Goal: Task Accomplishment & Management: Manage account settings

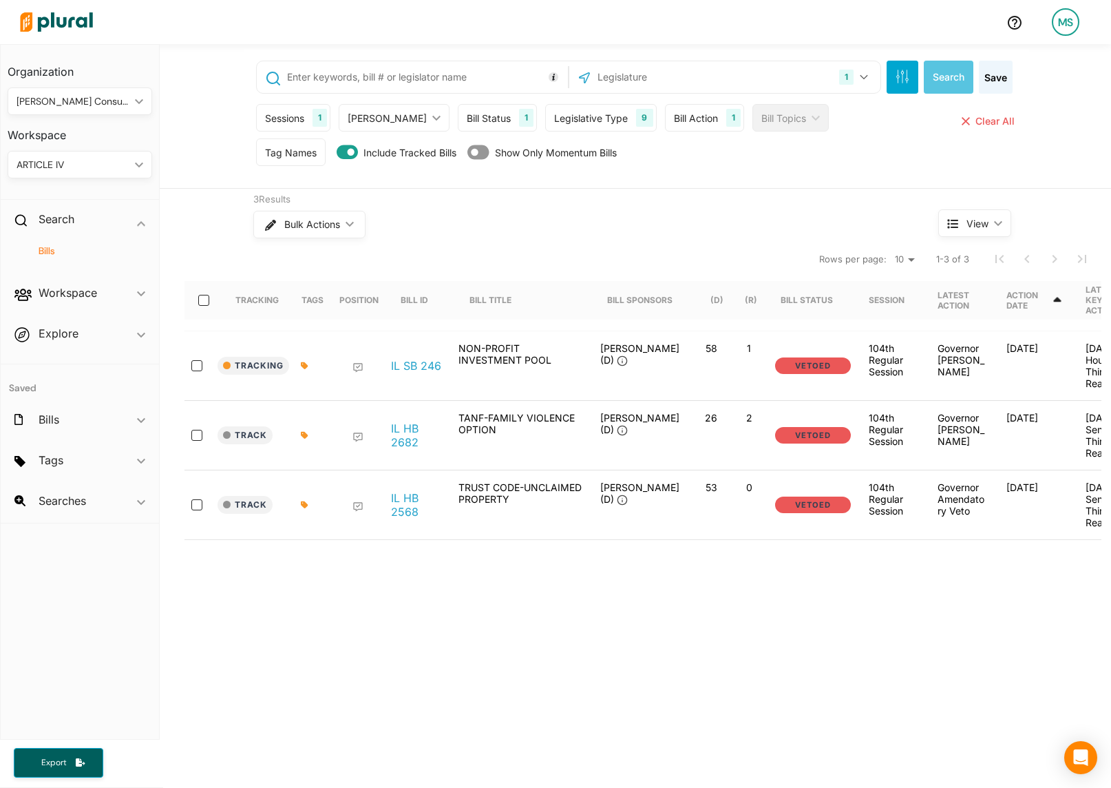
click at [57, 165] on div "ARTICLE IV" at bounding box center [73, 165] width 113 height 14
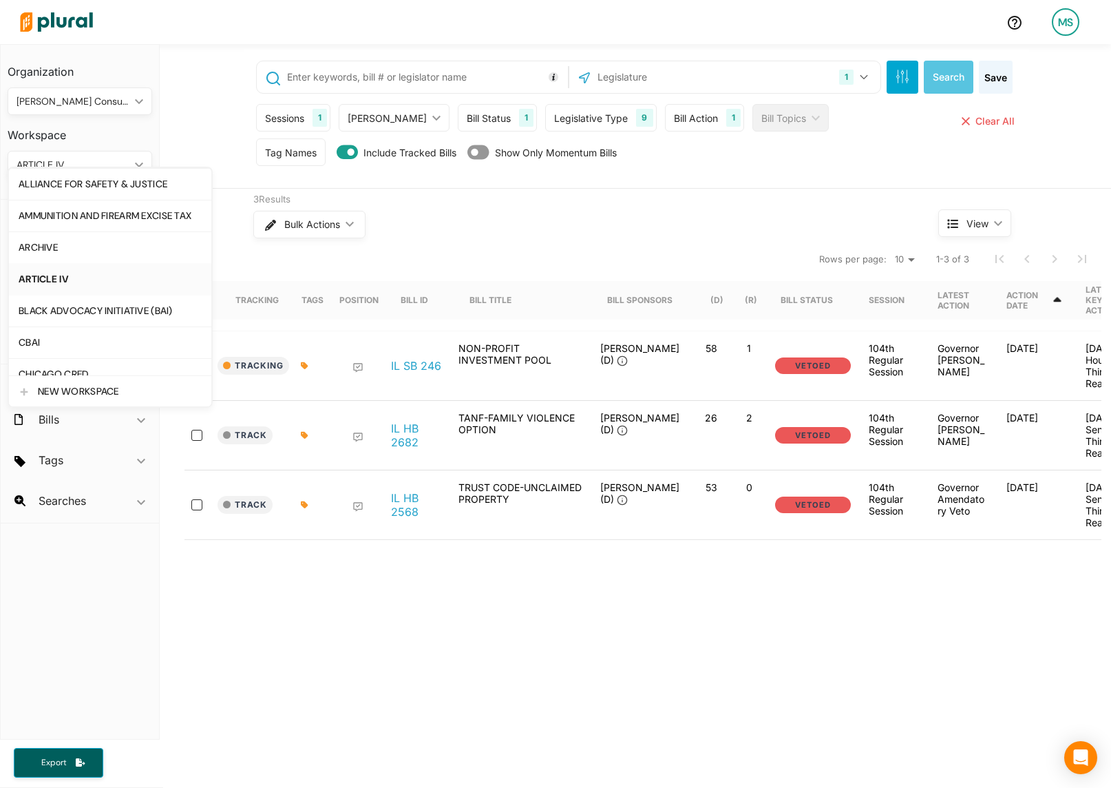
click at [57, 281] on div "ARTICLE IV" at bounding box center [110, 279] width 183 height 12
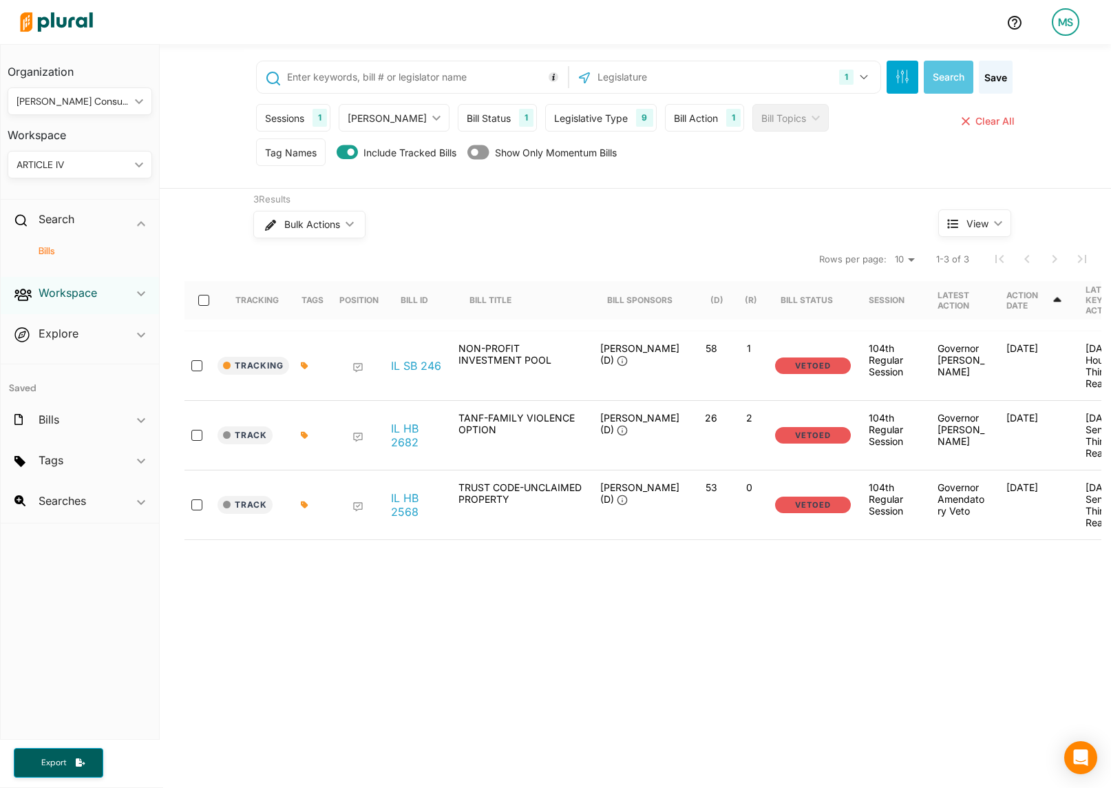
click at [67, 299] on h2 "Workspace" at bounding box center [68, 292] width 59 height 15
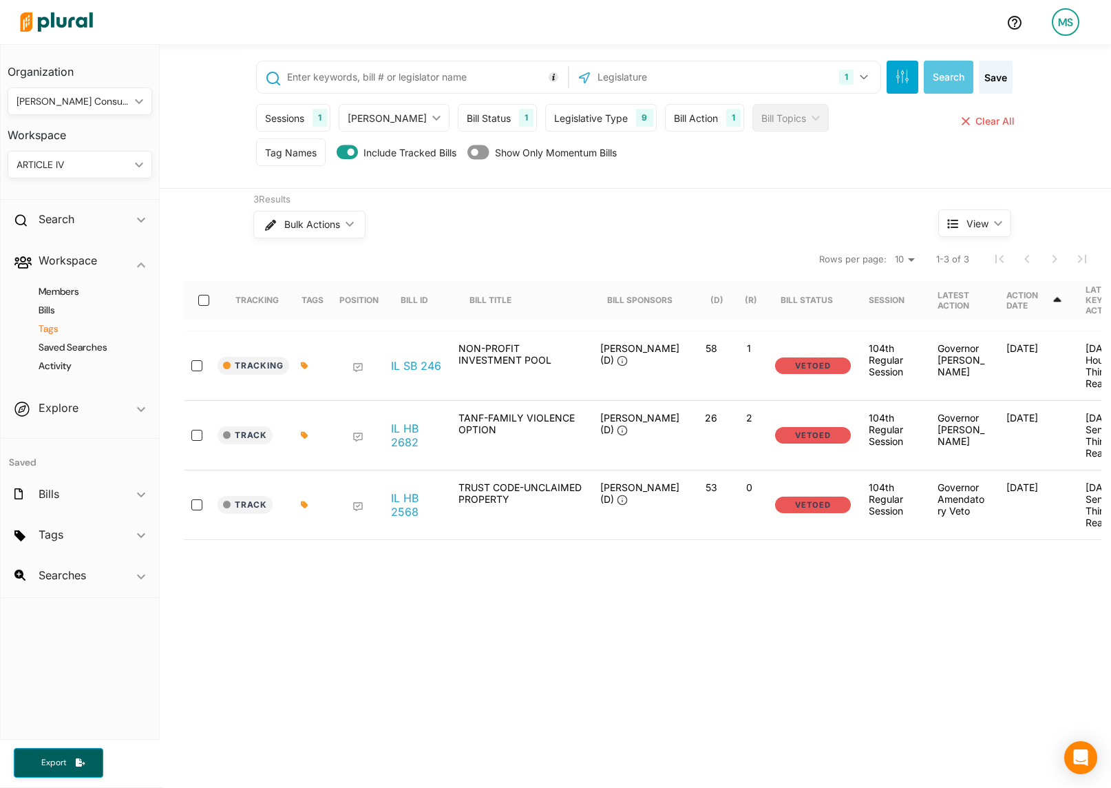
click at [52, 327] on h4 "Tags" at bounding box center [83, 328] width 124 height 13
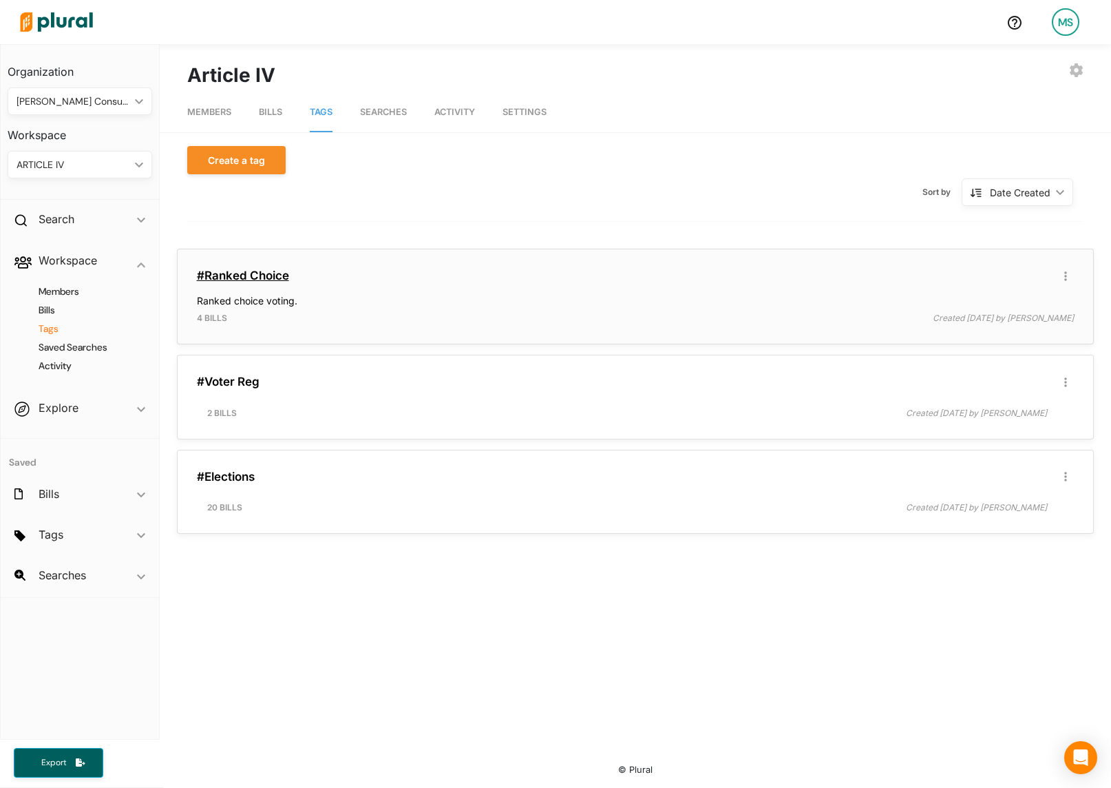
click at [254, 273] on link "#Ranked Choice" at bounding box center [243, 276] width 92 height 14
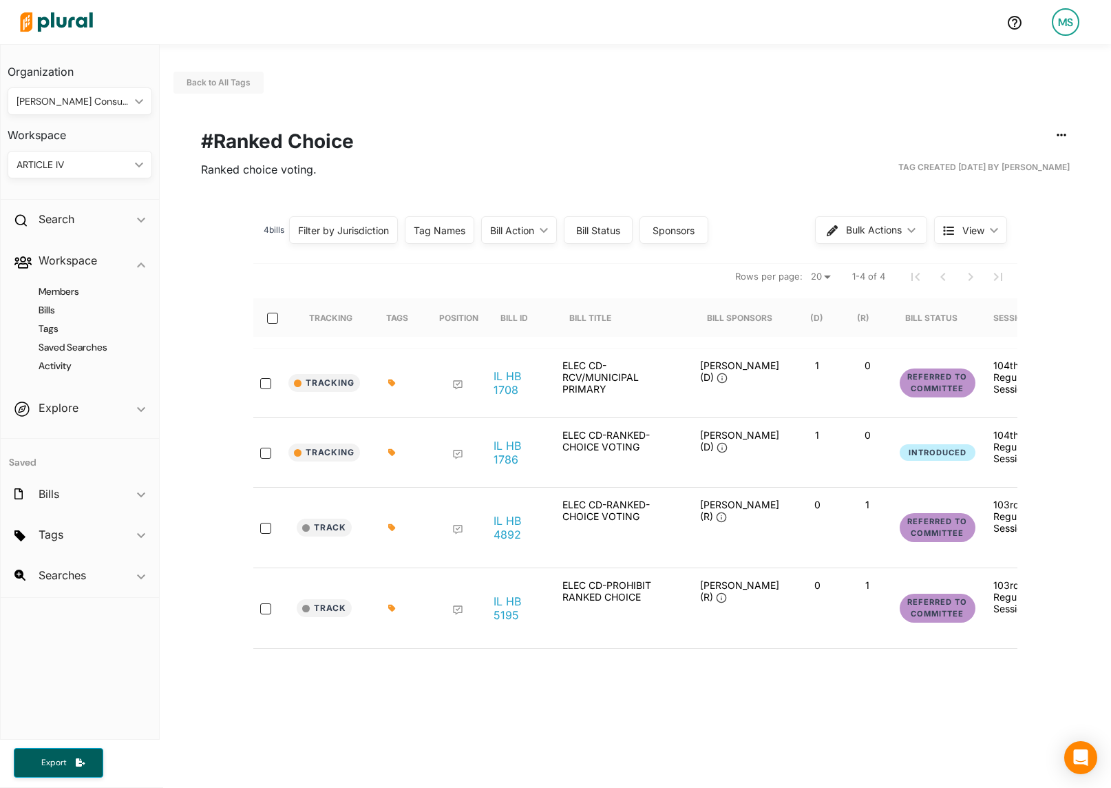
click at [395, 381] on icon at bounding box center [392, 383] width 8 height 8
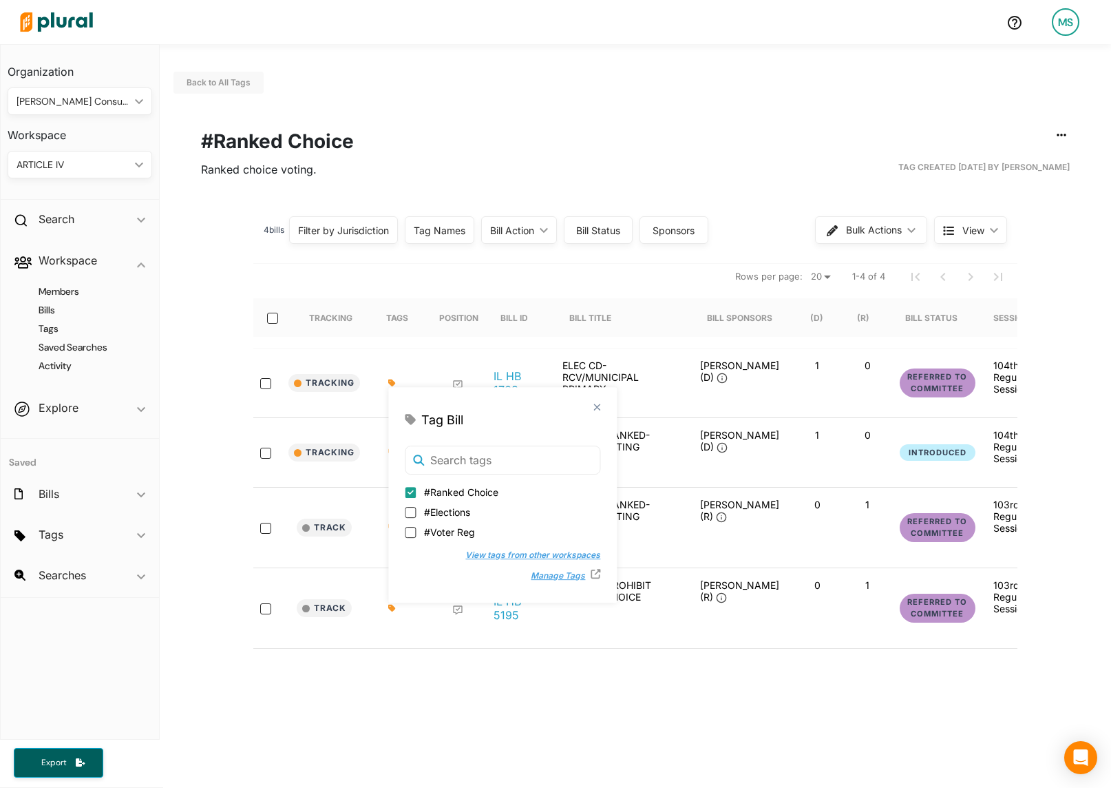
click at [236, 258] on div "4 bill s Filter by Jurisdiction Filter by Jurisdiction close [US_STATE] Save Cl…" at bounding box center [636, 433] width 952 height 450
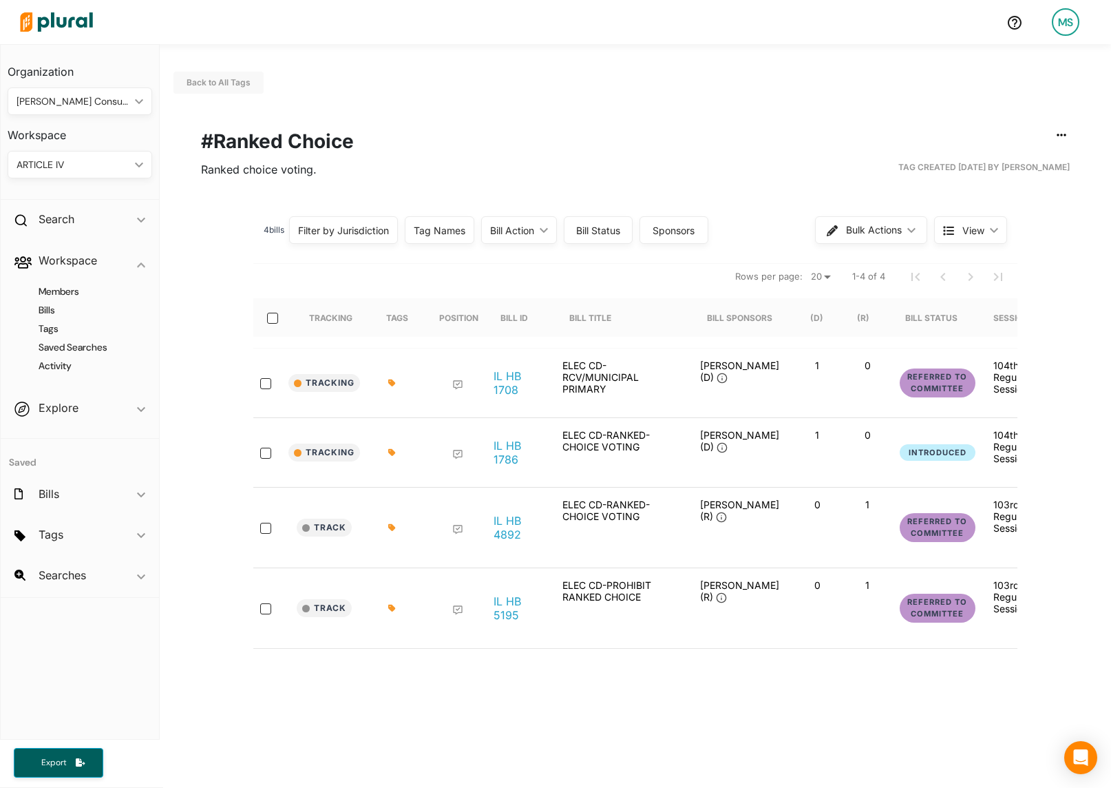
click at [393, 452] on icon at bounding box center [391, 452] width 7 height 7
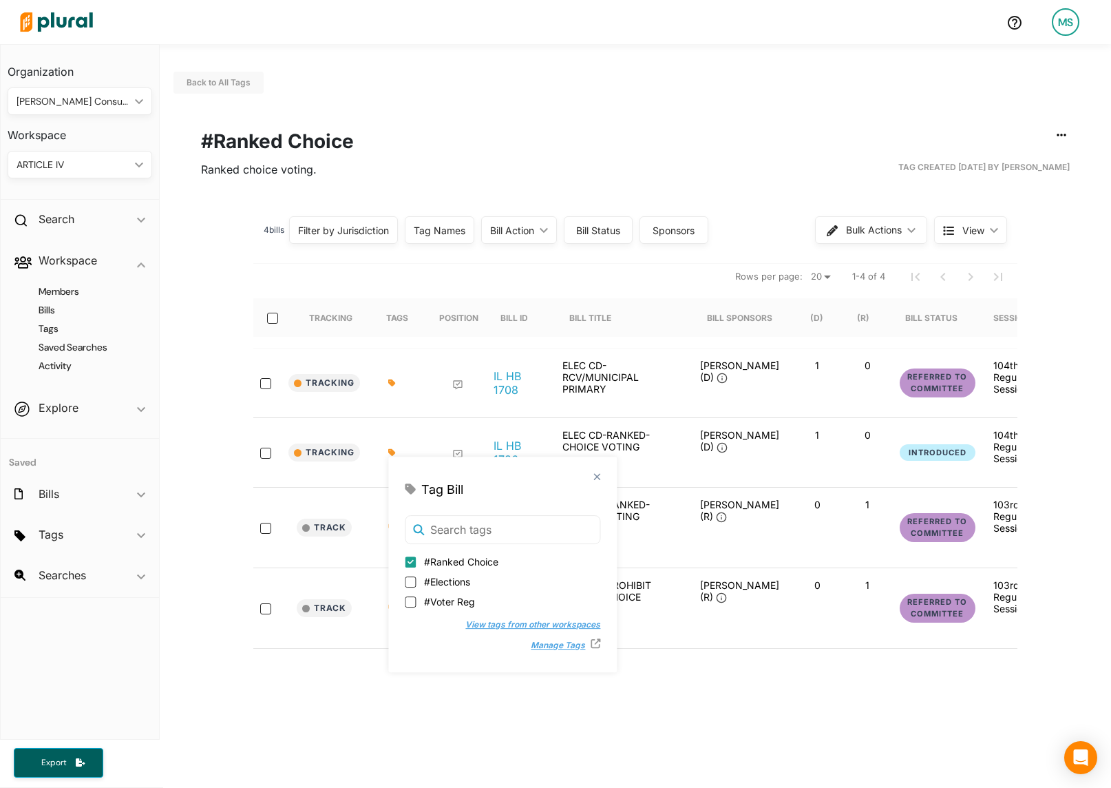
click at [200, 410] on div "4 bill s Filter by Jurisdiction Filter by Jurisdiction close [US_STATE] Save Cl…" at bounding box center [636, 433] width 952 height 450
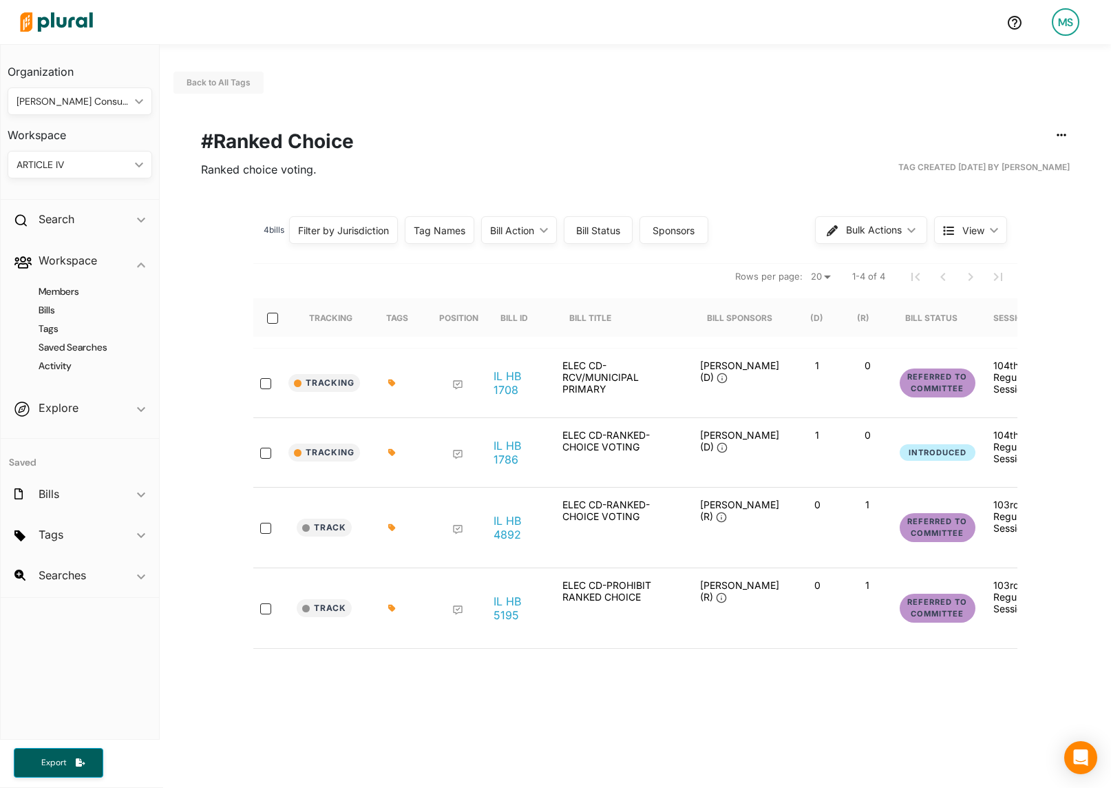
click at [392, 527] on icon at bounding box center [391, 527] width 7 height 7
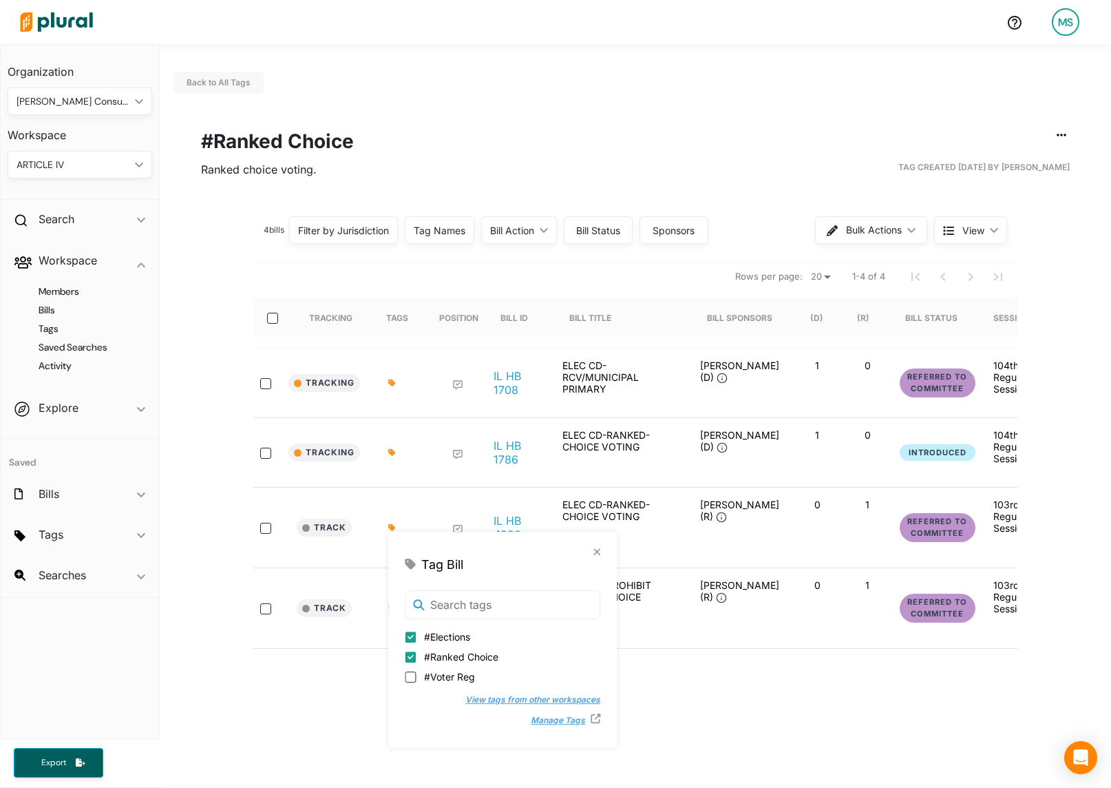
click at [220, 638] on div "4 bill s Filter by Jurisdiction Filter by Jurisdiction close [US_STATE] Save Cl…" at bounding box center [636, 433] width 952 height 450
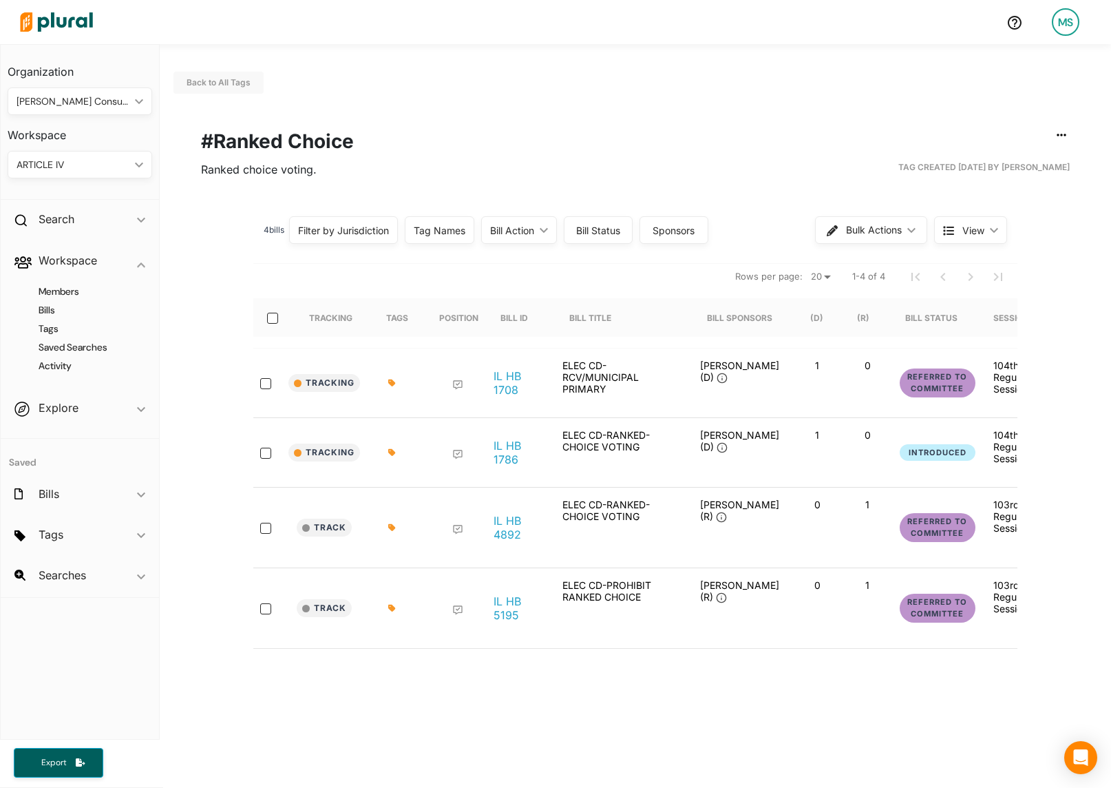
click at [393, 606] on icon at bounding box center [391, 608] width 7 height 7
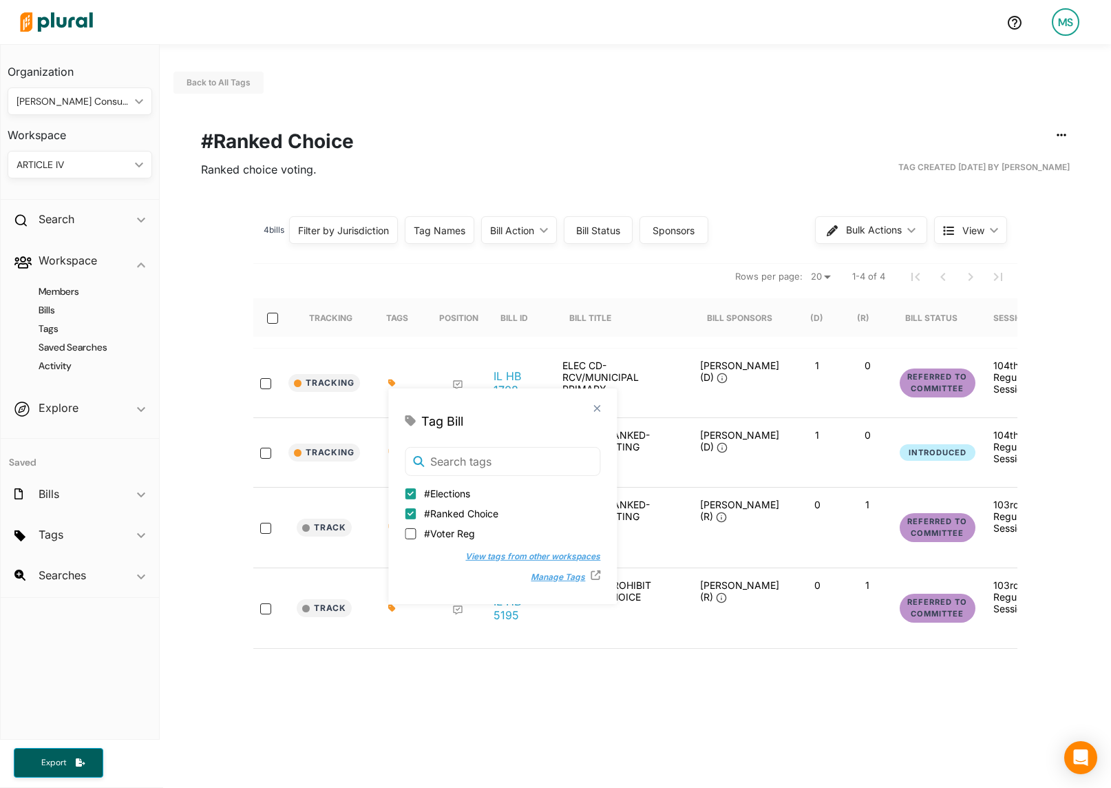
click at [366, 691] on div "Back to All Tags Edit/Share Tag Delete Tag ic_group_add Created with Sketch. Pu…" at bounding box center [636, 457] width 952 height 826
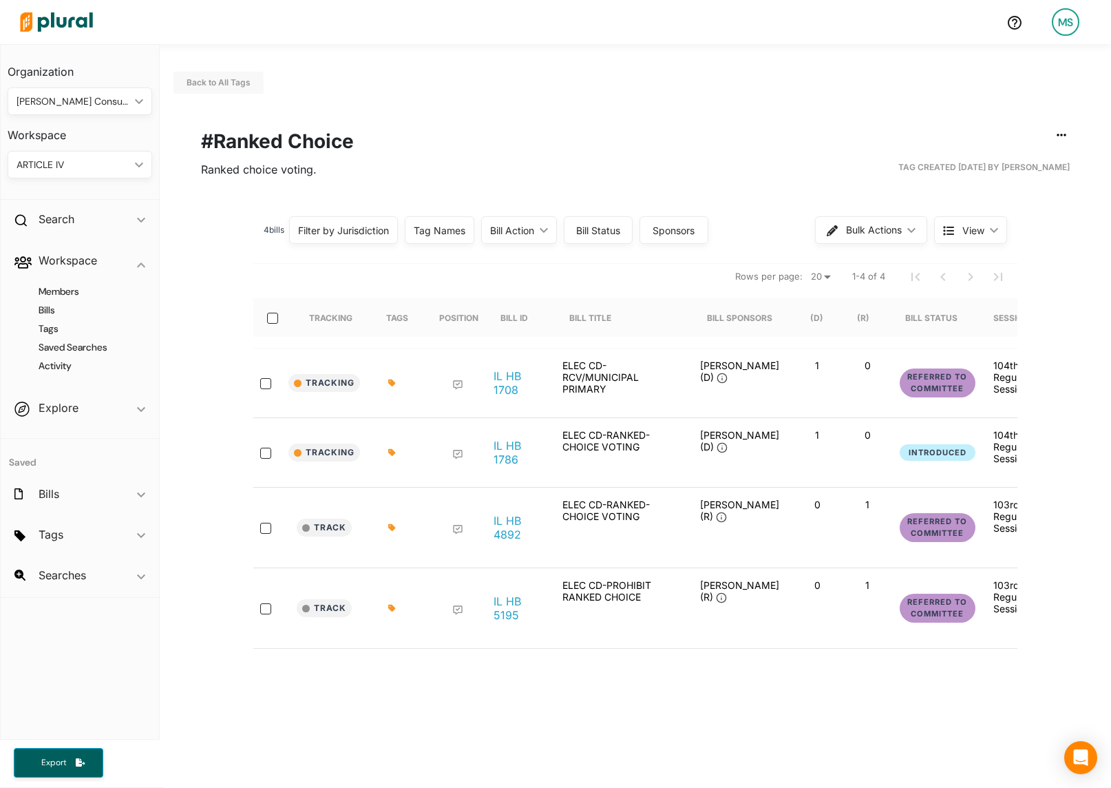
click at [67, 165] on div "ARTICLE IV" at bounding box center [73, 165] width 113 height 14
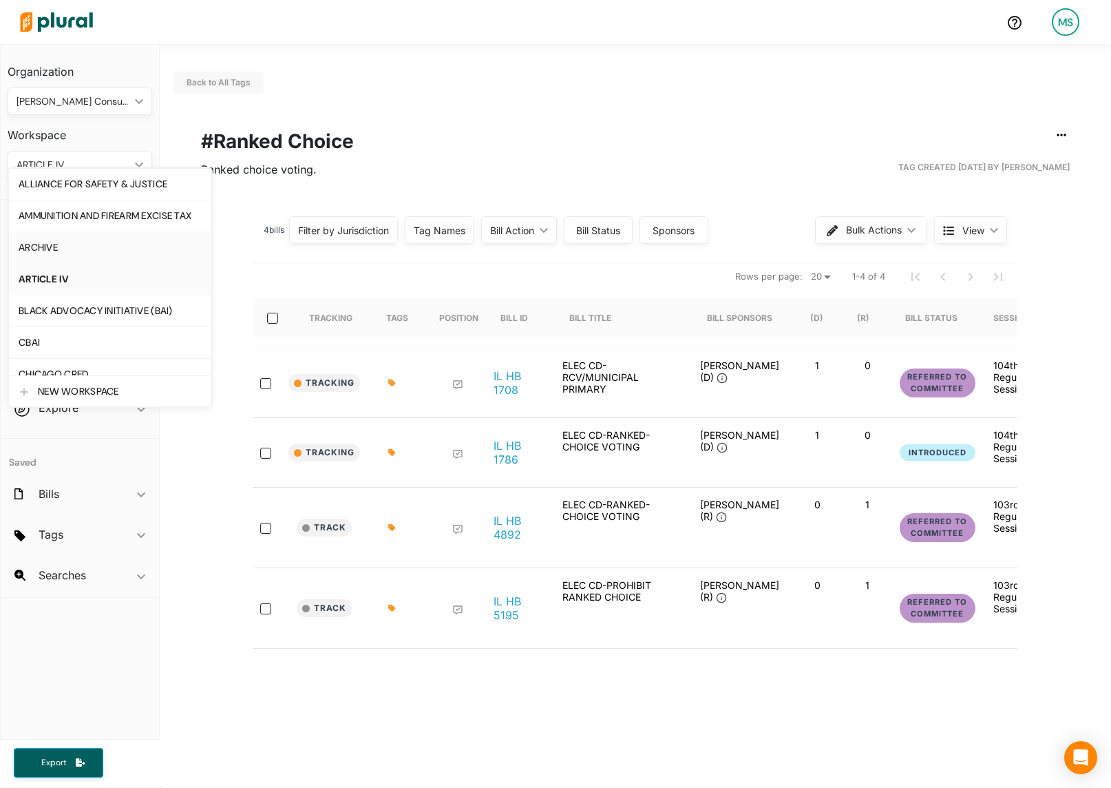
click at [60, 250] on div "ARCHIVE" at bounding box center [110, 248] width 183 height 12
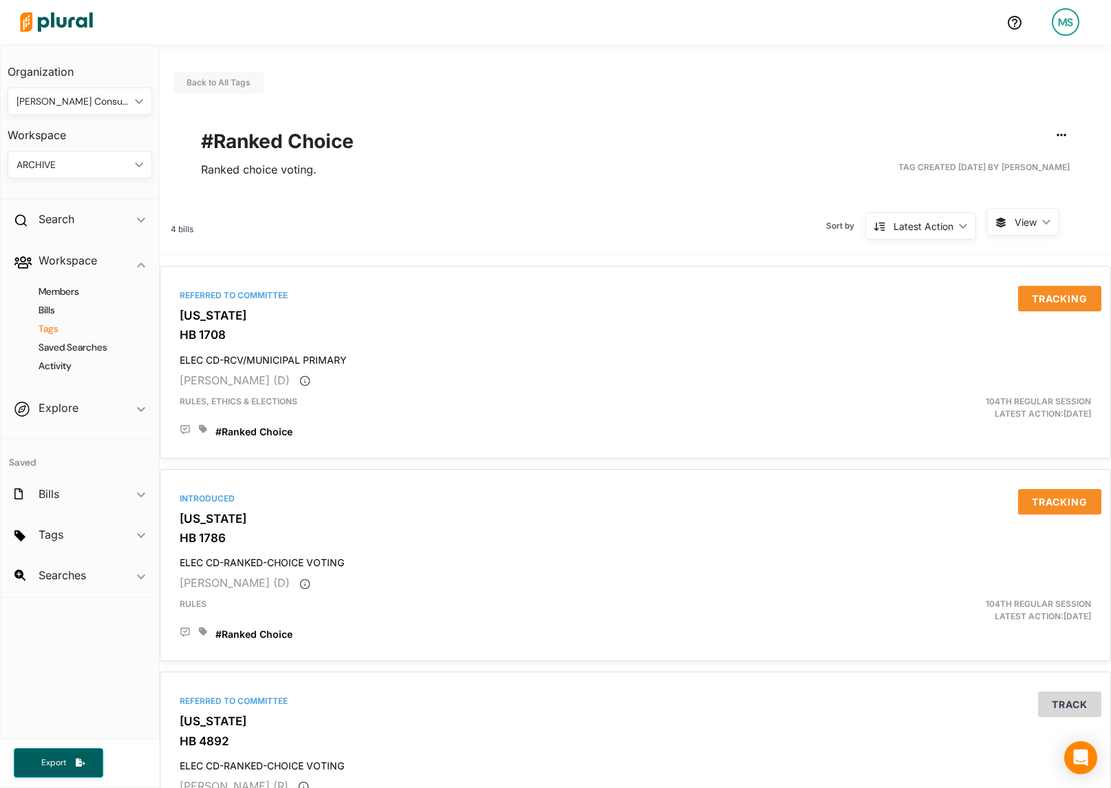
click at [58, 325] on h4 "Tags" at bounding box center [83, 328] width 124 height 13
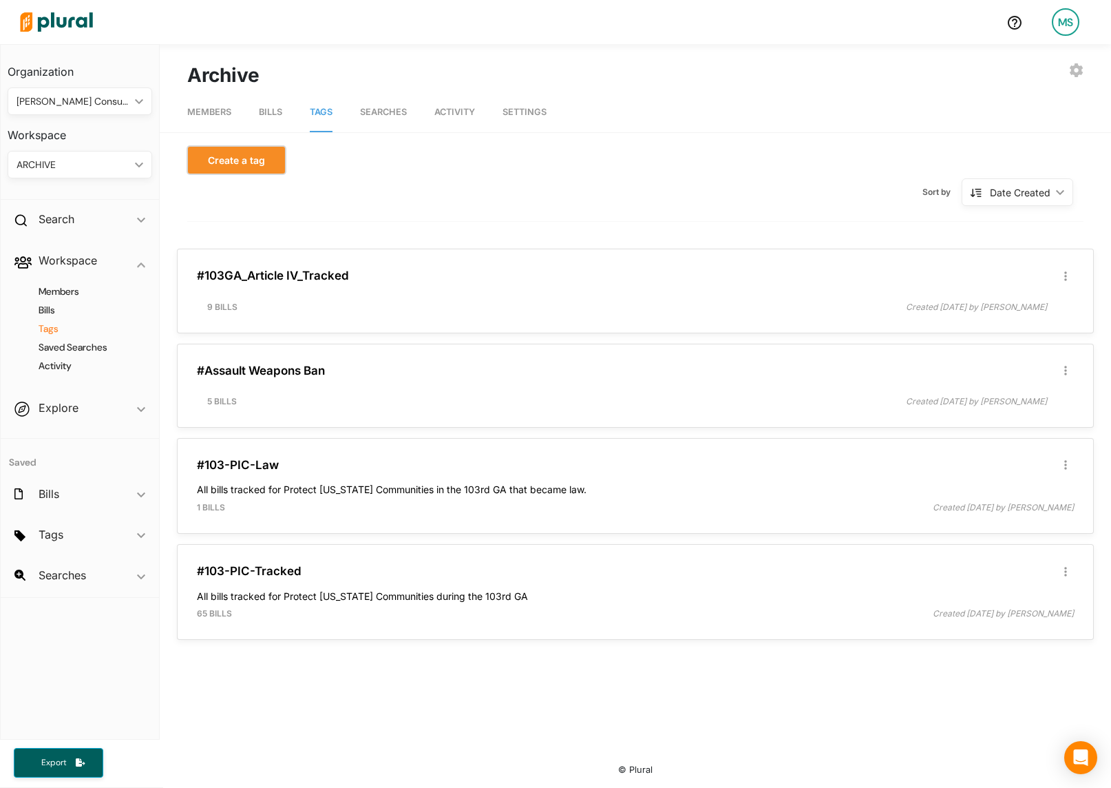
click at [255, 165] on button "Create a tag" at bounding box center [236, 160] width 98 height 28
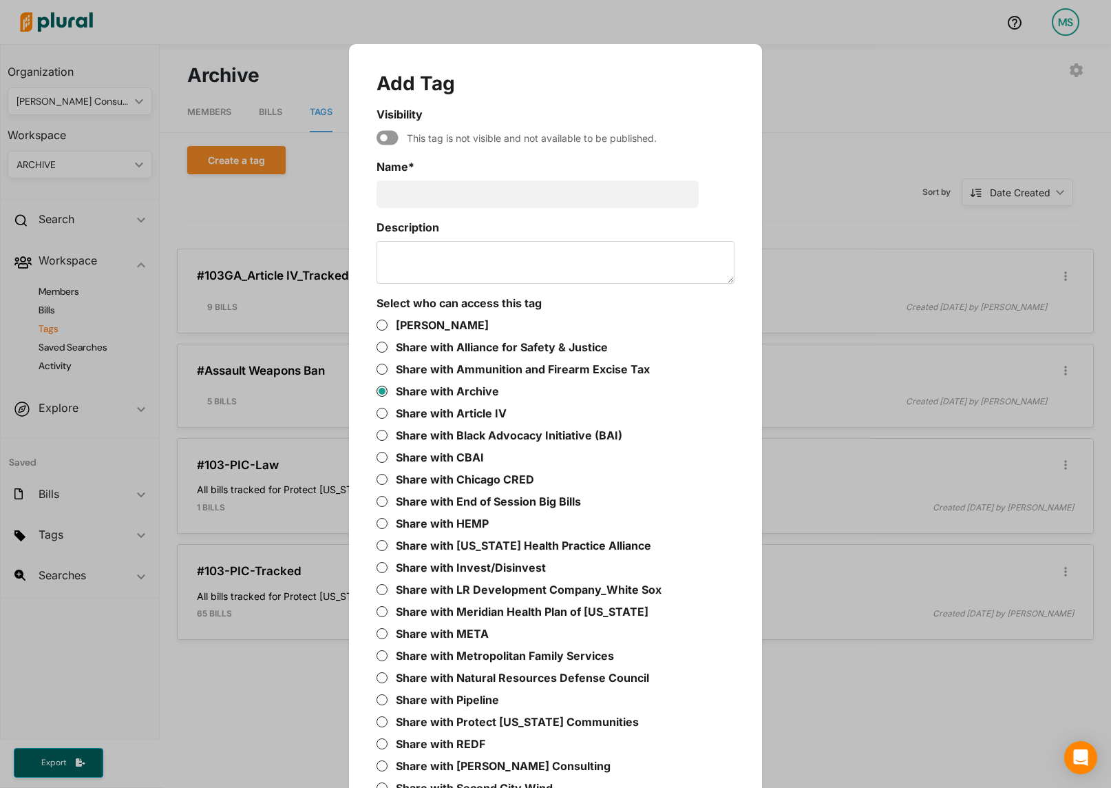
scroll to position [44, 0]
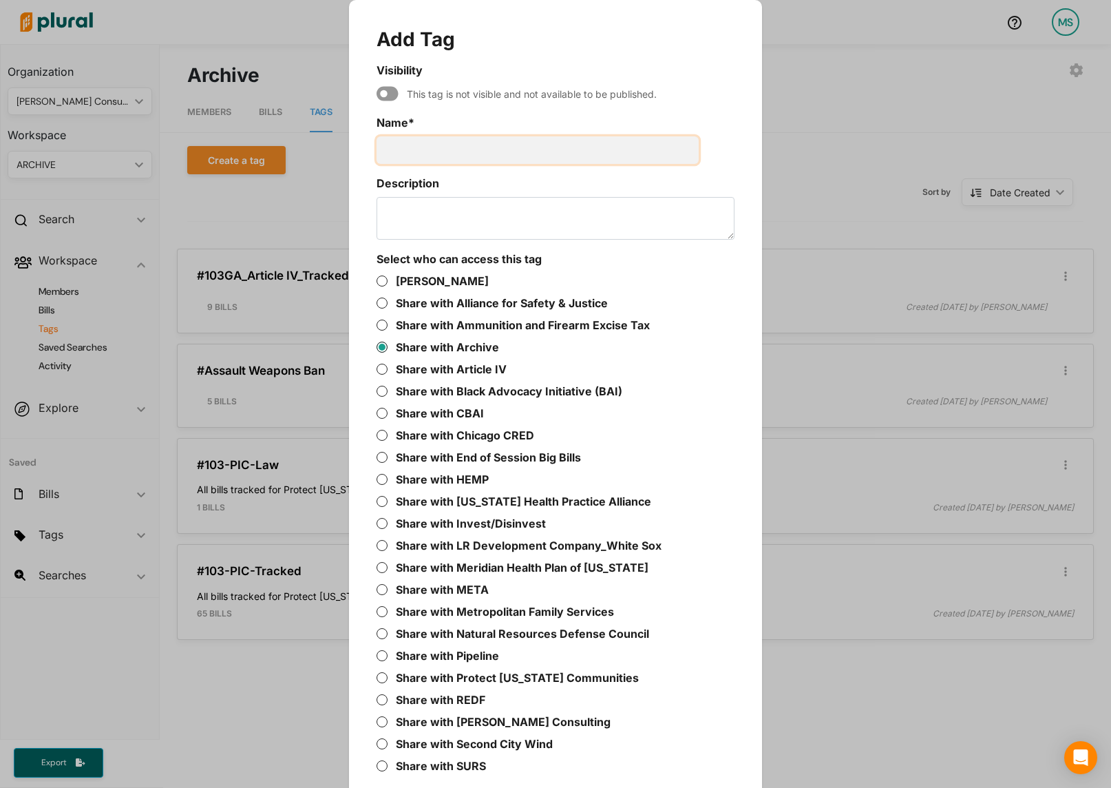
click at [443, 151] on input "Name *" at bounding box center [538, 150] width 322 height 28
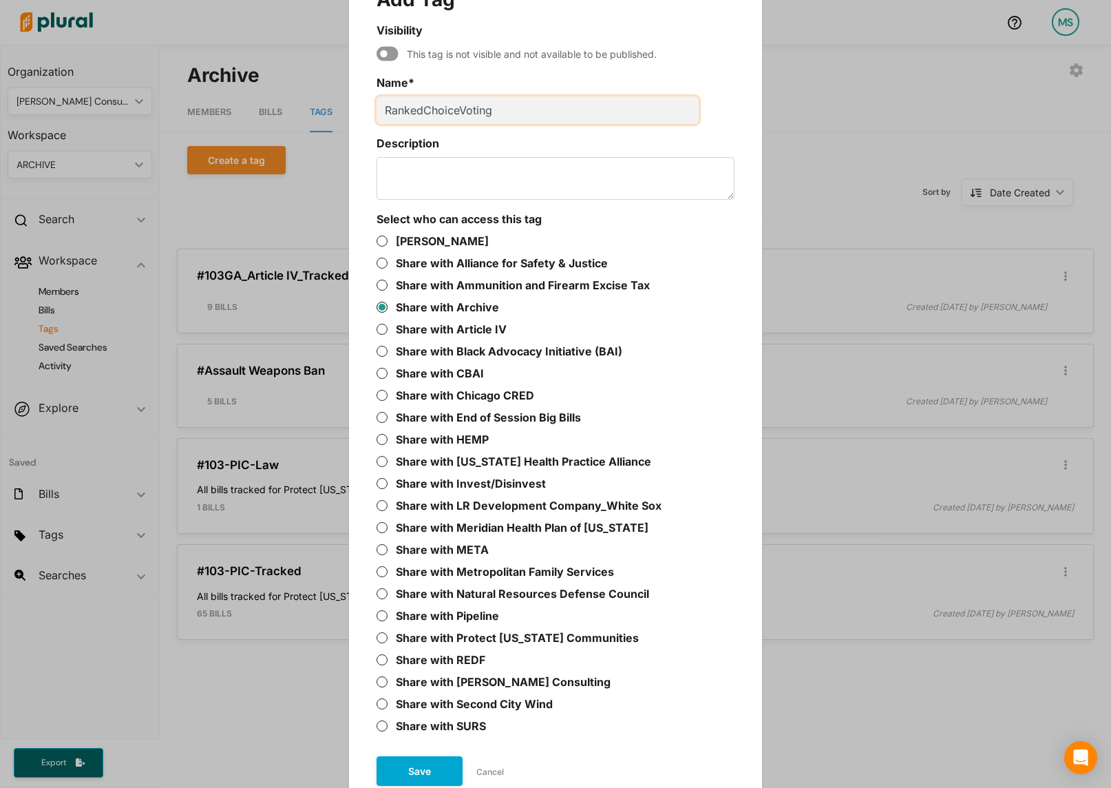
scroll to position [154, 0]
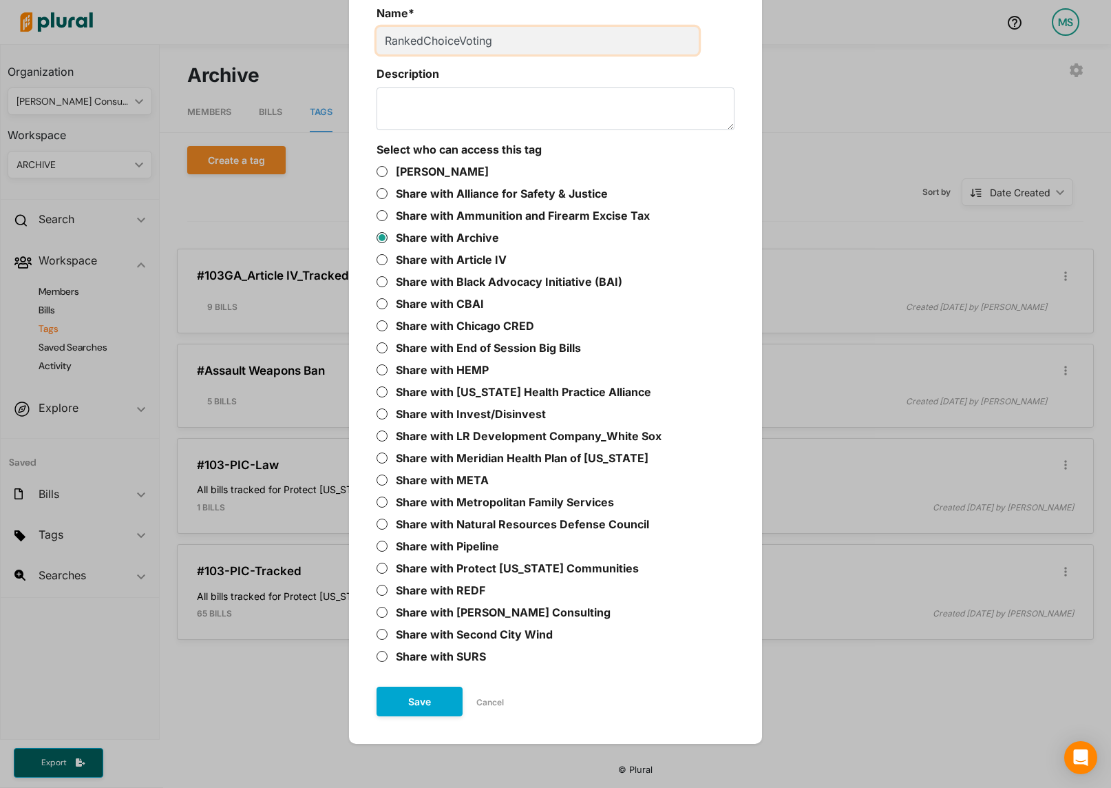
type input "RankedChoiceVoting"
click at [410, 704] on button "Save" at bounding box center [420, 702] width 86 height 30
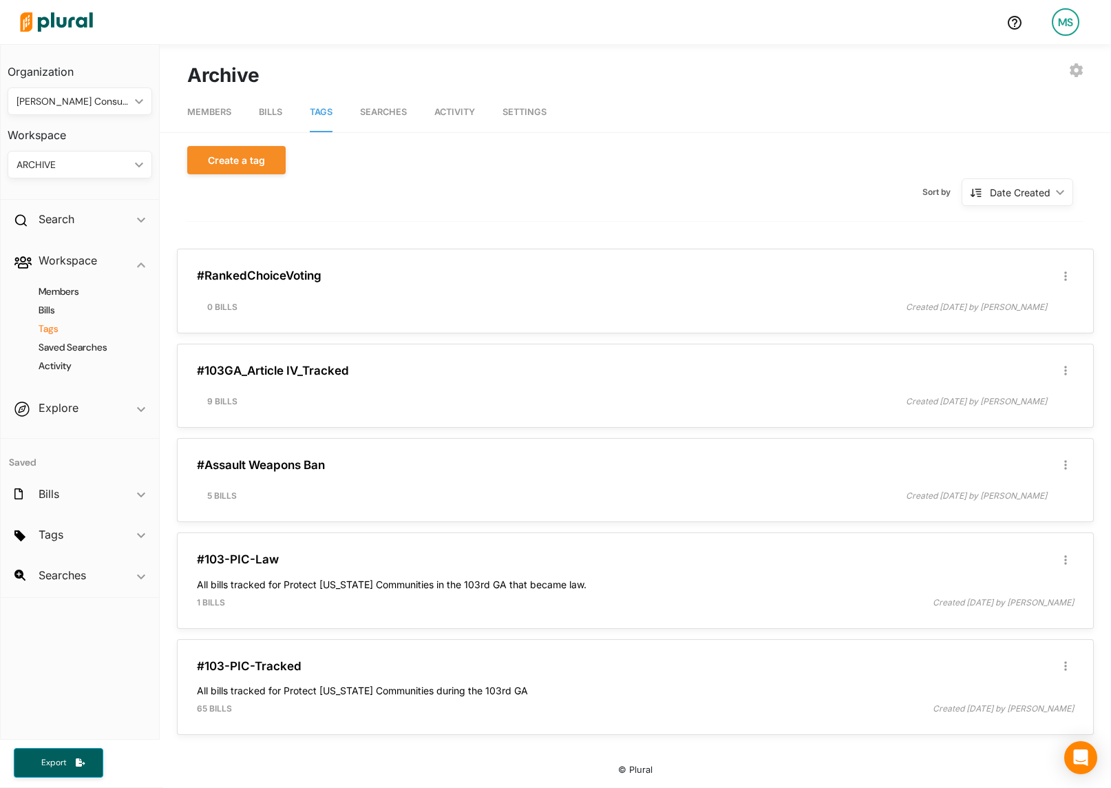
click at [51, 168] on div "ARCHIVE" at bounding box center [73, 165] width 113 height 14
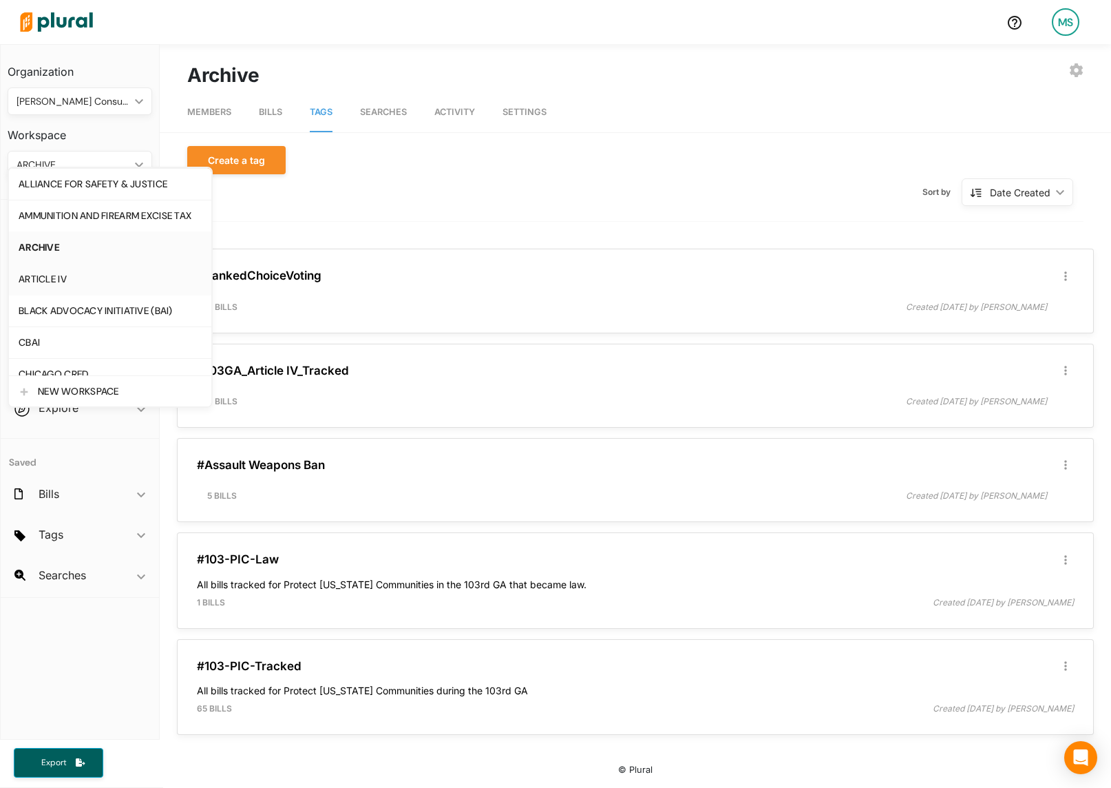
click at [52, 286] on link "ARTICLE IV" at bounding box center [110, 279] width 202 height 32
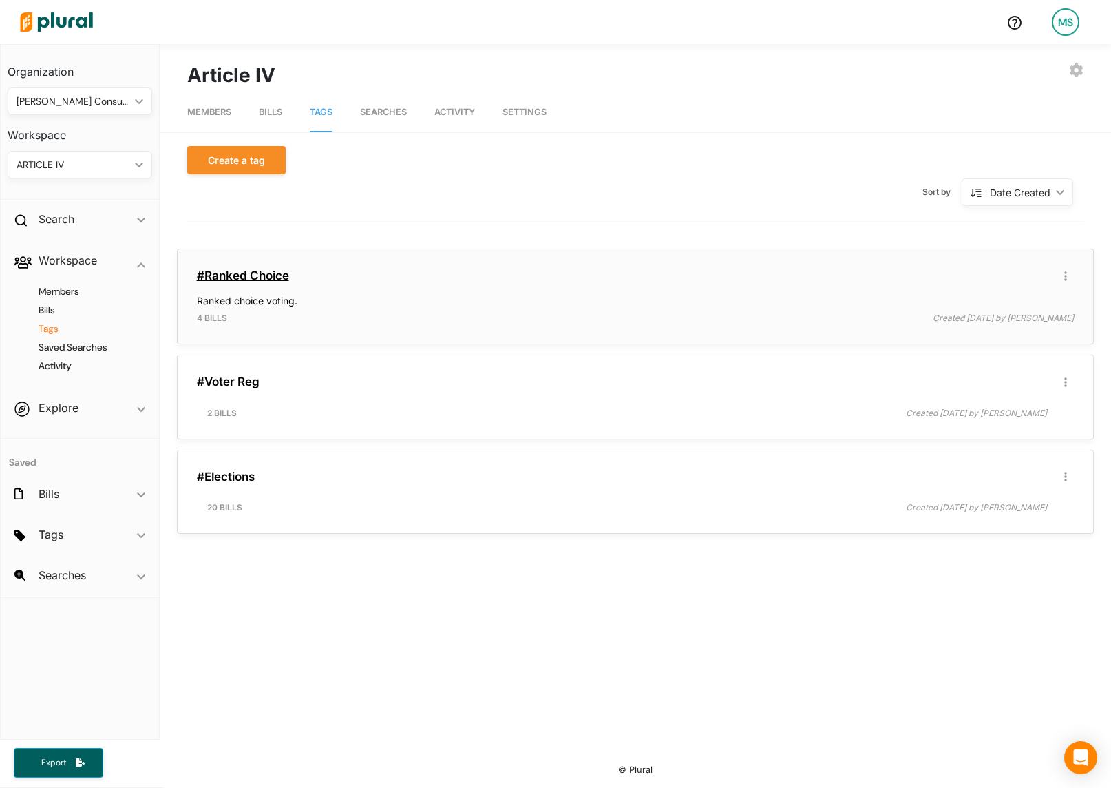
click at [262, 274] on link "#Ranked Choice" at bounding box center [243, 276] width 92 height 14
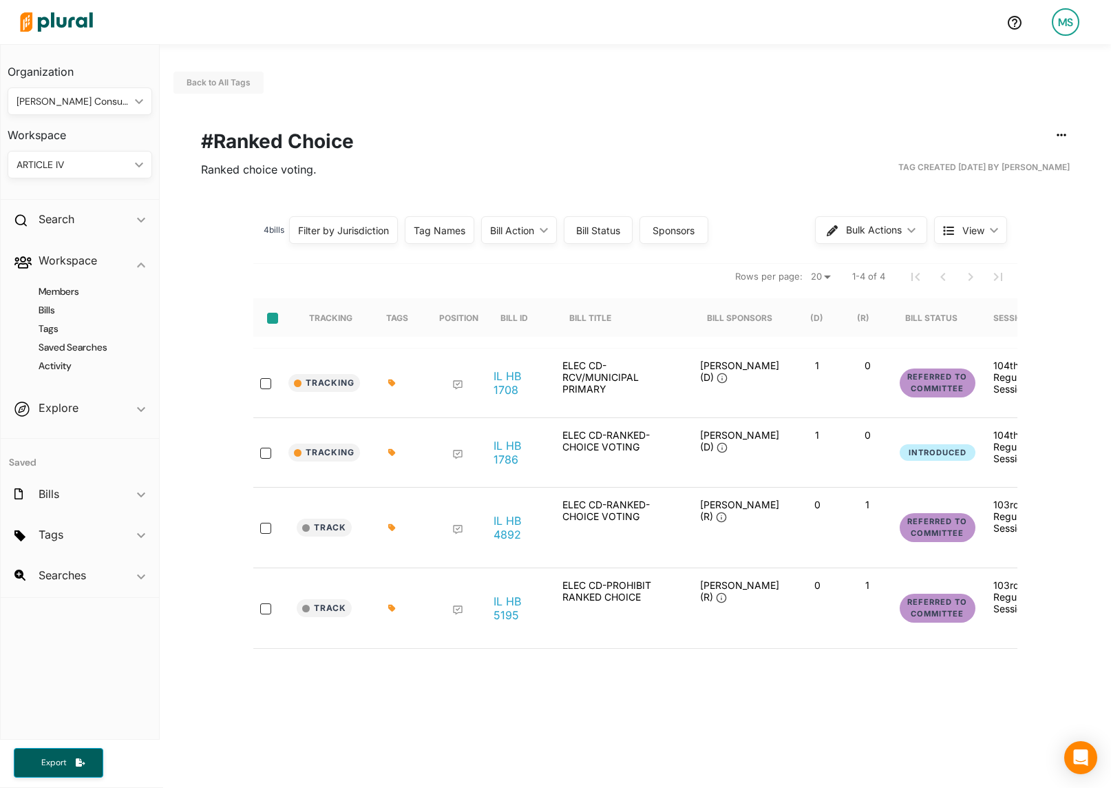
click at [274, 317] on input "select-all-rows" at bounding box center [272, 318] width 11 height 11
checkbox input "true"
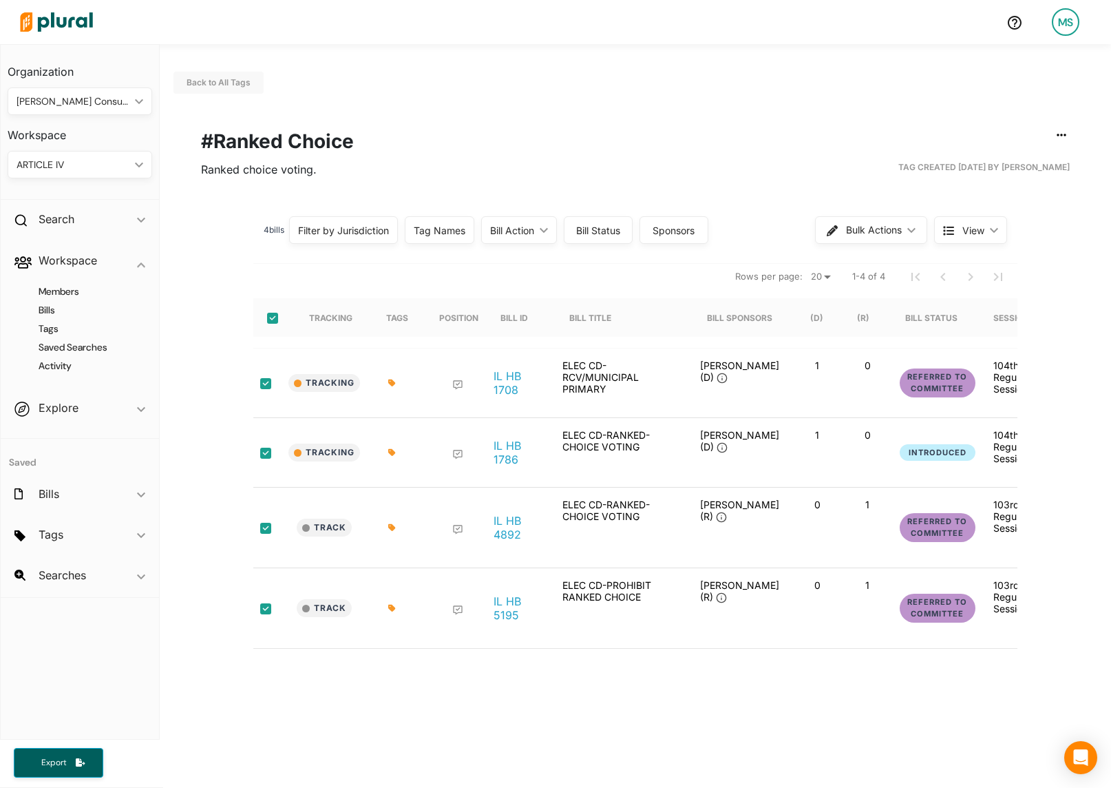
checkbox input "true"
click at [895, 232] on span "Bulk Actions" at bounding box center [875, 230] width 56 height 10
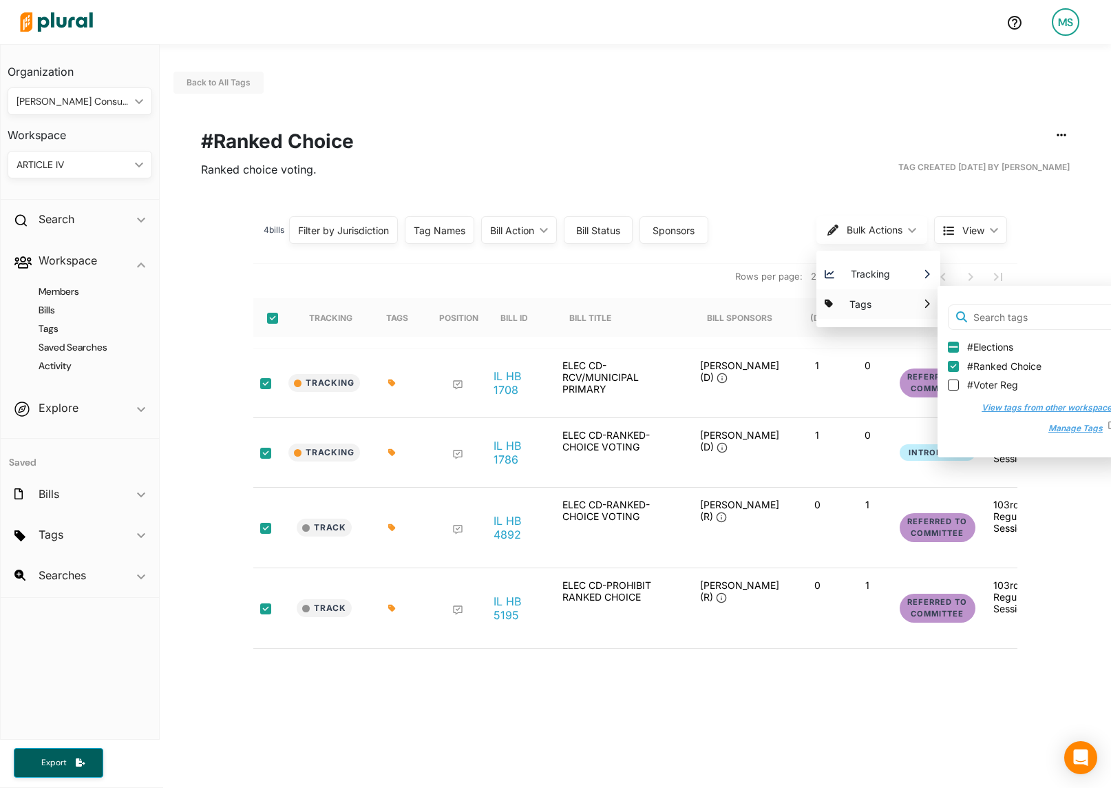
click at [1058, 408] on button "View tags from other workspaces" at bounding box center [1042, 407] width 149 height 21
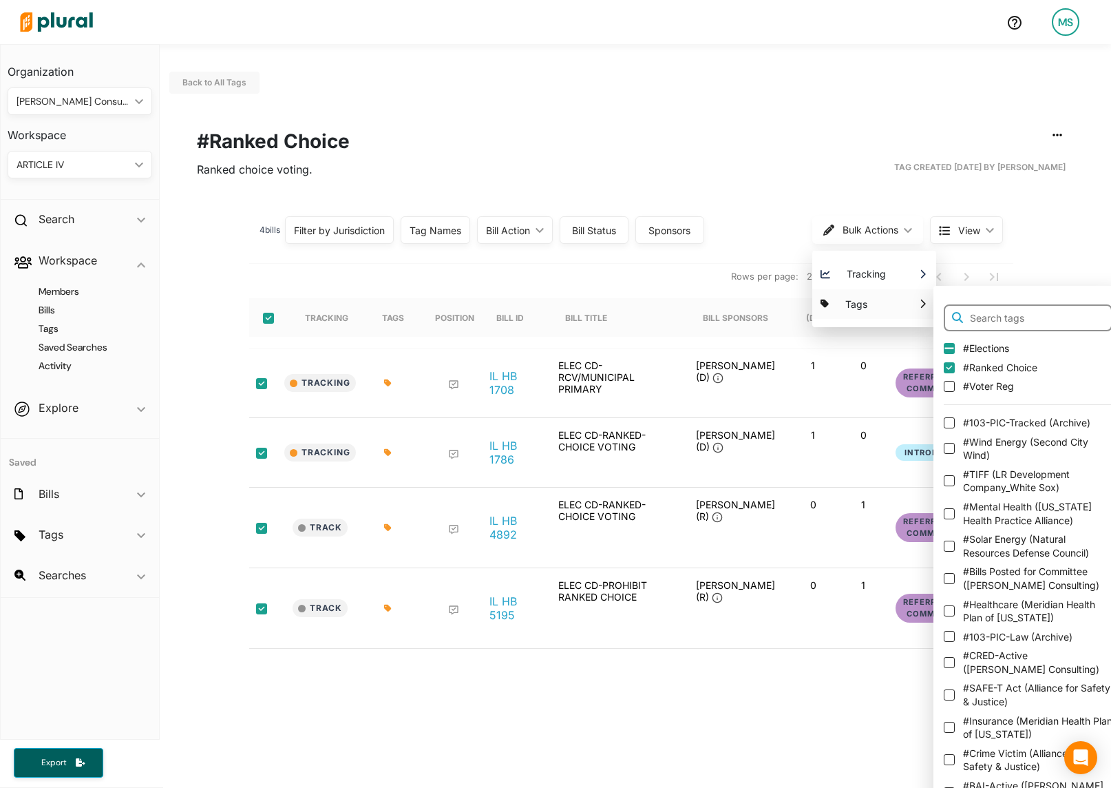
click at [992, 307] on input "text" at bounding box center [1028, 318] width 169 height 28
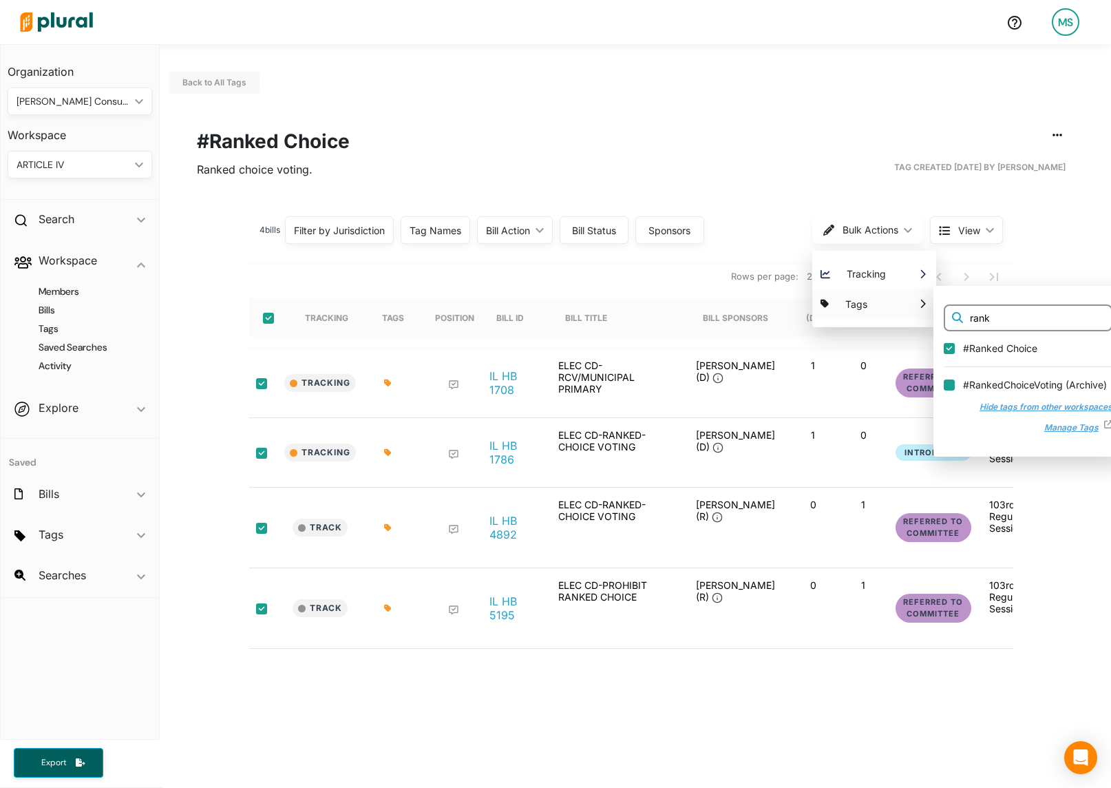
type input "rank"
click at [950, 386] on input "#RankedChoiceVoting ( Archive )" at bounding box center [949, 383] width 11 height 11
checkbox input "false"
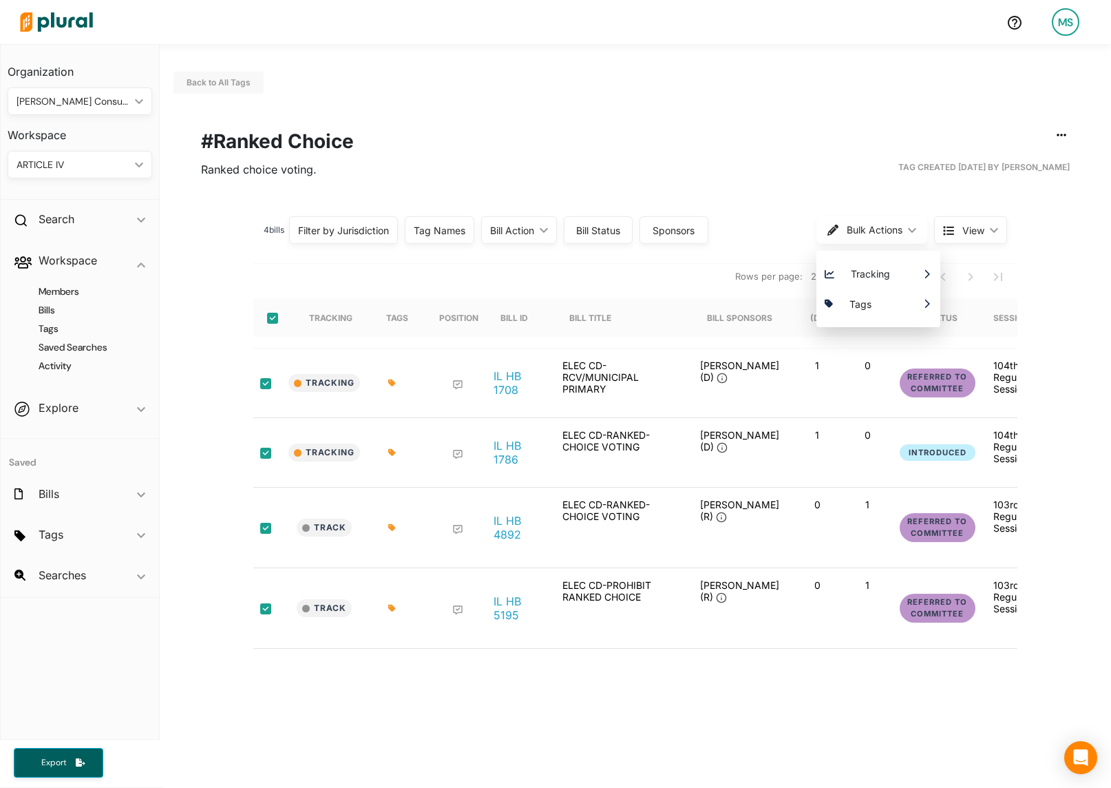
scroll to position [0, 0]
click at [491, 138] on h1 "#Ranked Choice" at bounding box center [635, 141] width 869 height 29
click at [51, 328] on h4 "Tags" at bounding box center [83, 328] width 124 height 13
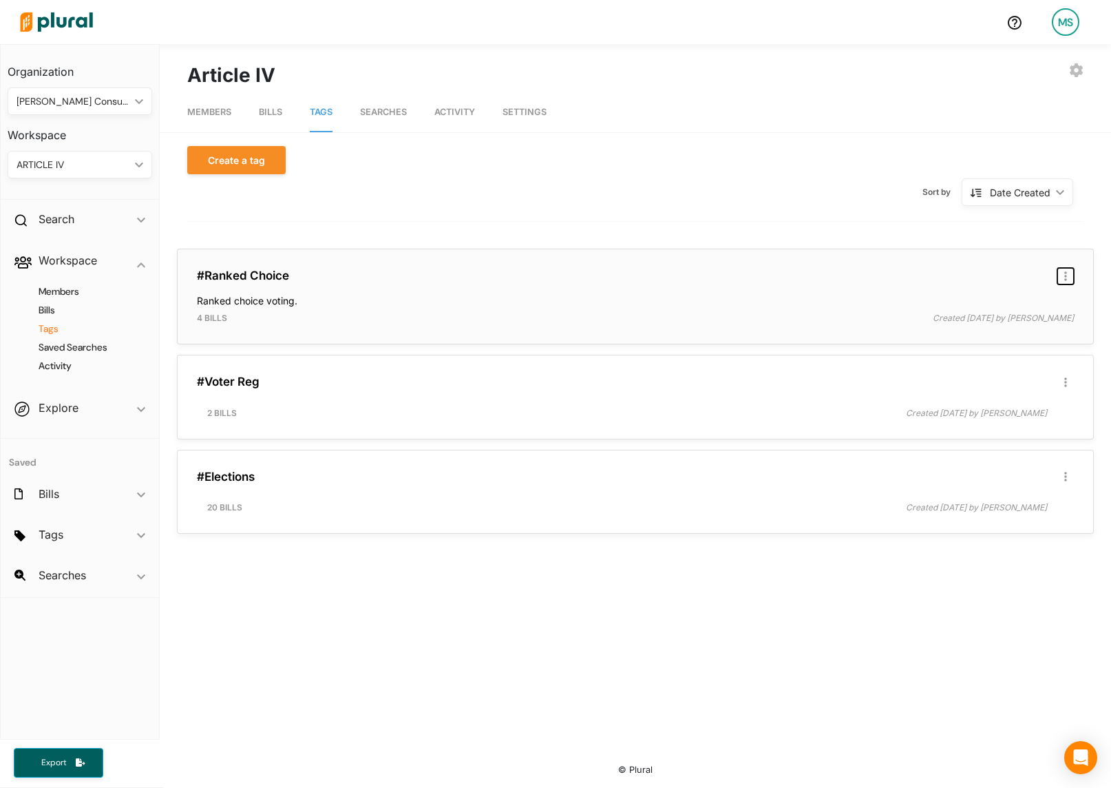
click at [1065, 275] on icon "button" at bounding box center [1066, 276] width 3 height 11
click at [1012, 334] on div "Delete Tag" at bounding box center [1021, 335] width 84 height 12
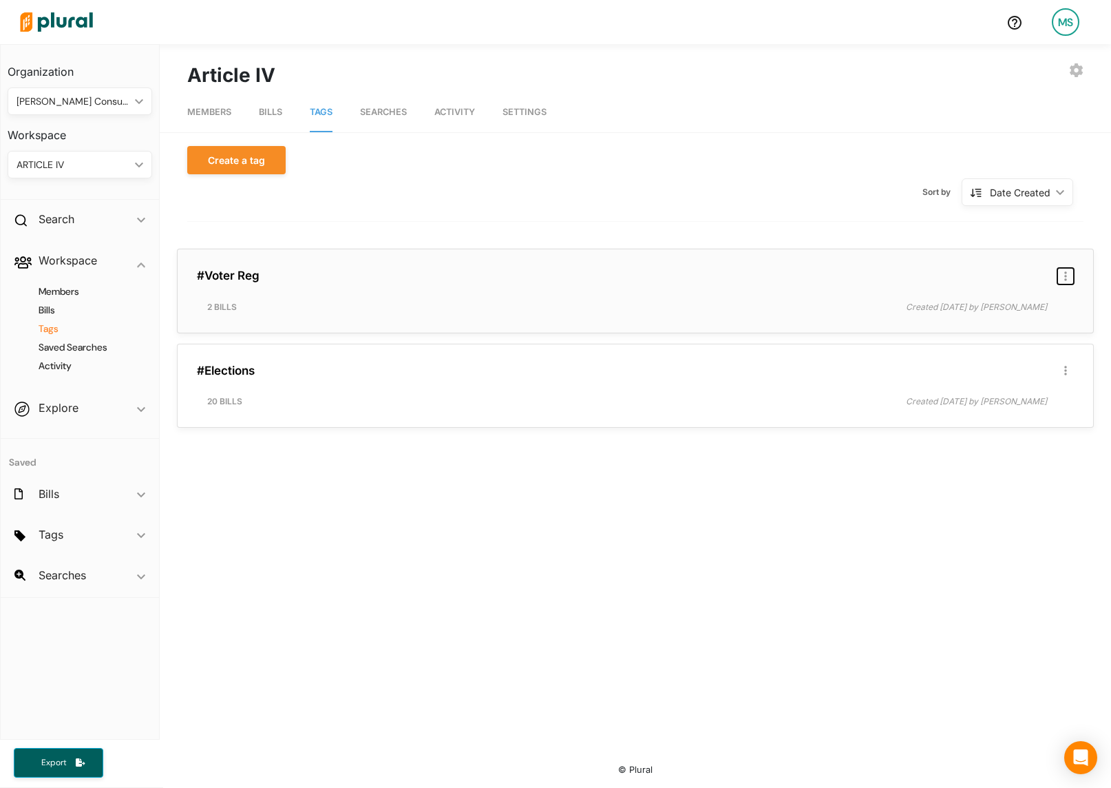
click at [1065, 276] on icon "button" at bounding box center [1066, 276] width 3 height 11
click at [1006, 341] on link "Delete Tag" at bounding box center [1012, 335] width 121 height 32
click at [1067, 273] on icon "button" at bounding box center [1066, 276] width 3 height 11
click at [439, 417] on div "EXPORT BILLS INVITE USER EDIT WORKSPACE DELETE WORKSPACE Article IV Members Bil…" at bounding box center [636, 396] width 952 height 705
click at [238, 277] on link "#Elections" at bounding box center [226, 276] width 58 height 14
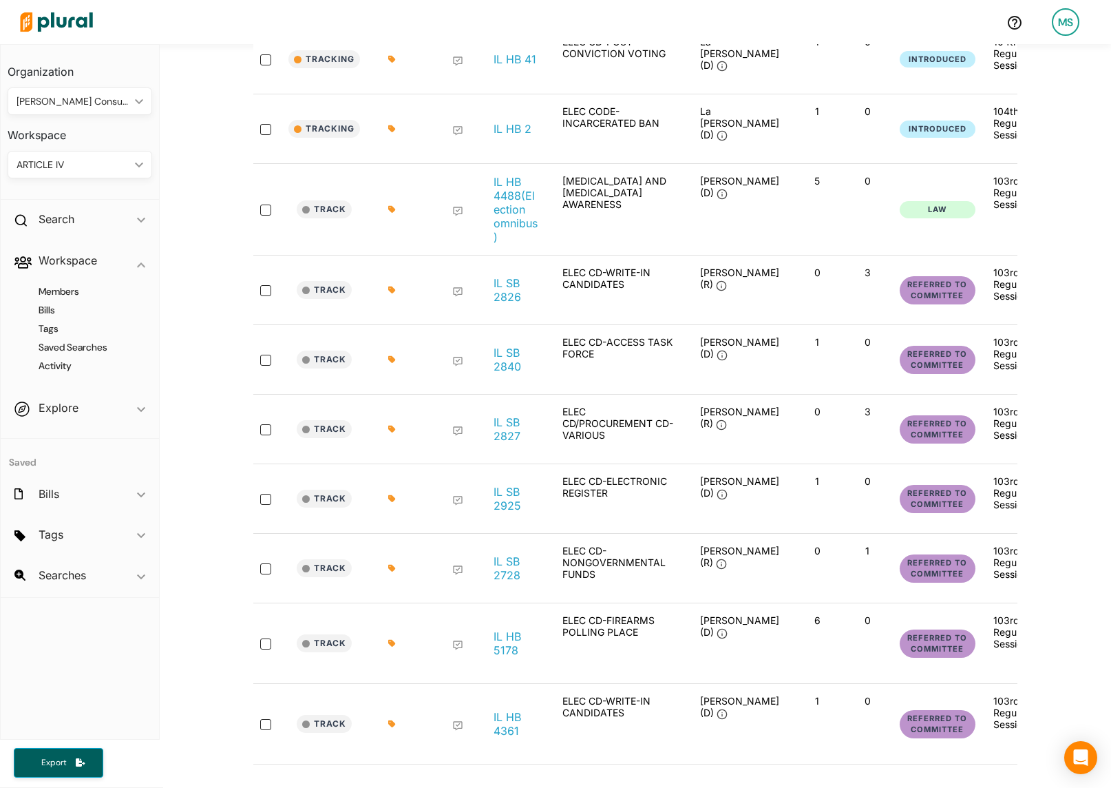
scroll to position [113, 0]
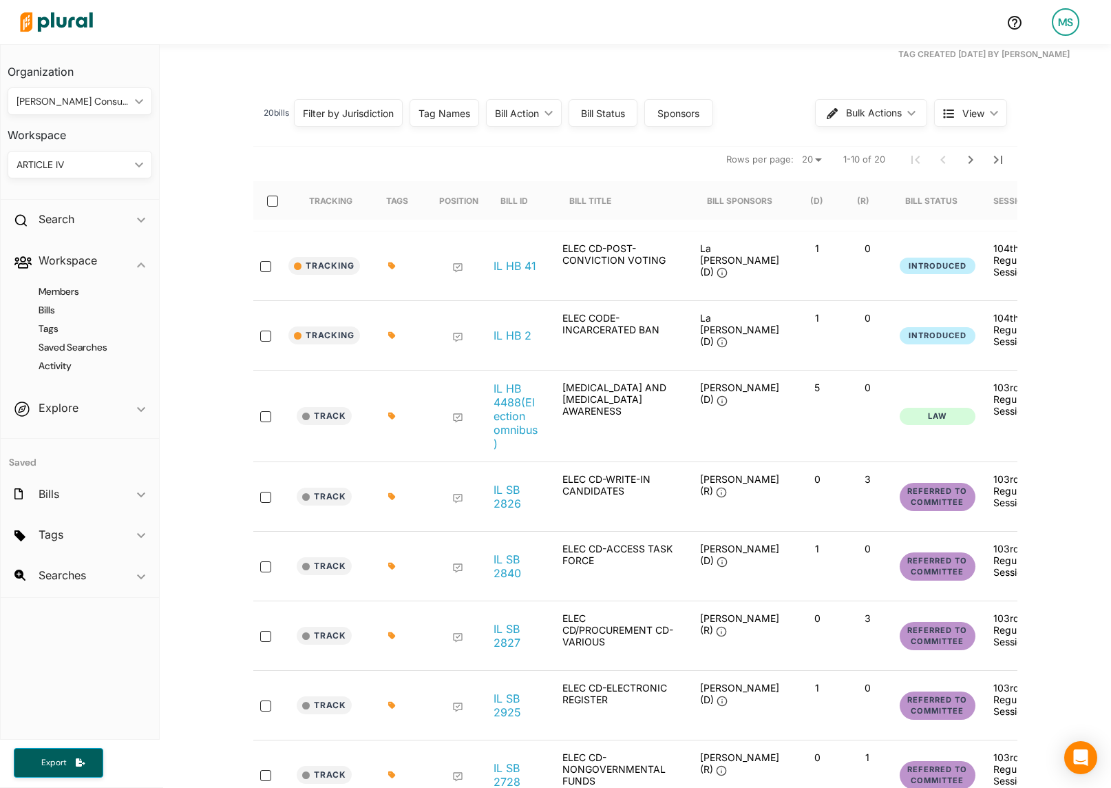
click at [392, 267] on icon at bounding box center [391, 265] width 7 height 7
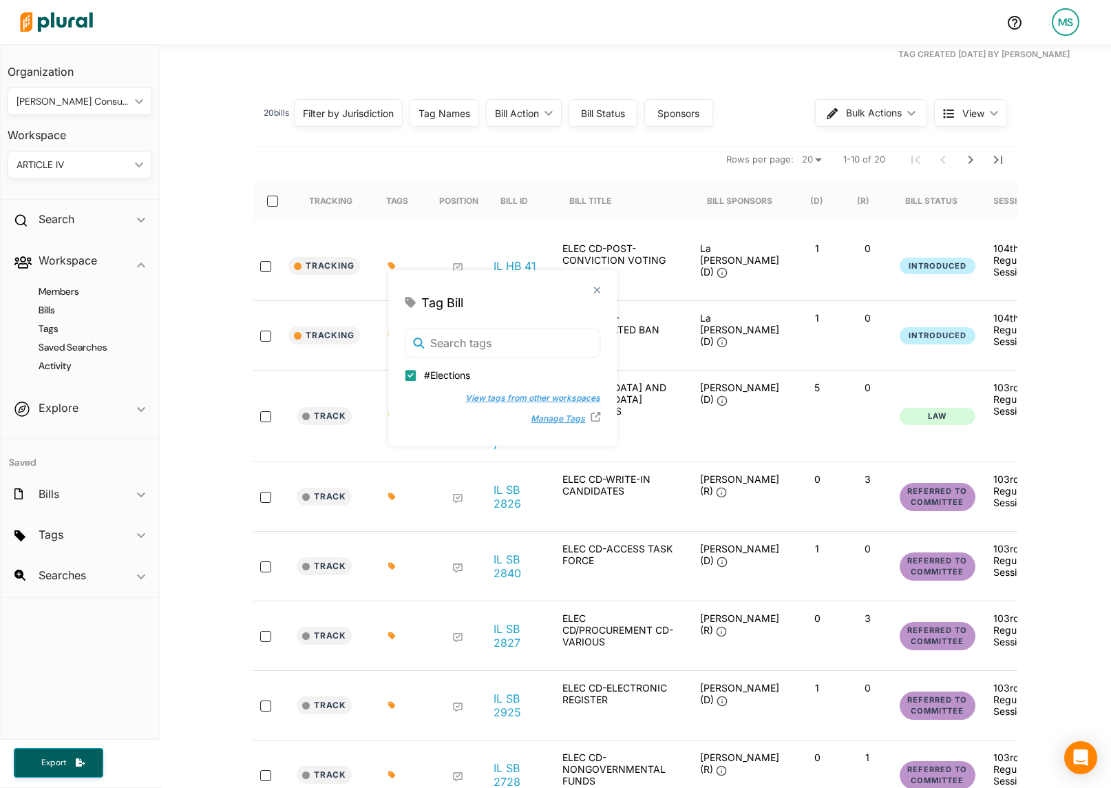
click at [233, 148] on div "20 bill s Filter by Jurisdiction Filter by Jurisdiction close [US_STATE] Save C…" at bounding box center [636, 531] width 952 height 880
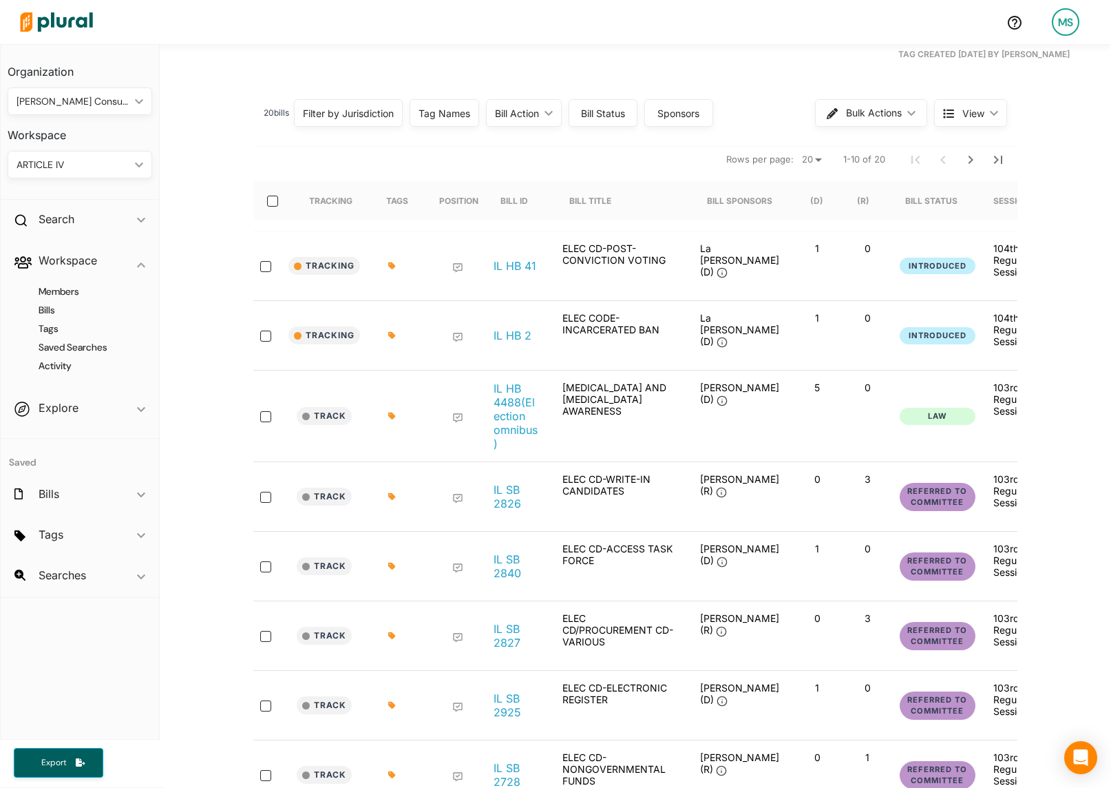
scroll to position [0, 0]
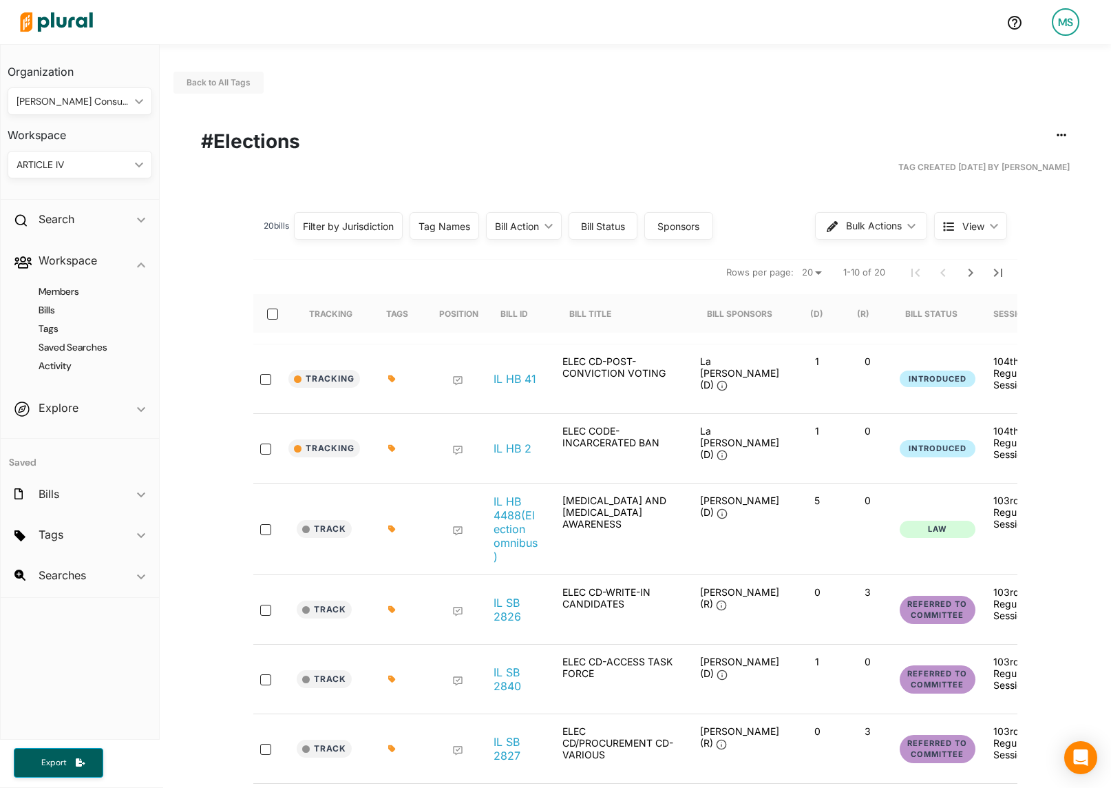
click at [67, 168] on div "ARTICLE IV" at bounding box center [73, 165] width 113 height 14
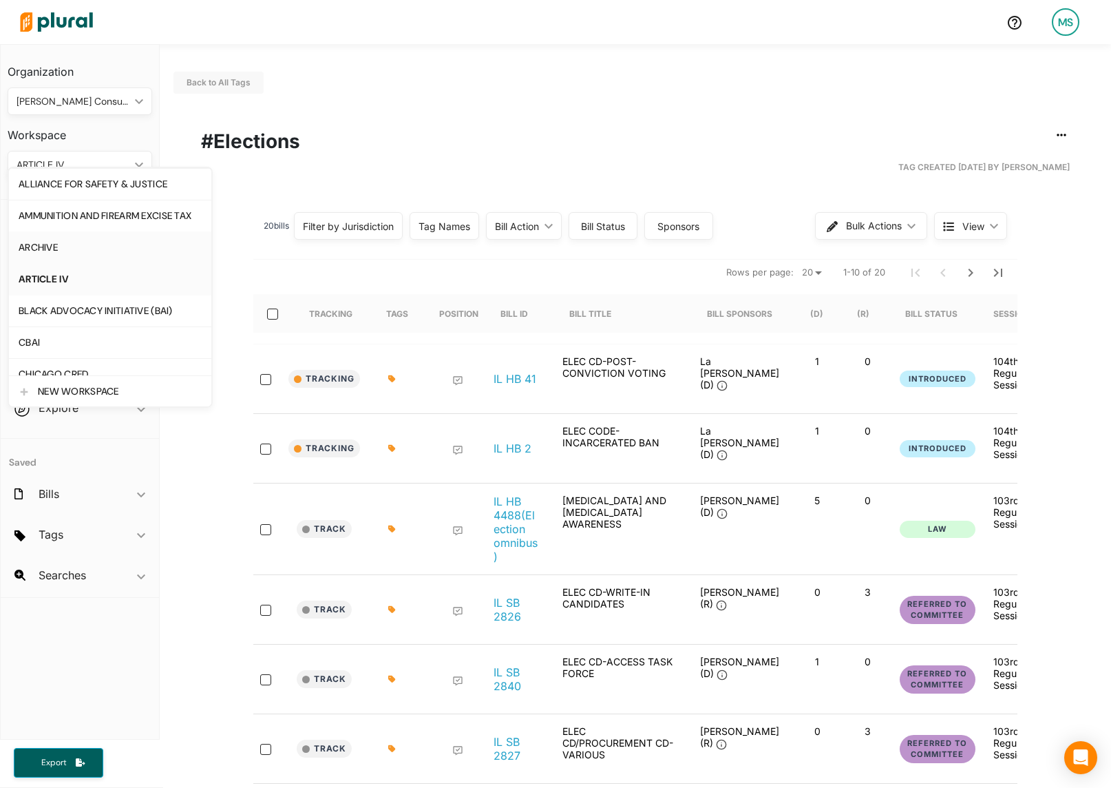
click at [43, 244] on div "ARCHIVE" at bounding box center [110, 248] width 183 height 12
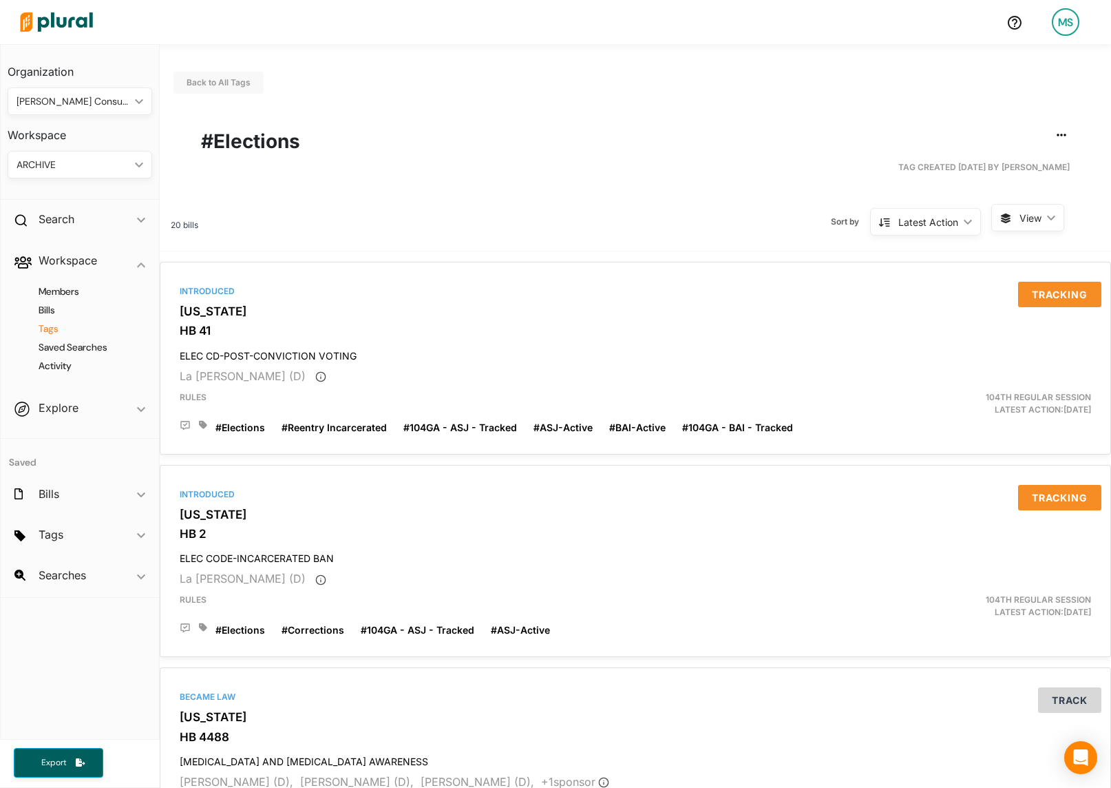
click at [48, 329] on h4 "Tags" at bounding box center [83, 328] width 124 height 13
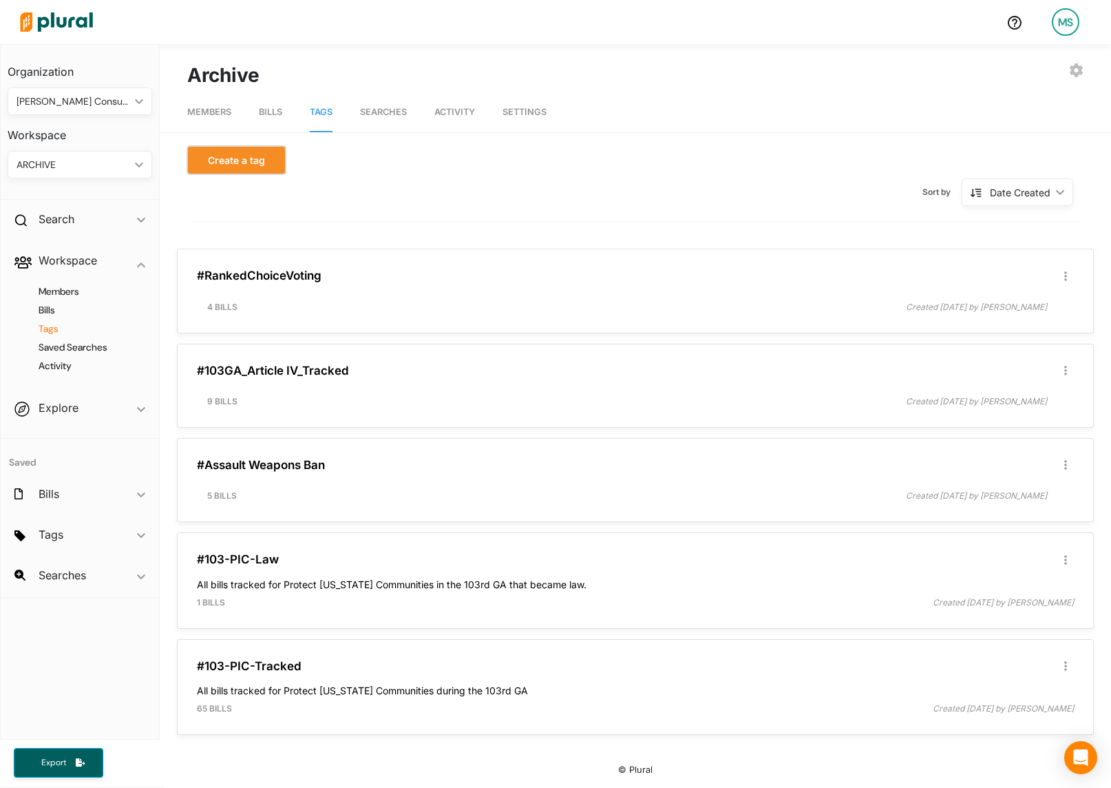
click at [247, 164] on button "Create a tag" at bounding box center [236, 160] width 98 height 28
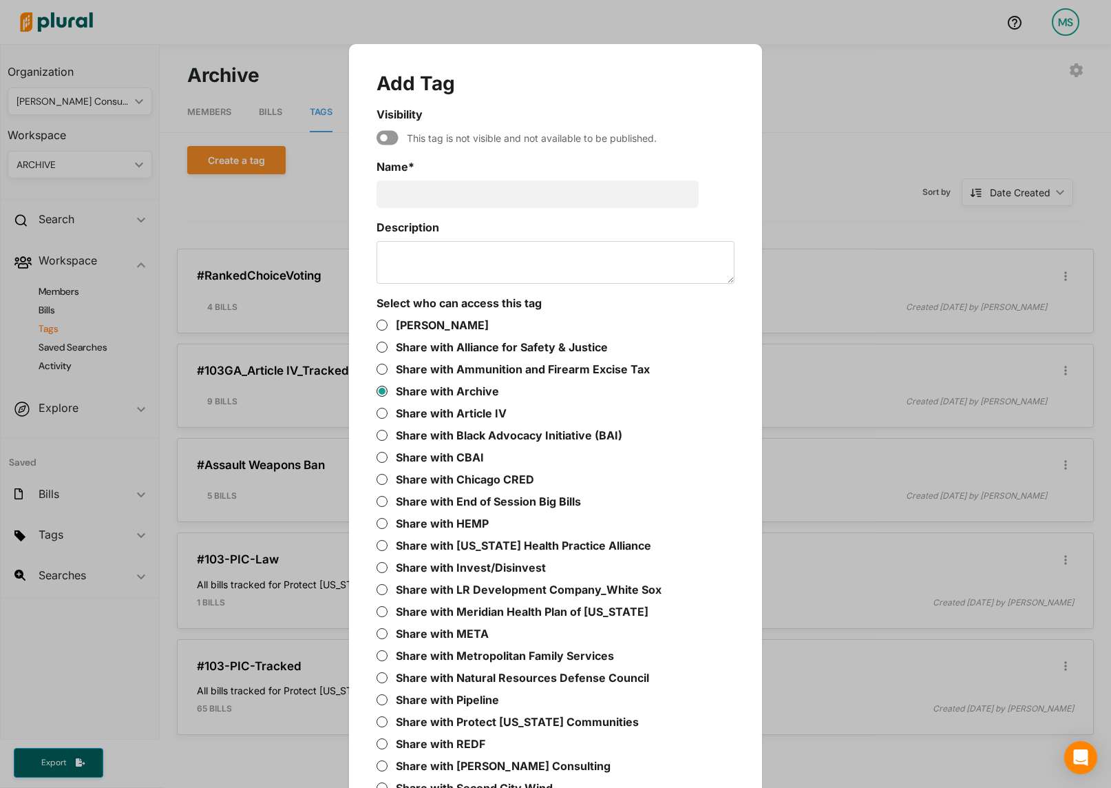
scroll to position [44, 0]
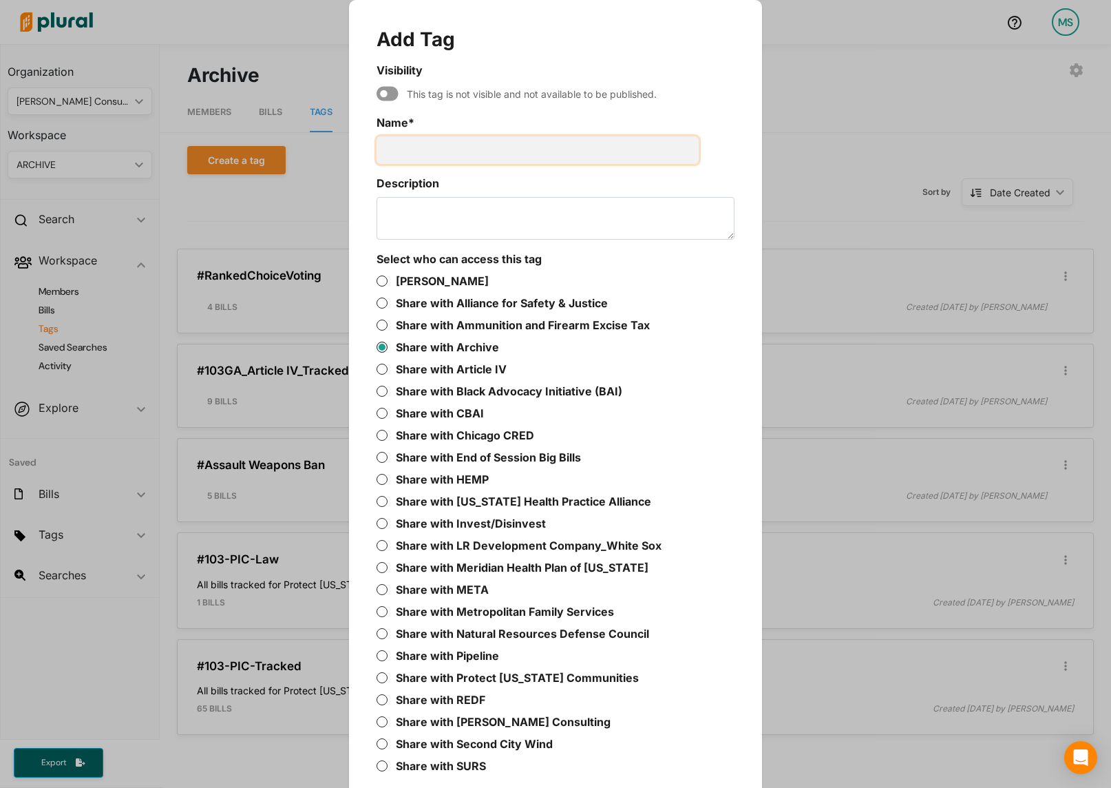
click at [433, 149] on input "Name *" at bounding box center [538, 150] width 322 height 28
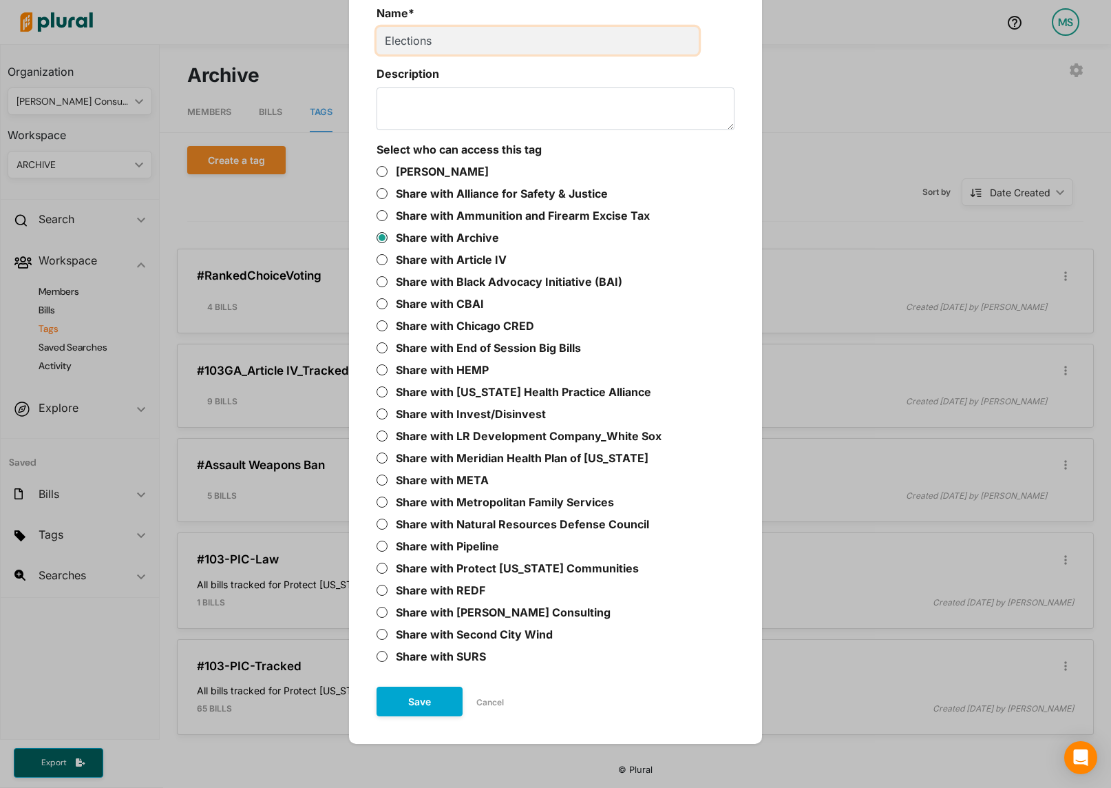
type input "Elections"
click at [494, 696] on button "Cancel" at bounding box center [490, 702] width 55 height 21
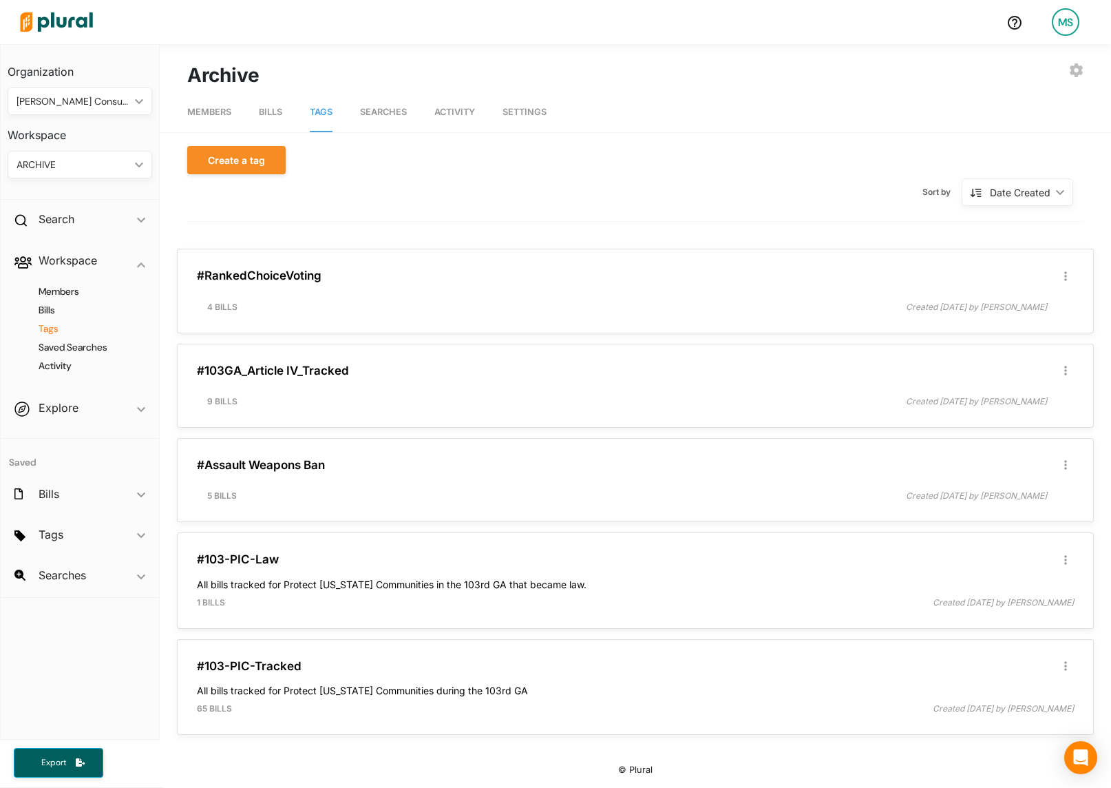
click at [71, 165] on div "ARCHIVE" at bounding box center [73, 165] width 113 height 14
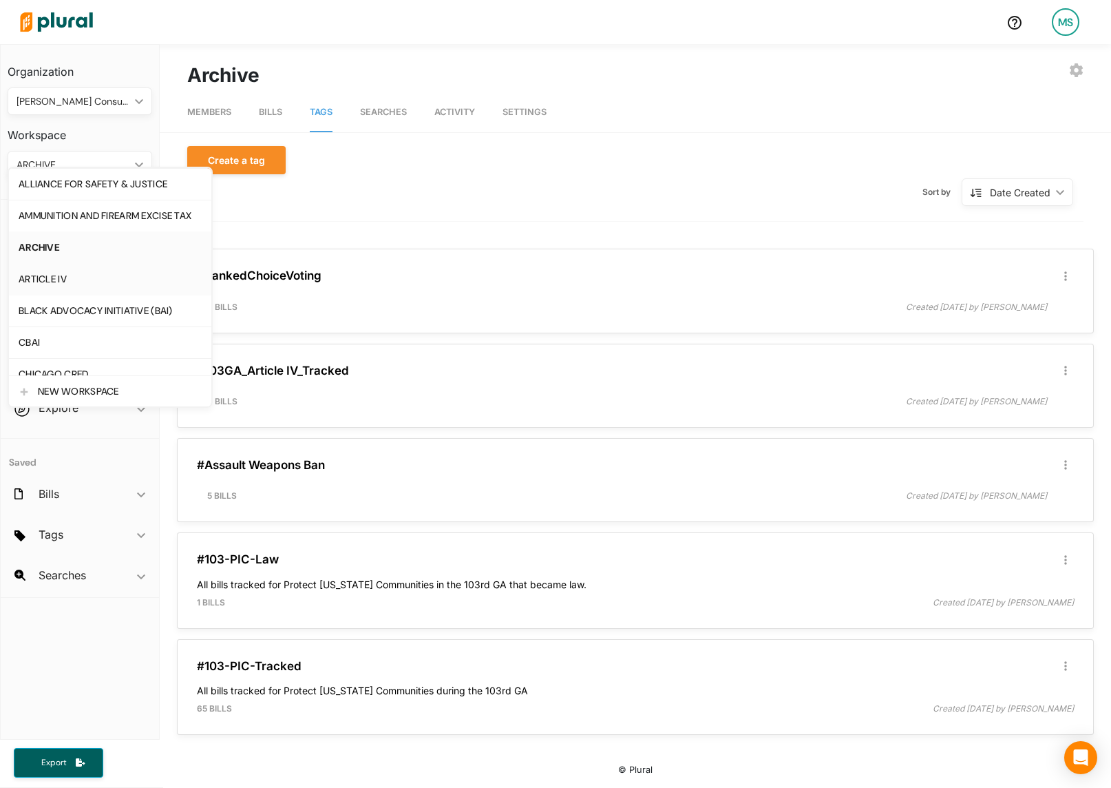
click at [54, 280] on div "ARTICLE IV" at bounding box center [110, 279] width 183 height 12
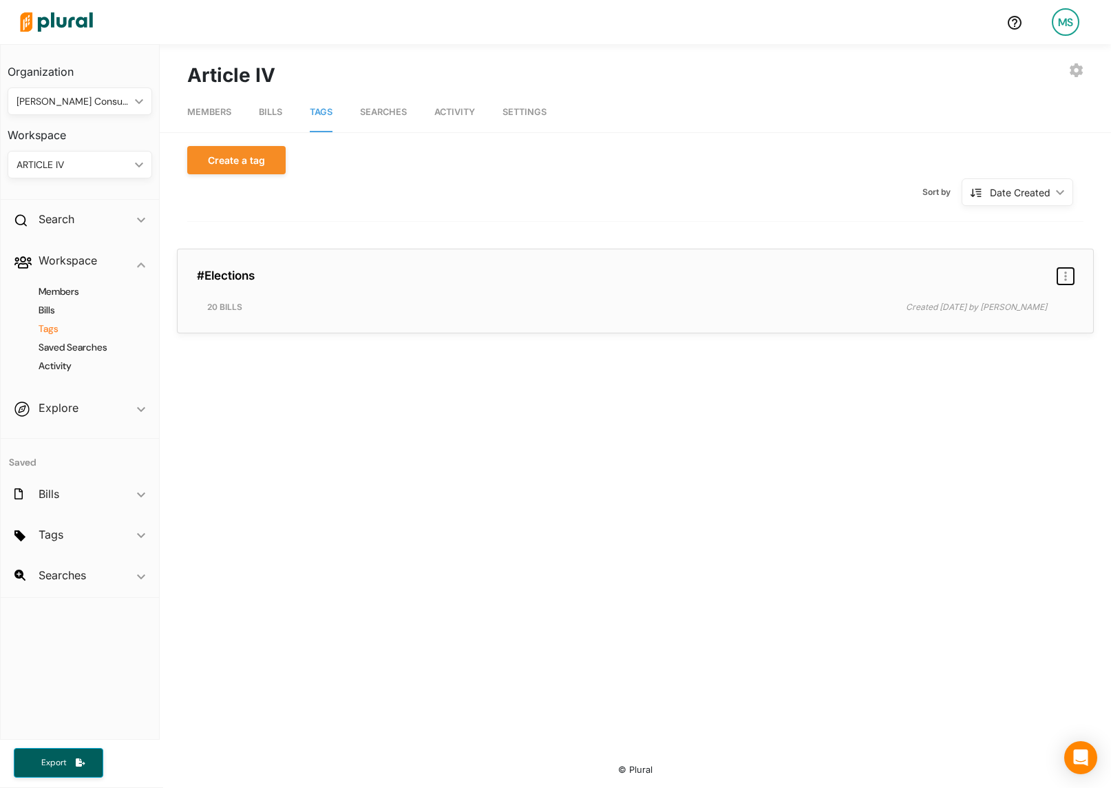
click at [1065, 275] on icon "button" at bounding box center [1066, 276] width 3 height 11
click at [1012, 333] on div "Delete Tag" at bounding box center [1021, 335] width 84 height 12
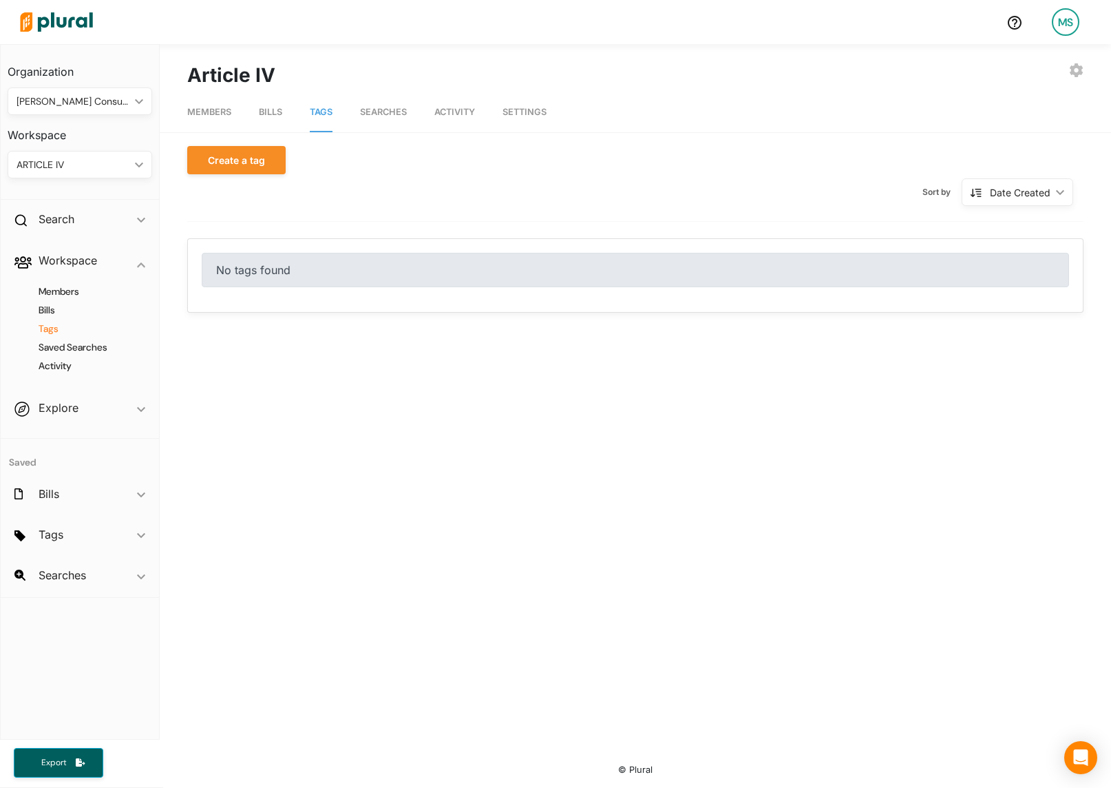
click at [79, 171] on div "ARTICLE IV ic_keyboard_arrow_down" at bounding box center [80, 165] width 145 height 28
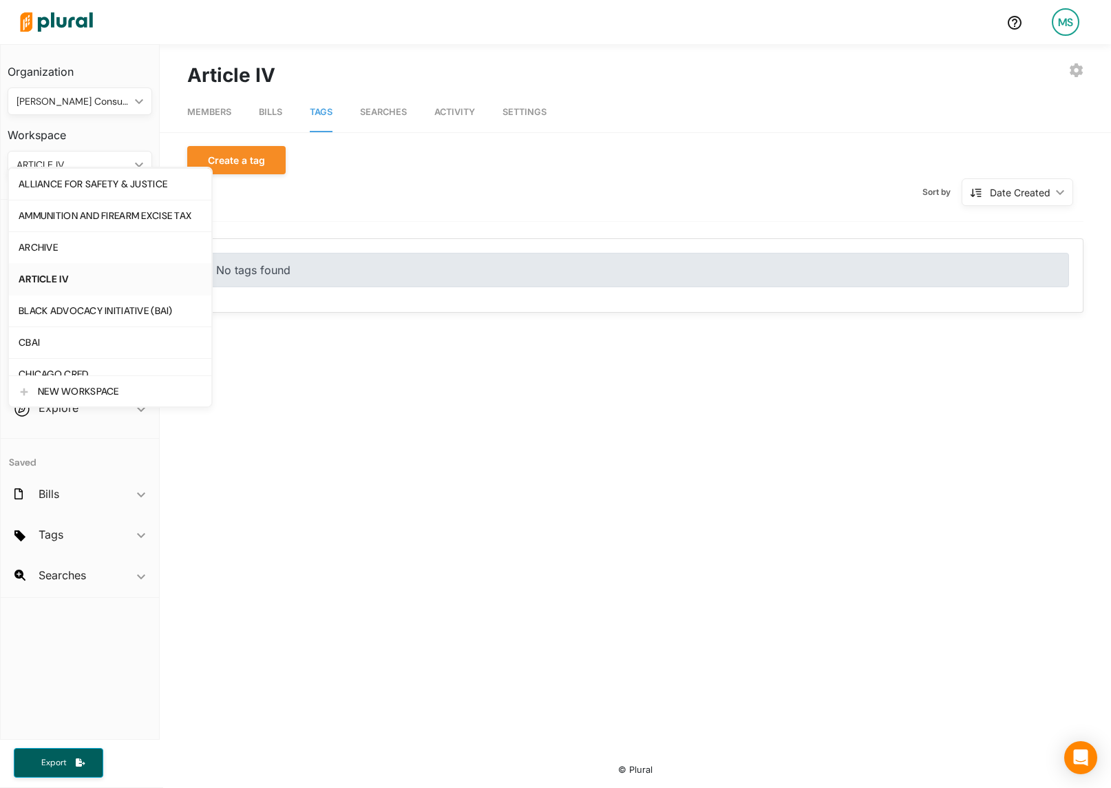
click at [48, 283] on div "ARTICLE IV" at bounding box center [110, 279] width 183 height 12
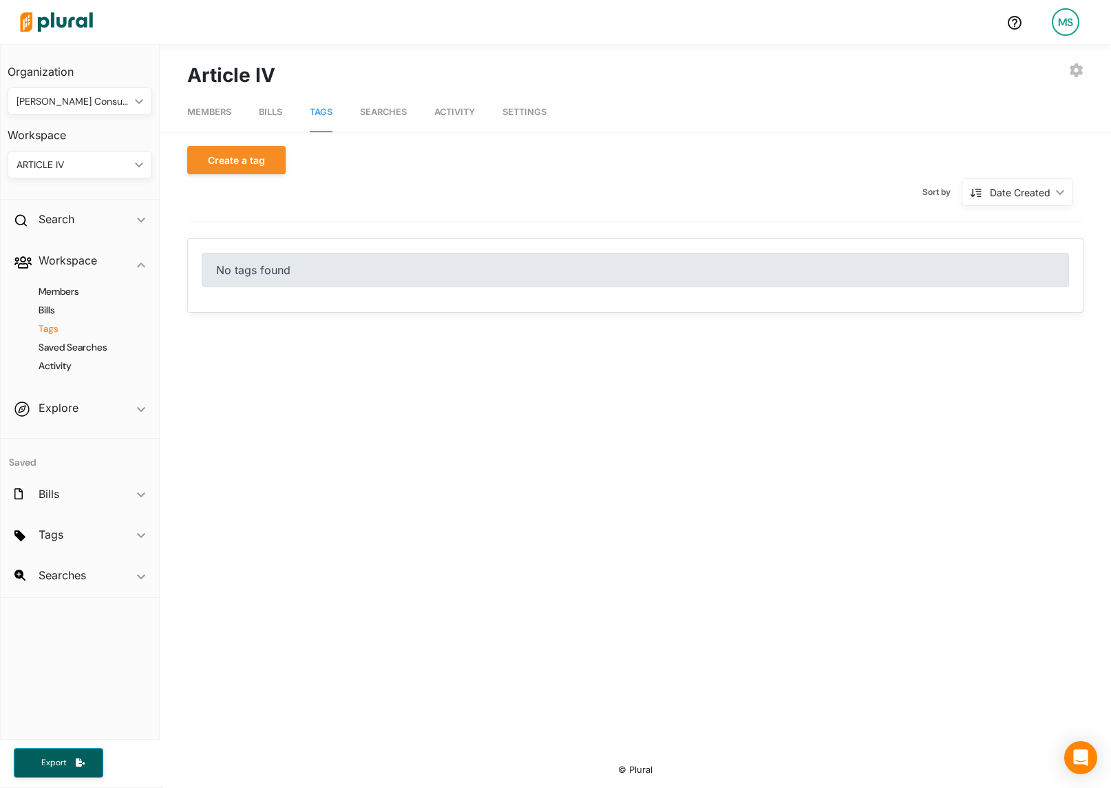
click at [263, 110] on span "Bills" at bounding box center [270, 112] width 23 height 10
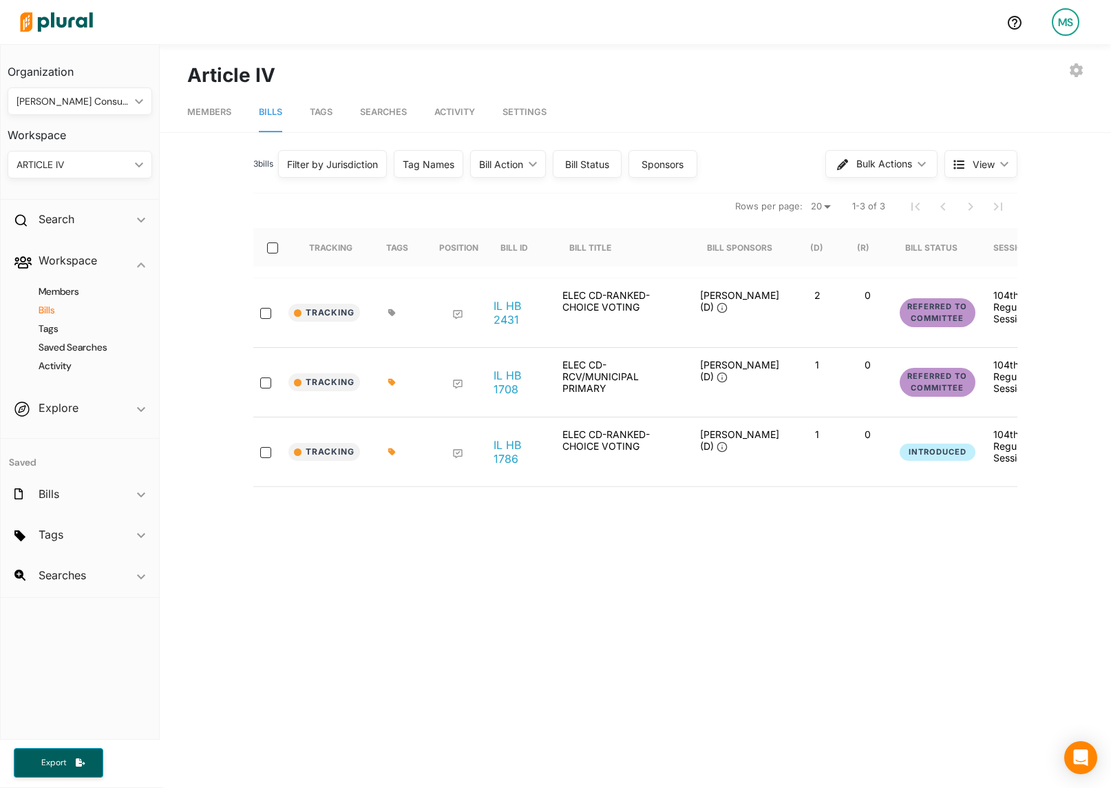
click at [391, 379] on icon at bounding box center [391, 382] width 7 height 7
click at [503, 496] on button "View tags from other workspaces" at bounding box center [526, 494] width 149 height 21
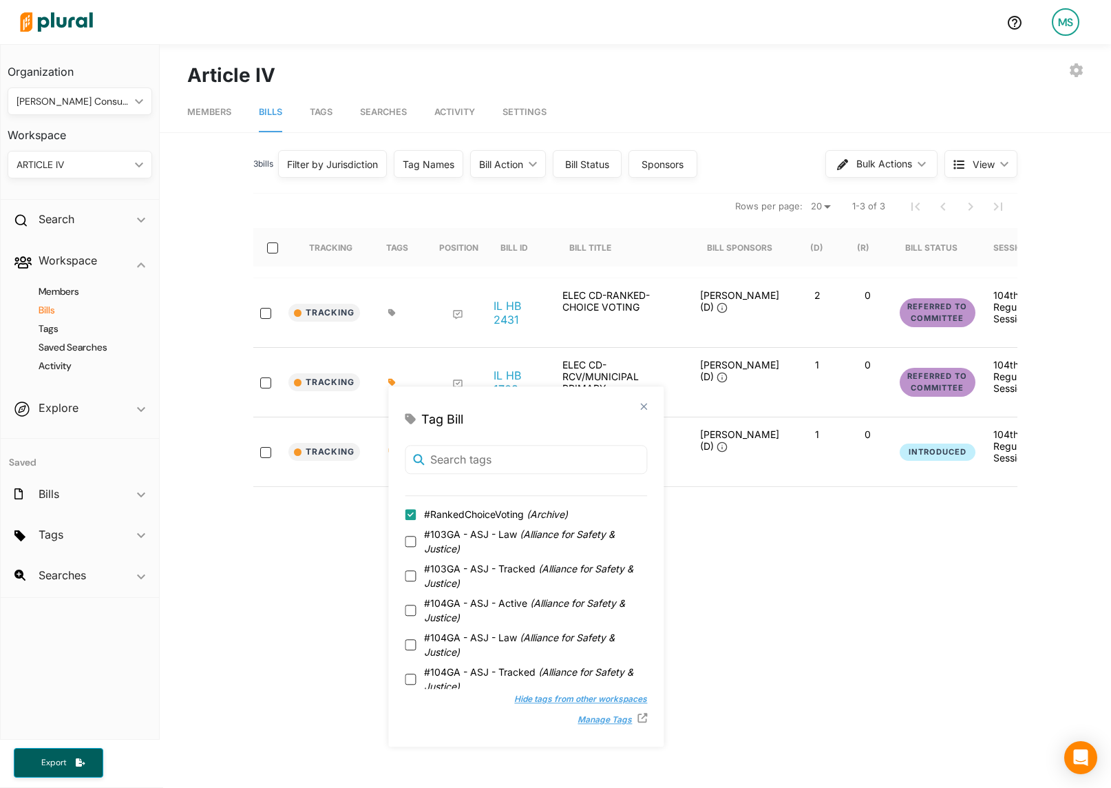
click at [647, 406] on polygon at bounding box center [644, 407] width 12 height 12
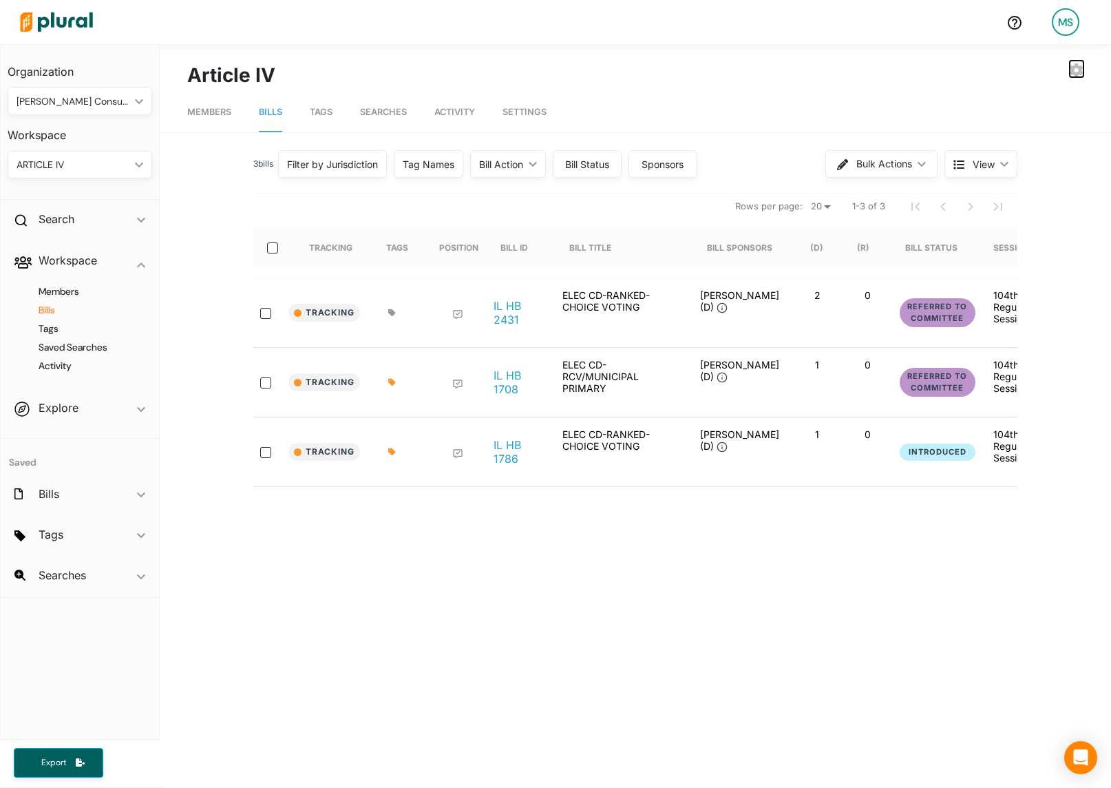
click at [1076, 70] on icon "button" at bounding box center [1077, 70] width 14 height 14
click at [1023, 191] on div "DELETE WORKSPACE" at bounding box center [1022, 191] width 101 height 12
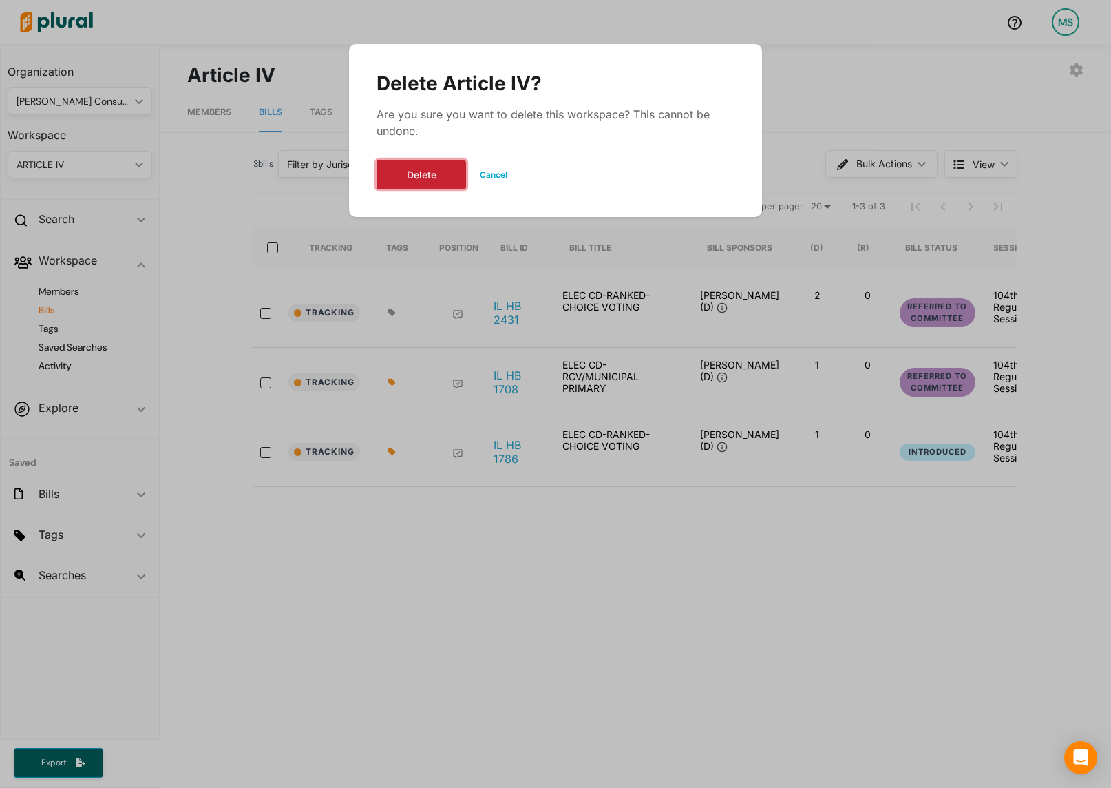
click at [421, 177] on button "Delete" at bounding box center [422, 175] width 90 height 30
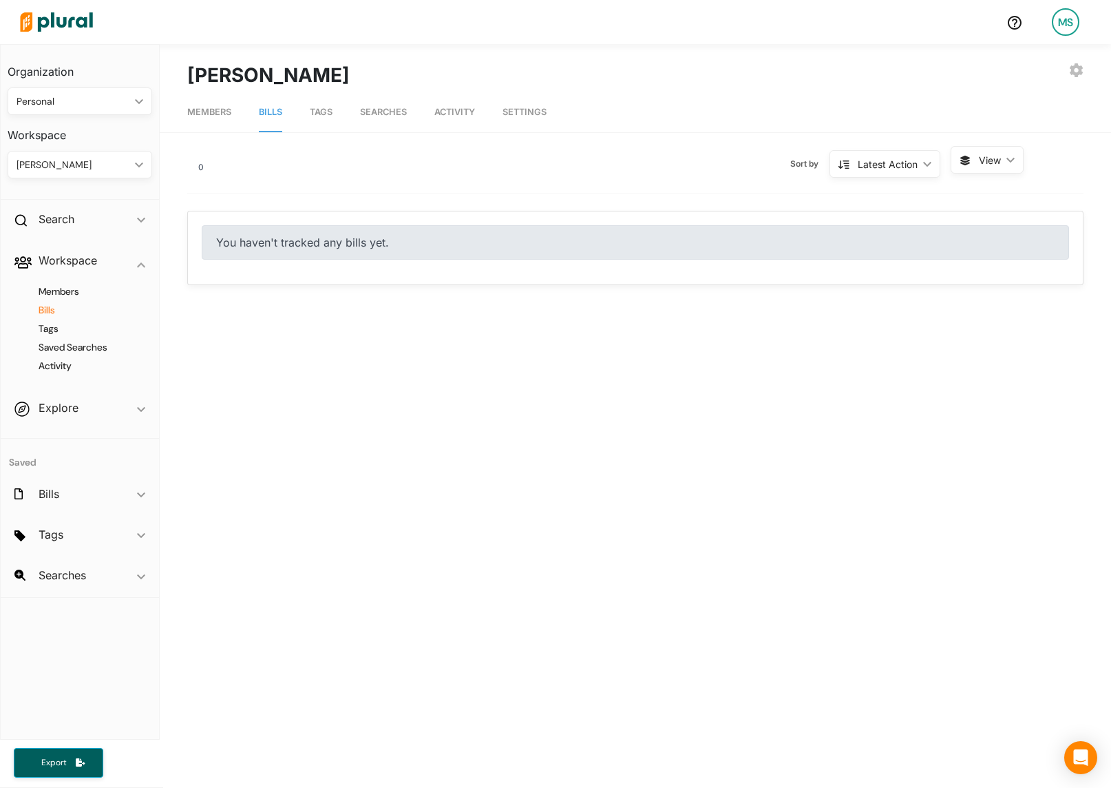
click at [70, 159] on div "[PERSON_NAME]" at bounding box center [73, 165] width 113 height 14
click at [109, 142] on h3 "Workspace" at bounding box center [80, 130] width 145 height 30
click at [113, 107] on div "Personal" at bounding box center [73, 101] width 113 height 14
click at [62, 243] on div "[PERSON_NAME] Consulting" at bounding box center [82, 237] width 126 height 12
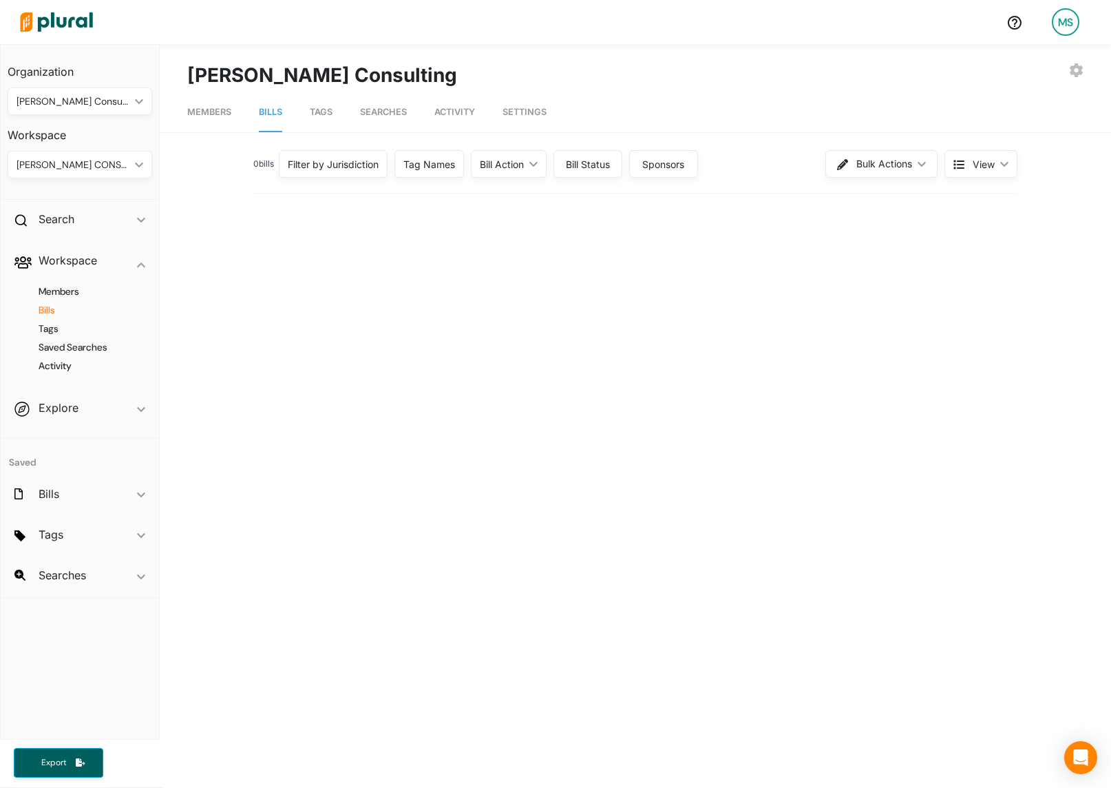
click at [74, 162] on div "[PERSON_NAME] CONSULTING" at bounding box center [73, 165] width 113 height 14
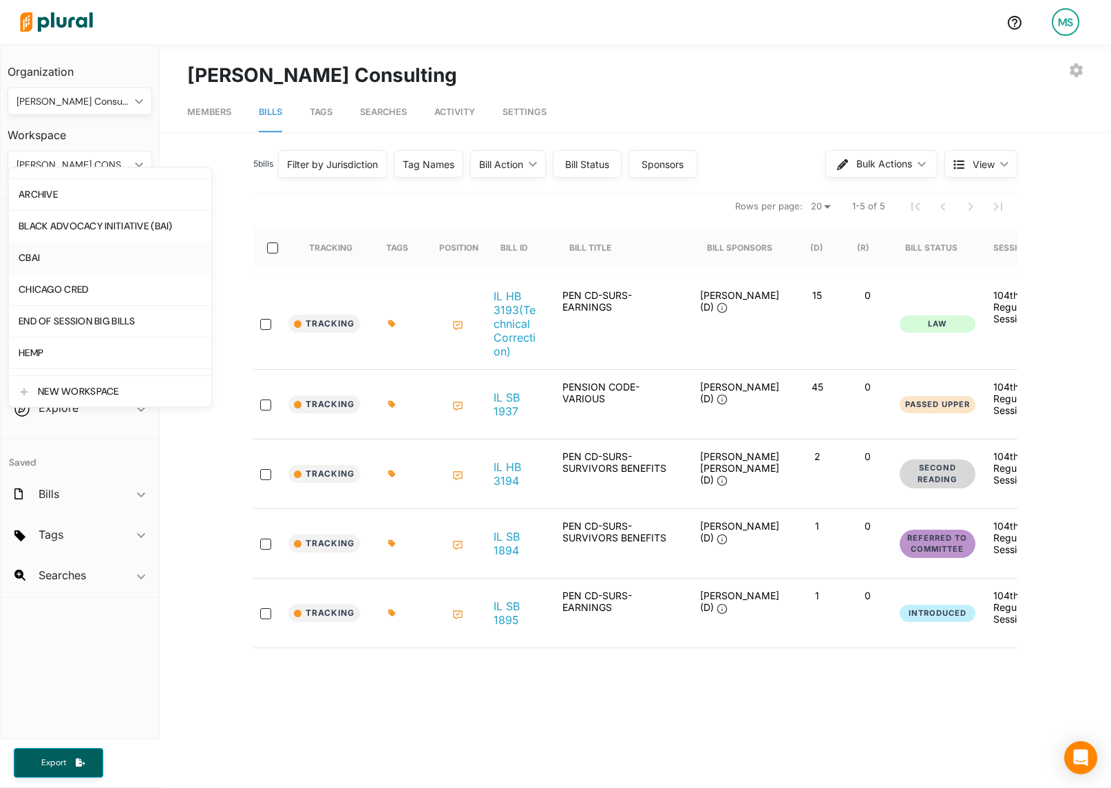
scroll to position [54, 0]
click at [89, 320] on div "END OF SESSION BIG BILLS" at bounding box center [110, 321] width 183 height 12
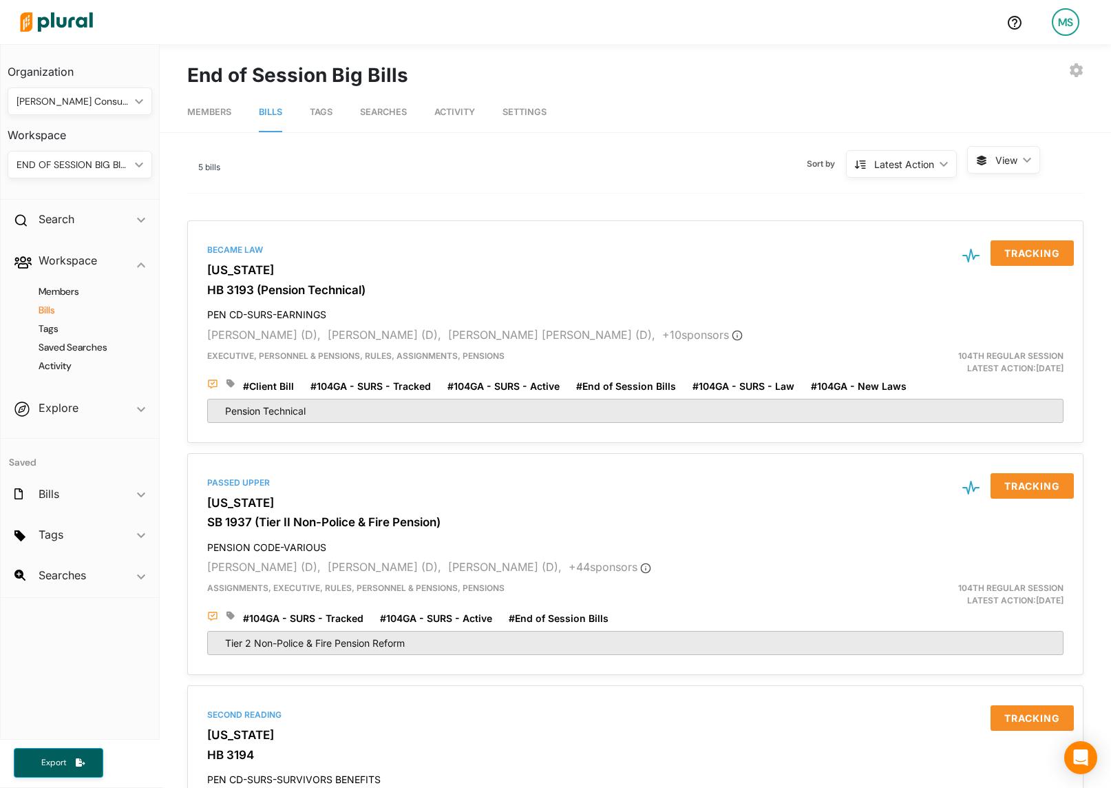
click at [908, 172] on div "Latest Action ic_keyboard_arrow_down" at bounding box center [901, 164] width 111 height 28
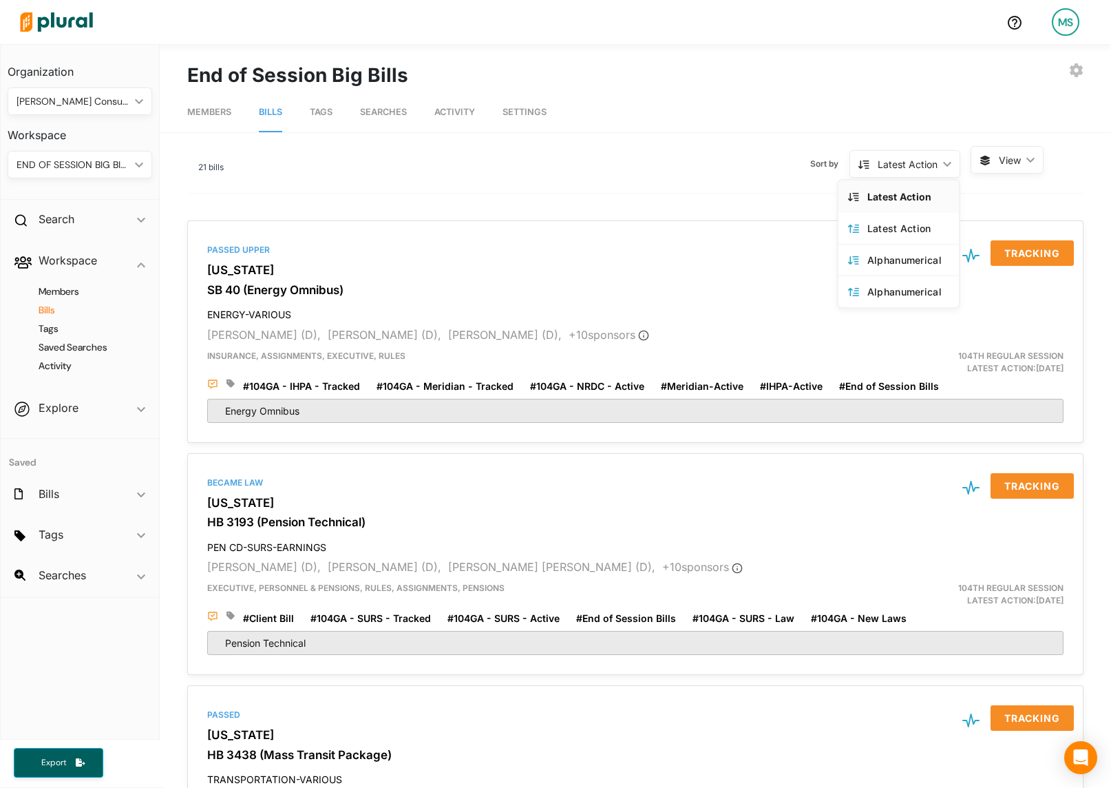
click at [1010, 158] on span "View" at bounding box center [1010, 160] width 22 height 14
click at [998, 192] on button "Table" at bounding box center [1032, 192] width 121 height 32
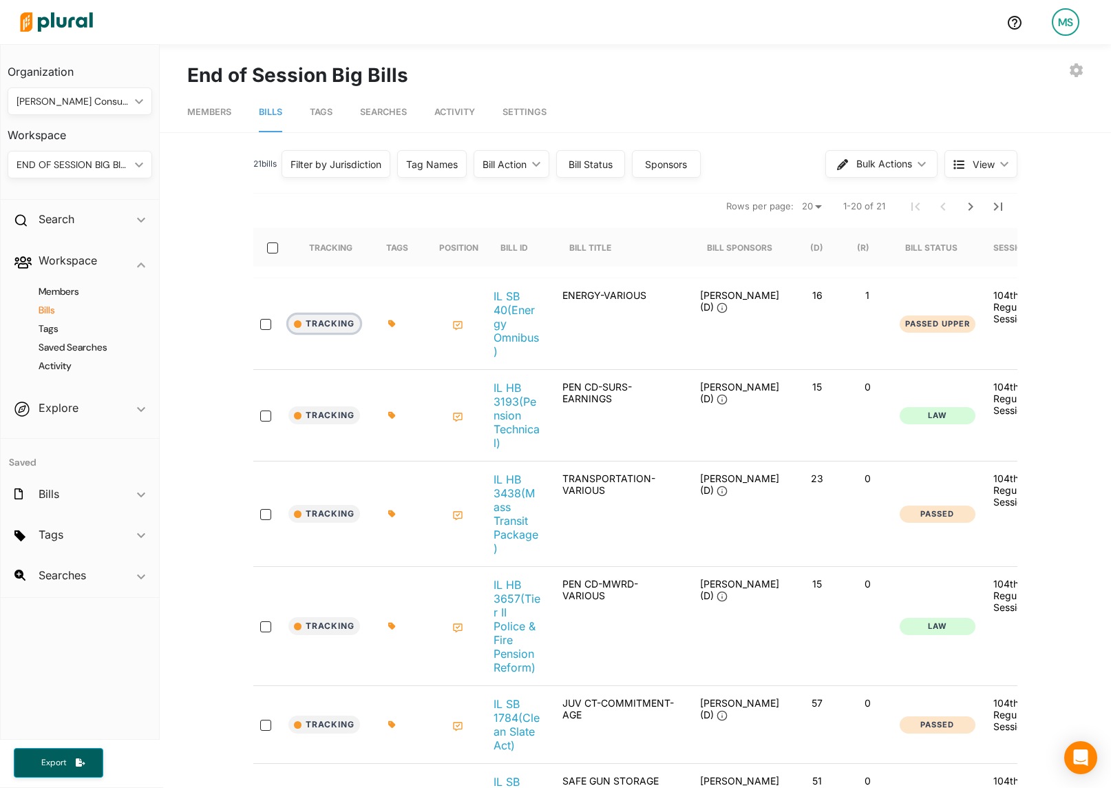
click at [293, 323] on button "Tracking" at bounding box center [325, 324] width 72 height 18
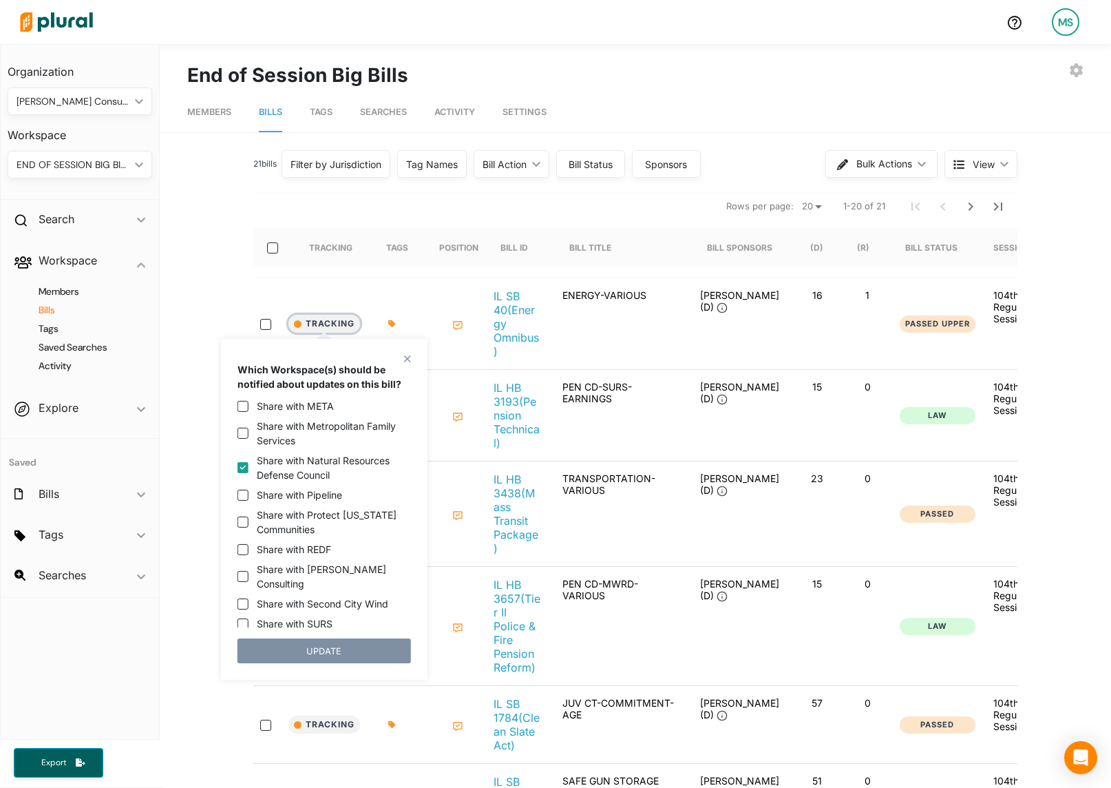
scroll to position [350, 0]
click at [394, 320] on icon at bounding box center [392, 324] width 8 height 8
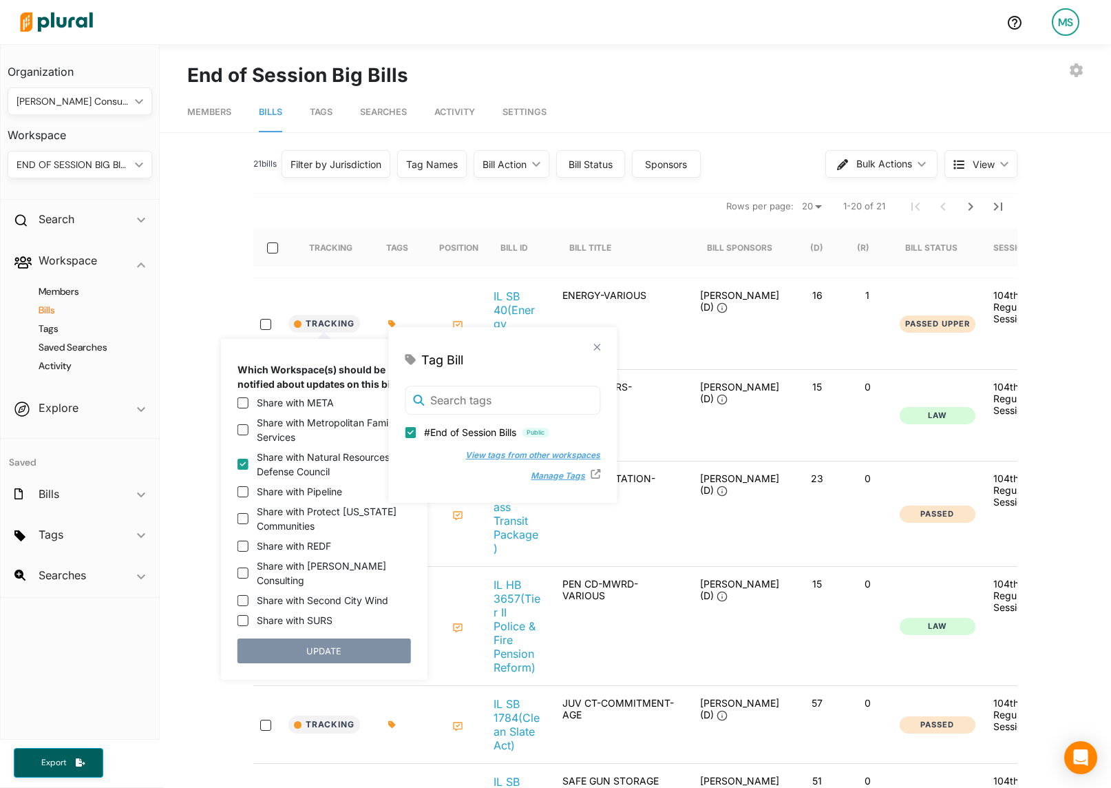
click at [518, 459] on button "View tags from other workspaces" at bounding box center [526, 455] width 149 height 21
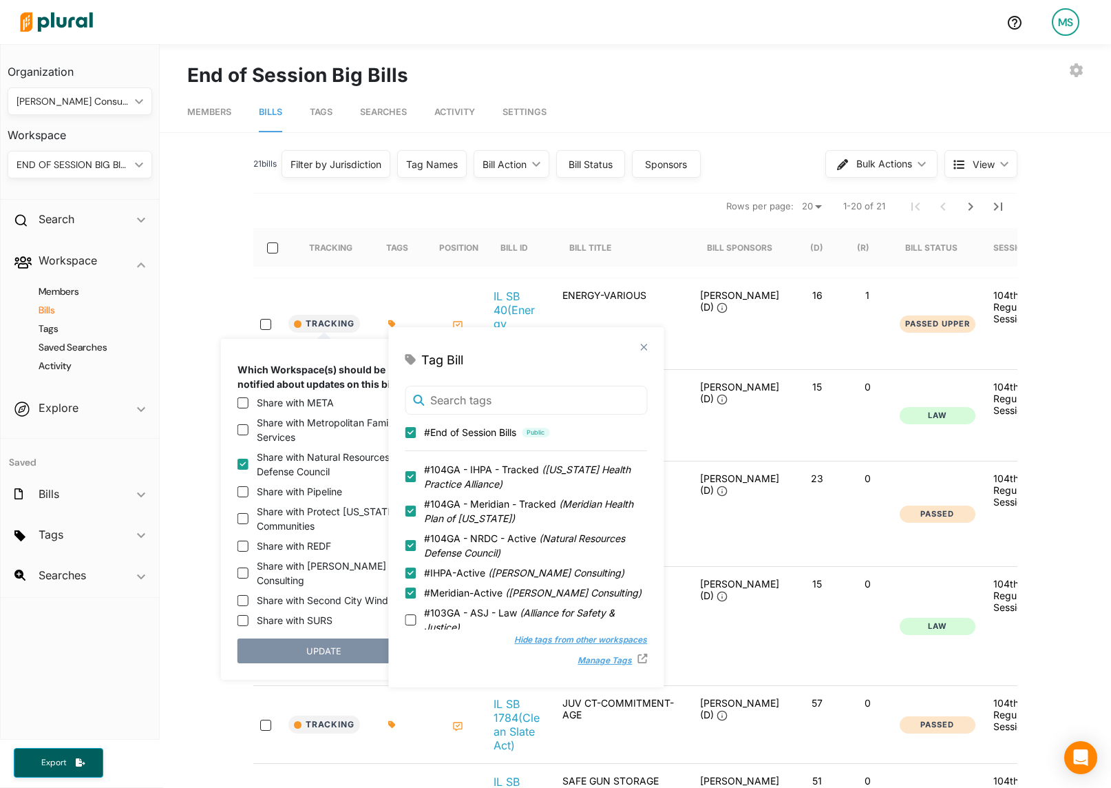
click at [408, 477] on input "#104GA - IHPA - Tracked ( [US_STATE] Health Practice Alliance )" at bounding box center [410, 476] width 11 height 11
checkbox input "false"
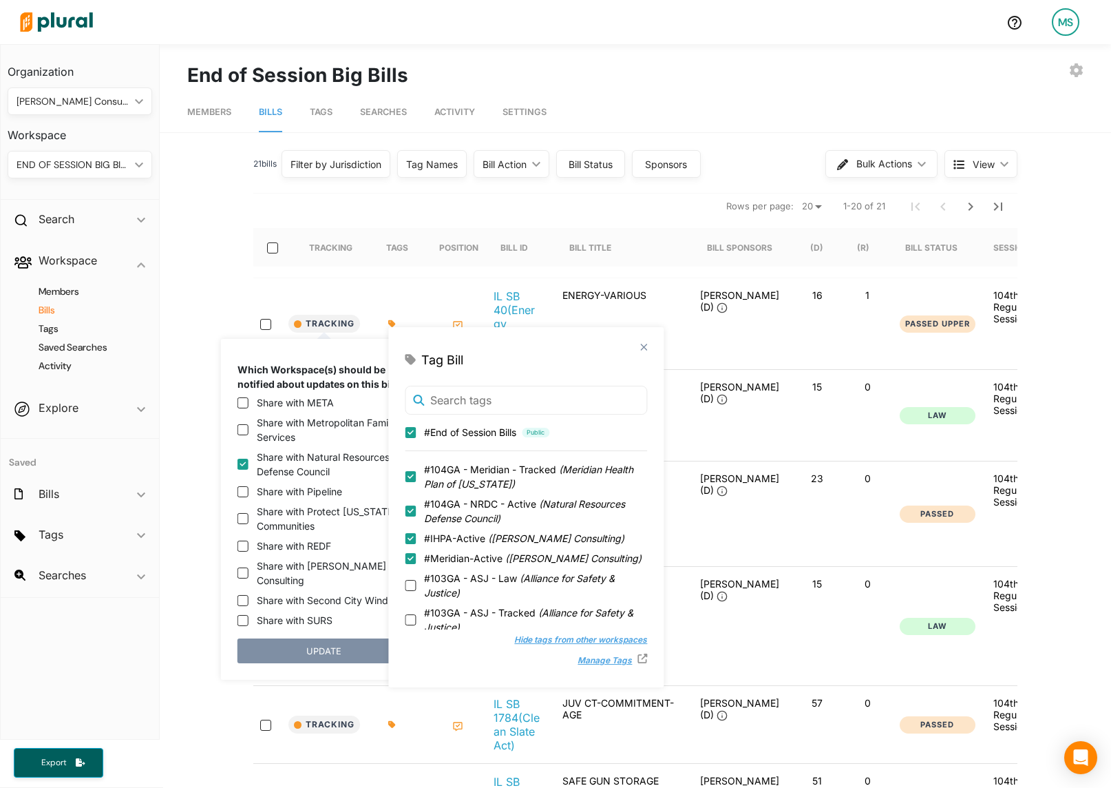
click at [409, 534] on input "#IHPA-Active ( [PERSON_NAME] Consulting )" at bounding box center [410, 538] width 11 height 11
checkbox input "false"
click at [408, 474] on input "#104GA - Meridian - Tracked ( Meridian Health Plan of [US_STATE] )" at bounding box center [410, 476] width 11 height 11
checkbox input "true"
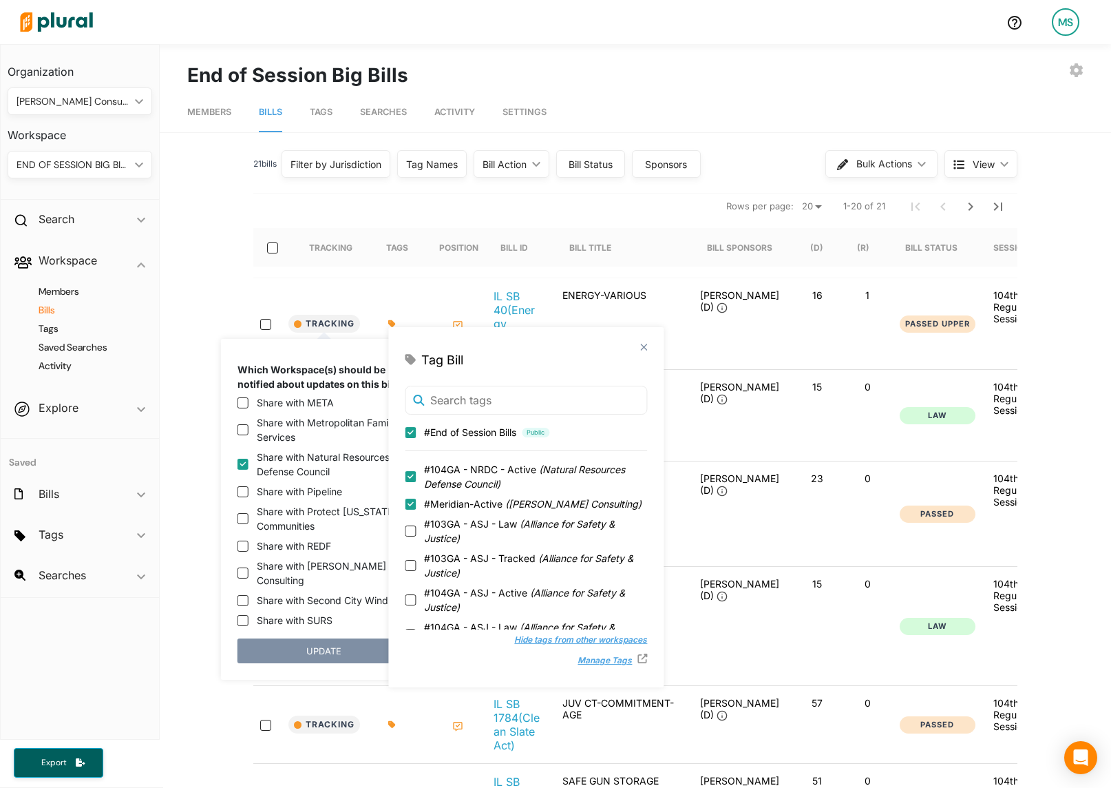
click at [645, 347] on polygon at bounding box center [644, 347] width 12 height 12
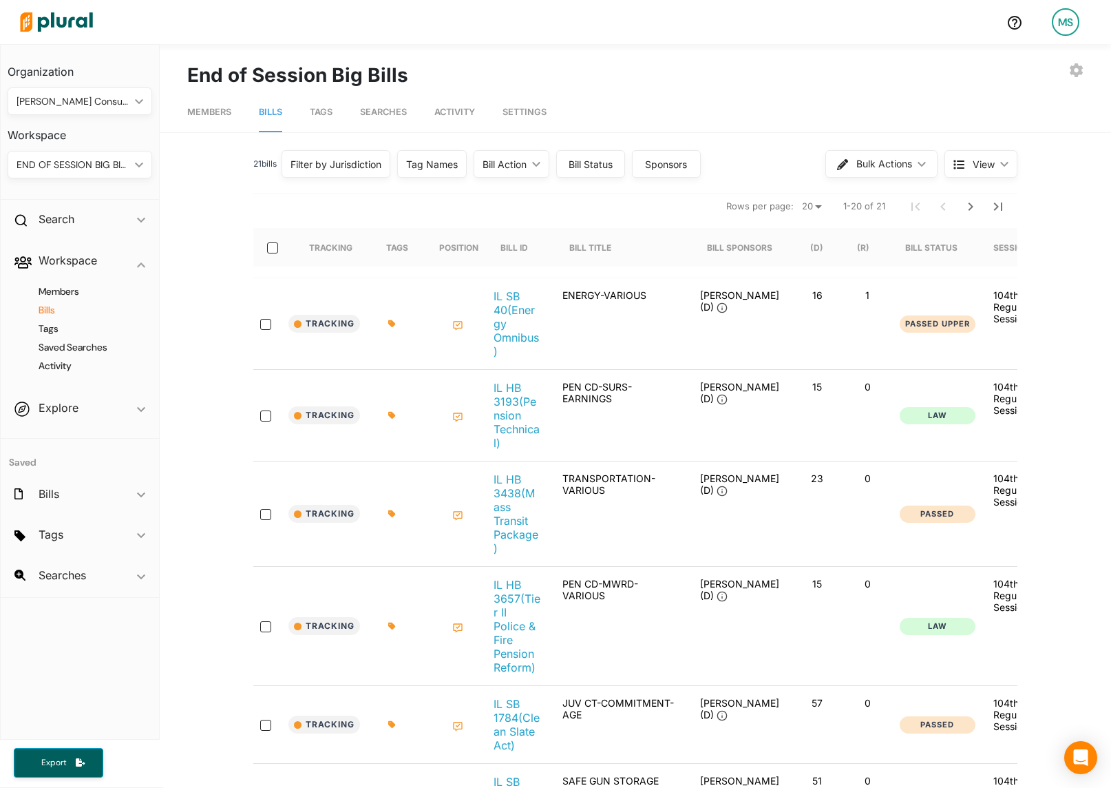
click at [77, 159] on div "END OF SESSION BIG BILLS" at bounding box center [73, 165] width 113 height 14
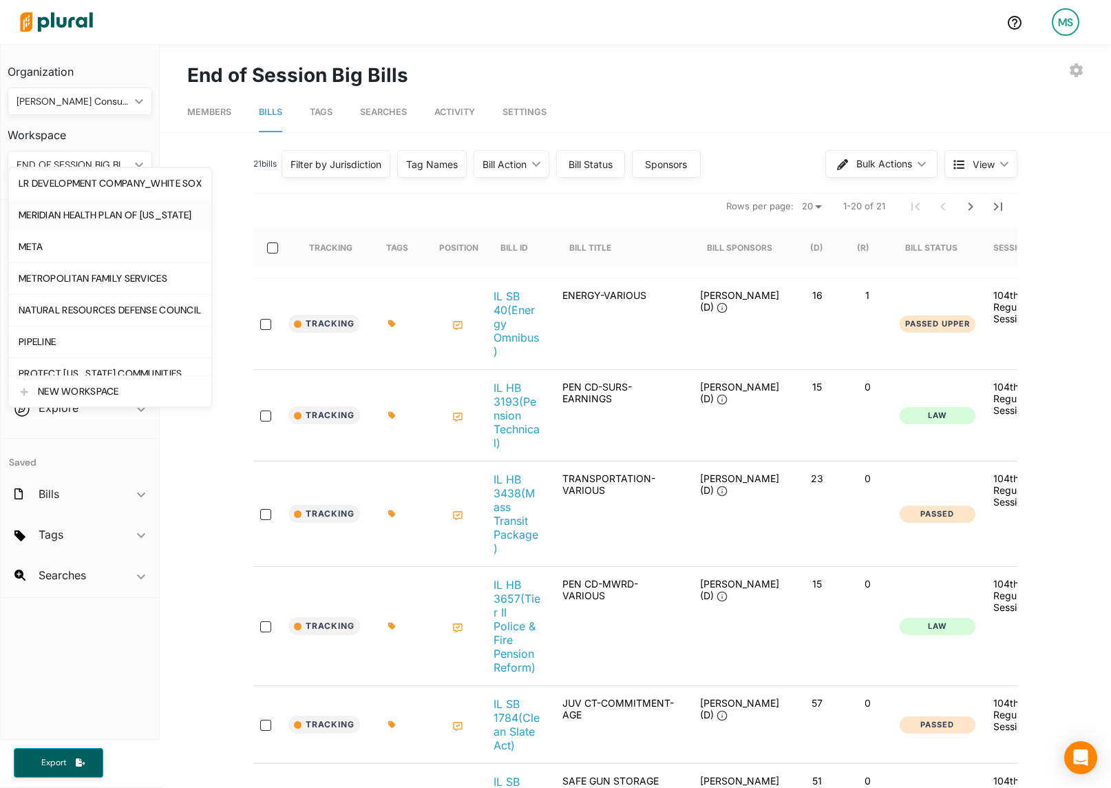
scroll to position [318, 0]
click at [83, 313] on div "NATURAL RESOURCES DEFENSE COUNCIL" at bounding box center [110, 310] width 183 height 12
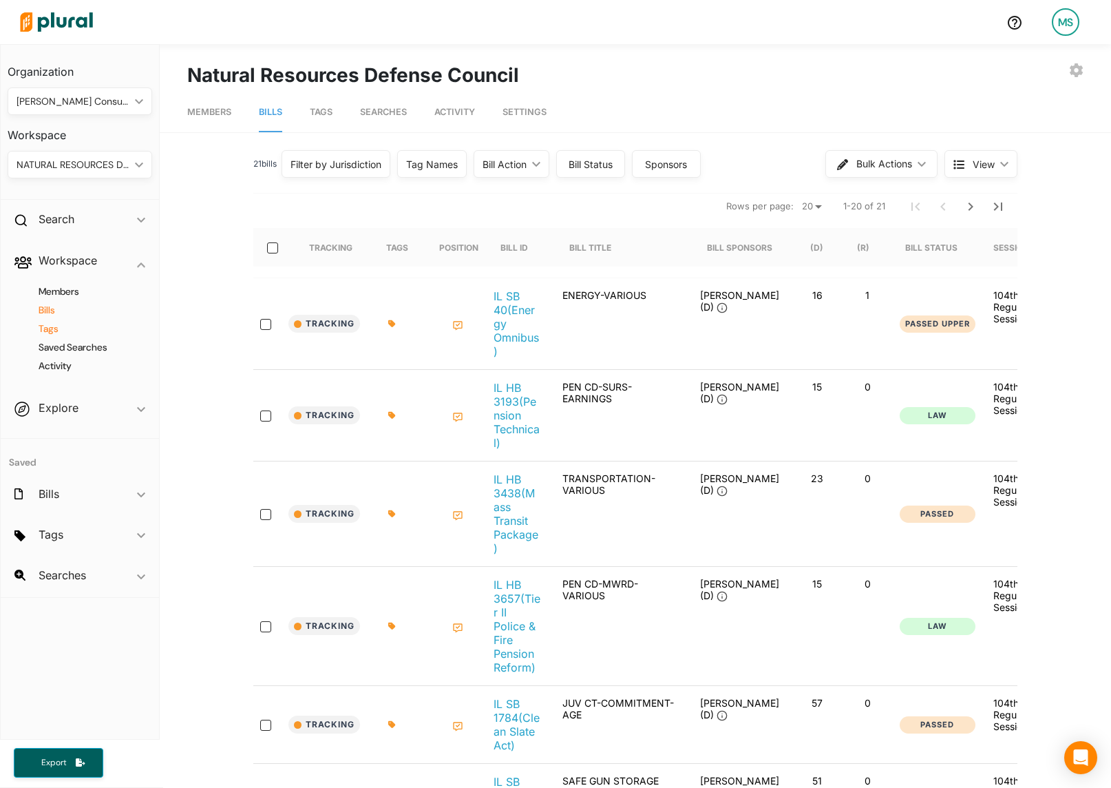
click at [52, 328] on h4 "Tags" at bounding box center [83, 328] width 124 height 13
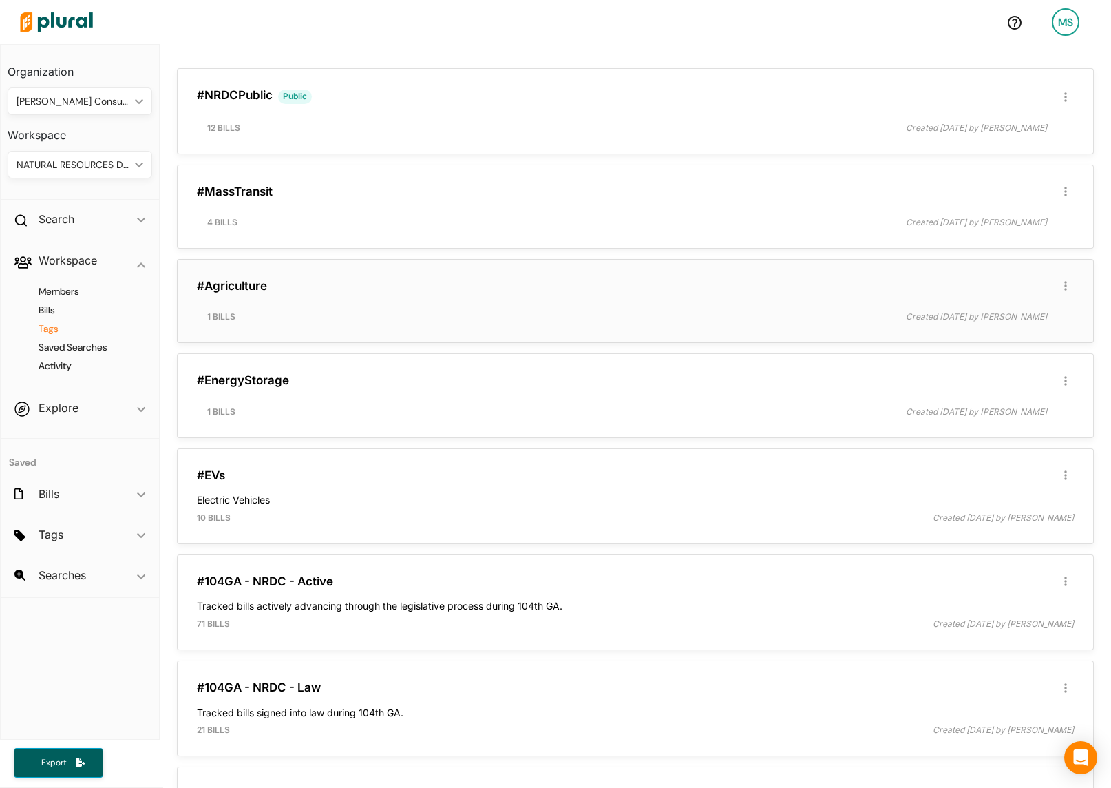
scroll to position [453, 0]
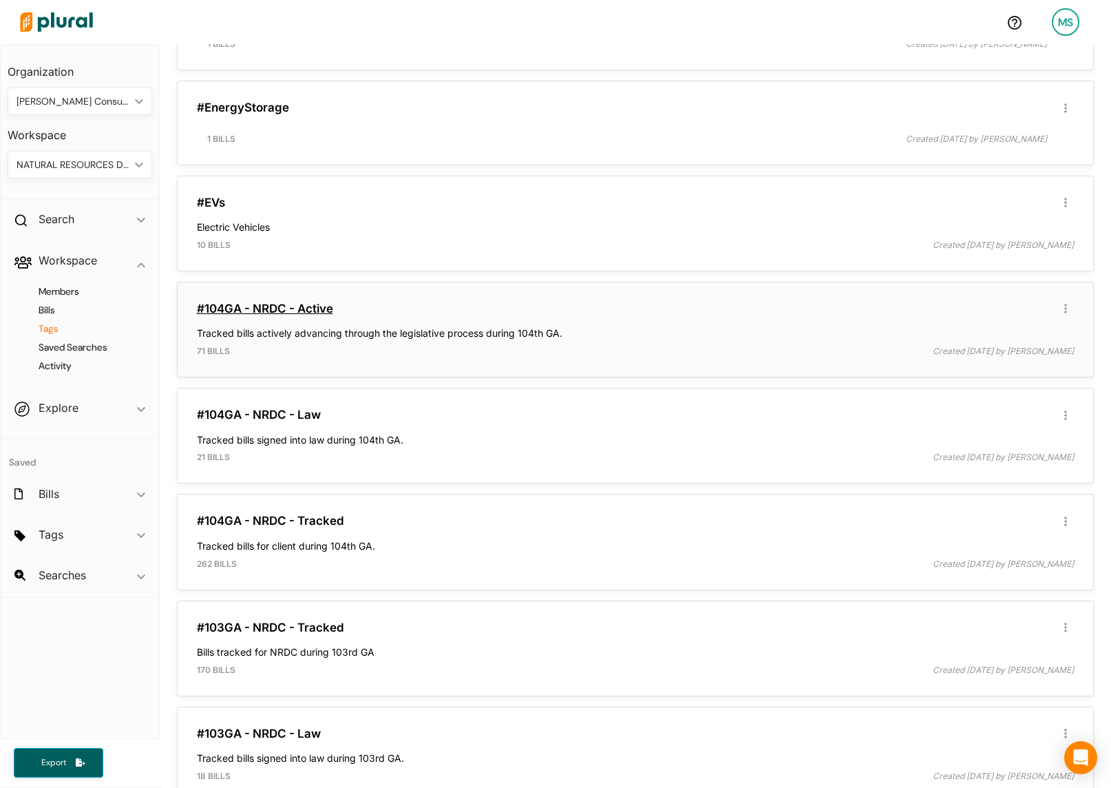
click at [262, 309] on link "#104GA - NRDC - Active" at bounding box center [265, 309] width 136 height 14
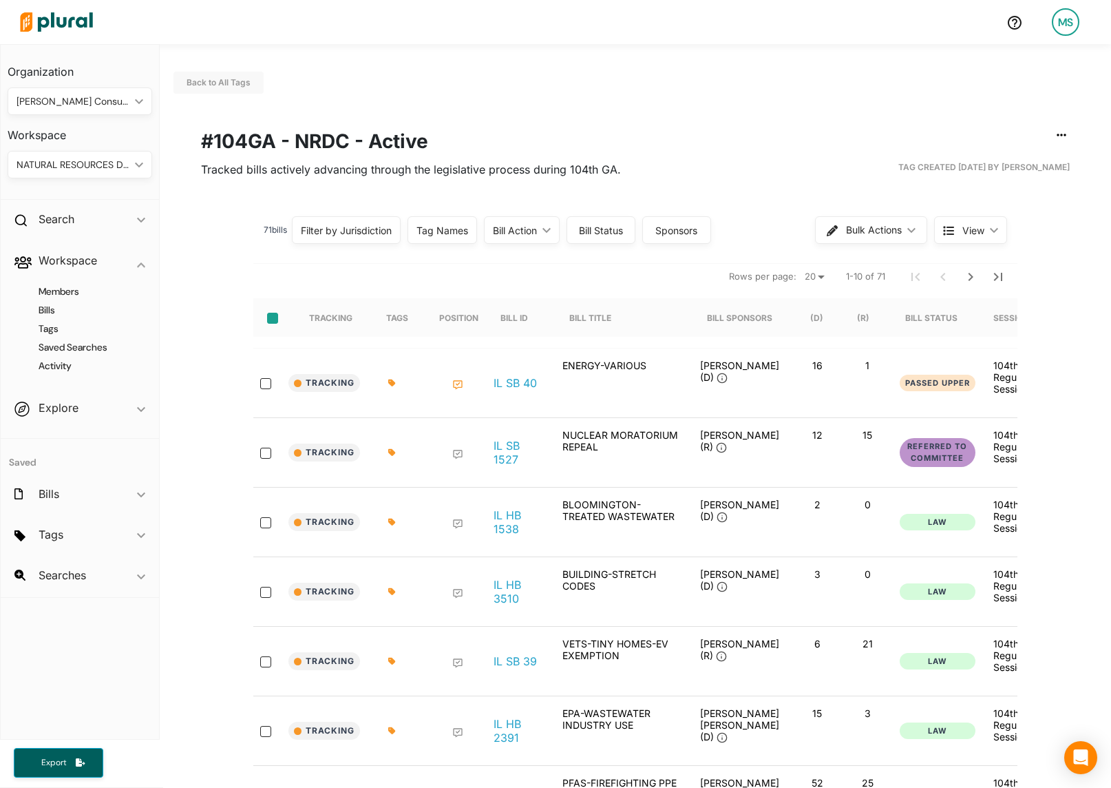
click at [271, 315] on input "select-all-rows" at bounding box center [272, 318] width 11 height 11
checkbox input "true"
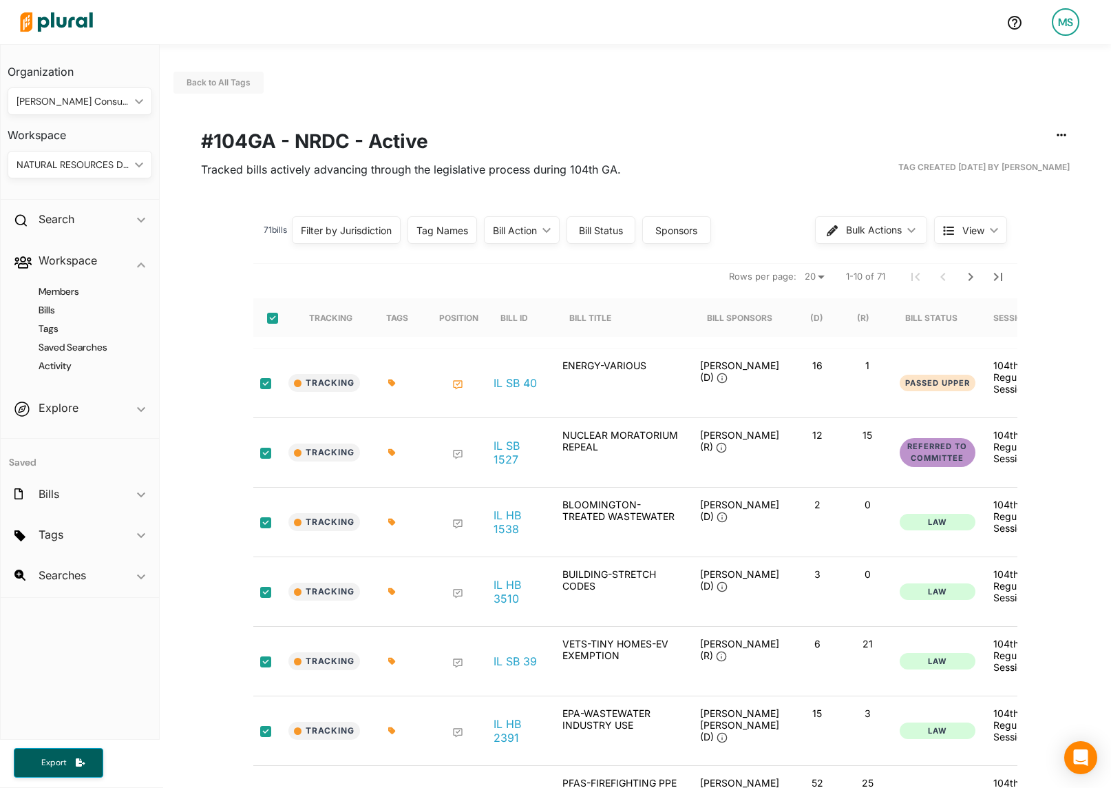
checkbox input "true"
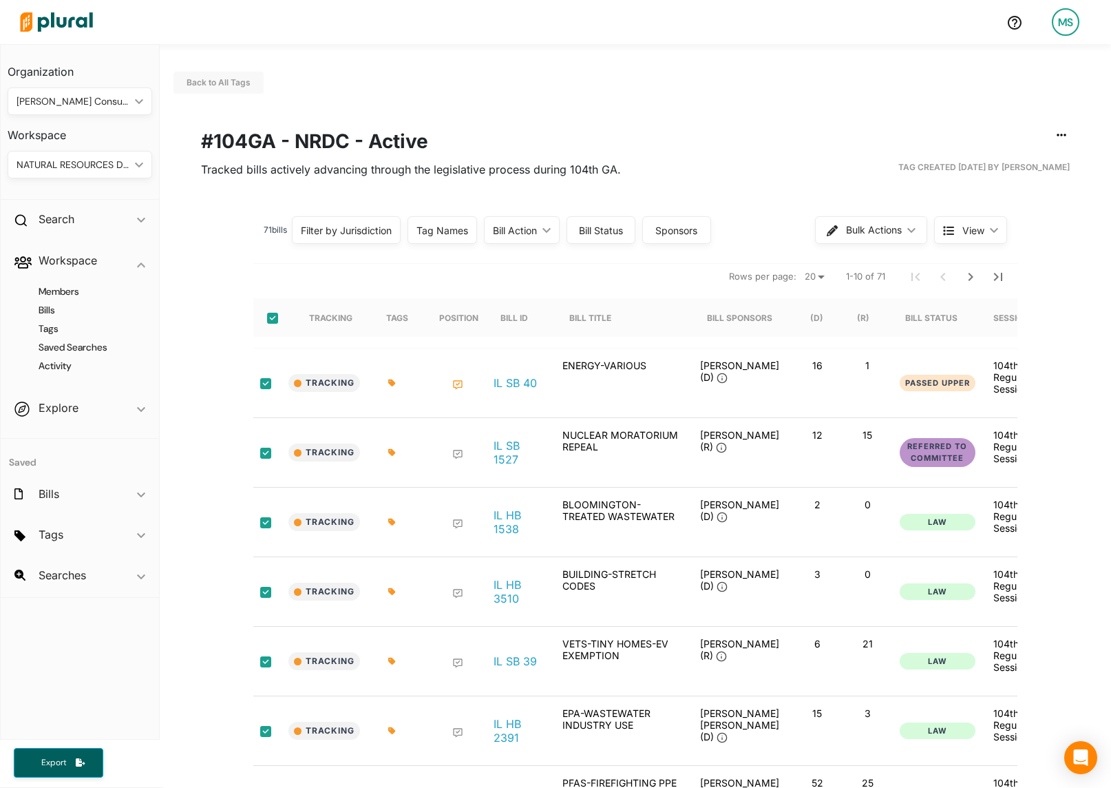
checkbox input "true"
click at [815, 276] on select "20 50" at bounding box center [814, 277] width 30 height 17
select select "50"
checkbox input "false"
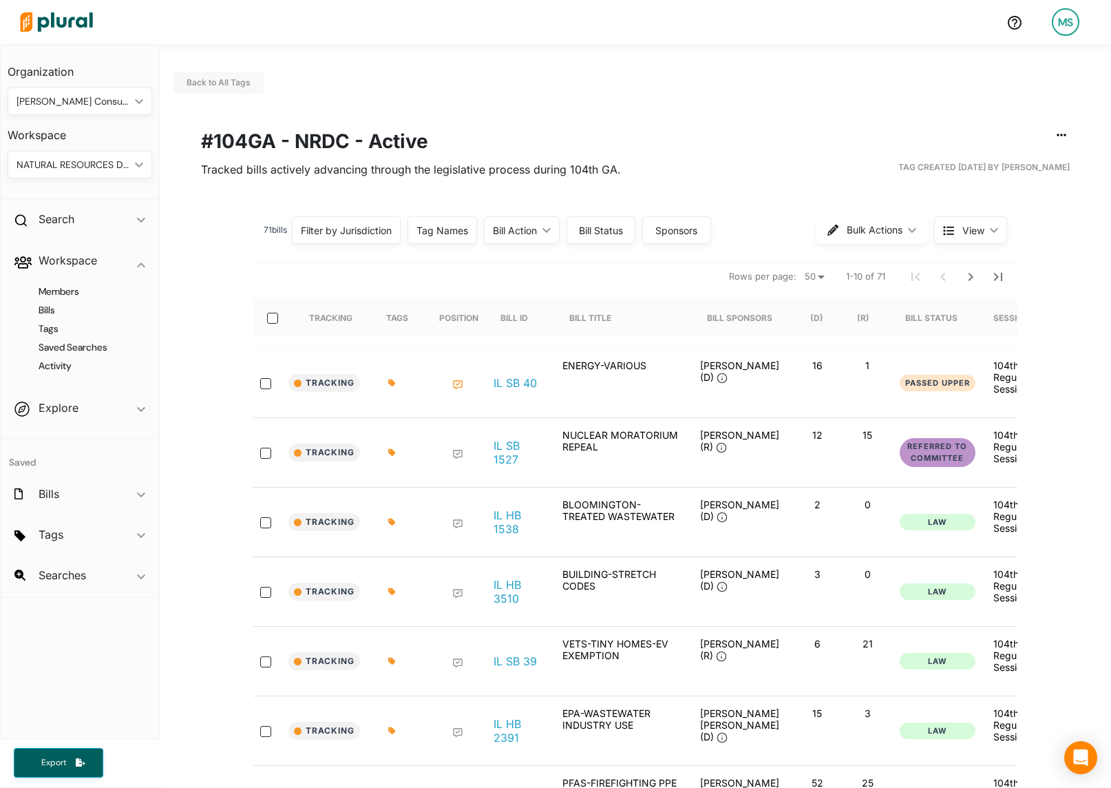
checkbox input "false"
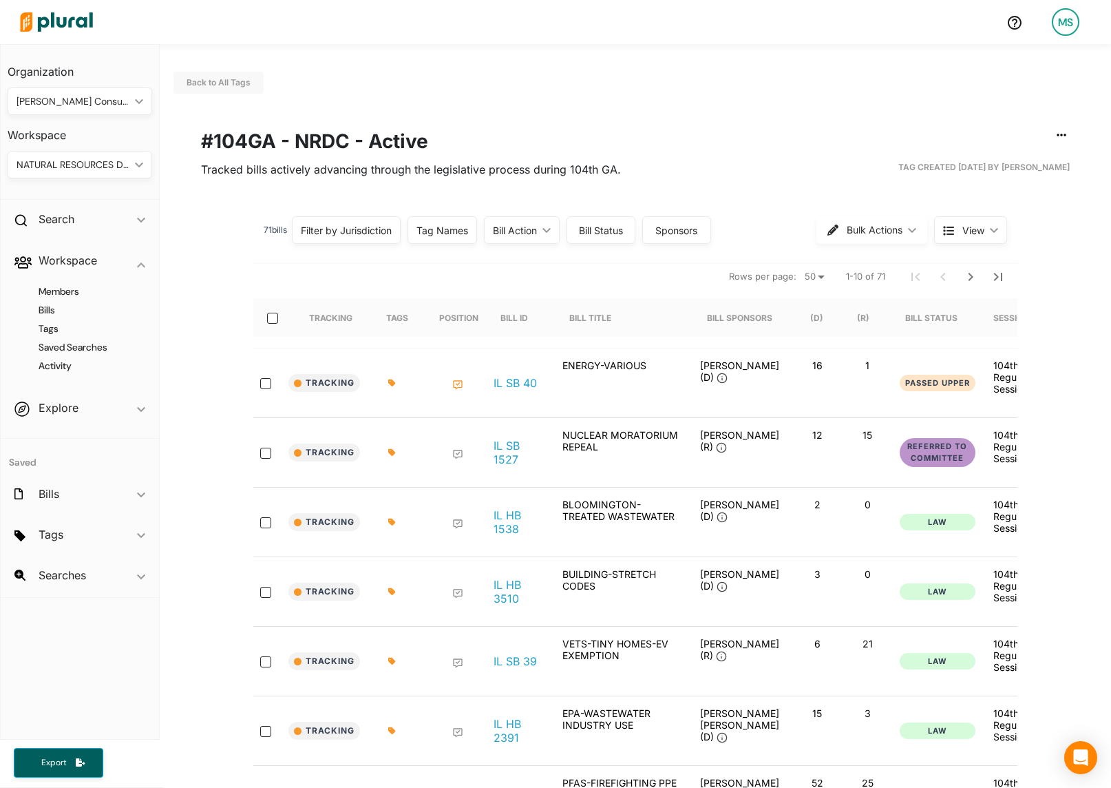
checkbox input "false"
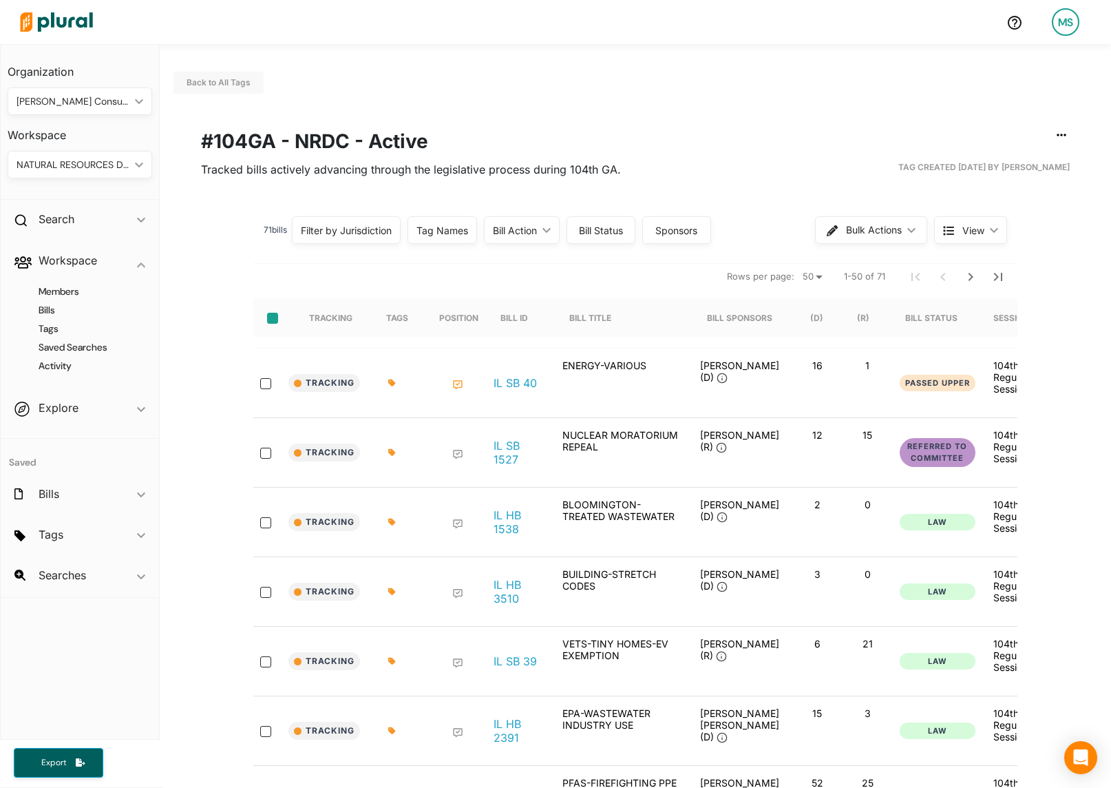
click at [271, 317] on input "select-all-rows" at bounding box center [272, 318] width 11 height 11
checkbox input "true"
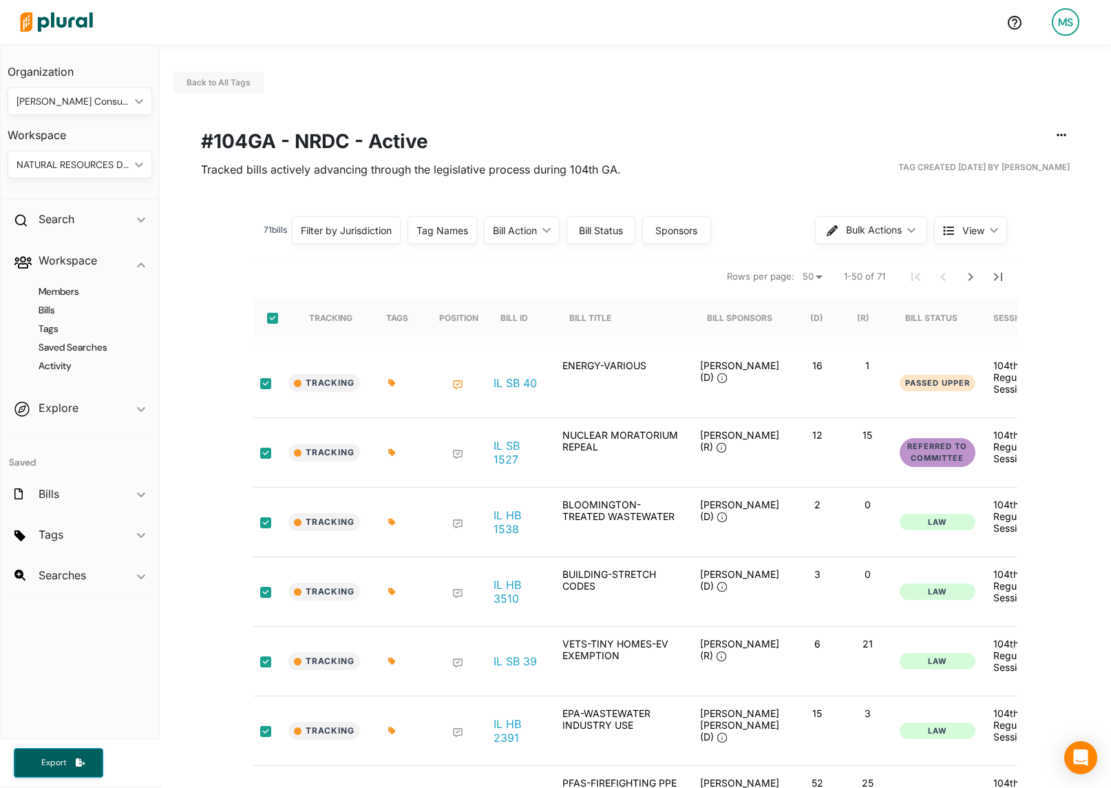
checkbox input "true"
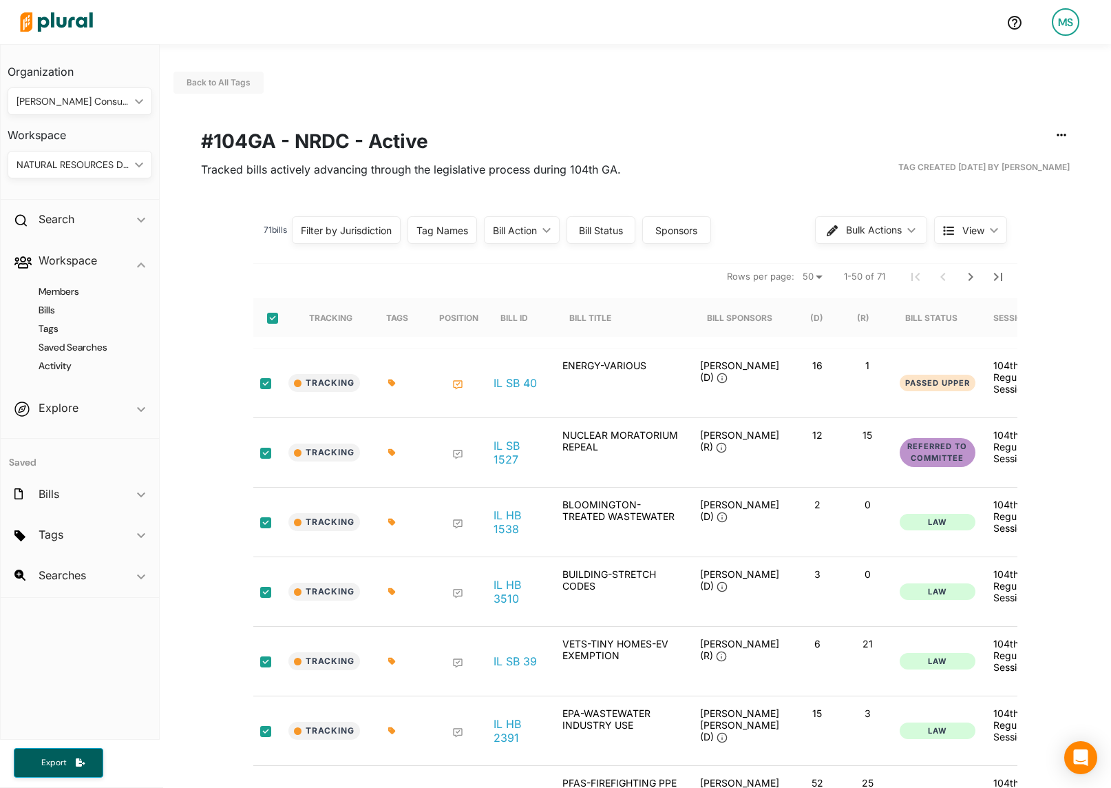
checkbox input "true"
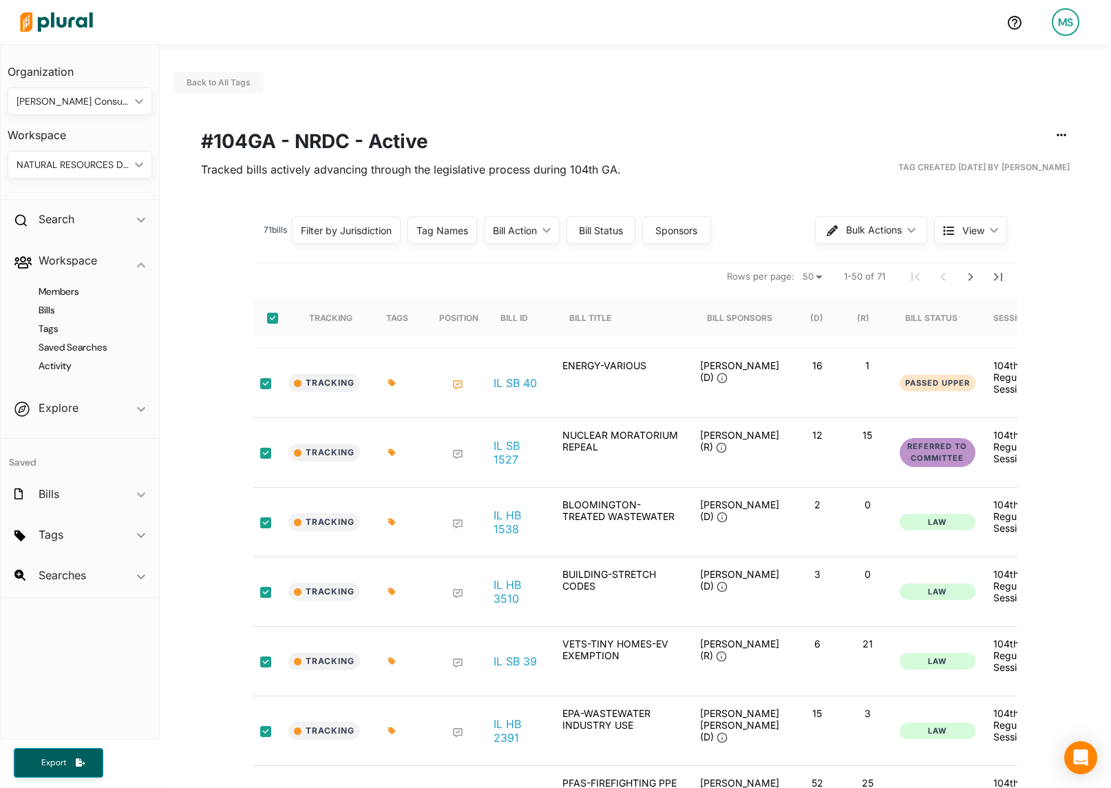
checkbox input "true"
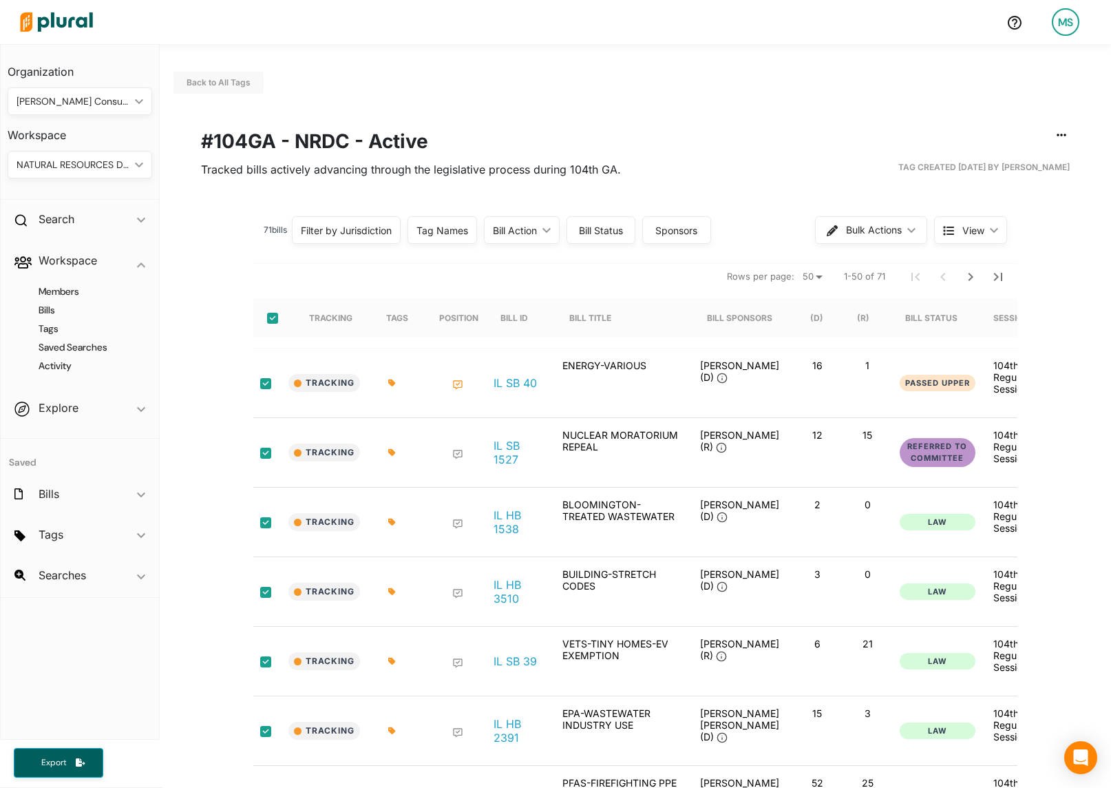
checkbox input "true"
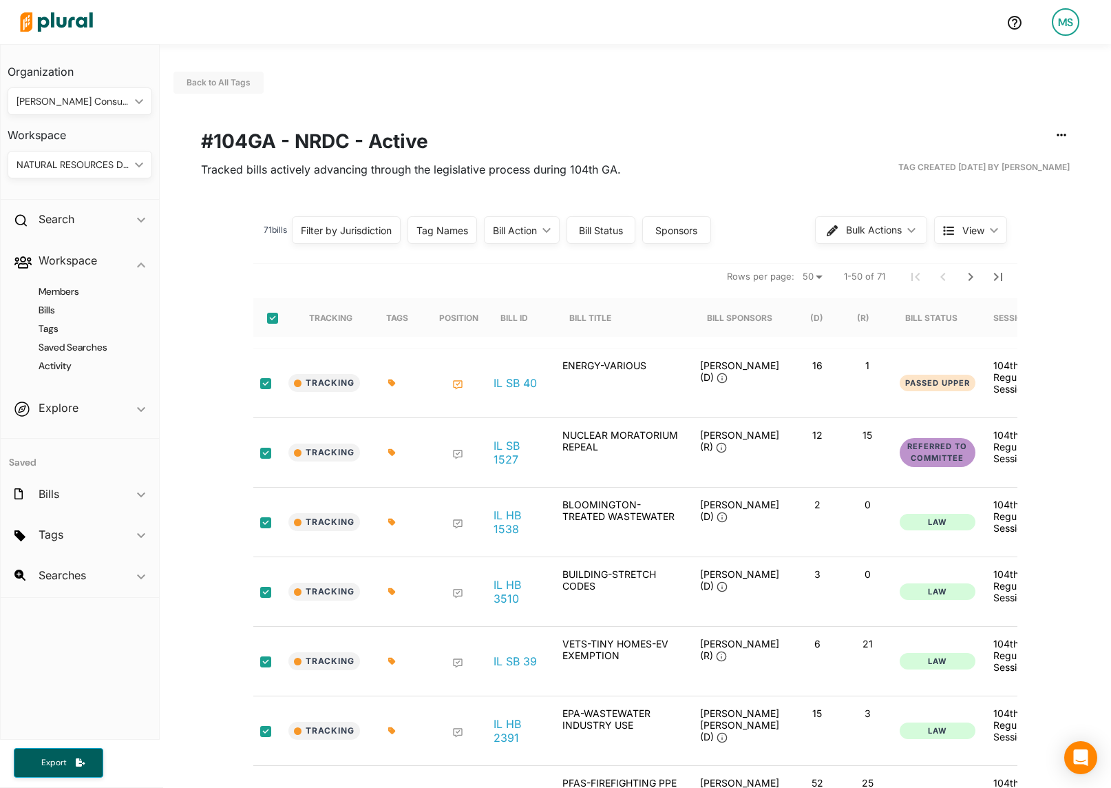
checkbox input "true"
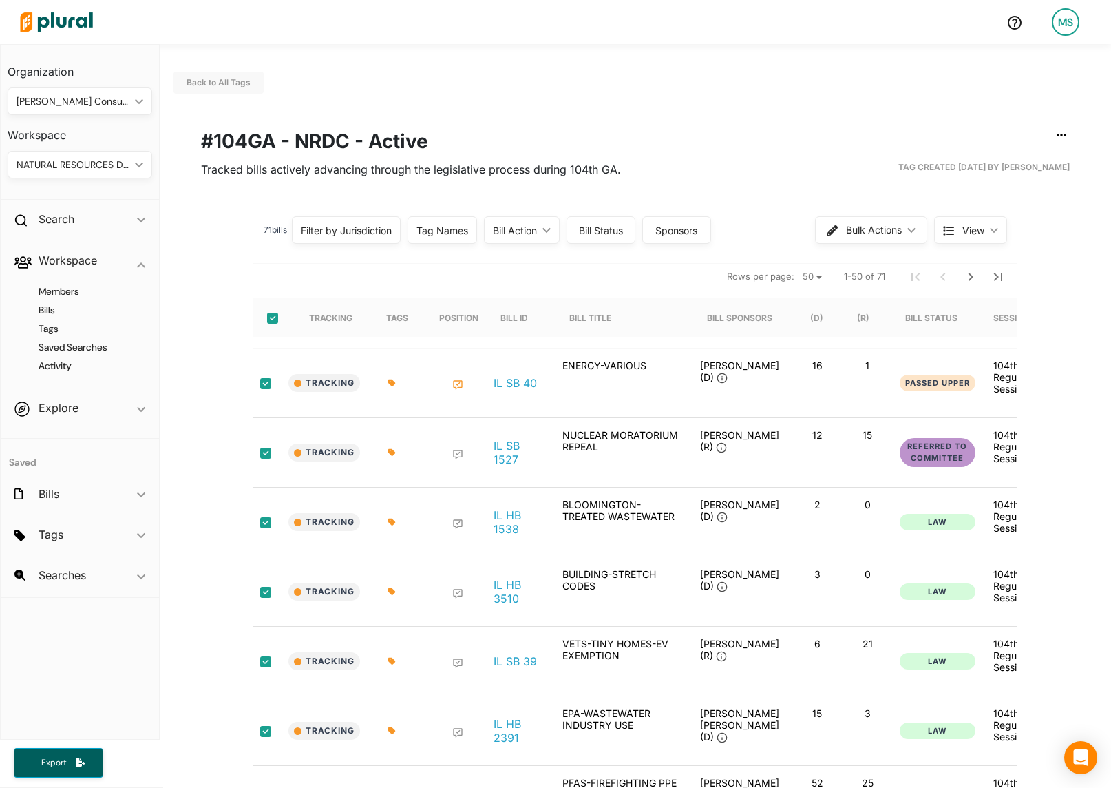
checkbox input "true"
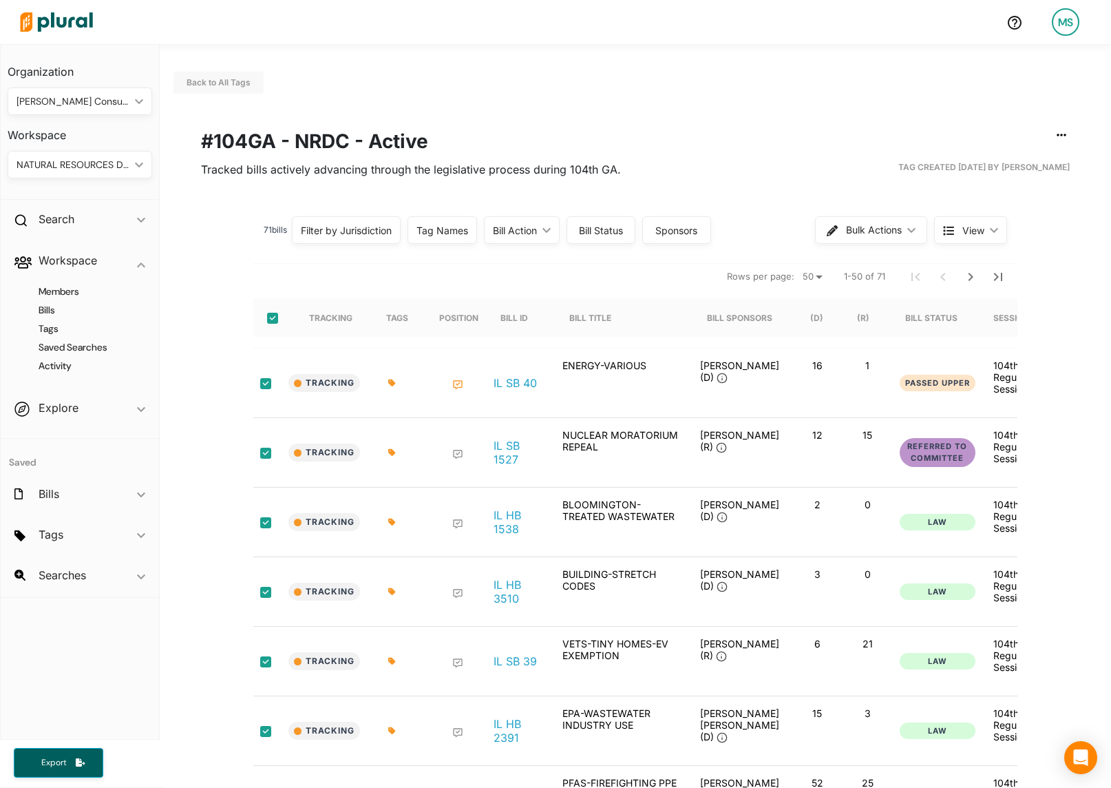
checkbox input "true"
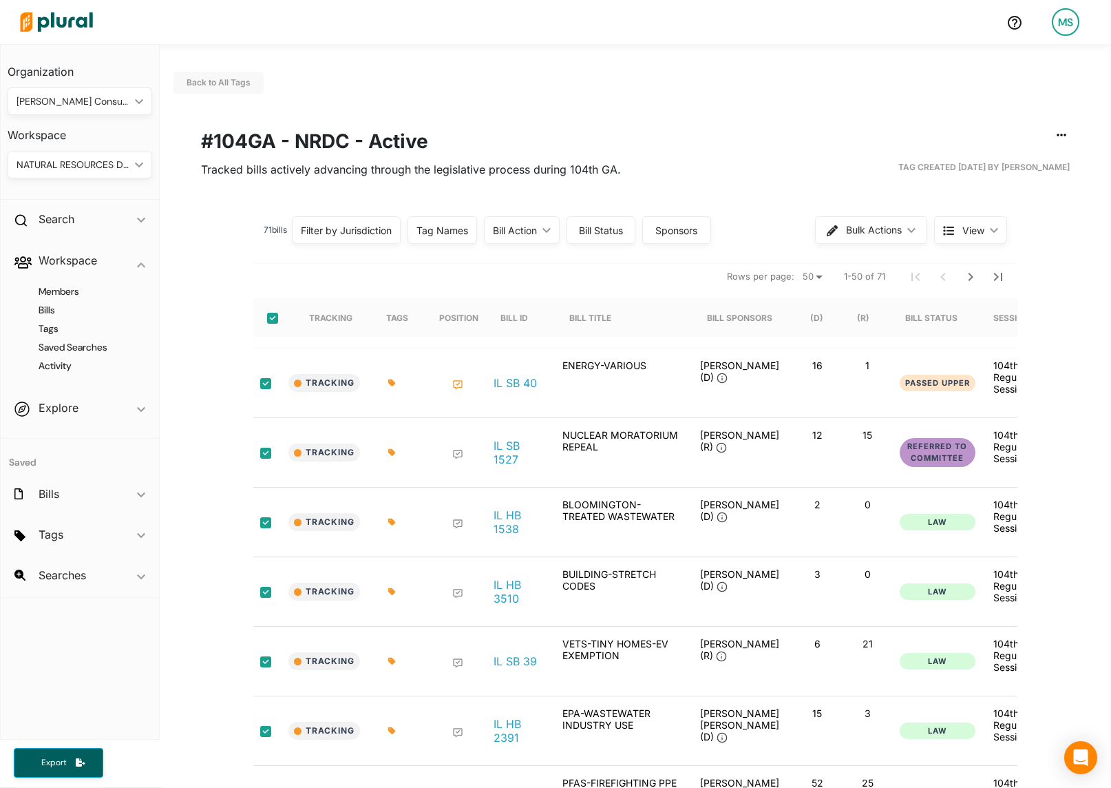
checkbox input "true"
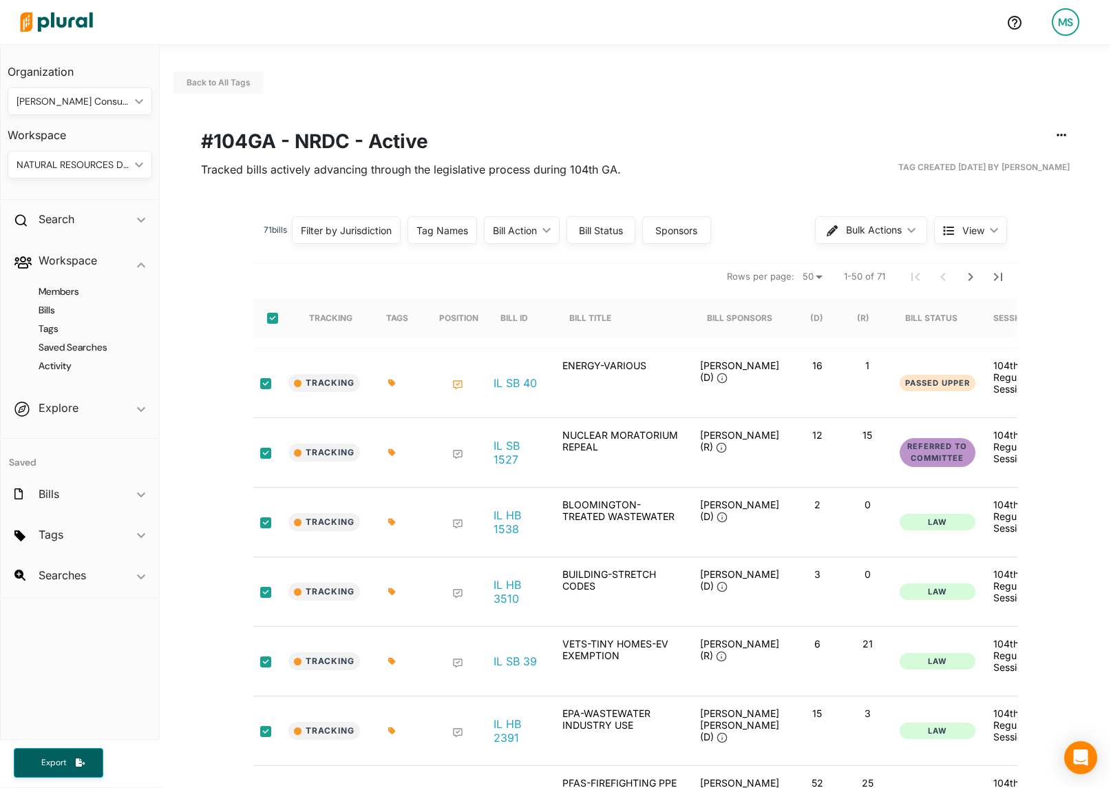
checkbox input "true"
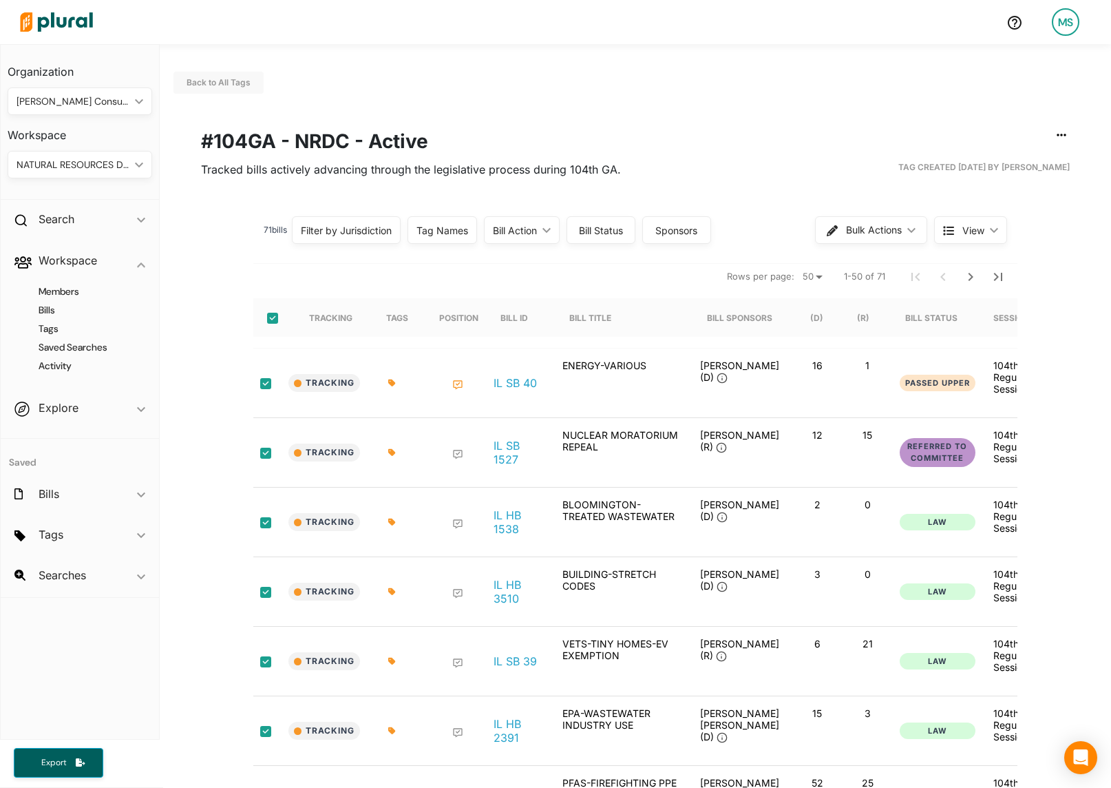
checkbox input "true"
click at [271, 317] on input "select-all-rows" at bounding box center [272, 318] width 11 height 11
checkbox input "false"
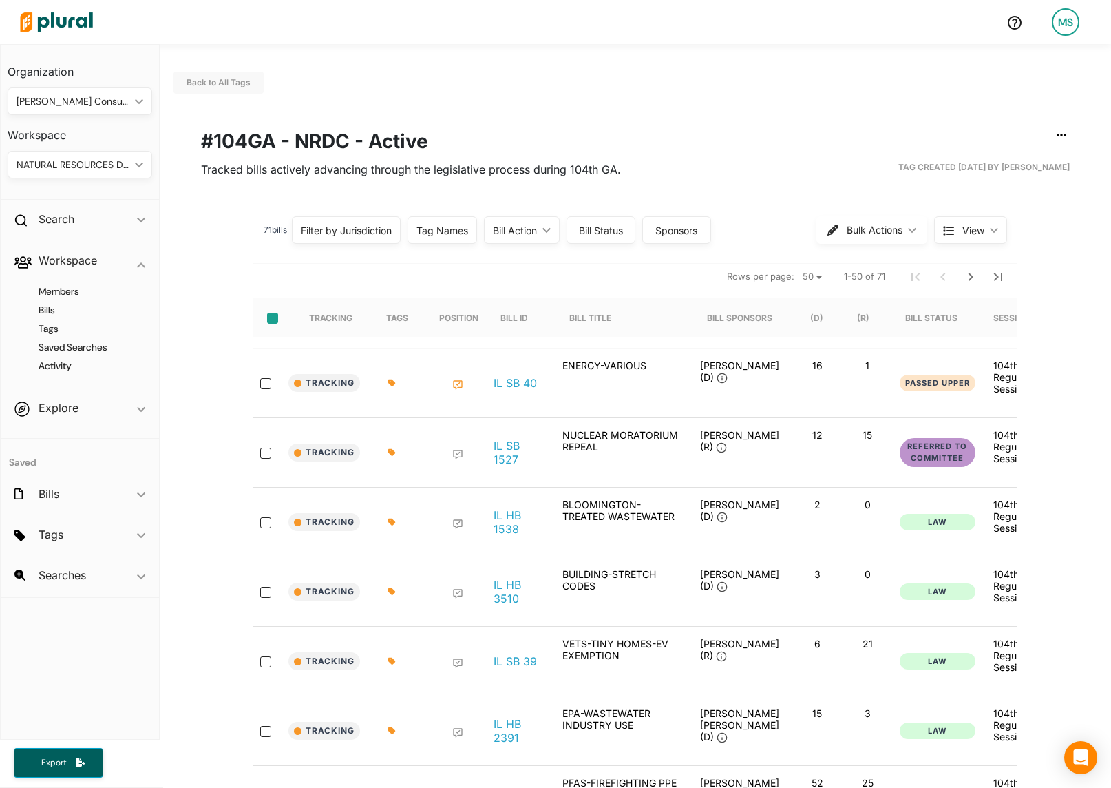
checkbox input "false"
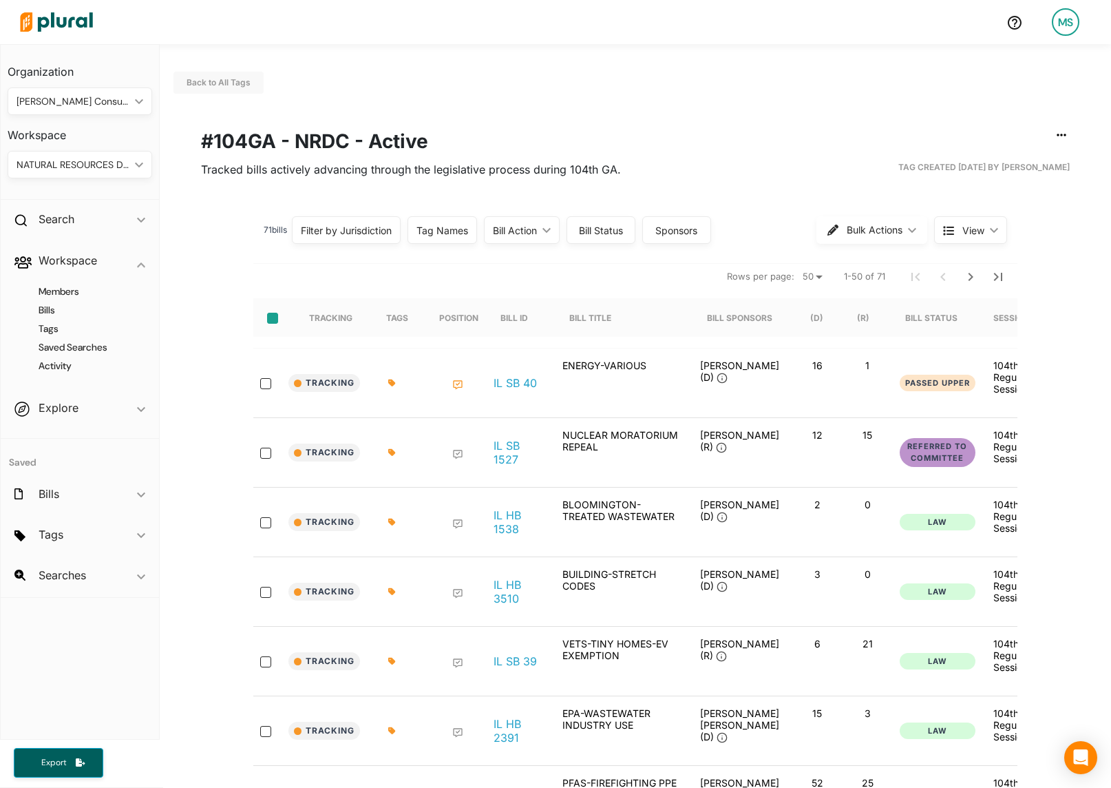
checkbox input "false"
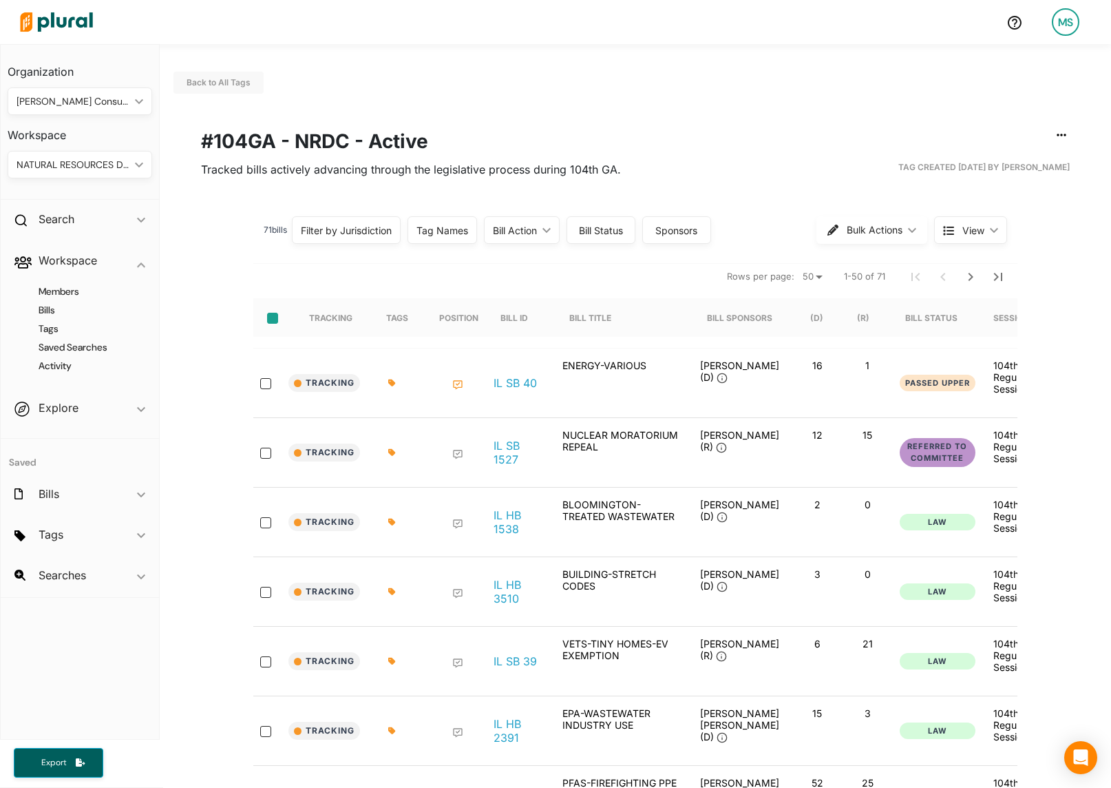
checkbox input "false"
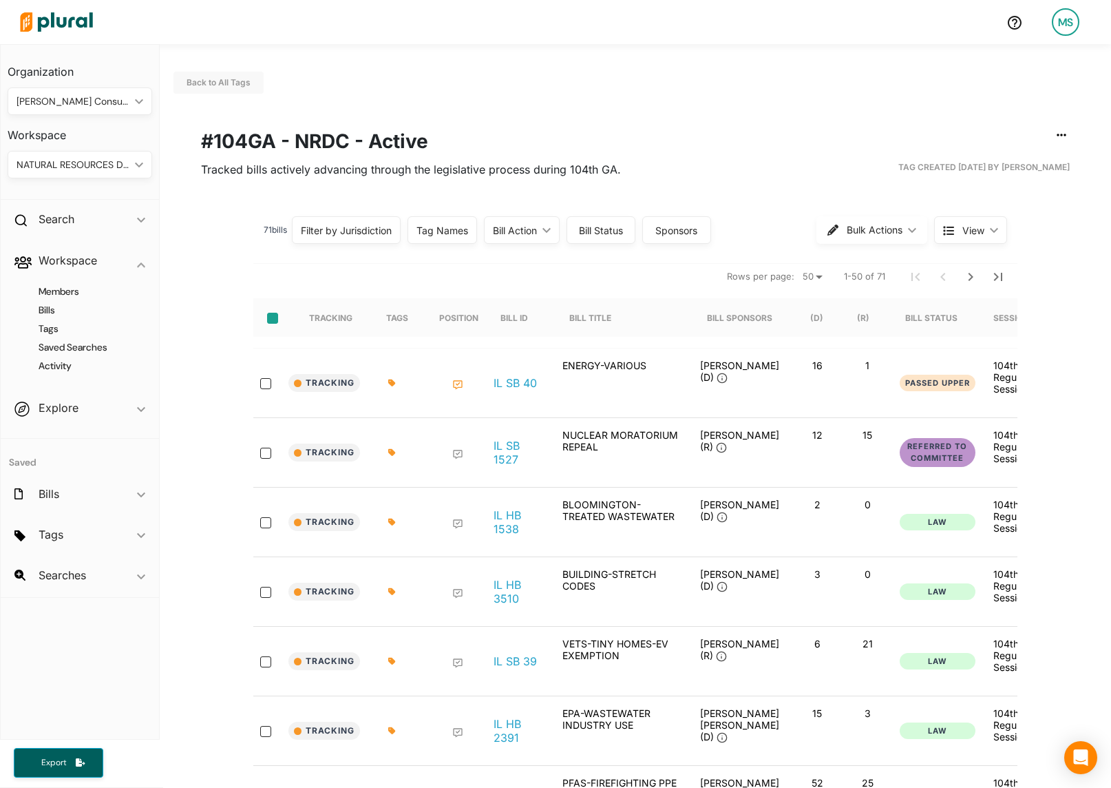
checkbox input "false"
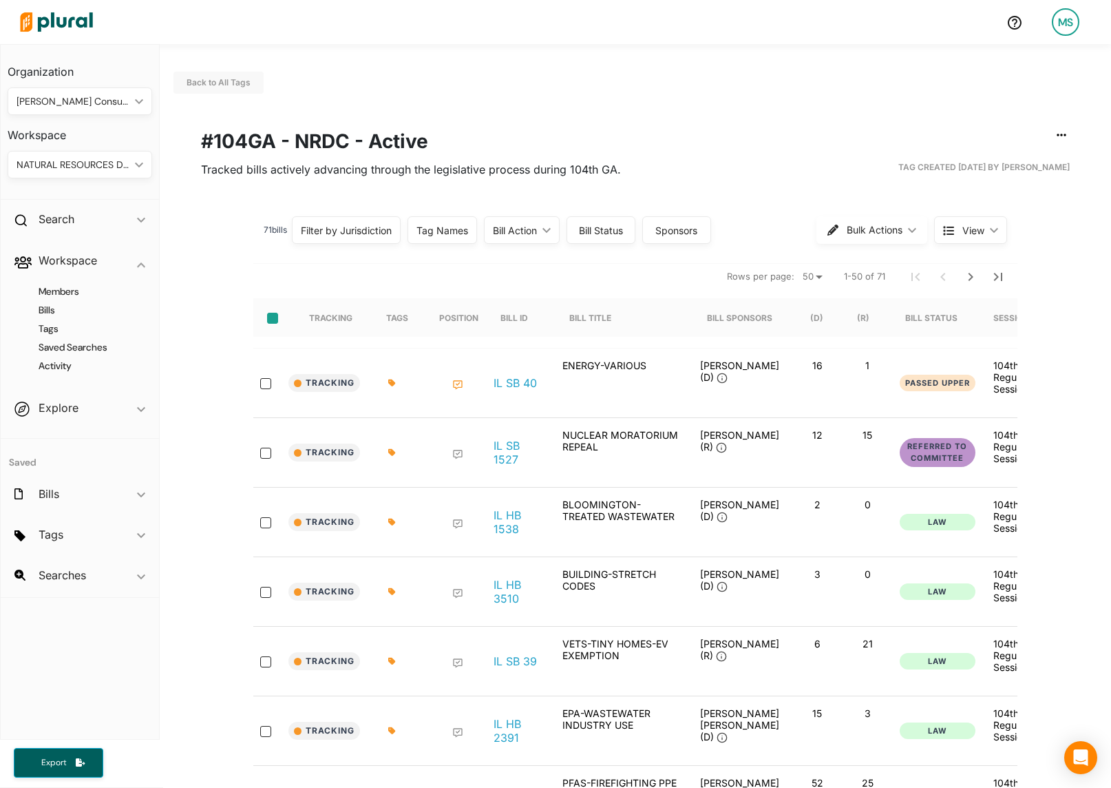
checkbox input "false"
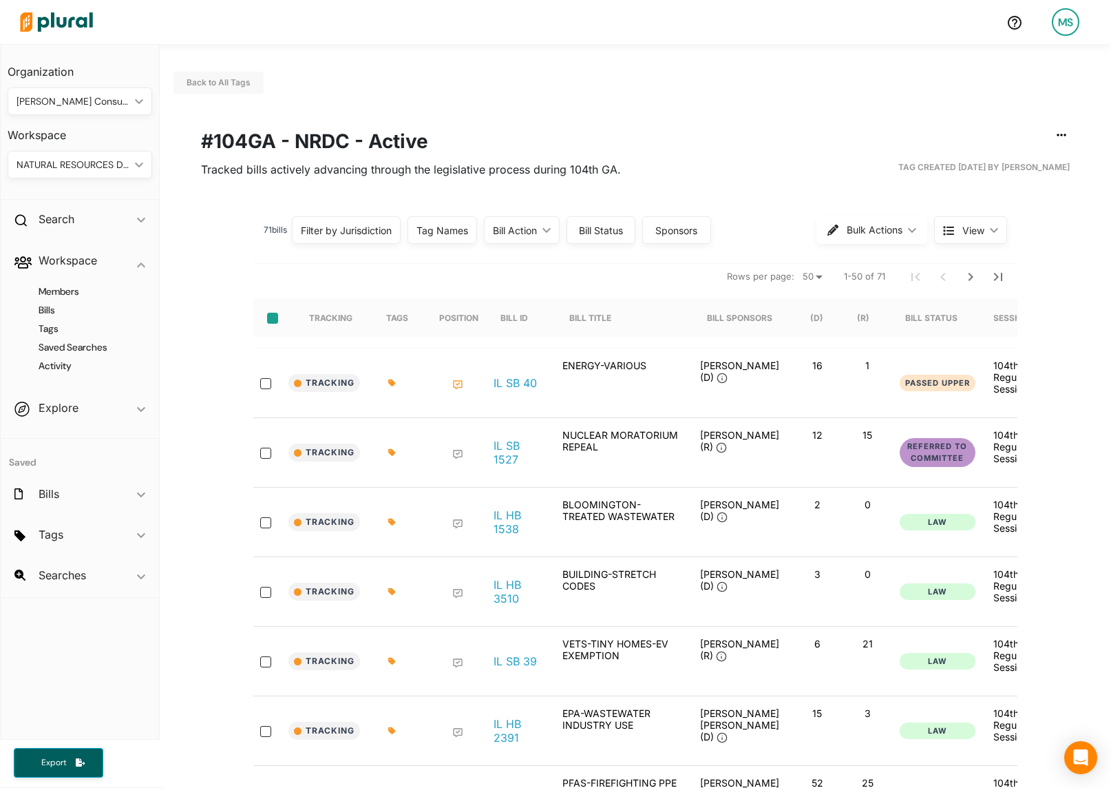
checkbox input "false"
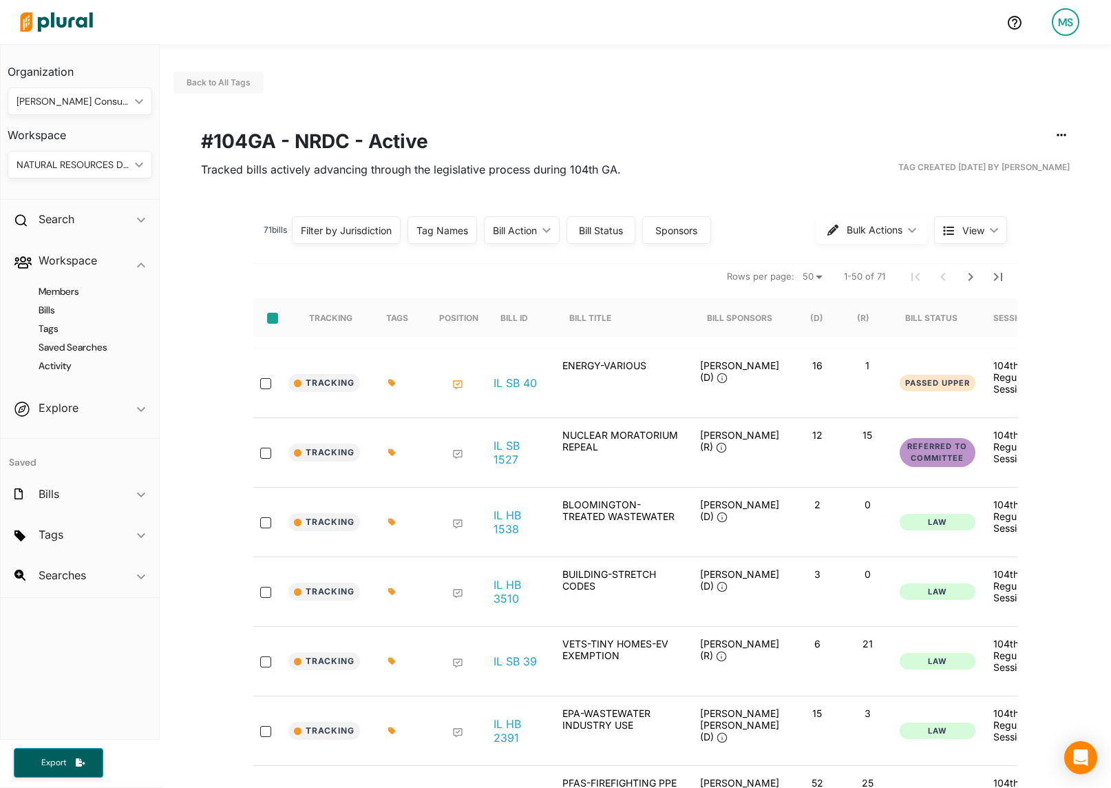
checkbox input "false"
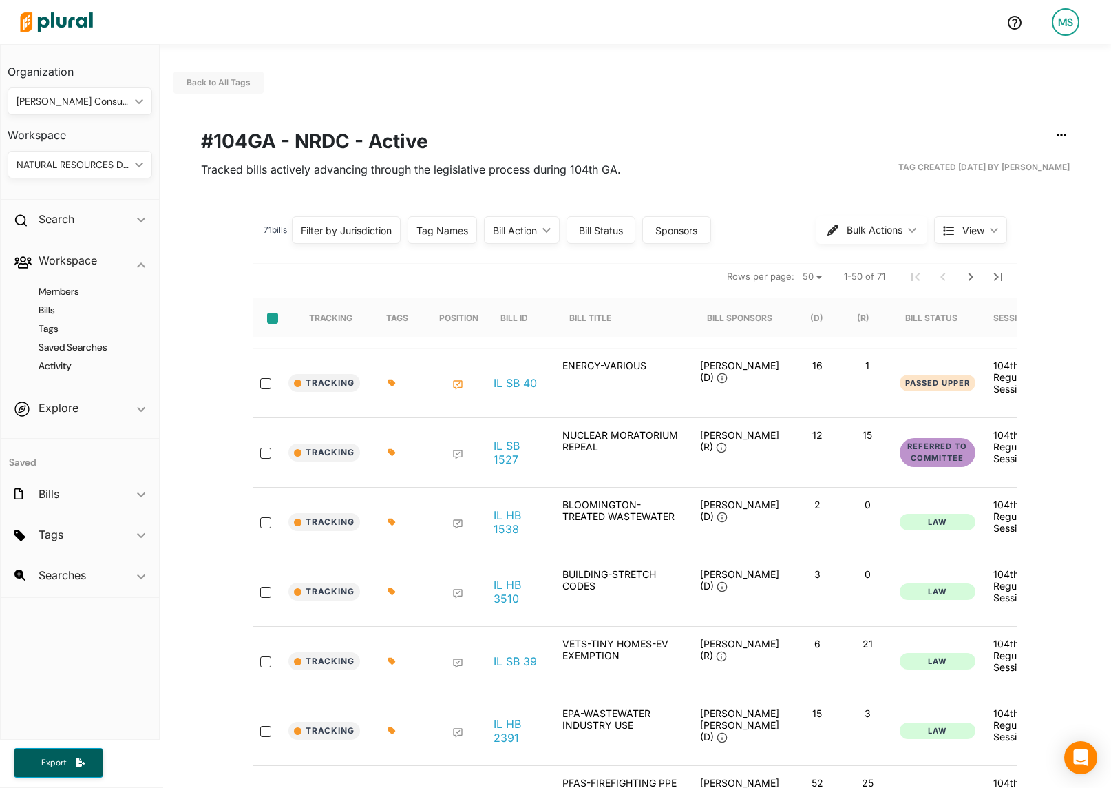
checkbox input "false"
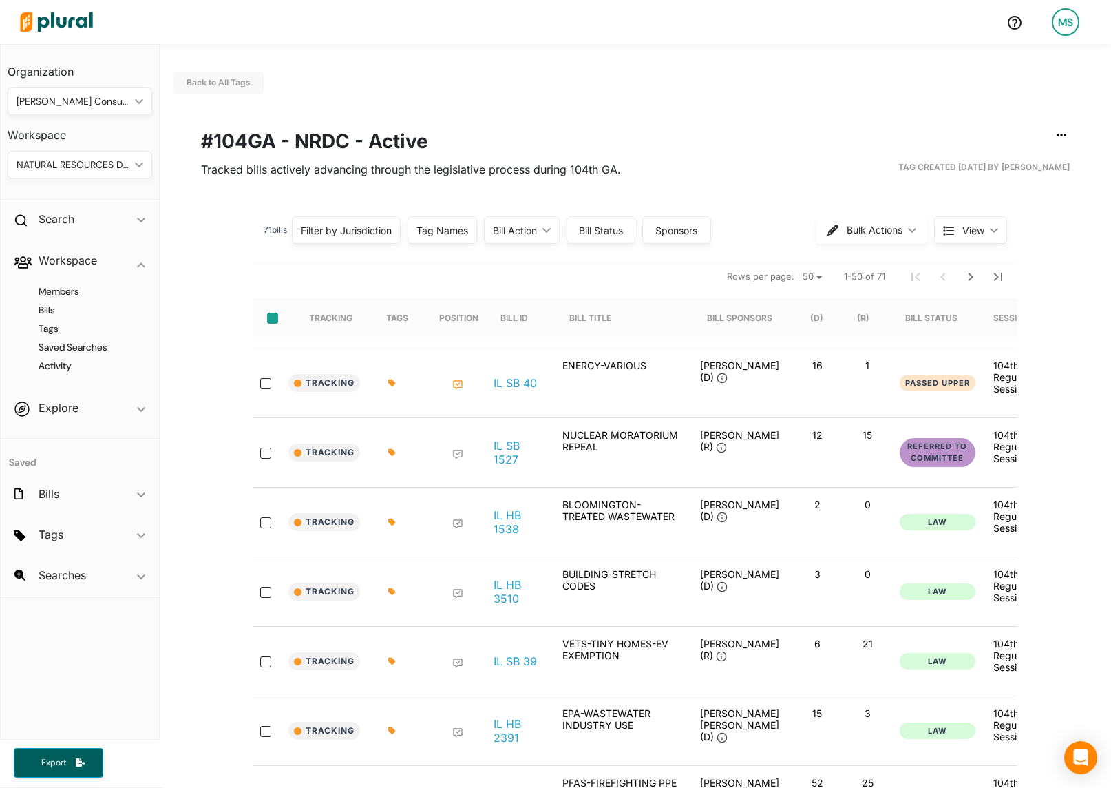
checkbox input "false"
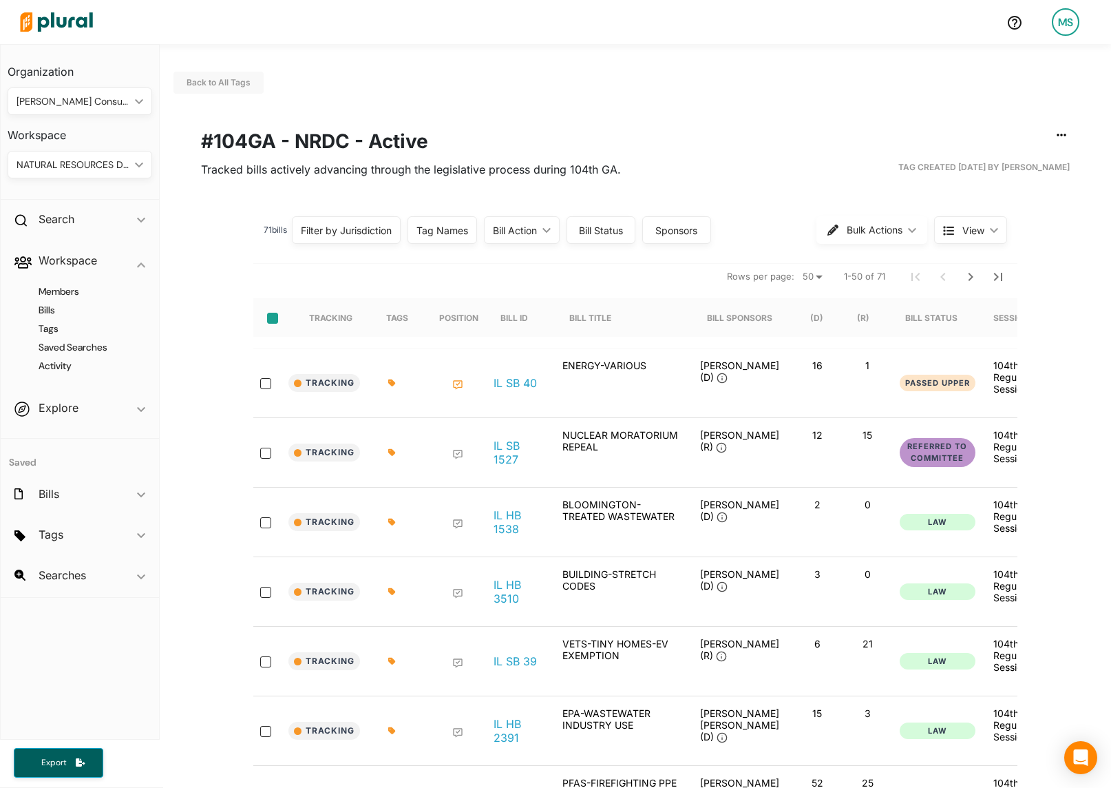
checkbox input "false"
click at [271, 320] on input "select-all-rows" at bounding box center [272, 318] width 11 height 11
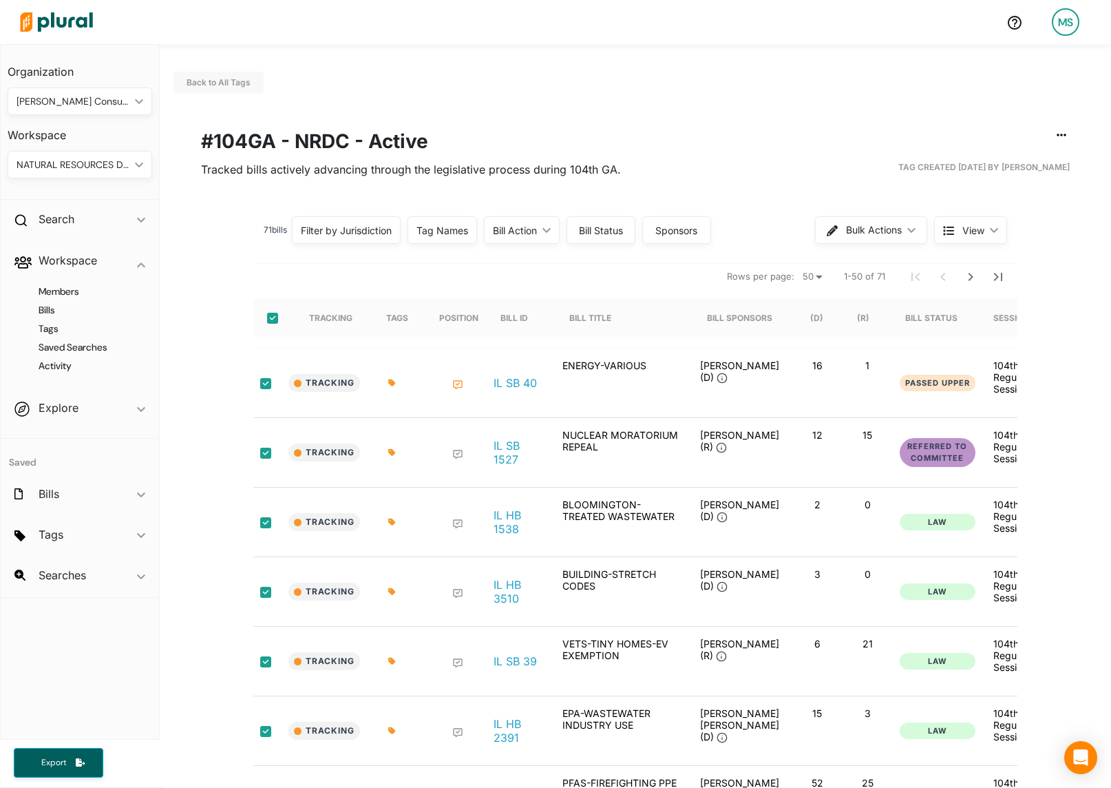
checkbox input "true"
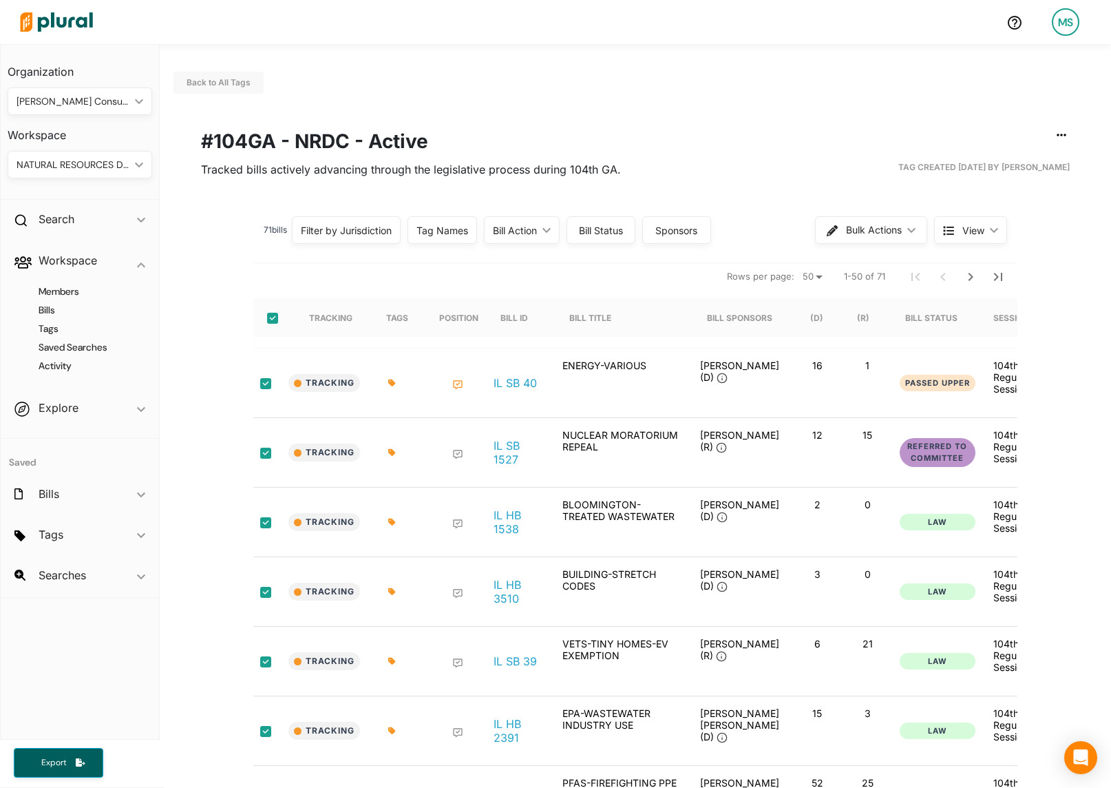
checkbox input "true"
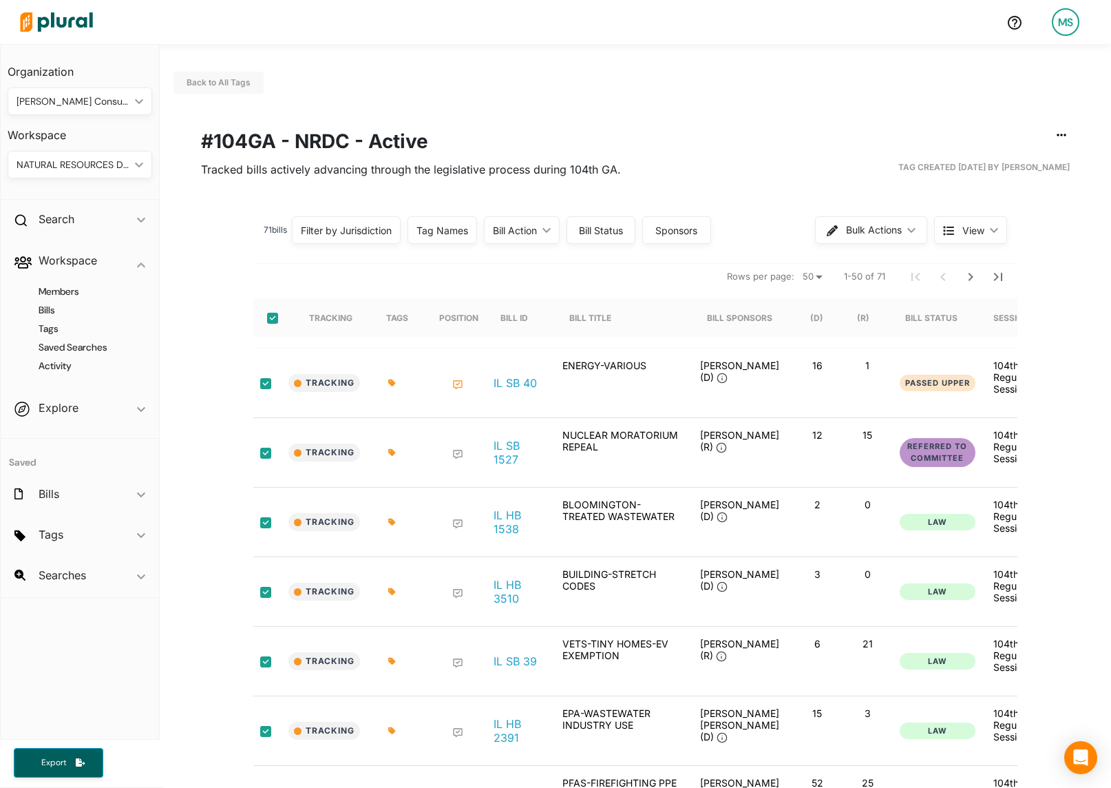
checkbox input "true"
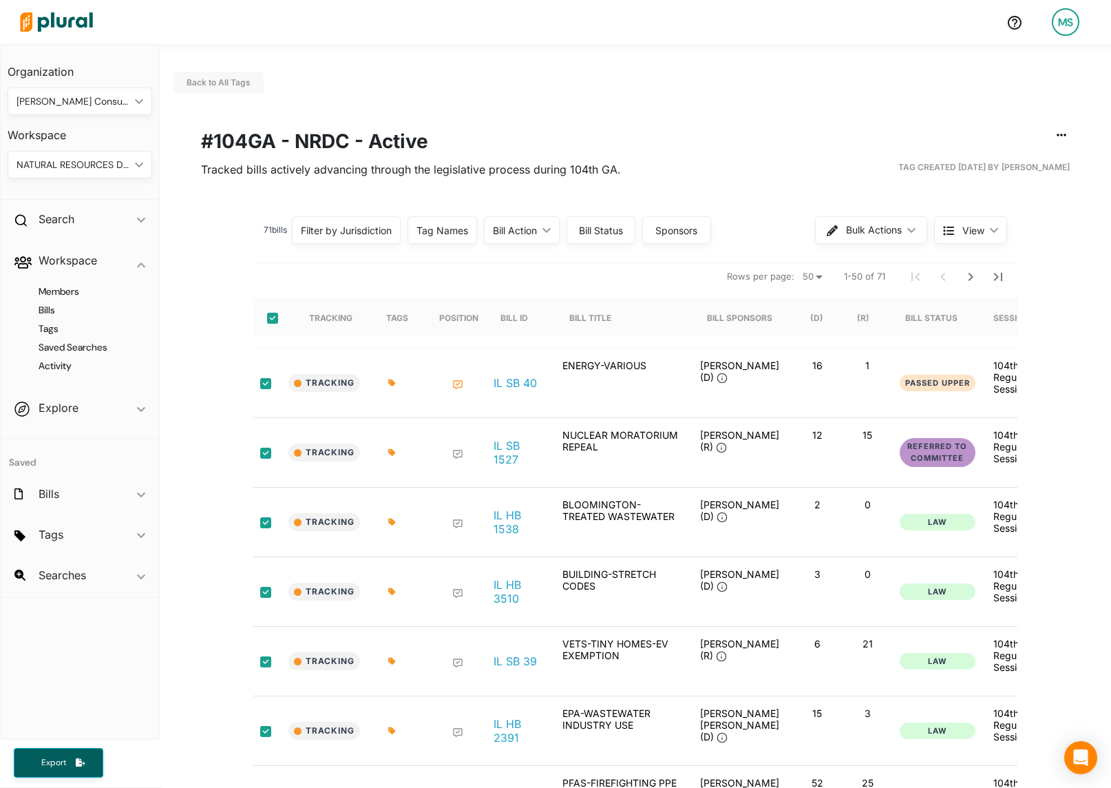
checkbox input "true"
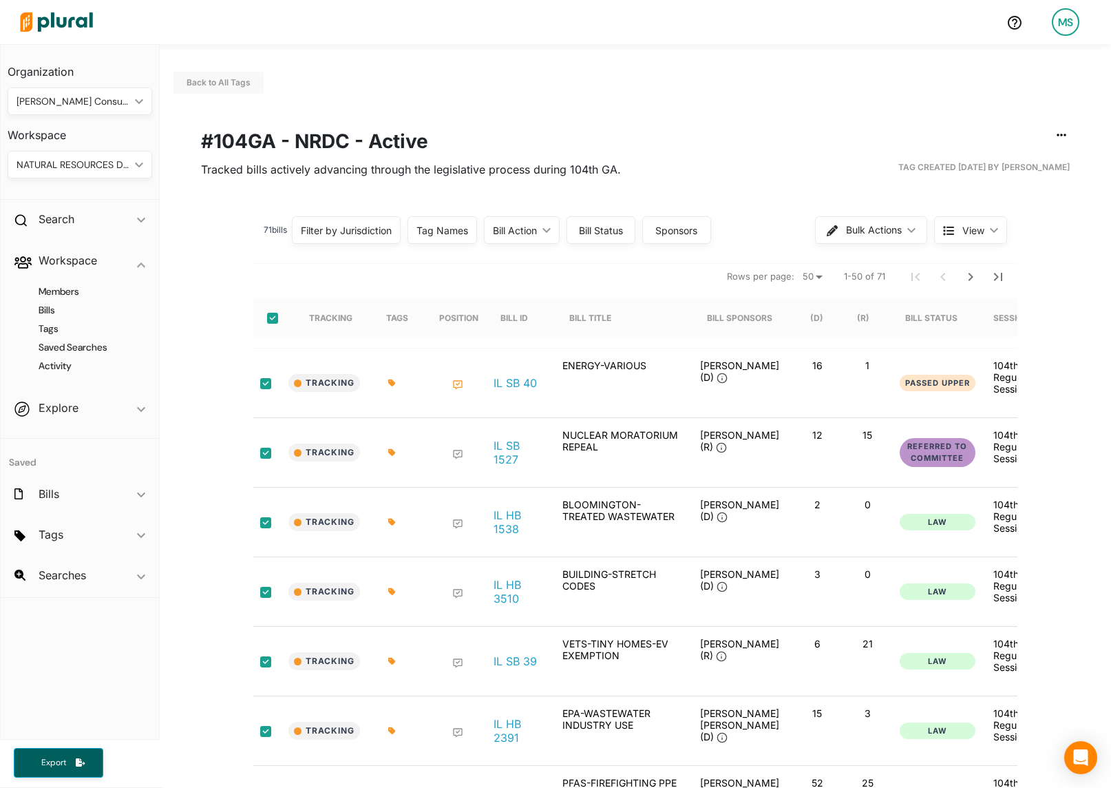
checkbox input "true"
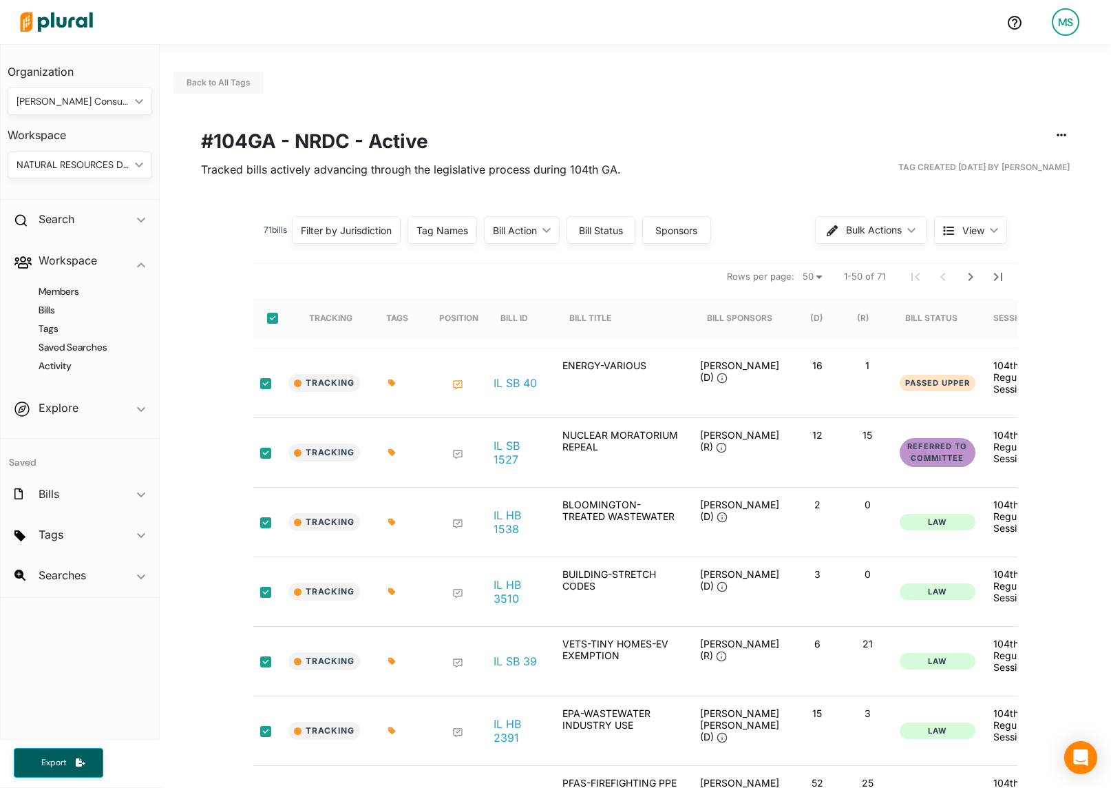
checkbox input "true"
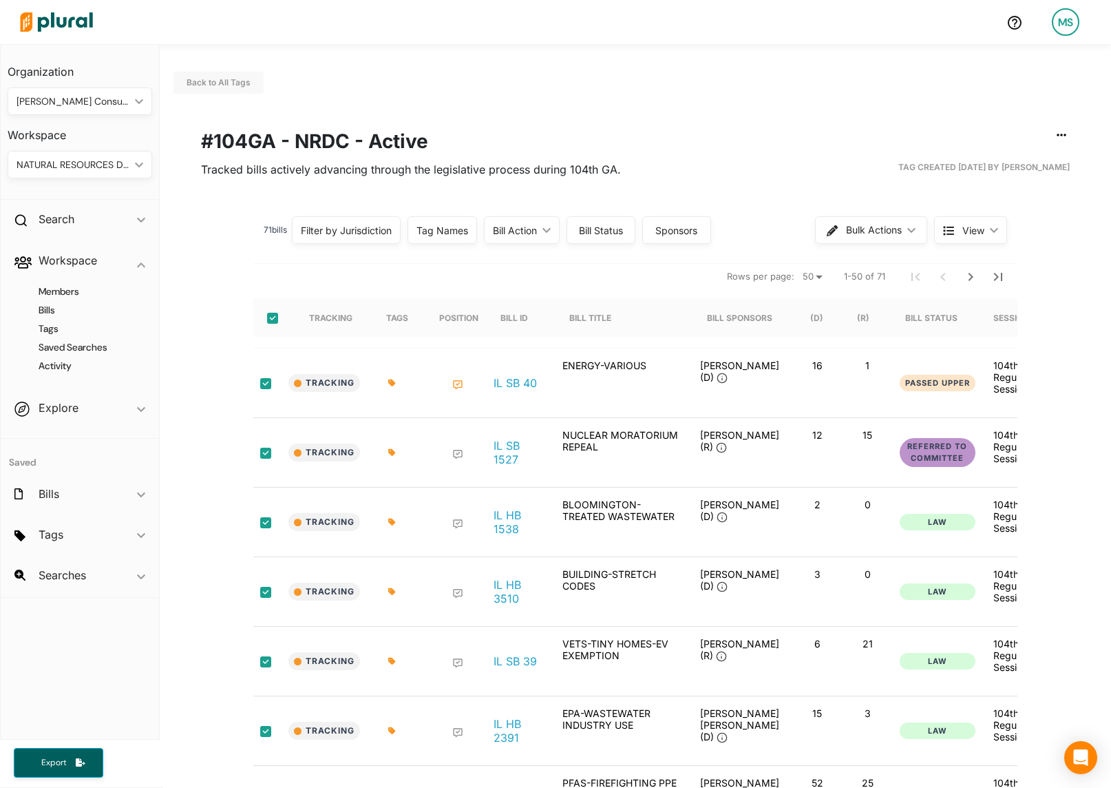
checkbox input "true"
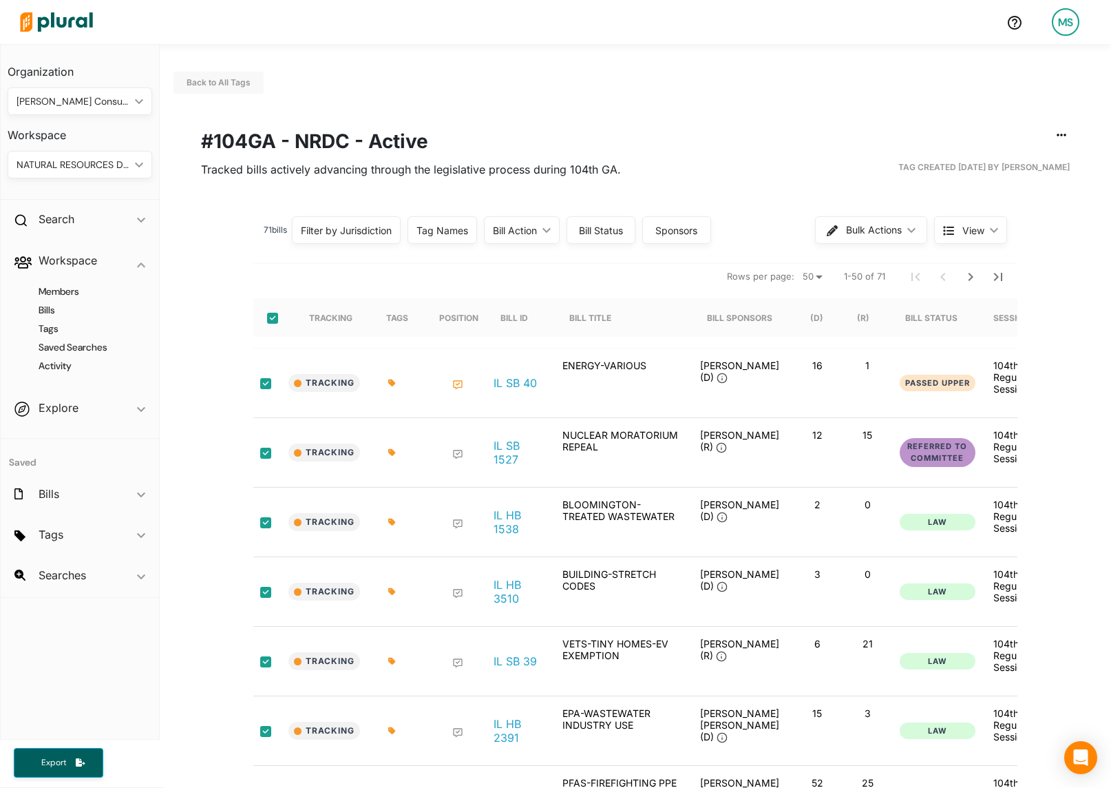
checkbox input "true"
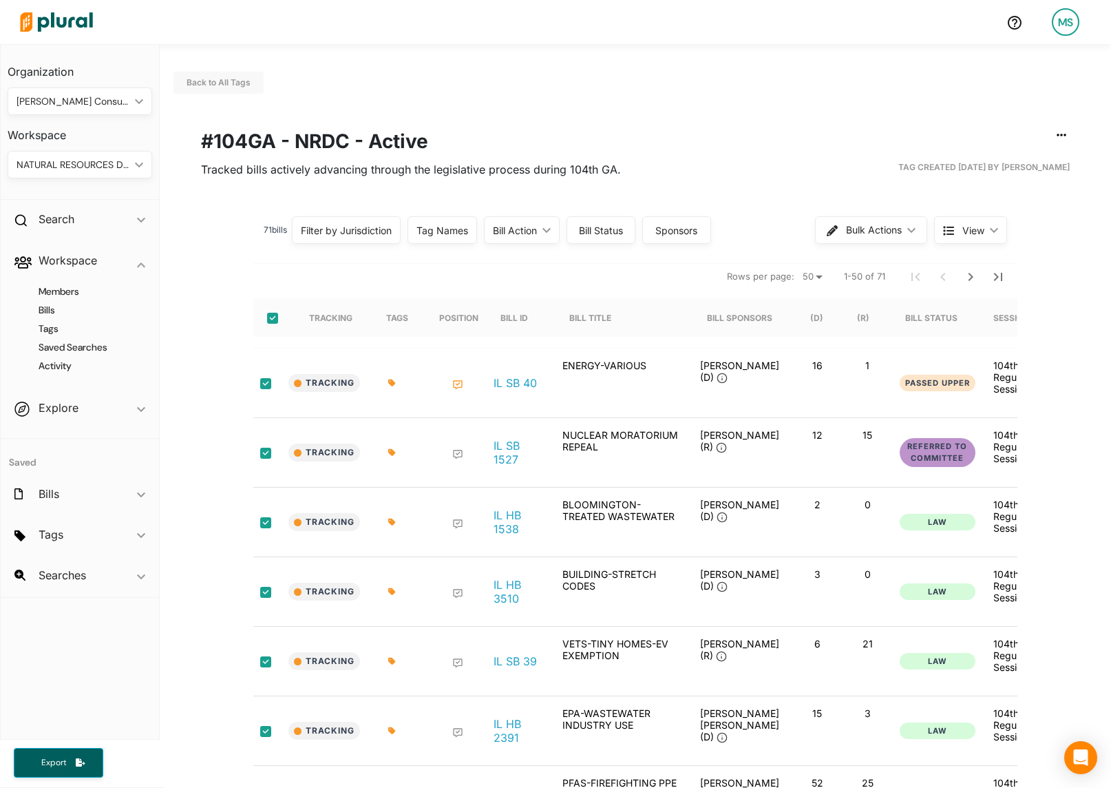
checkbox input "true"
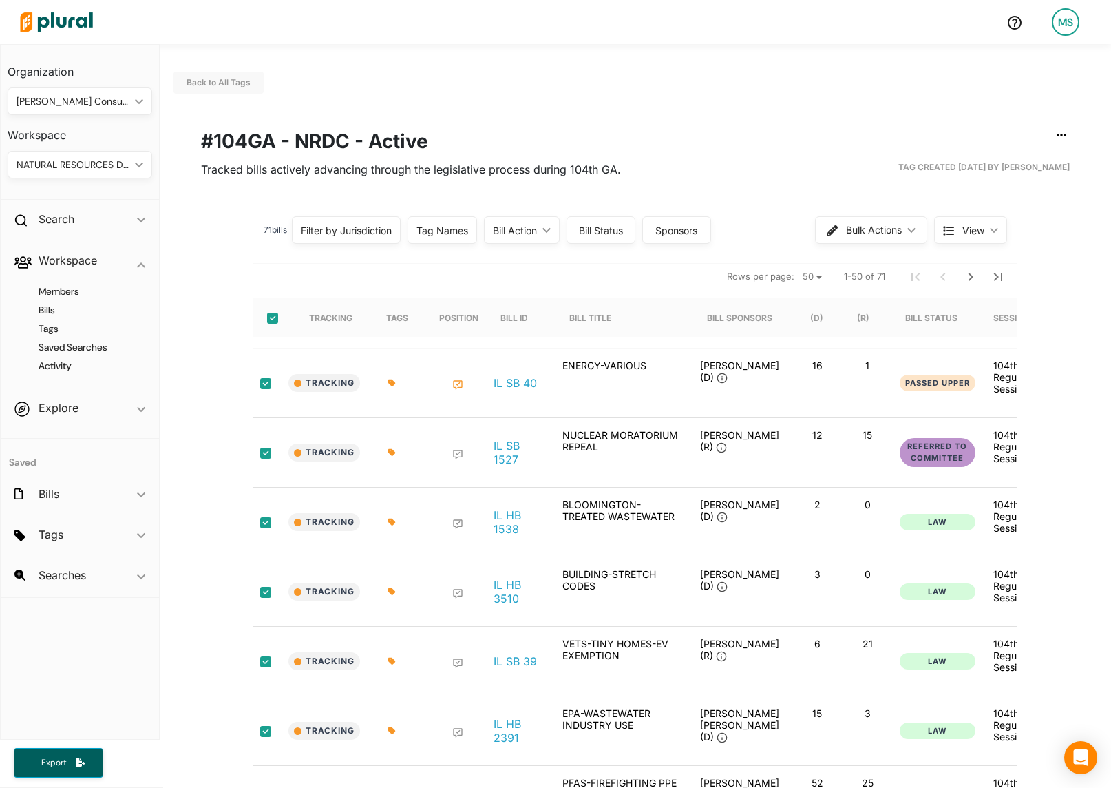
checkbox input "true"
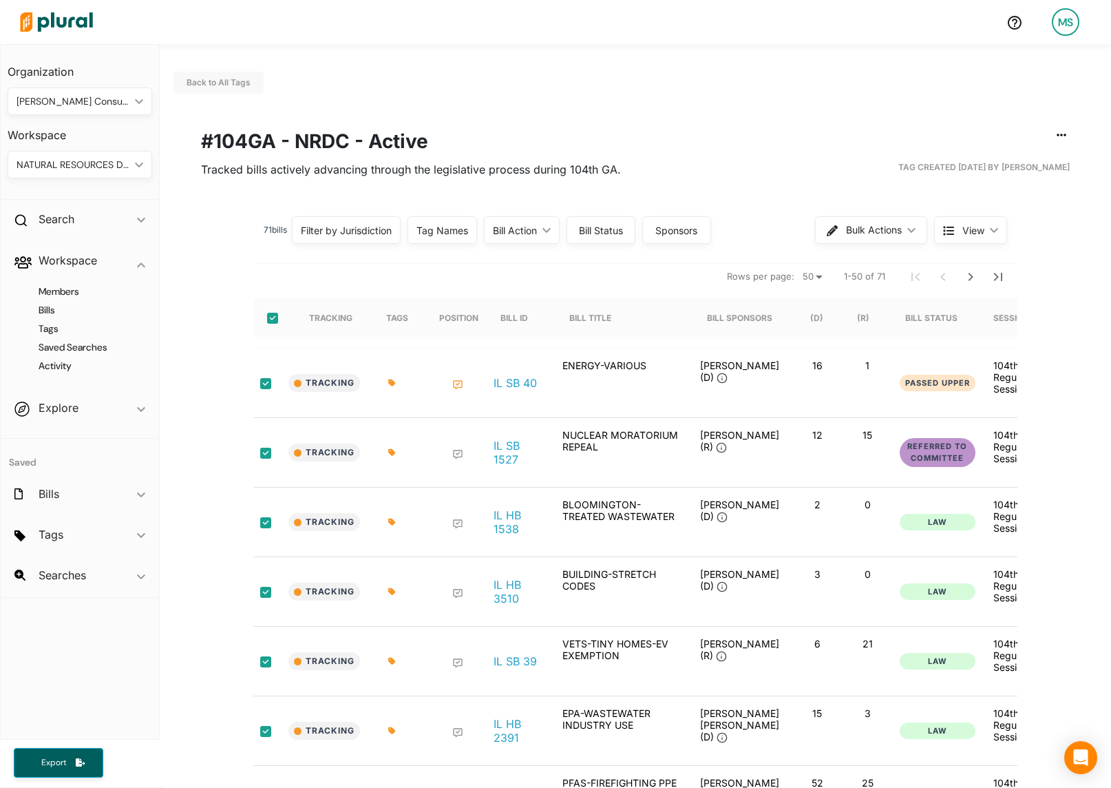
checkbox input "true"
click at [870, 223] on button "Bulk Actions ic_keyboard_arrow_down" at bounding box center [872, 230] width 111 height 28
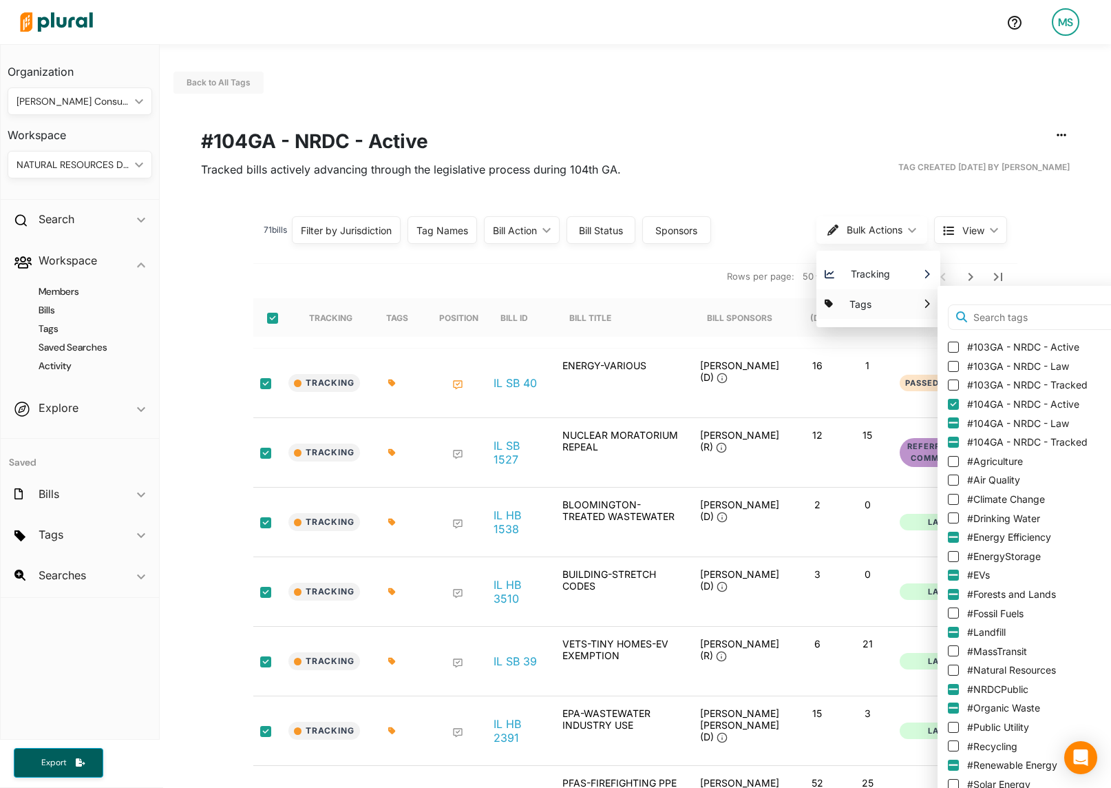
click at [955, 441] on input "#104GA - NRDC - Tracked" at bounding box center [953, 442] width 11 height 11
checkbox input "true"
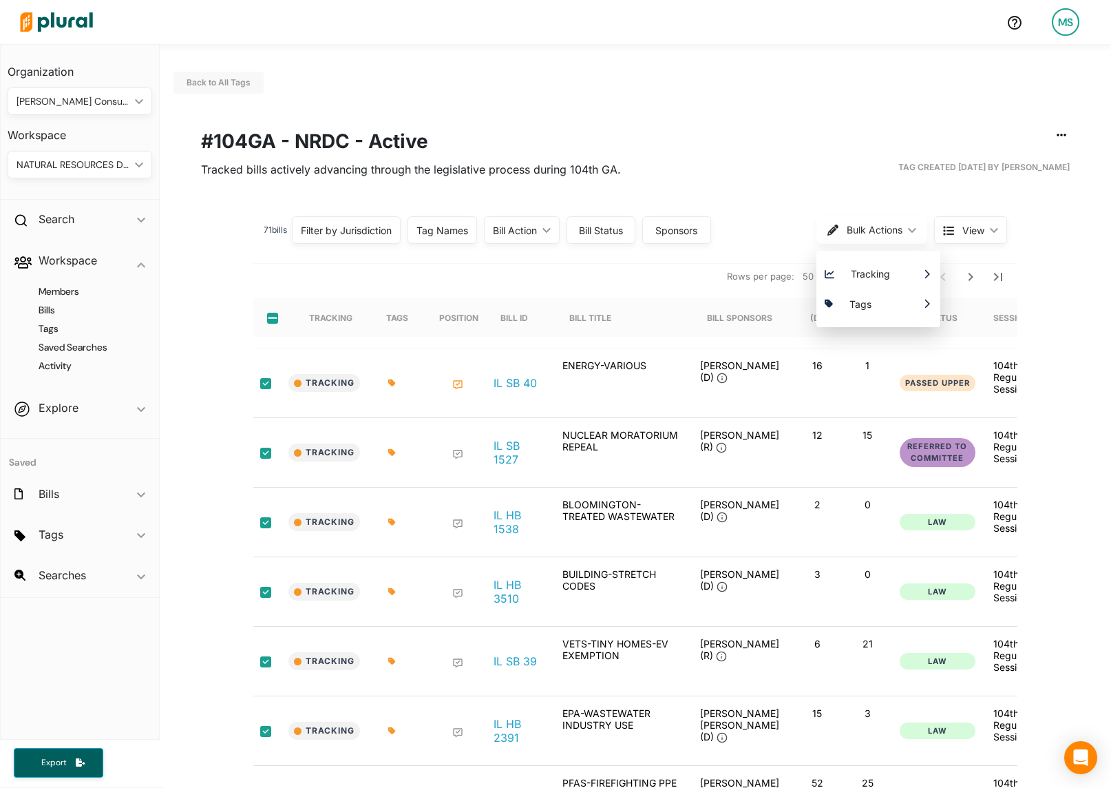
click at [633, 266] on nav "Rows per page: 20 50 1-50 of 71" at bounding box center [635, 276] width 764 height 39
click at [972, 280] on icon "Next Page" at bounding box center [971, 277] width 17 height 17
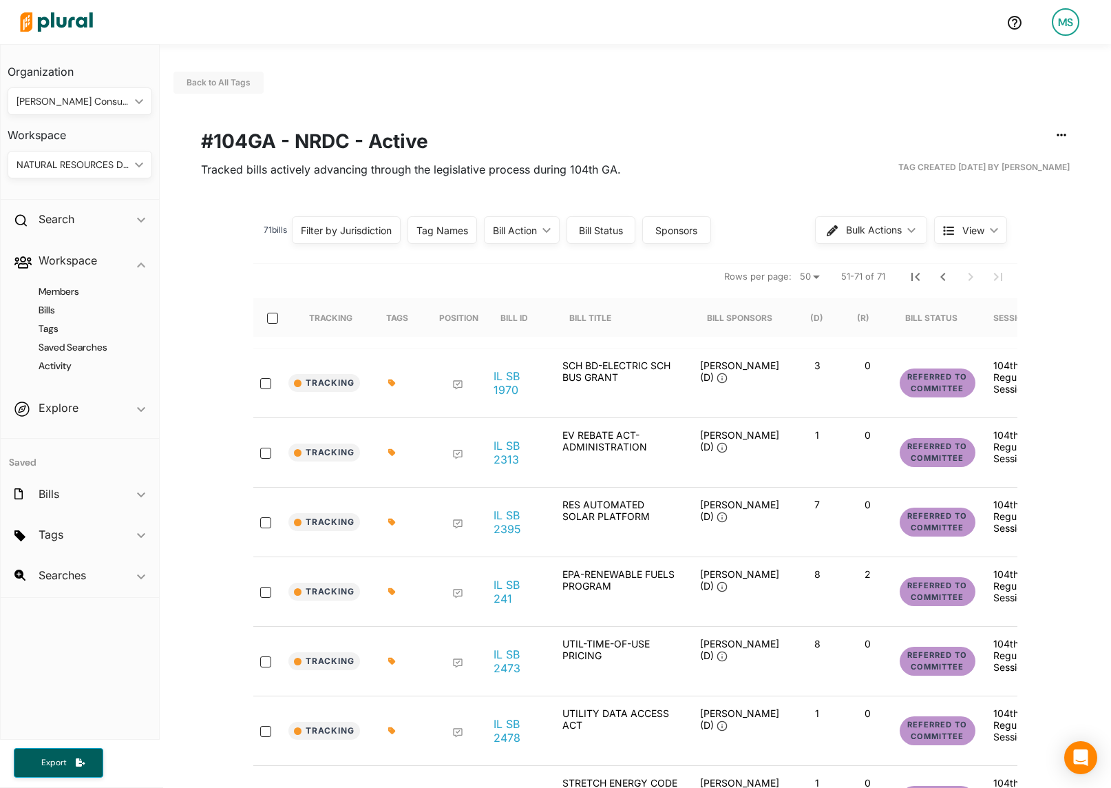
click at [266, 324] on div at bounding box center [276, 317] width 33 height 39
click at [268, 322] on input "select-all-rows" at bounding box center [272, 318] width 11 height 11
checkbox input "true"
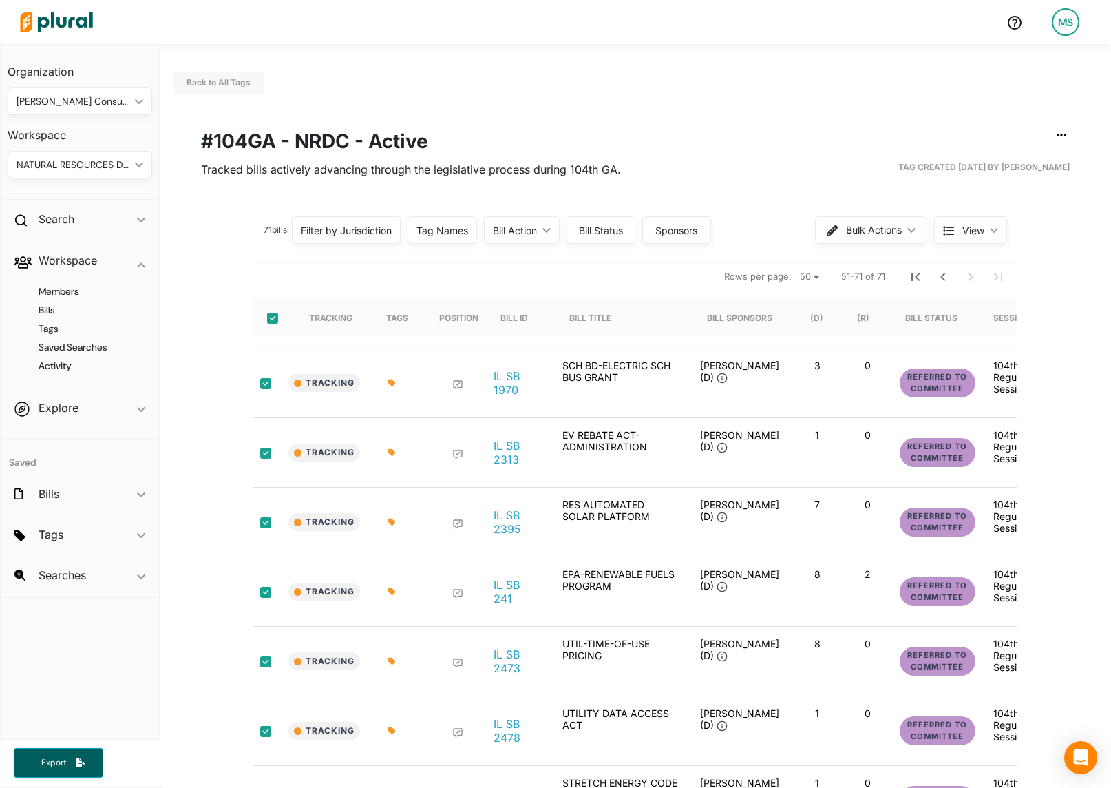
checkbox input "true"
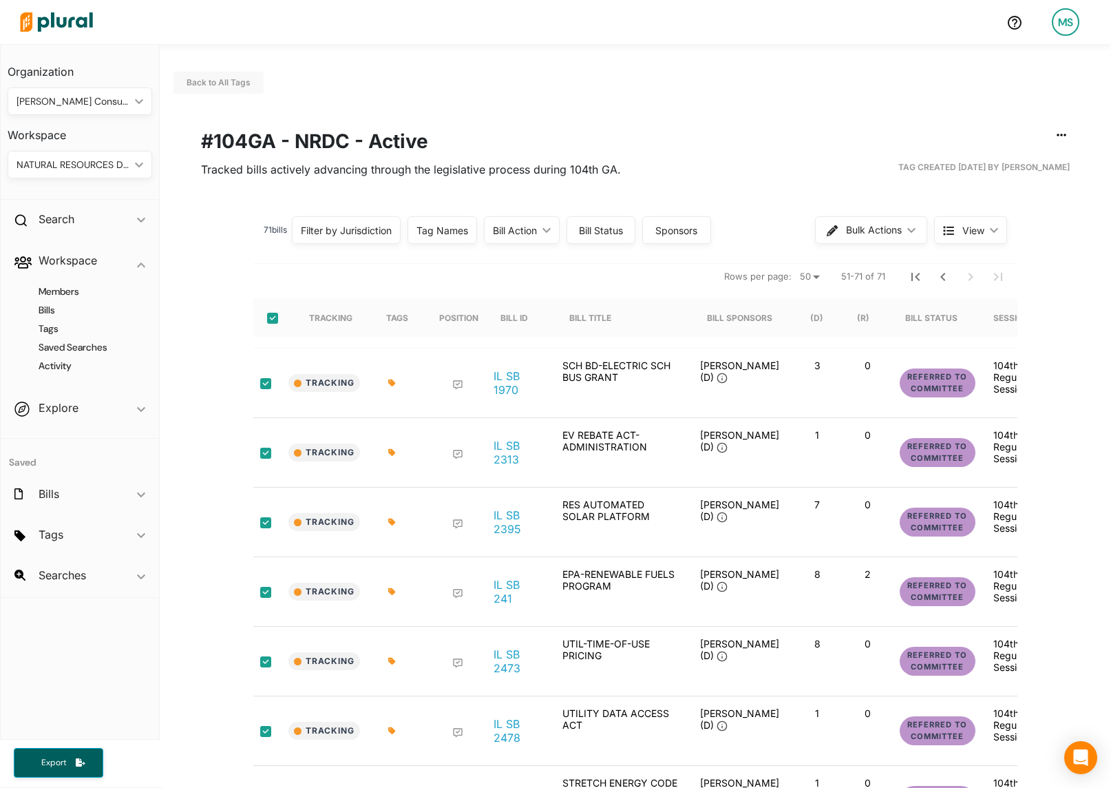
checkbox input "true"
click at [851, 231] on span "Bulk Actions" at bounding box center [875, 230] width 56 height 10
click at [573, 266] on nav "Rows per page: [PHONE_NUMBER] of 71" at bounding box center [635, 276] width 764 height 39
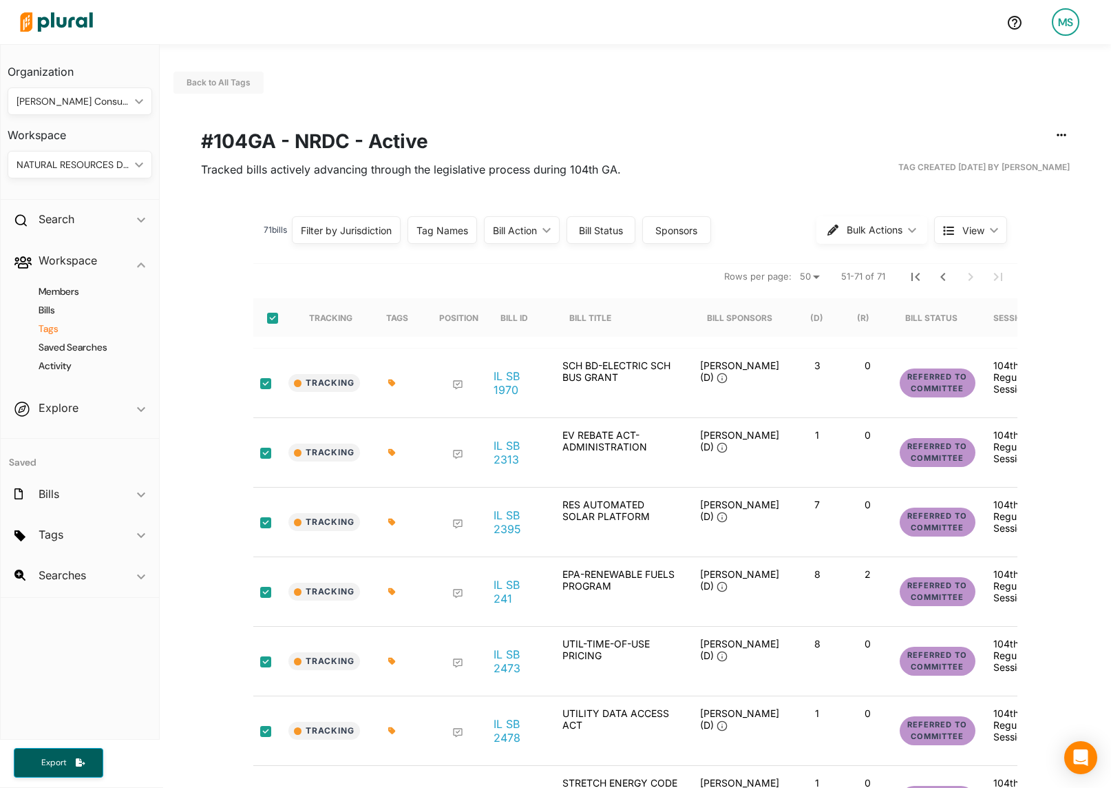
click at [52, 331] on h4 "Tags" at bounding box center [83, 328] width 124 height 13
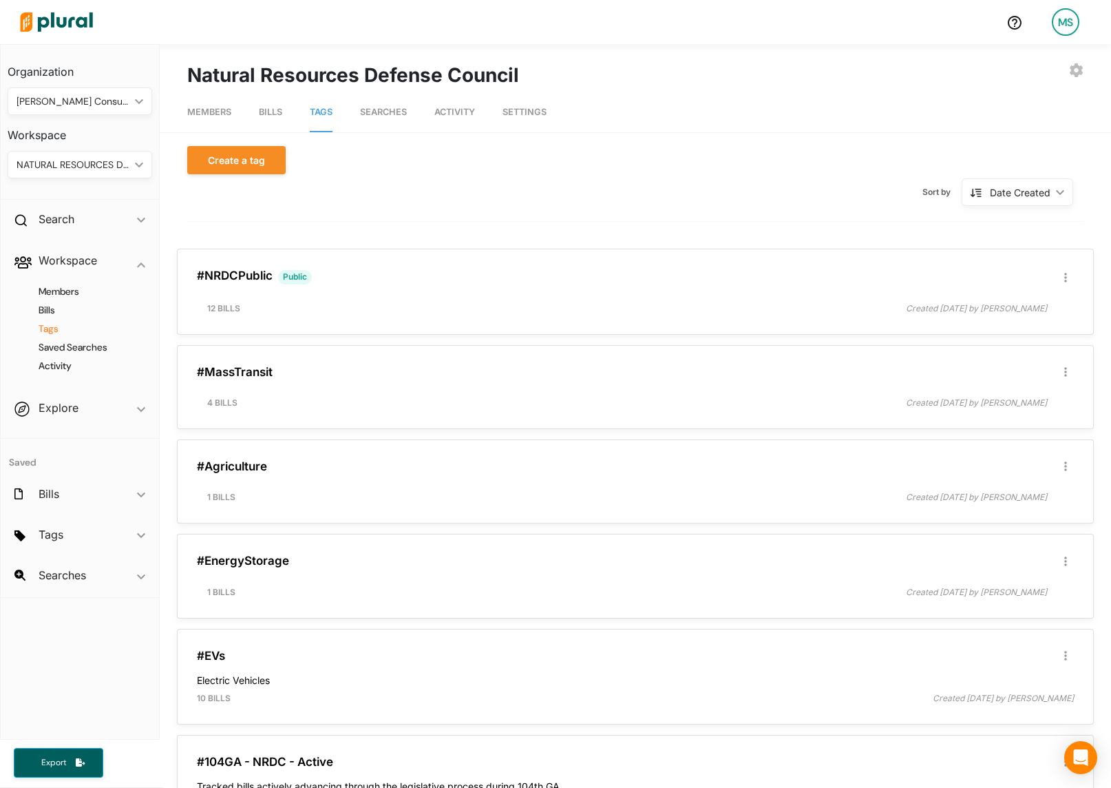
click at [94, 171] on div "NATURAL RESOURCES DEFENSE COUNCIL" at bounding box center [73, 165] width 113 height 14
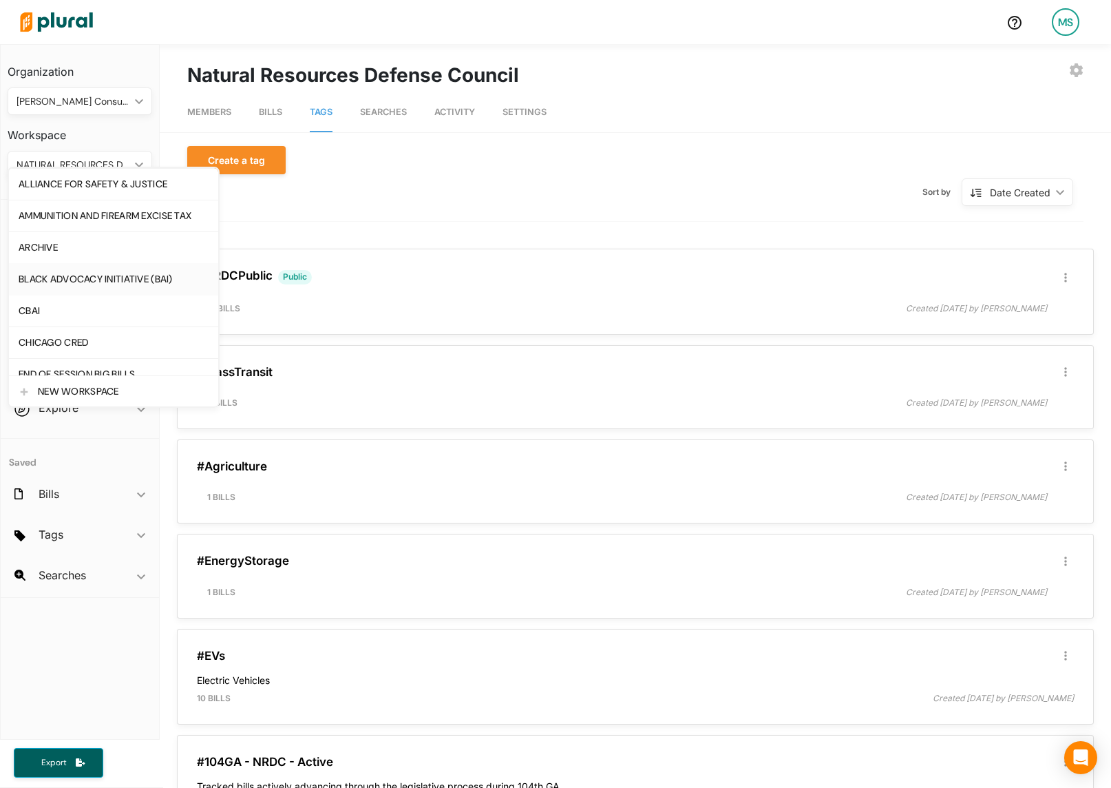
scroll to position [40, 0]
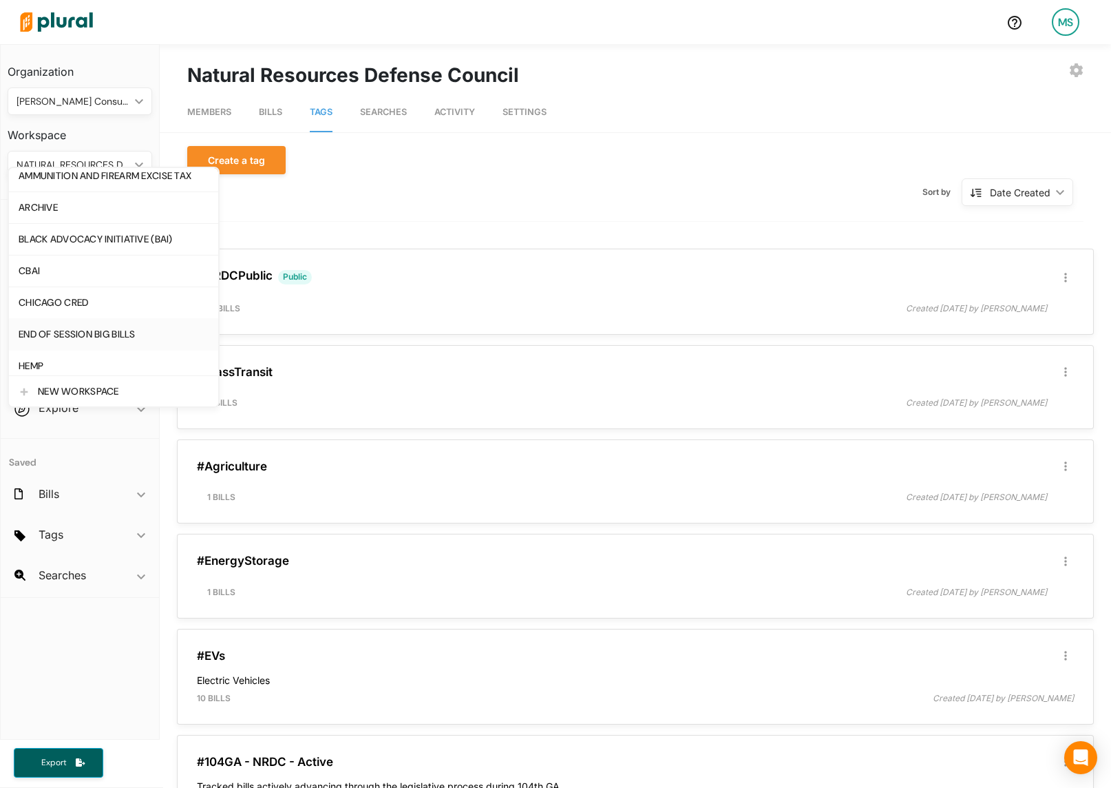
click at [82, 338] on div "END OF SESSION BIG BILLS" at bounding box center [114, 334] width 190 height 12
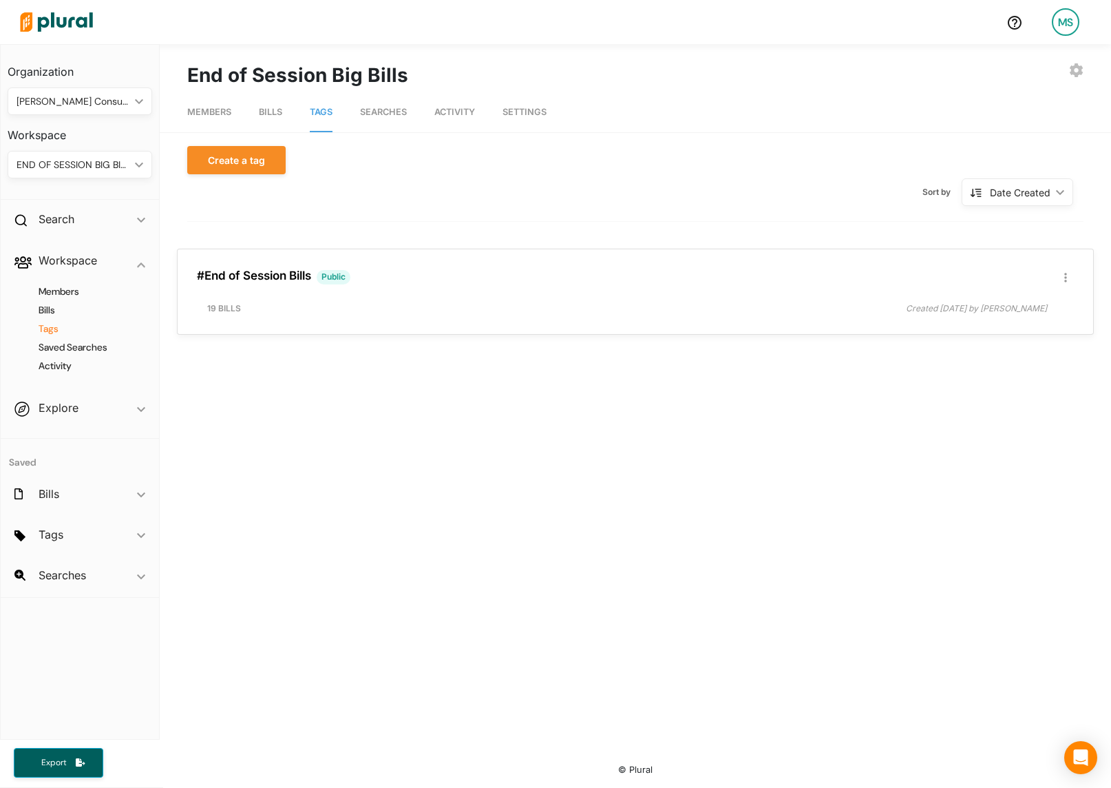
click at [52, 328] on h4 "Tags" at bounding box center [83, 328] width 124 height 13
click at [253, 275] on link "#End of Session Bills" at bounding box center [254, 276] width 114 height 14
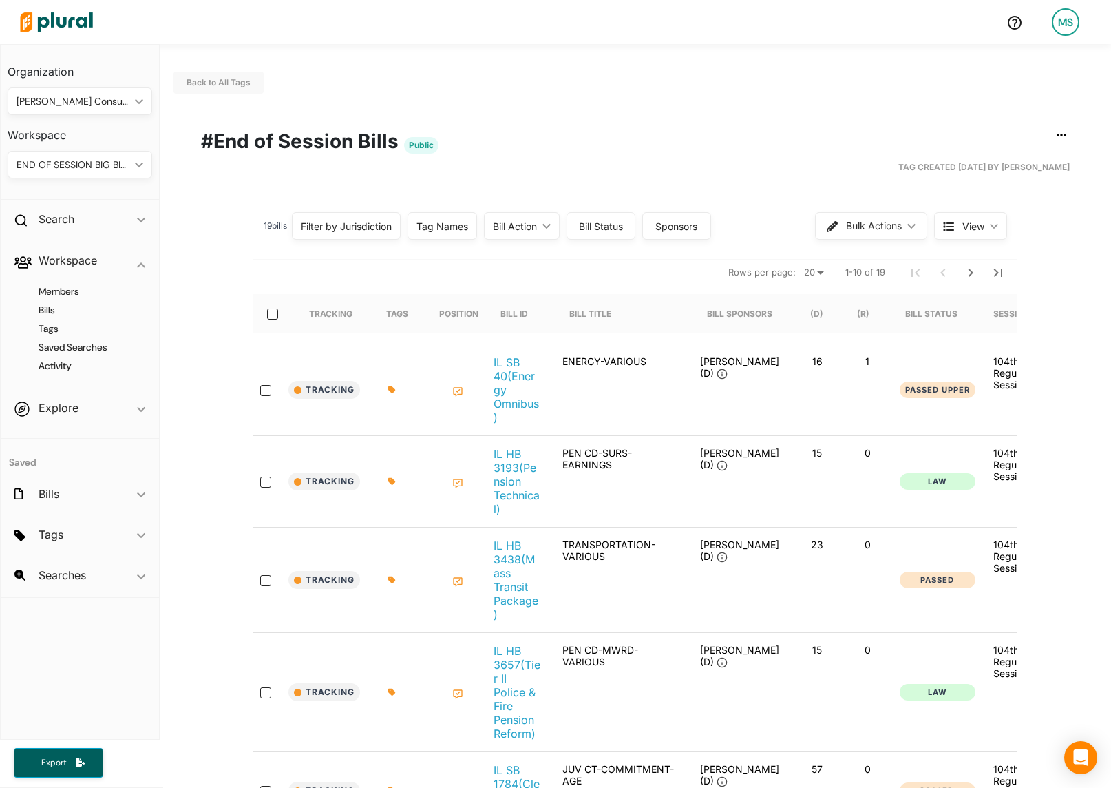
click at [137, 167] on icon "ic_keyboard_arrow_down" at bounding box center [136, 165] width 14 height 6
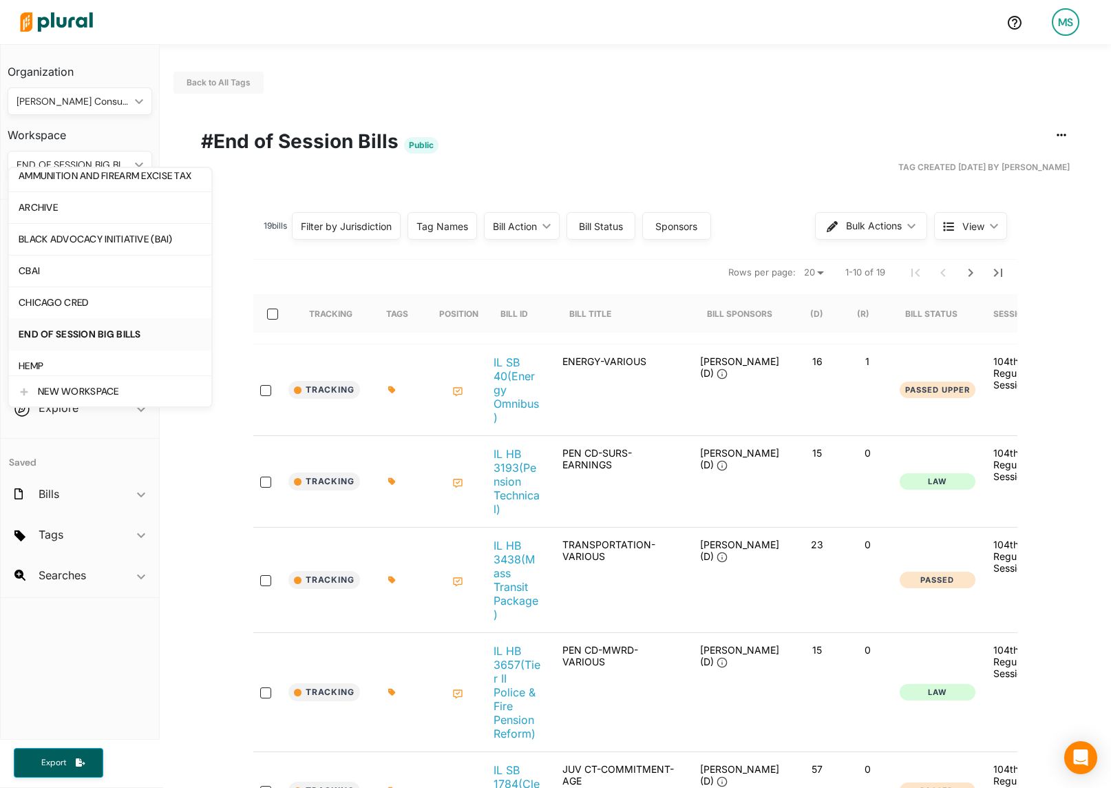
click at [240, 128] on h1 "#End of Session Bills Public" at bounding box center [635, 141] width 869 height 29
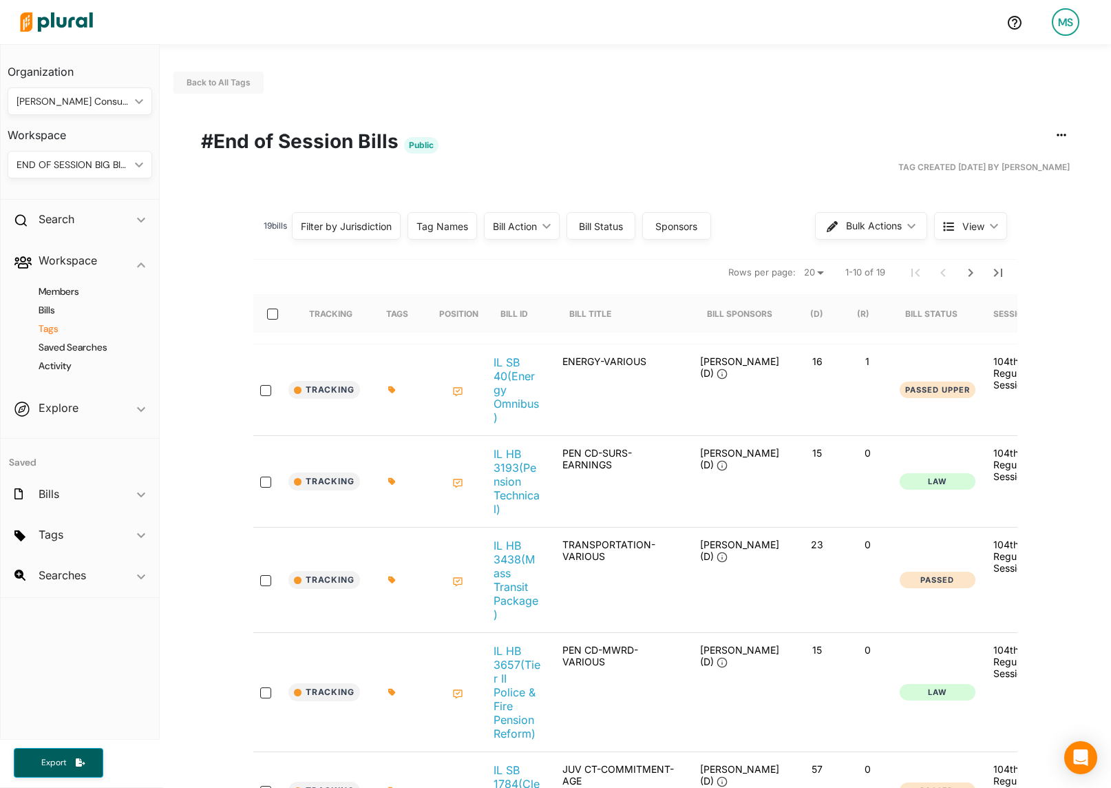
click at [50, 324] on h4 "Tags" at bounding box center [83, 328] width 124 height 13
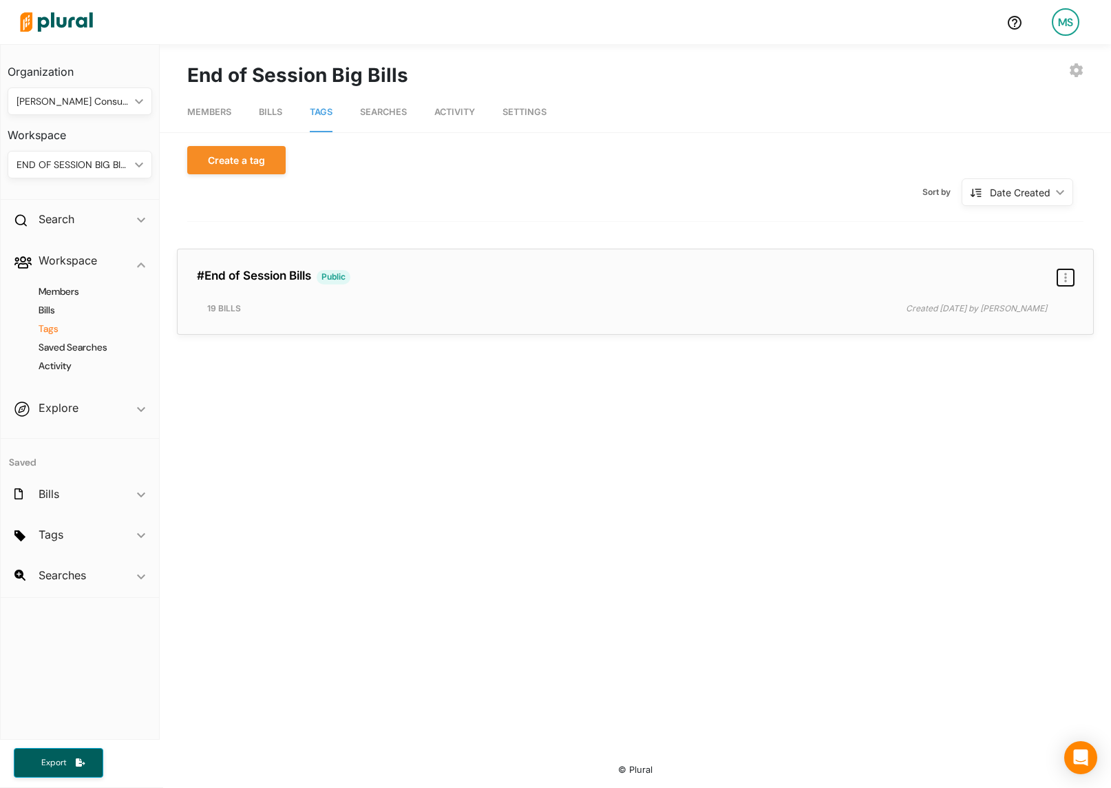
click at [1063, 275] on button "button" at bounding box center [1066, 277] width 17 height 17
click at [986, 336] on div "Delete Tag" at bounding box center [1021, 337] width 84 height 12
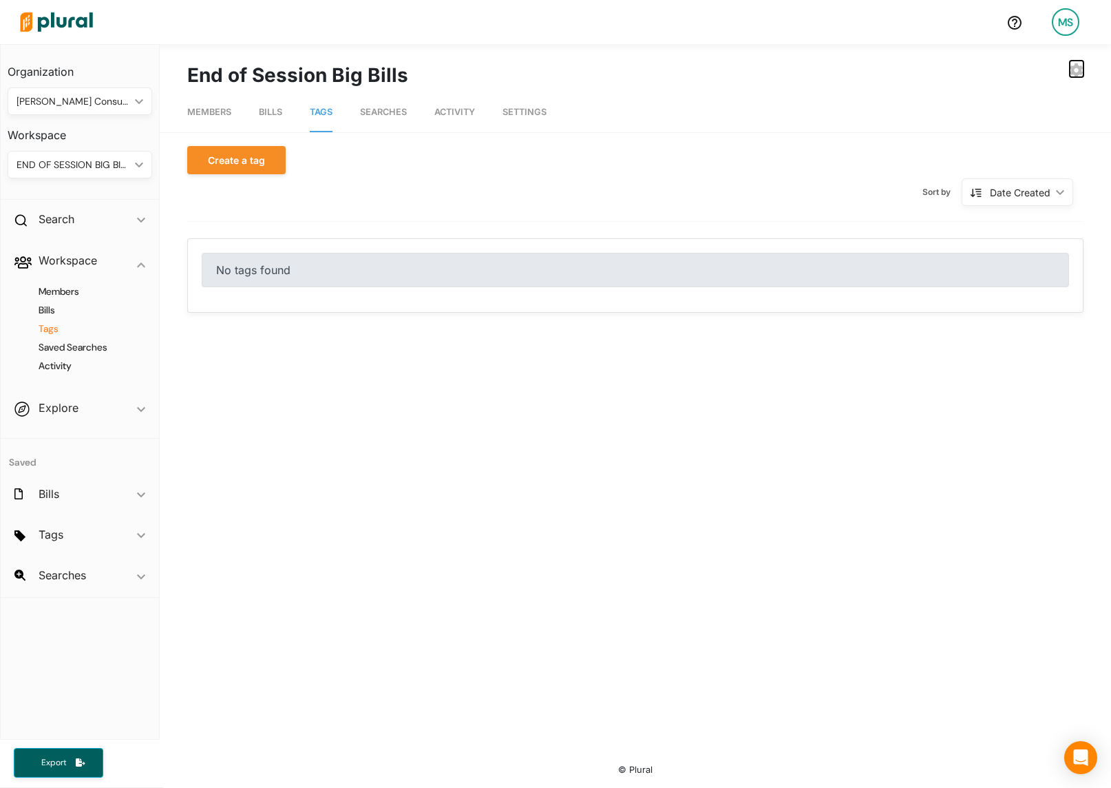
click at [1078, 66] on icon "button" at bounding box center [1076, 70] width 13 height 14
click at [992, 196] on div "DELETE WORKSPACE" at bounding box center [1022, 191] width 101 height 12
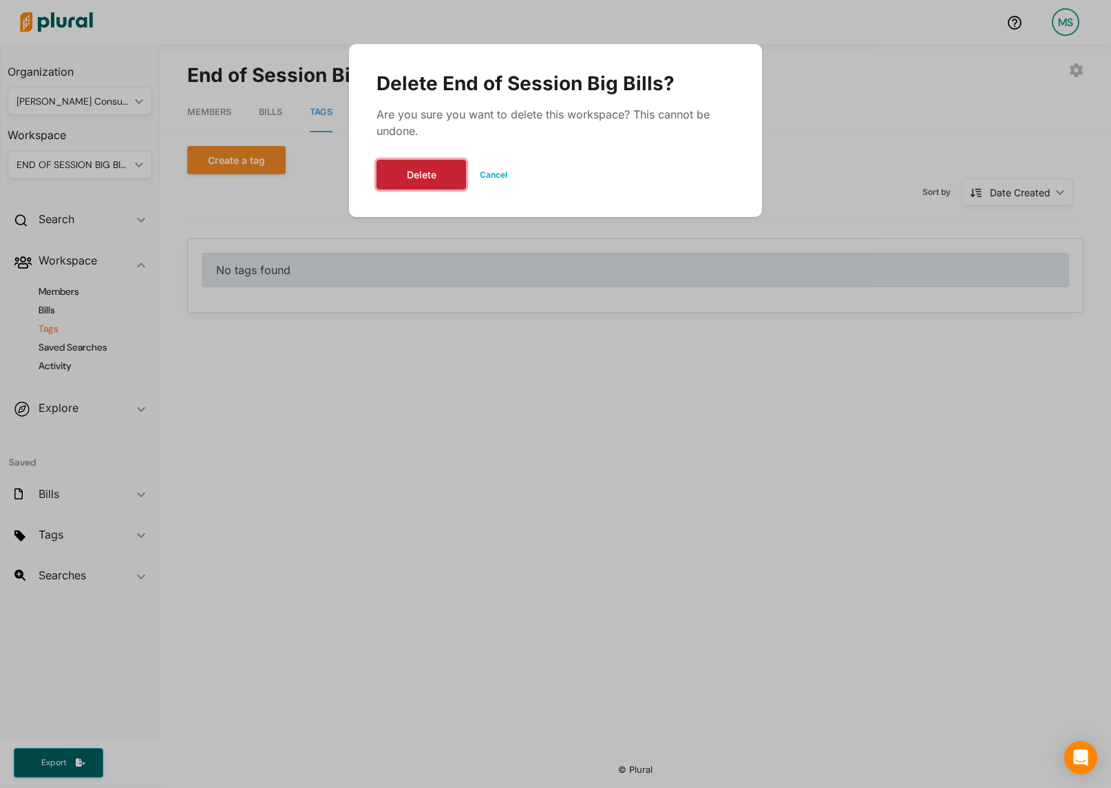
click at [412, 167] on button "Delete" at bounding box center [422, 175] width 90 height 30
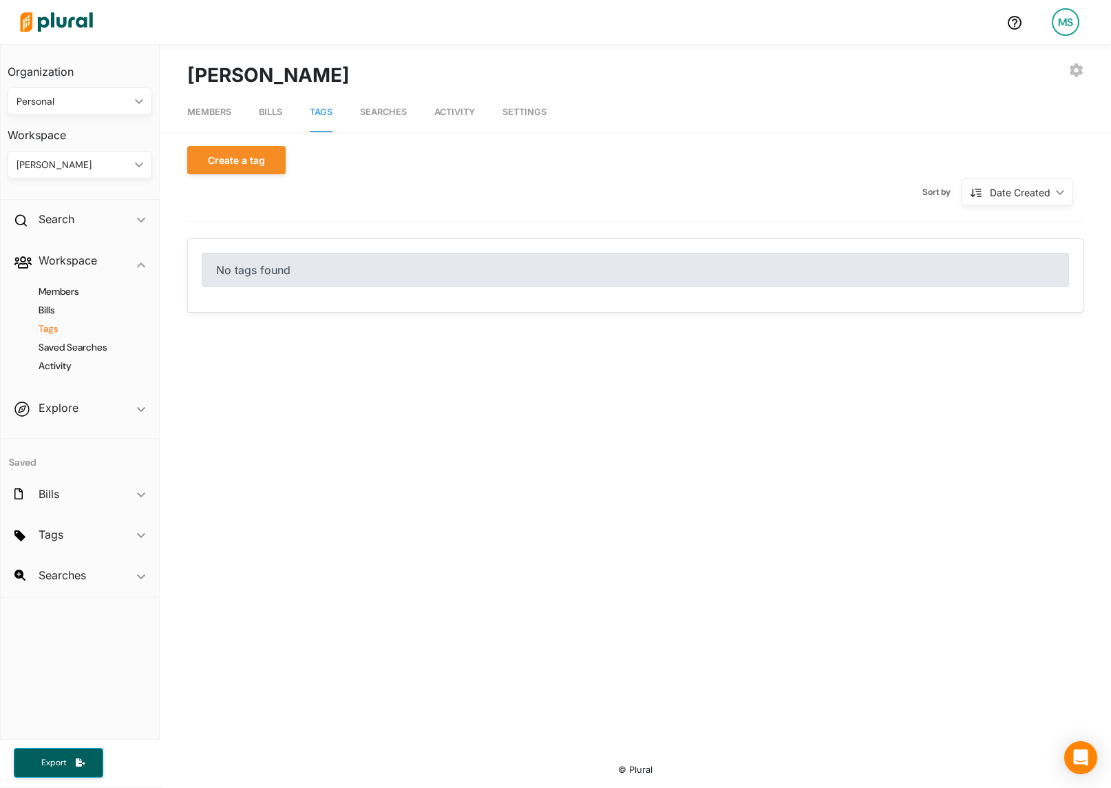
click at [67, 102] on div "Personal" at bounding box center [73, 101] width 113 height 14
click at [72, 157] on div "[PERSON_NAME] ic_keyboard_arrow_down" at bounding box center [80, 165] width 145 height 28
click at [79, 89] on div "Personal ic_keyboard_arrow_down" at bounding box center [80, 101] width 145 height 28
click at [53, 235] on div "[PERSON_NAME] Consulting" at bounding box center [82, 237] width 126 height 12
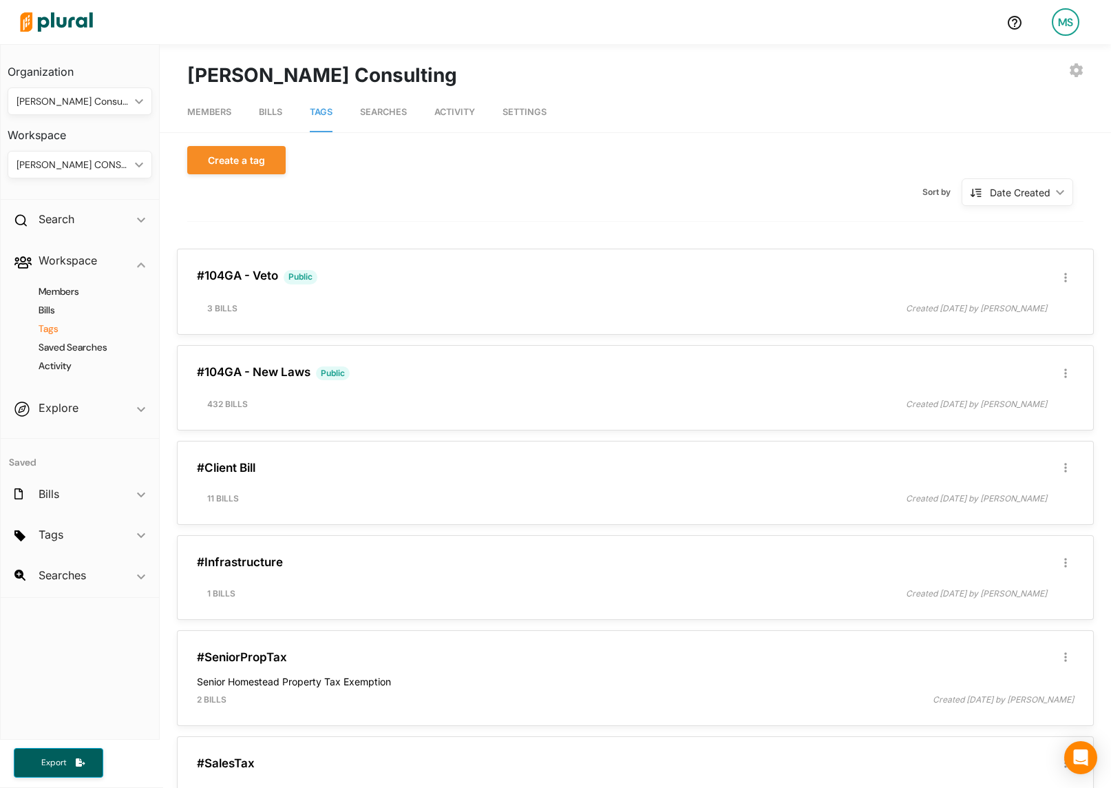
click at [79, 158] on div "[PERSON_NAME] CONSULTING" at bounding box center [73, 165] width 113 height 14
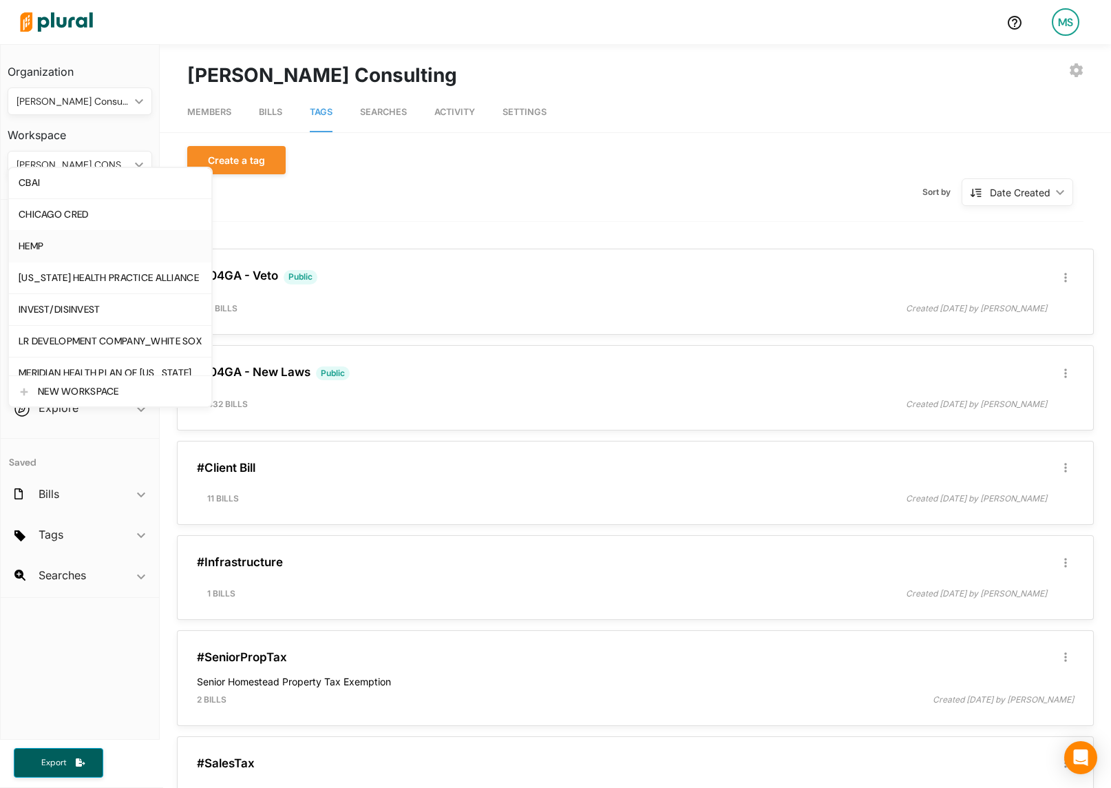
scroll to position [134, 0]
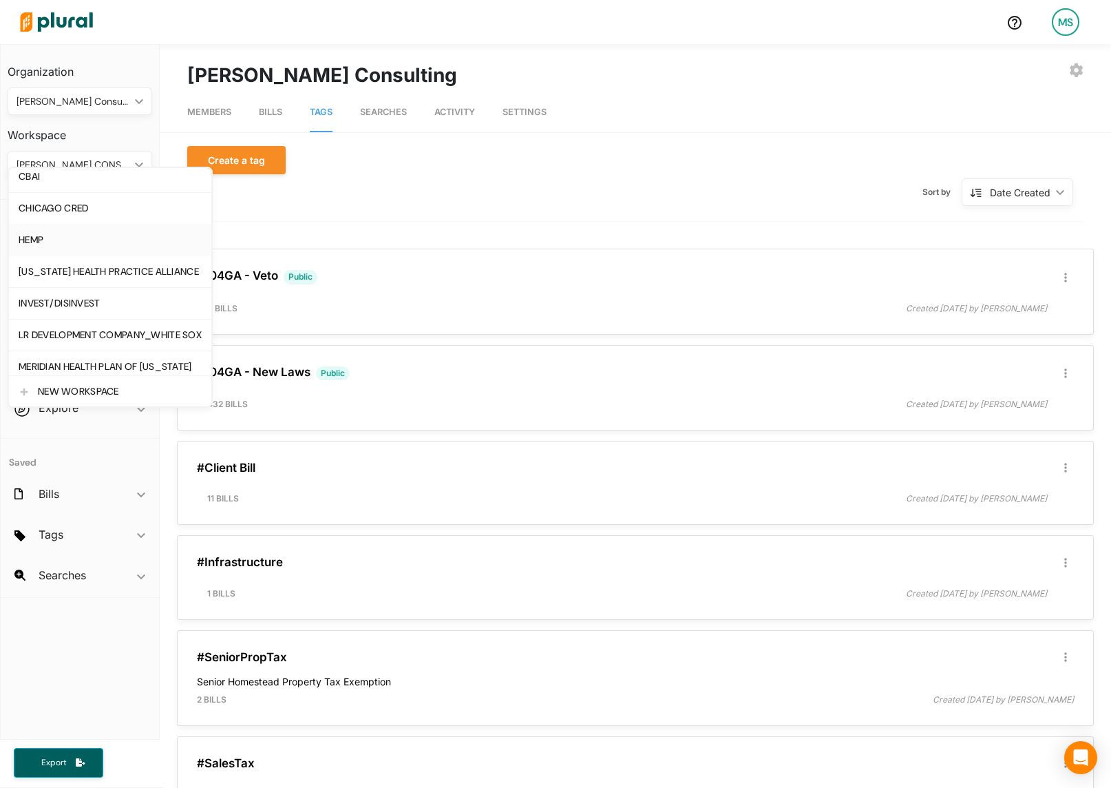
click at [35, 242] on div "HEMP" at bounding box center [110, 240] width 183 height 12
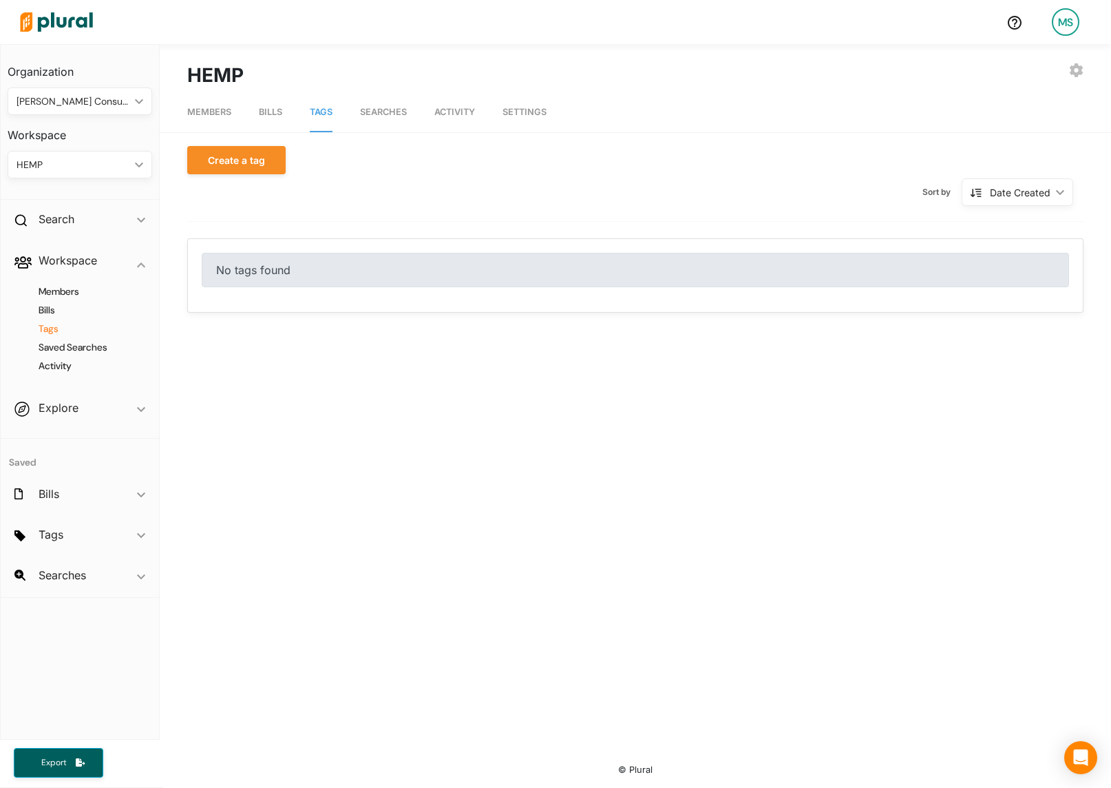
click at [217, 113] on span "Members" at bounding box center [209, 112] width 44 height 10
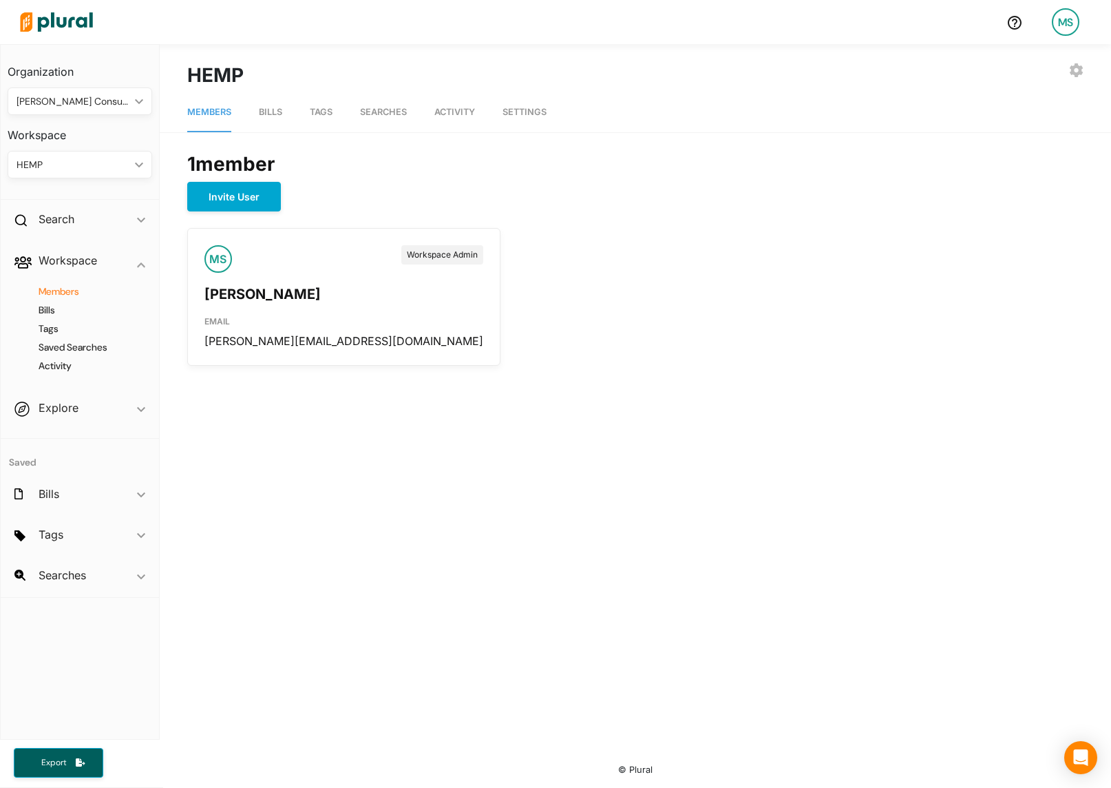
click at [322, 111] on span "Tags" at bounding box center [321, 112] width 23 height 10
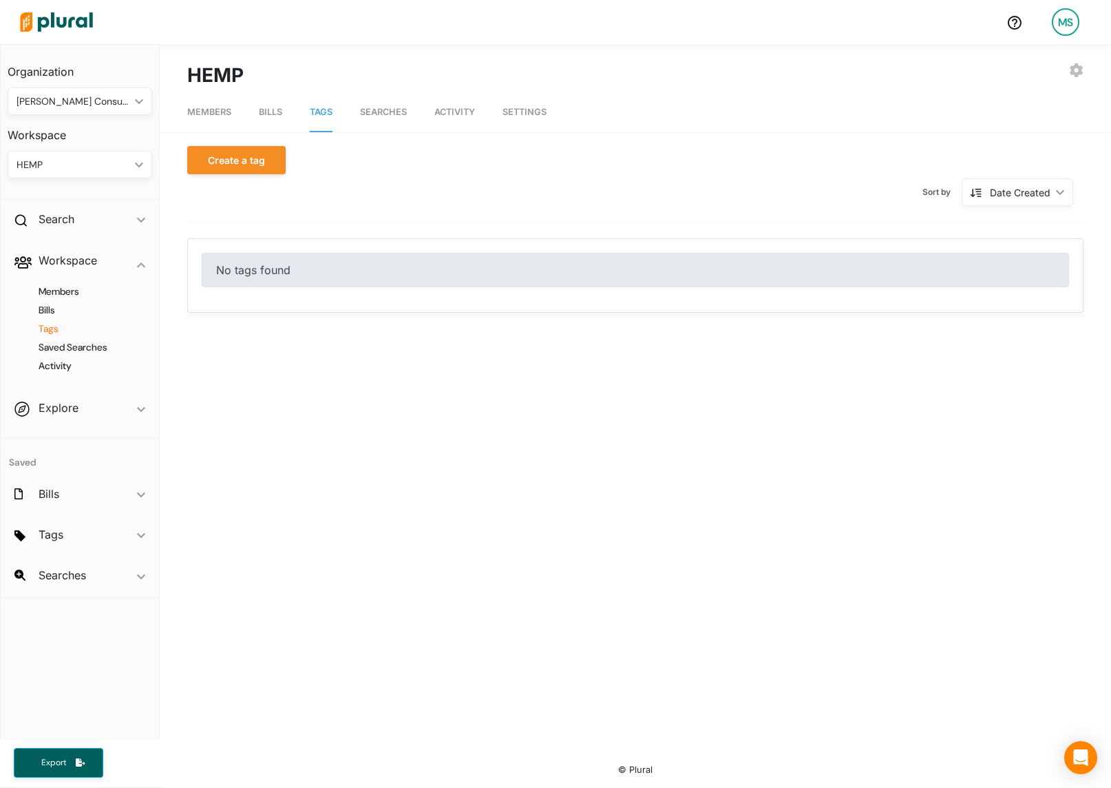
click at [268, 110] on span "Bills" at bounding box center [270, 112] width 23 height 10
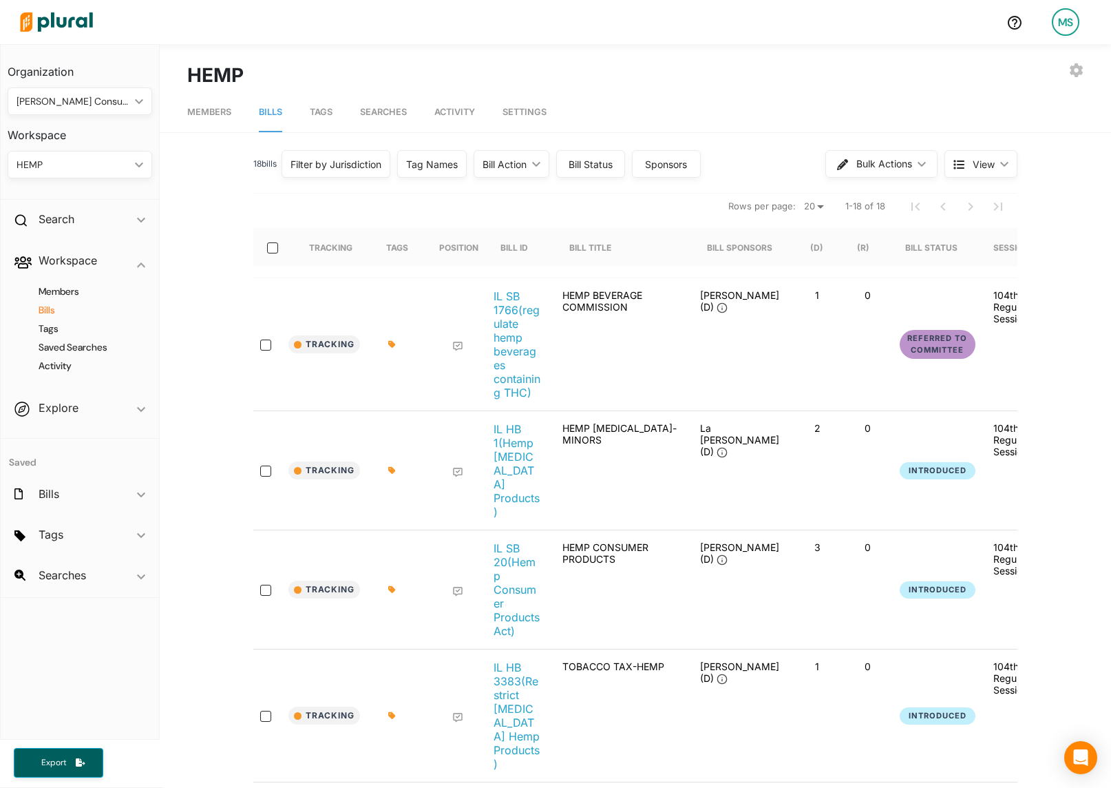
click at [75, 156] on div "HEMP ic_keyboard_arrow_down" at bounding box center [80, 165] width 145 height 28
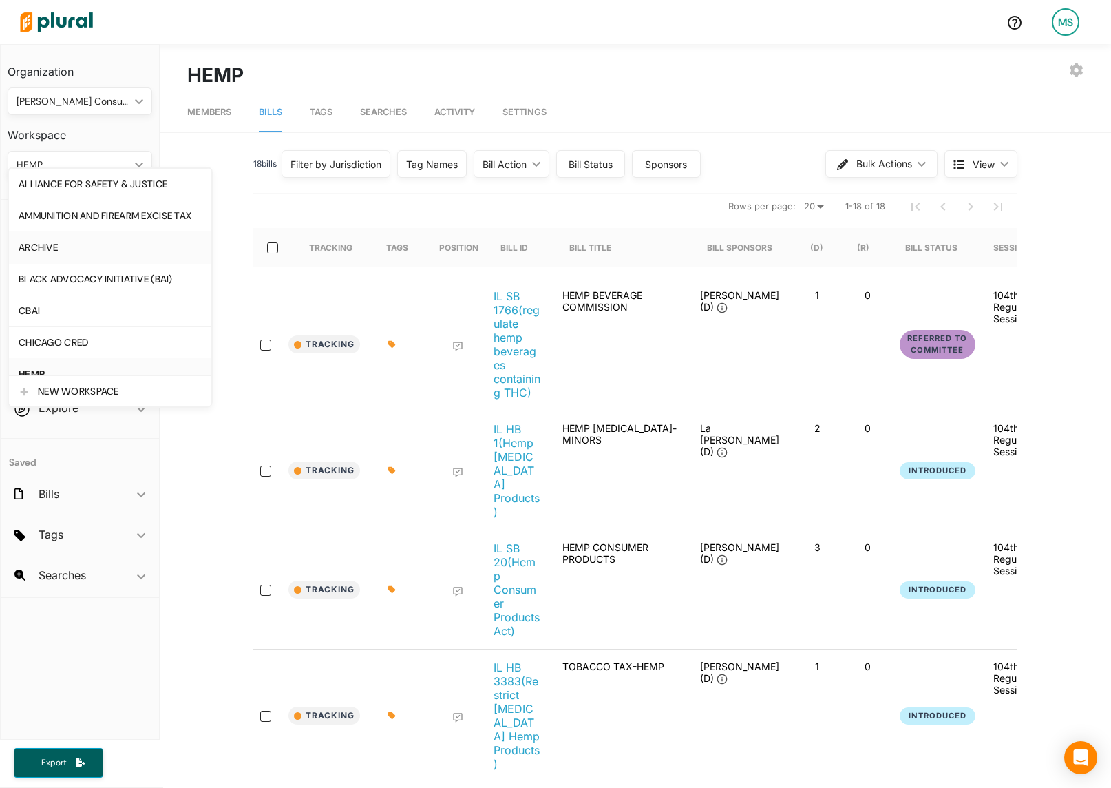
click at [49, 242] on div "ARCHIVE" at bounding box center [110, 248] width 183 height 12
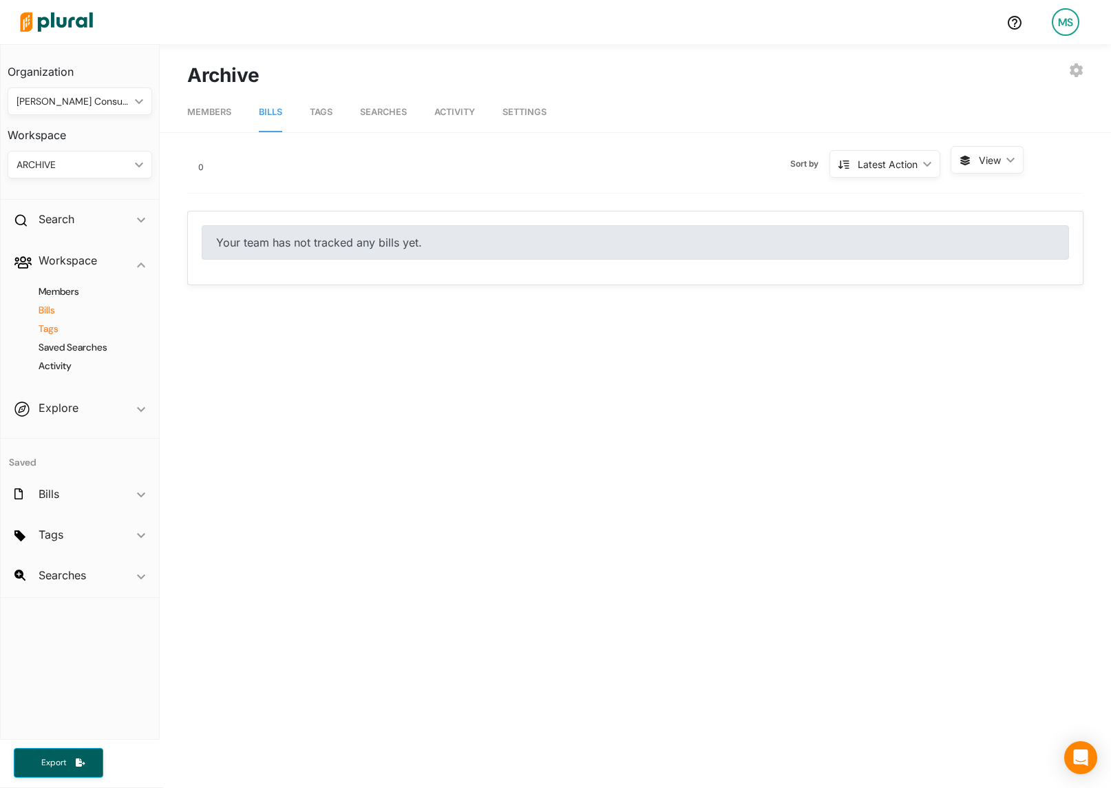
click at [54, 328] on h4 "Tags" at bounding box center [83, 328] width 124 height 13
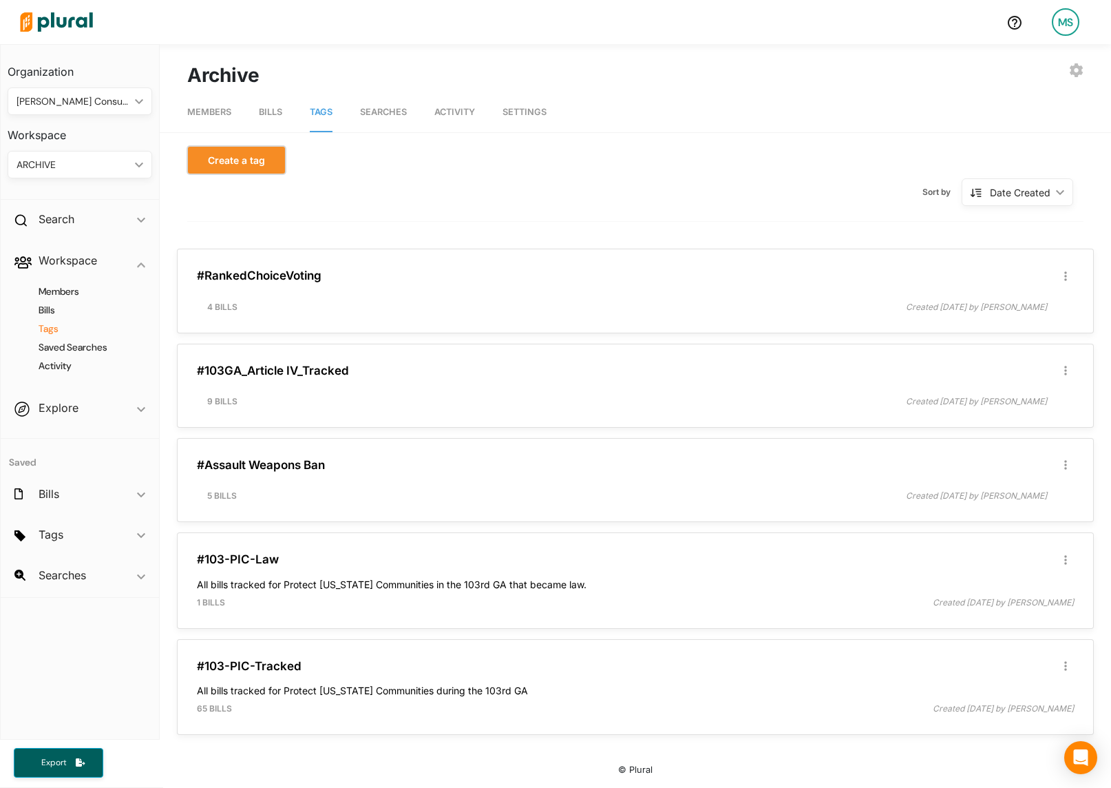
click at [225, 166] on button "Create a tag" at bounding box center [236, 160] width 98 height 28
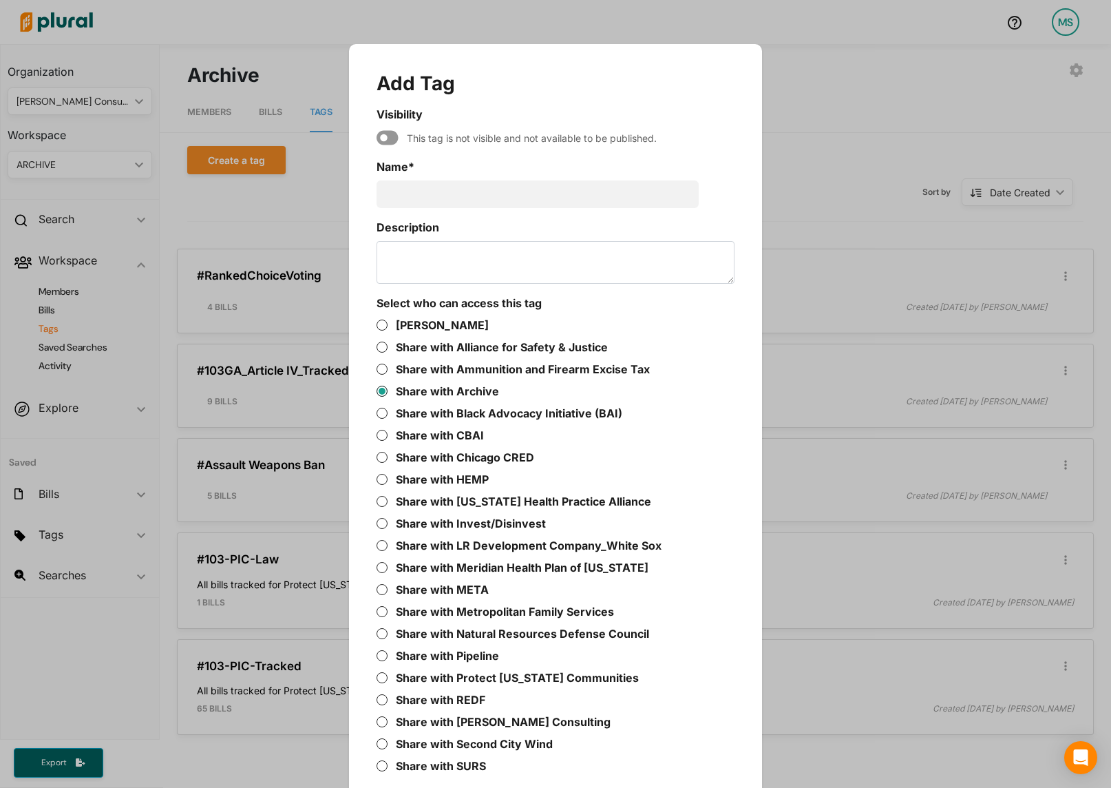
scroll to position [44, 0]
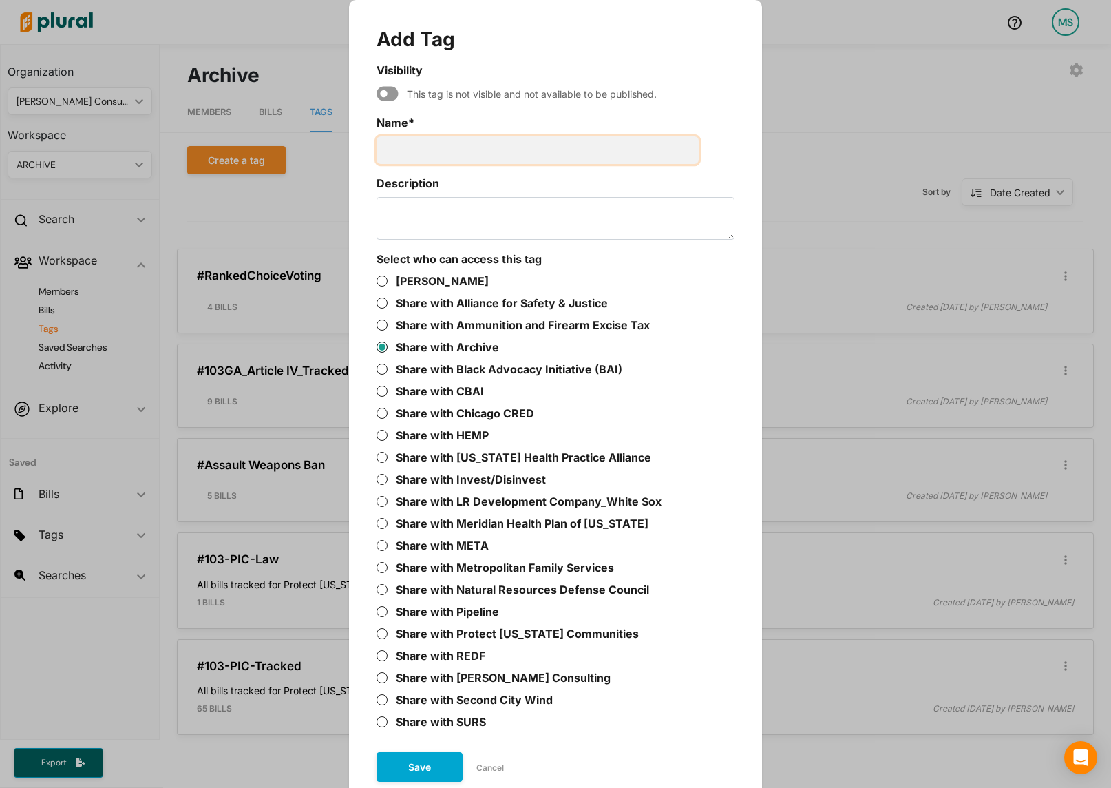
click at [467, 149] on input "Name *" at bounding box center [538, 150] width 322 height 28
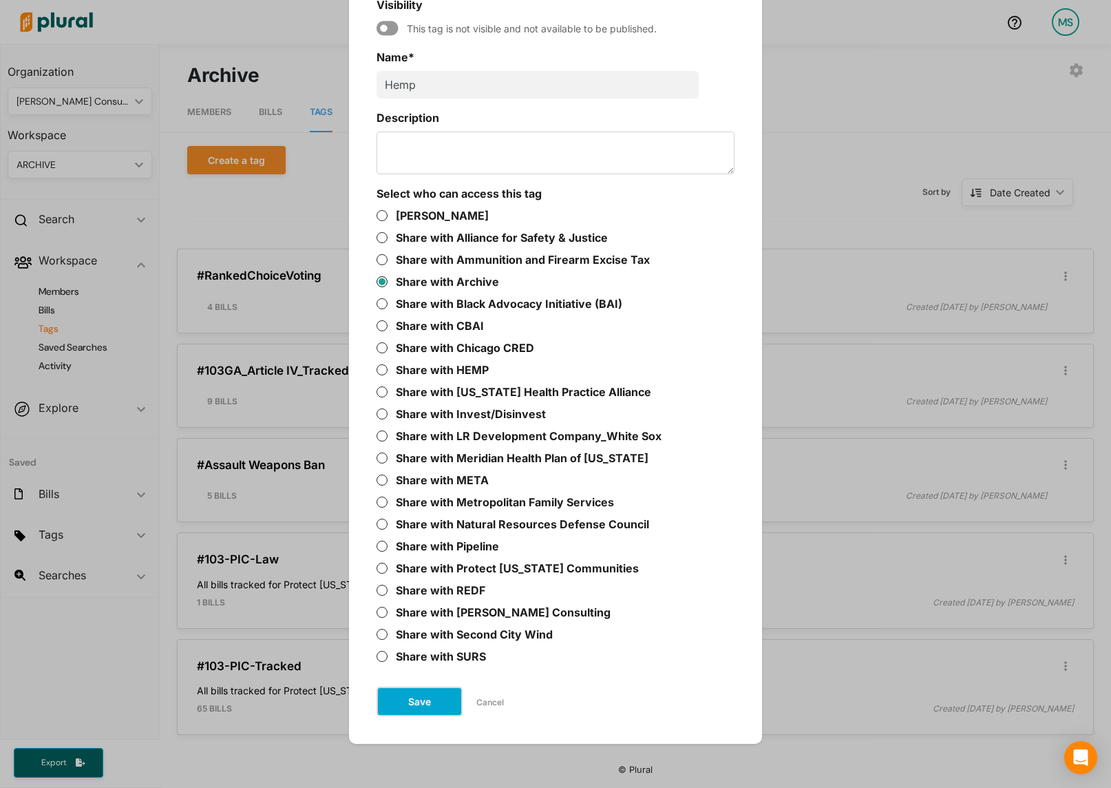
click at [422, 698] on button "Save" at bounding box center [420, 702] width 86 height 30
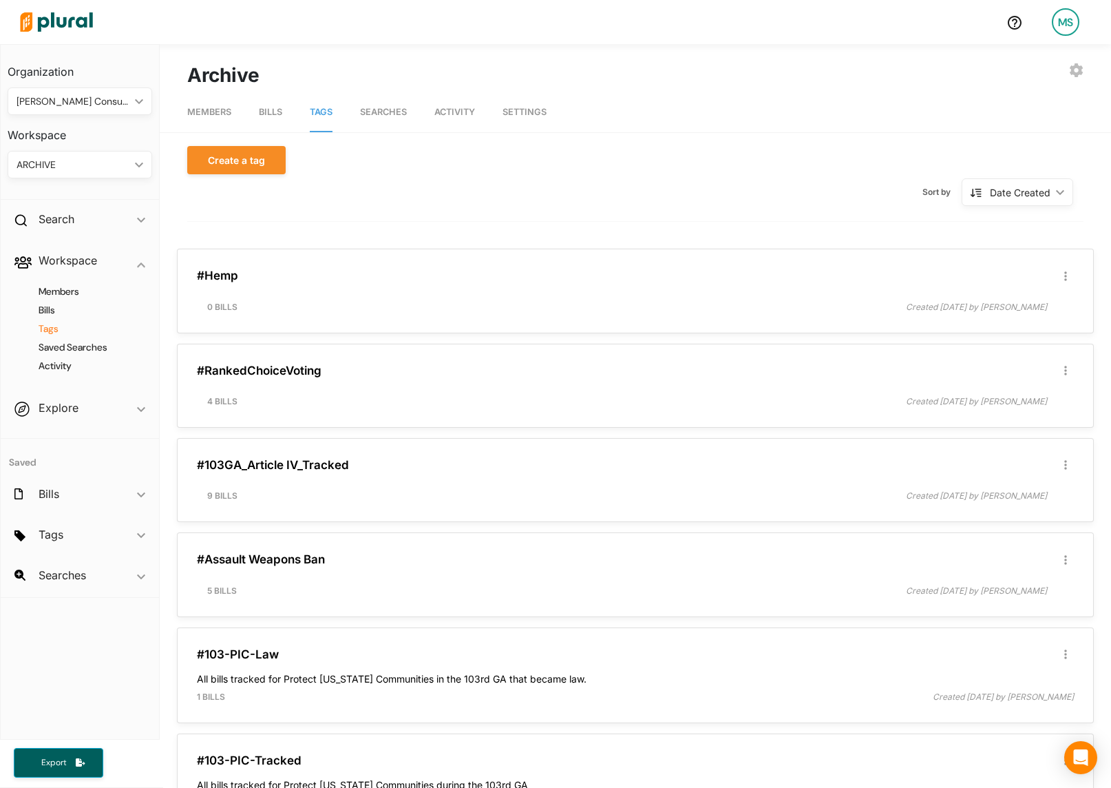
click at [87, 169] on div "ARCHIVE" at bounding box center [73, 165] width 113 height 14
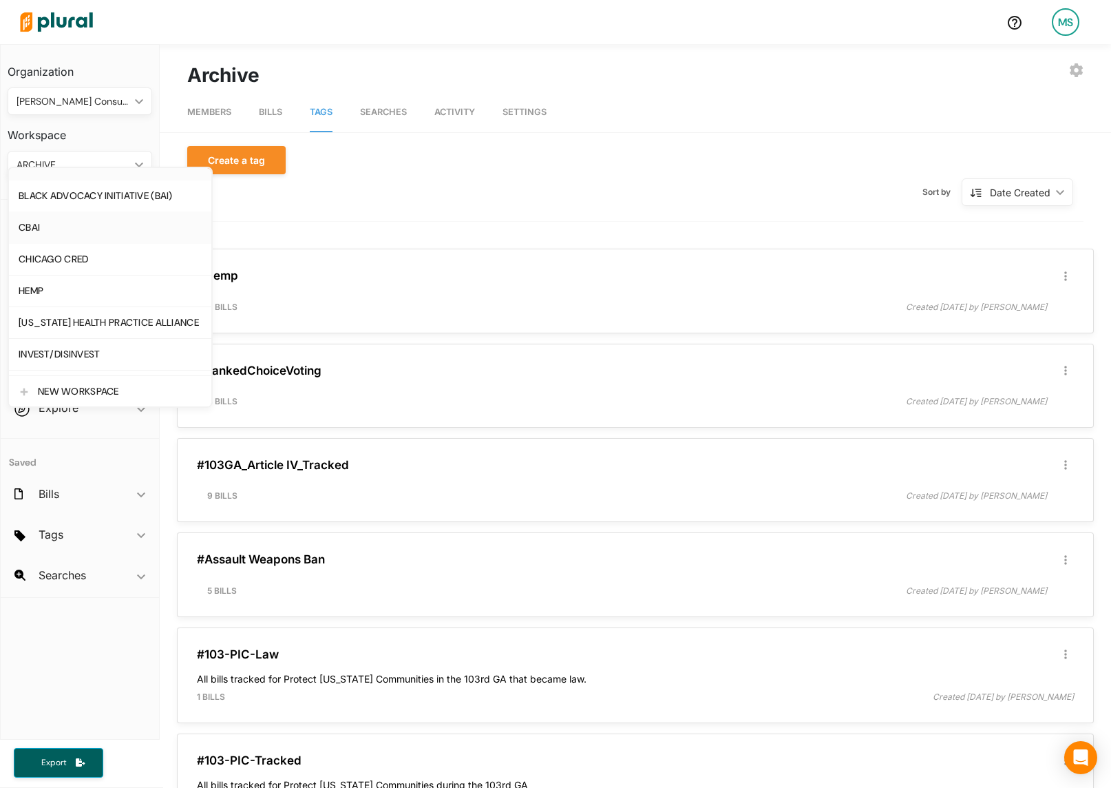
scroll to position [87, 0]
click at [31, 282] on div "HEMP" at bounding box center [110, 288] width 183 height 12
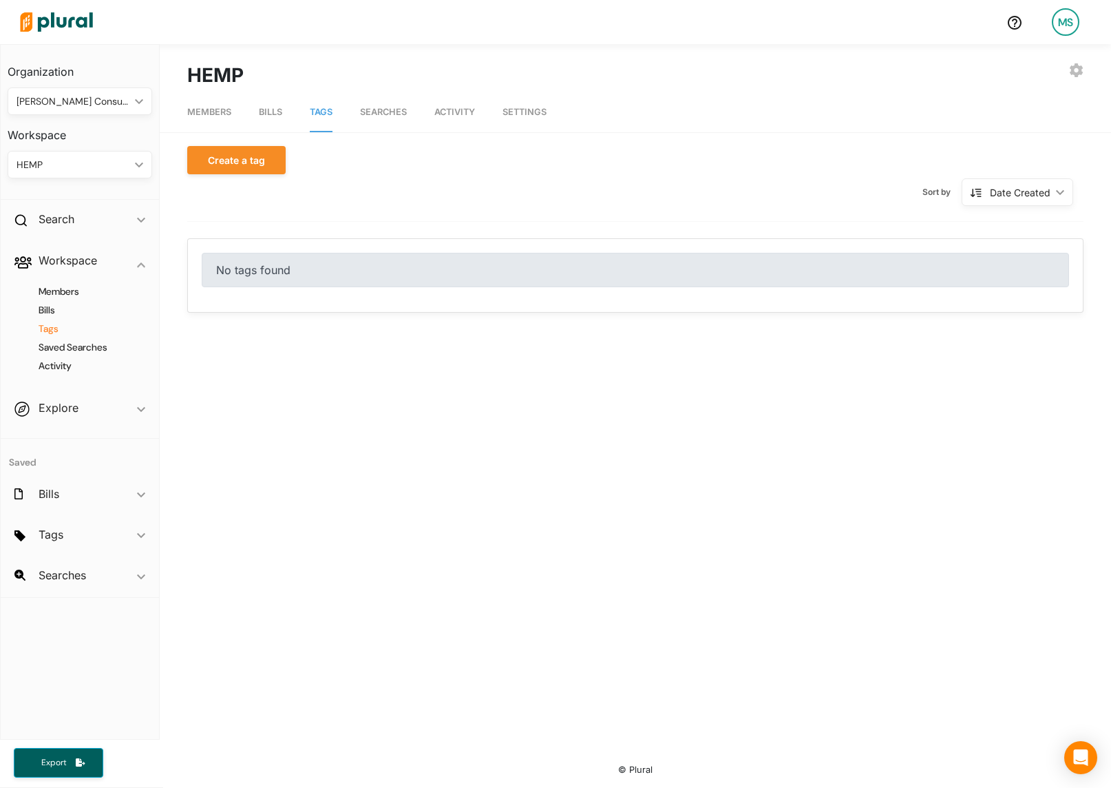
click at [74, 159] on div "HEMP" at bounding box center [73, 165] width 113 height 14
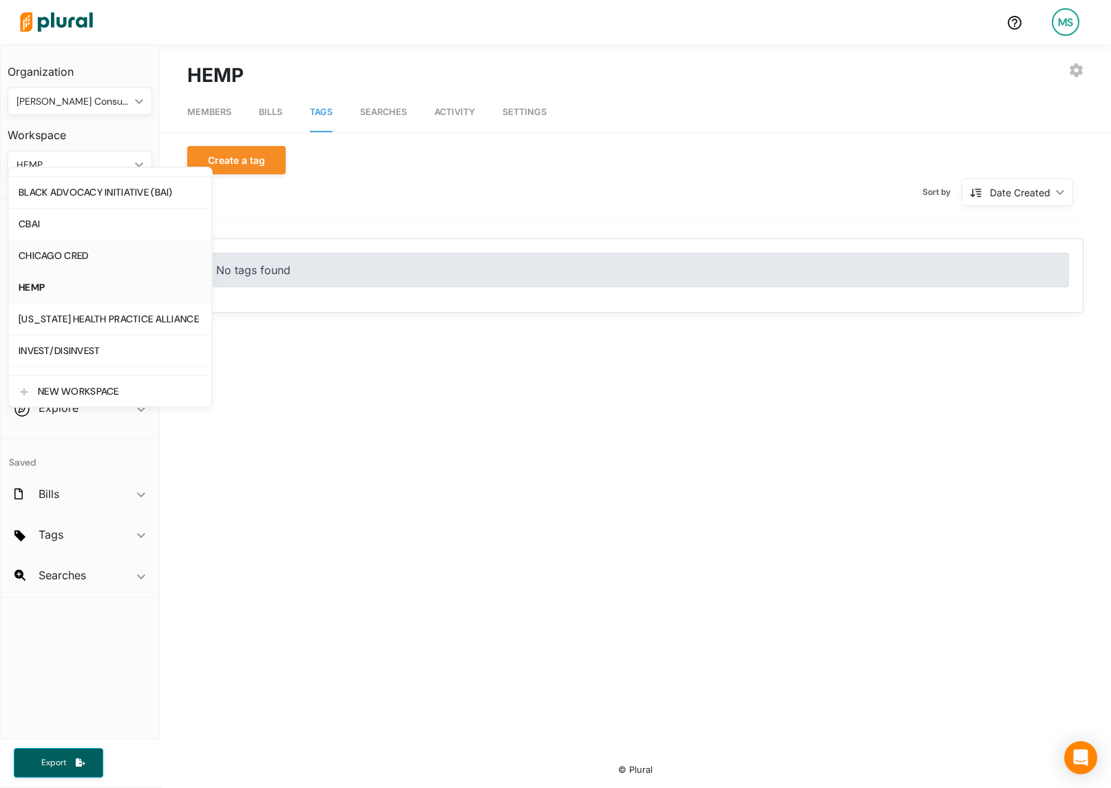
scroll to position [0, 0]
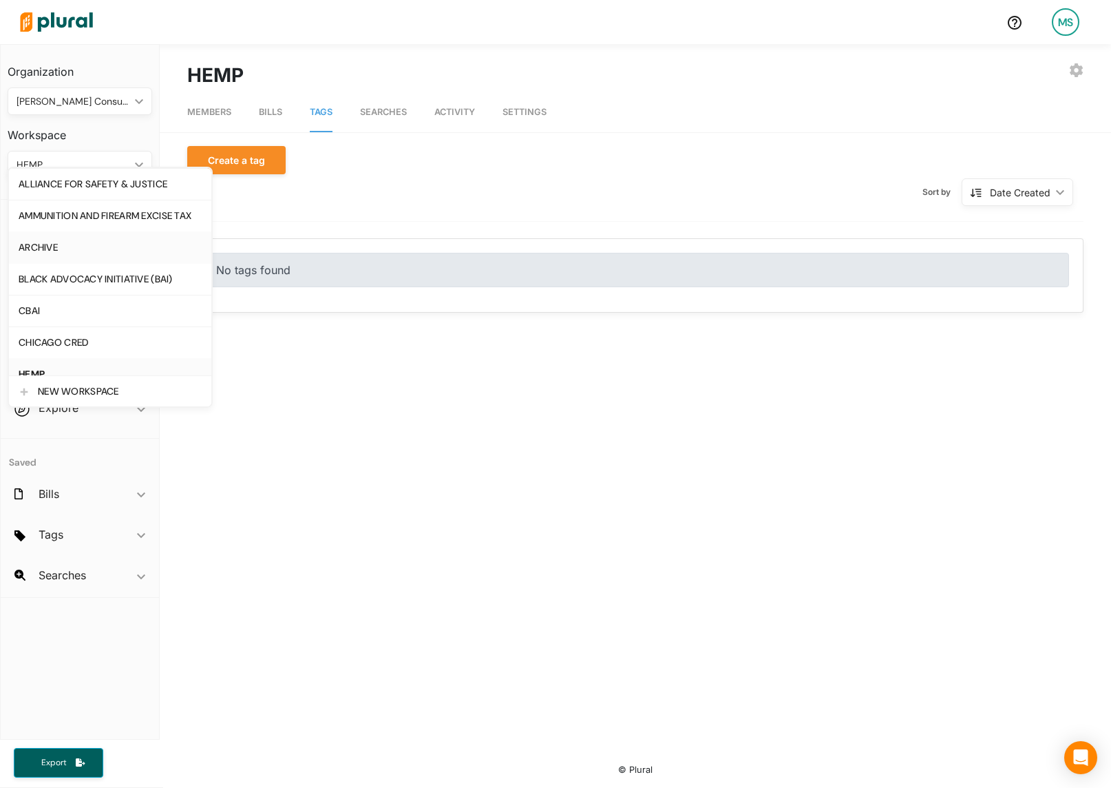
click at [58, 244] on div "ARCHIVE" at bounding box center [110, 248] width 183 height 12
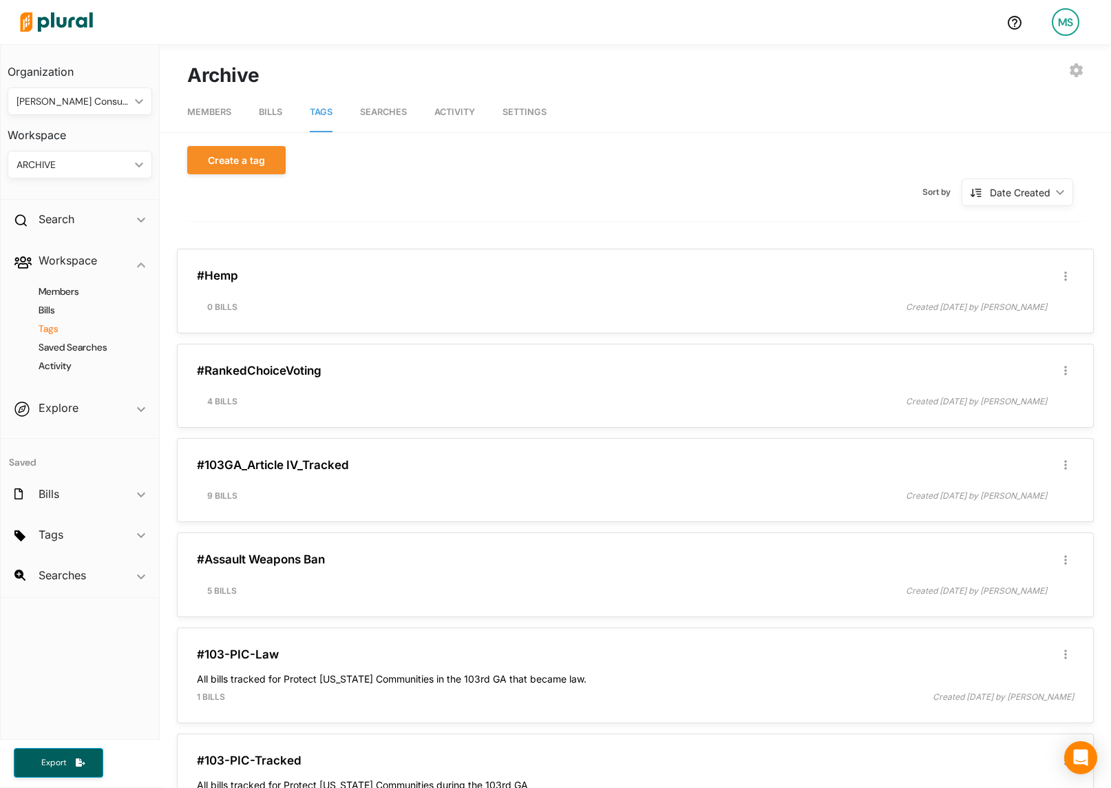
click at [63, 156] on div "ARCHIVE ic_keyboard_arrow_down" at bounding box center [80, 165] width 145 height 28
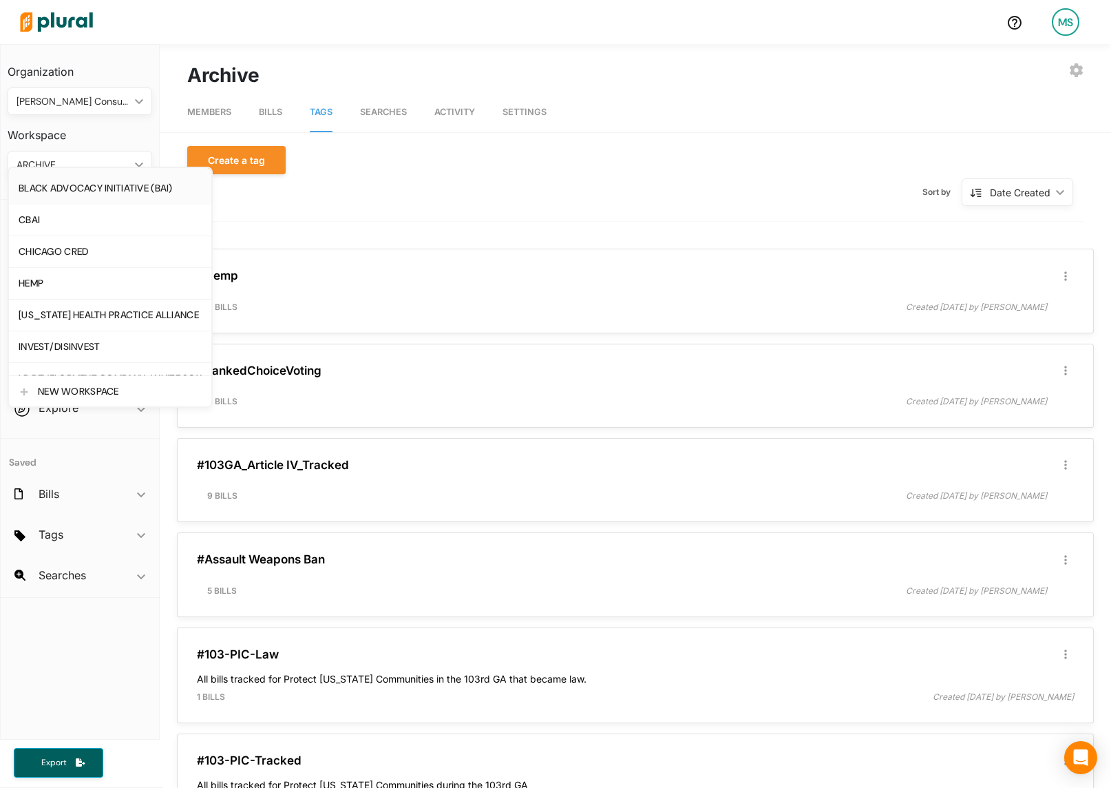
scroll to position [92, 0]
click at [42, 282] on div "HEMP" at bounding box center [110, 283] width 183 height 12
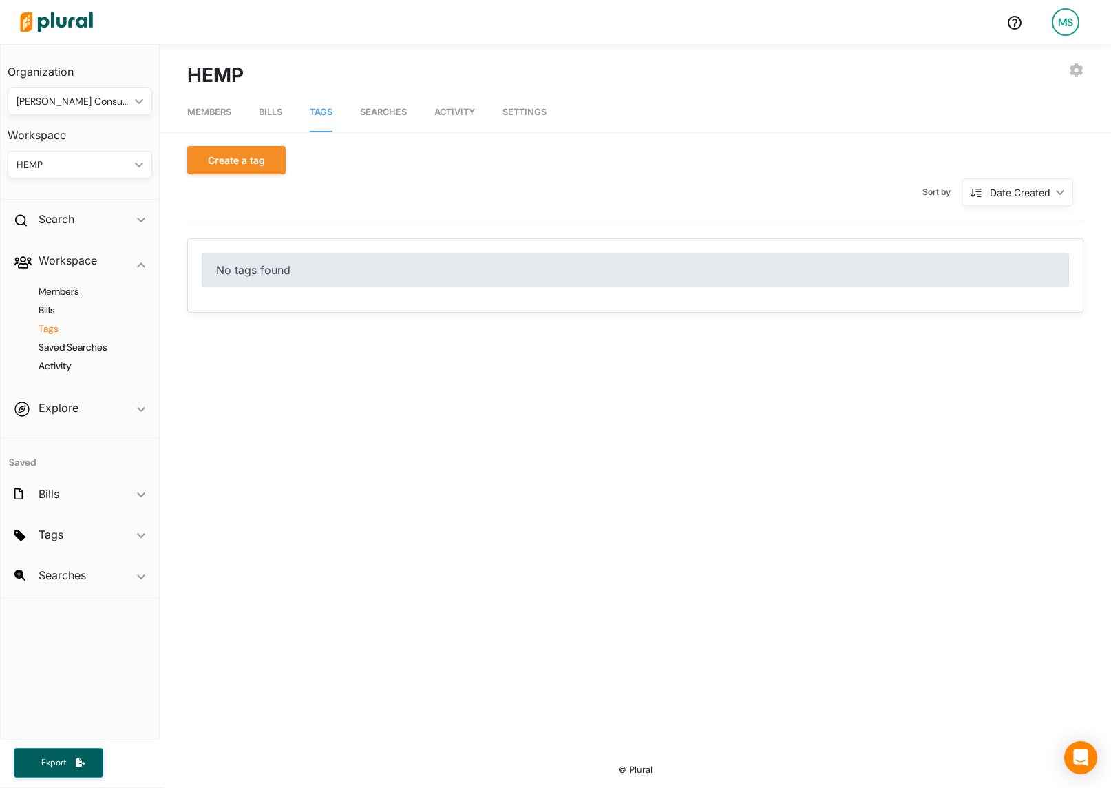
click at [279, 110] on span "Bills" at bounding box center [270, 112] width 23 height 10
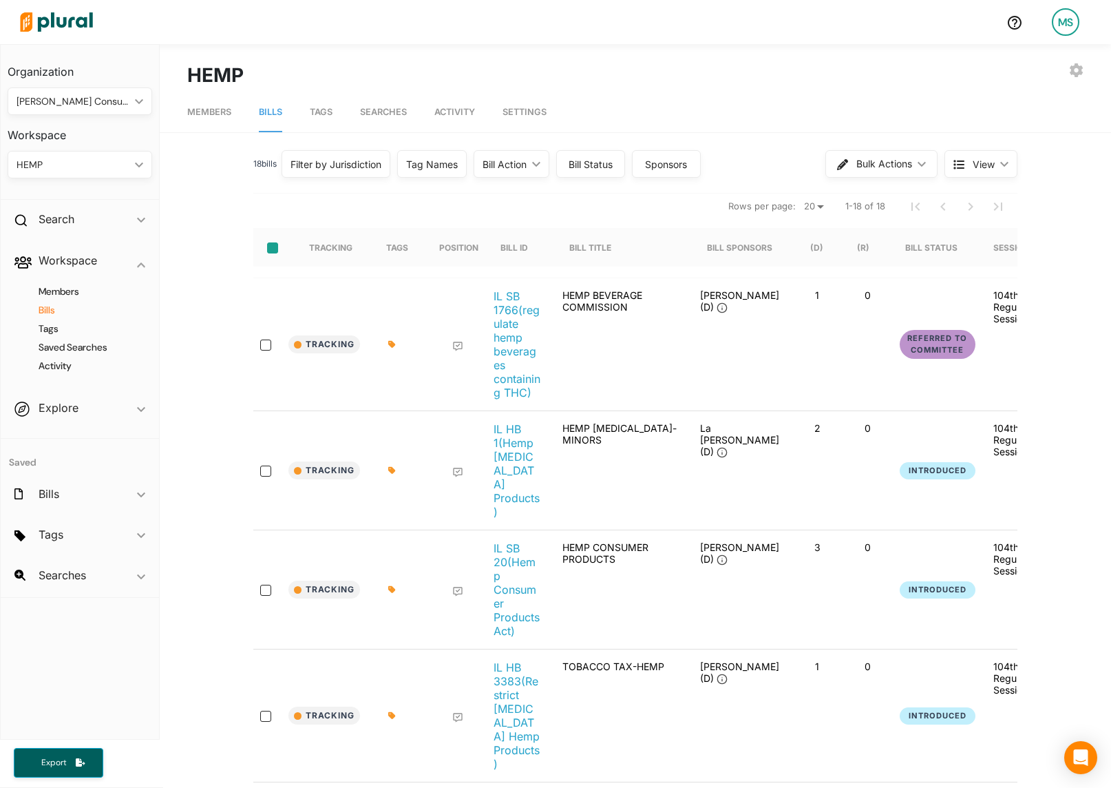
click at [267, 248] on input "select-all-rows" at bounding box center [272, 247] width 11 height 11
click at [866, 165] on span "Bulk Actions" at bounding box center [885, 164] width 56 height 10
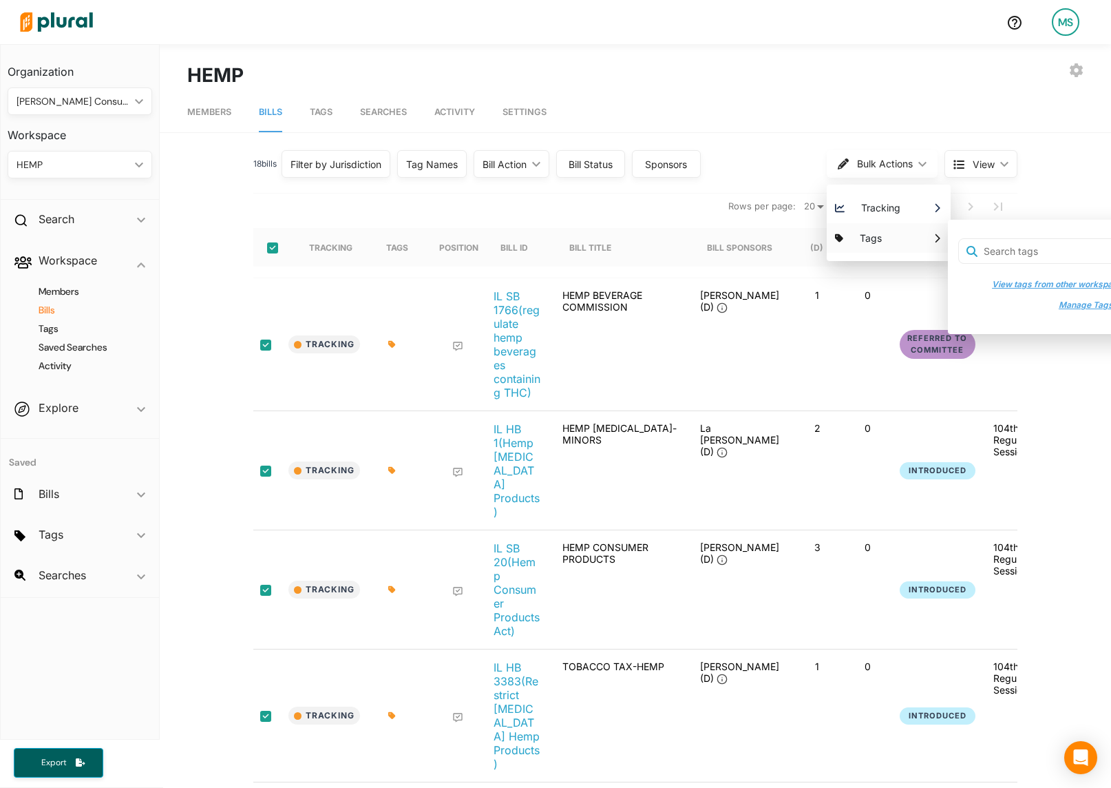
click at [1061, 284] on button "View tags from other workspaces" at bounding box center [1053, 284] width 149 height 21
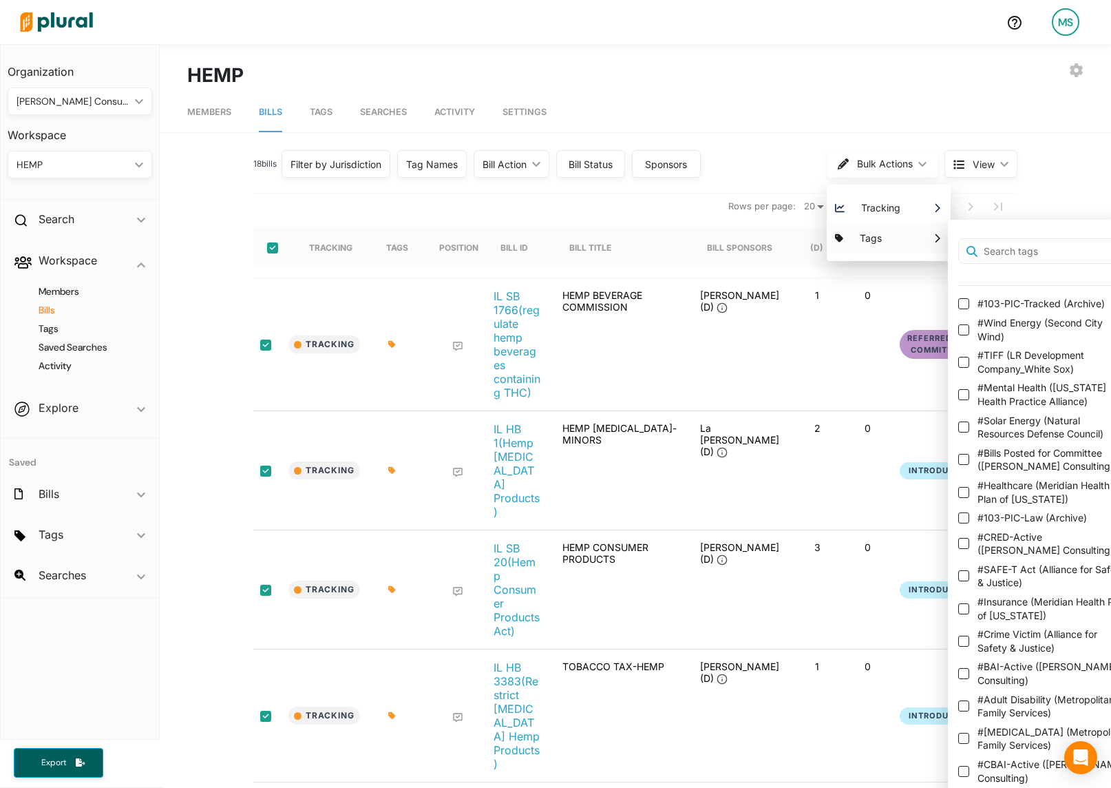
scroll to position [0, 14]
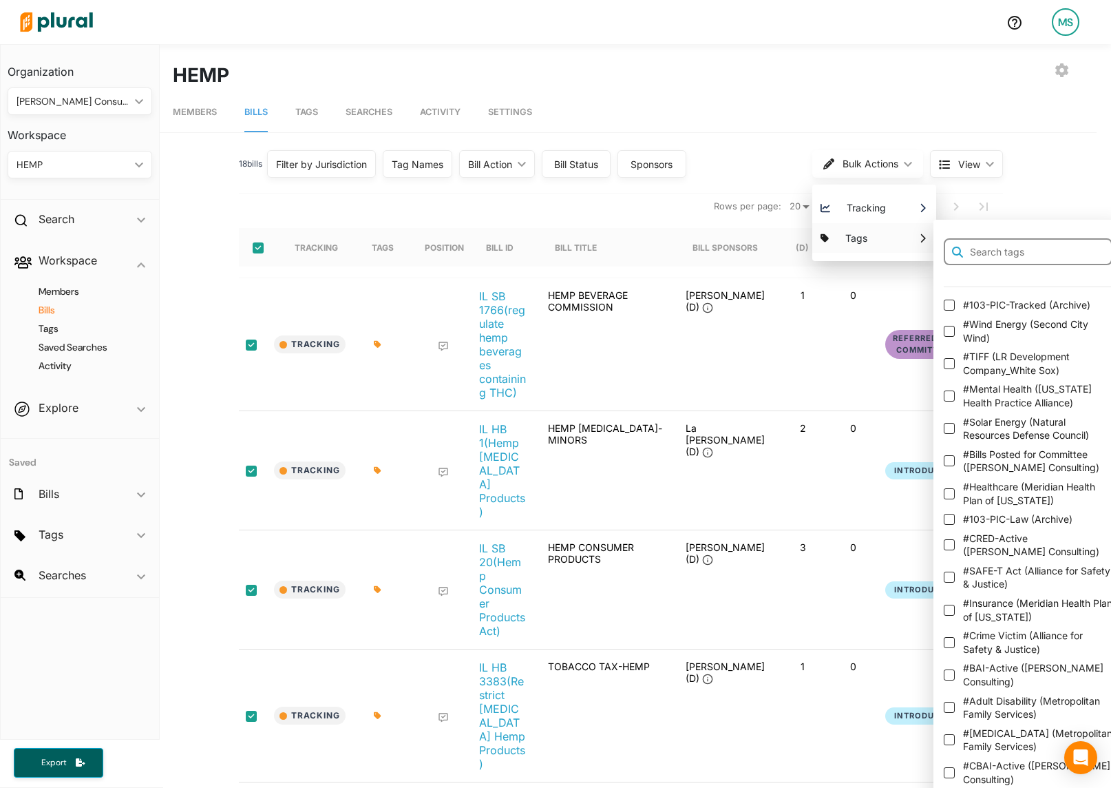
click at [1012, 248] on input "text" at bounding box center [1028, 252] width 169 height 28
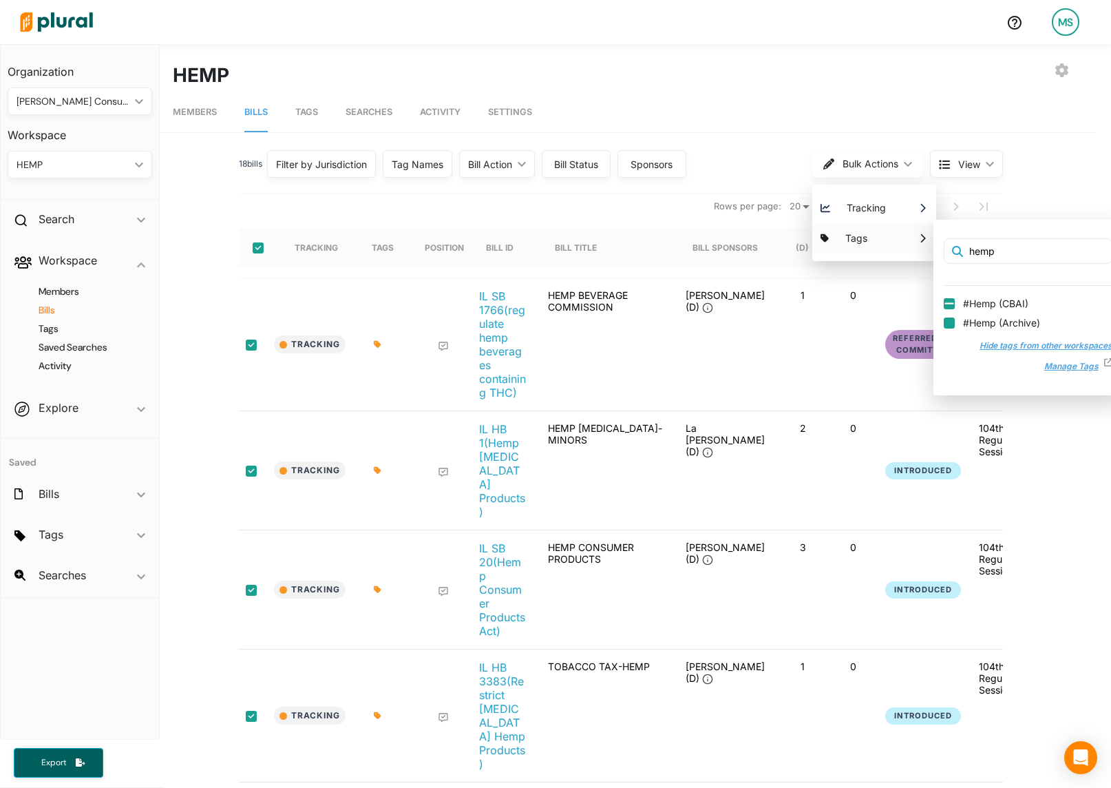
click at [949, 323] on input "#Hemp ( Archive )" at bounding box center [949, 322] width 11 height 11
click at [948, 324] on input "#Hemp ( Archive )" at bounding box center [949, 322] width 11 height 11
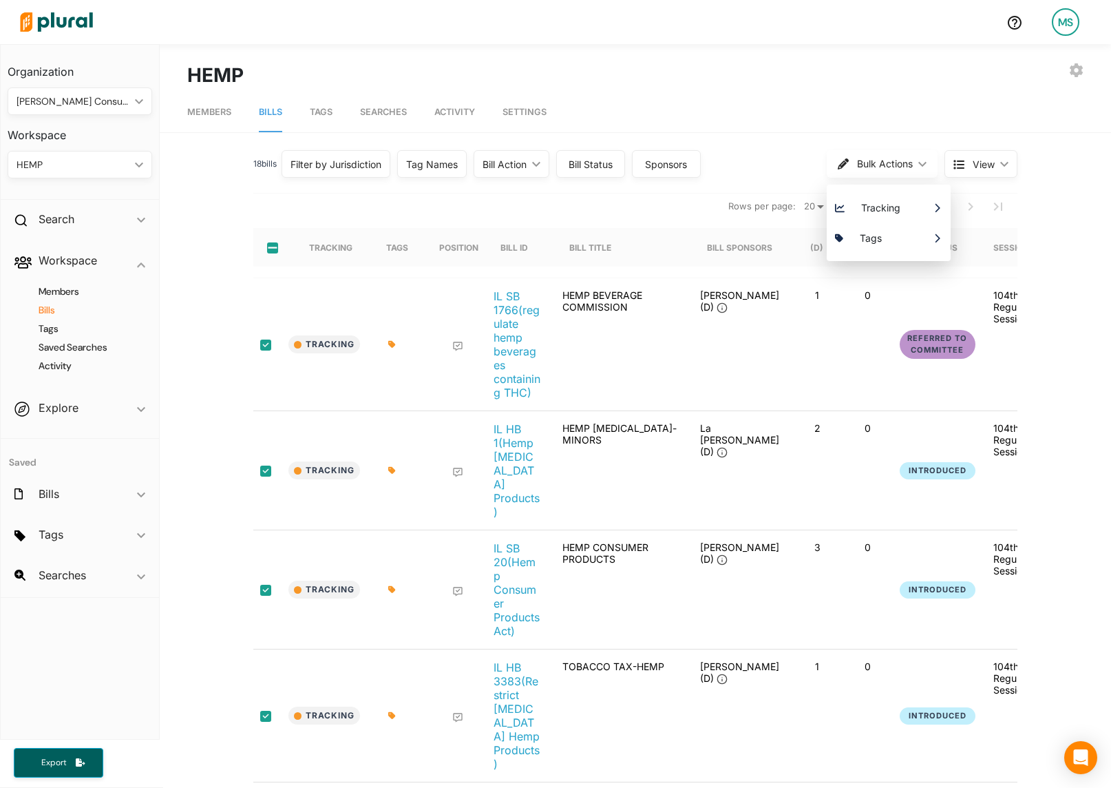
scroll to position [0, 0]
click at [79, 175] on div "HEMP ic_keyboard_arrow_down" at bounding box center [80, 165] width 145 height 28
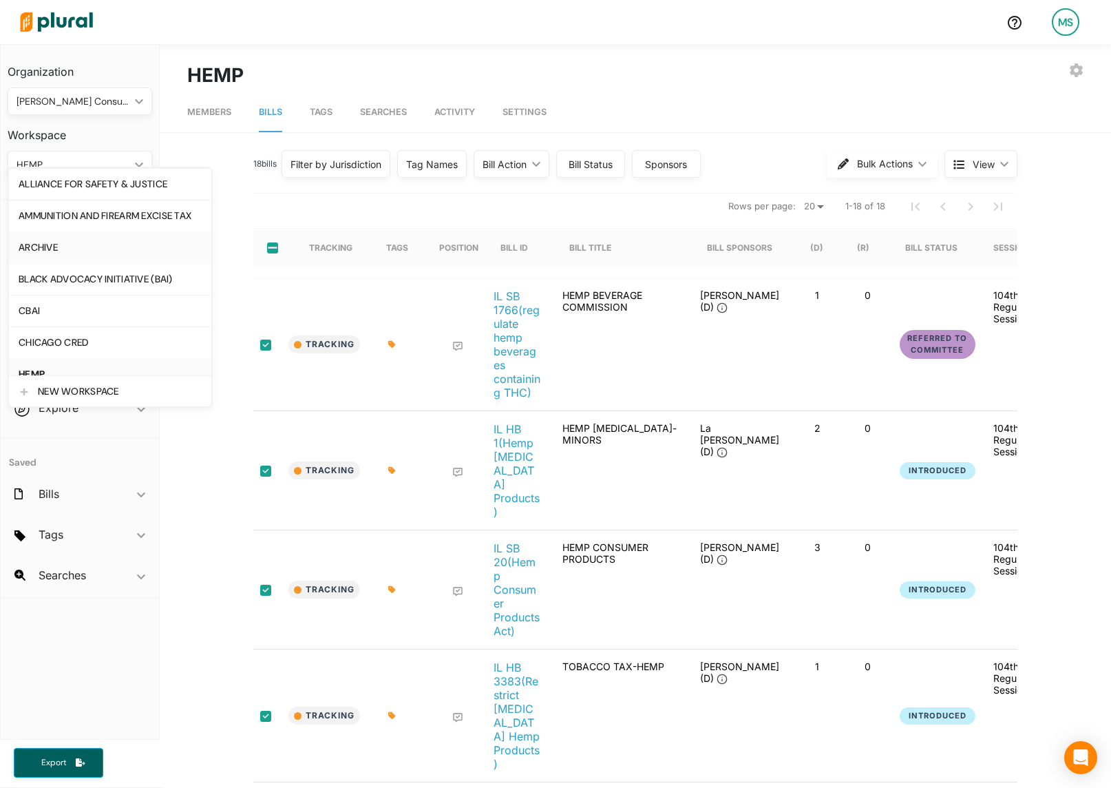
click at [53, 242] on div "ARCHIVE" at bounding box center [110, 248] width 183 height 12
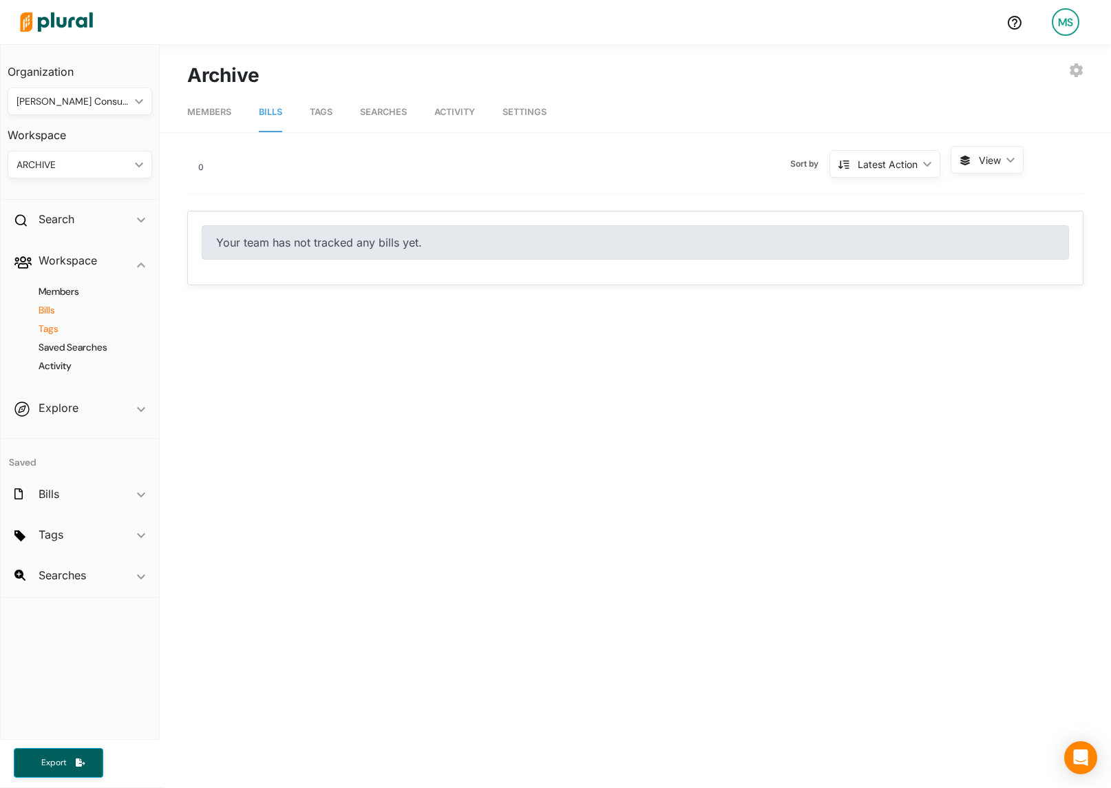
click at [47, 331] on h4 "Tags" at bounding box center [83, 328] width 124 height 13
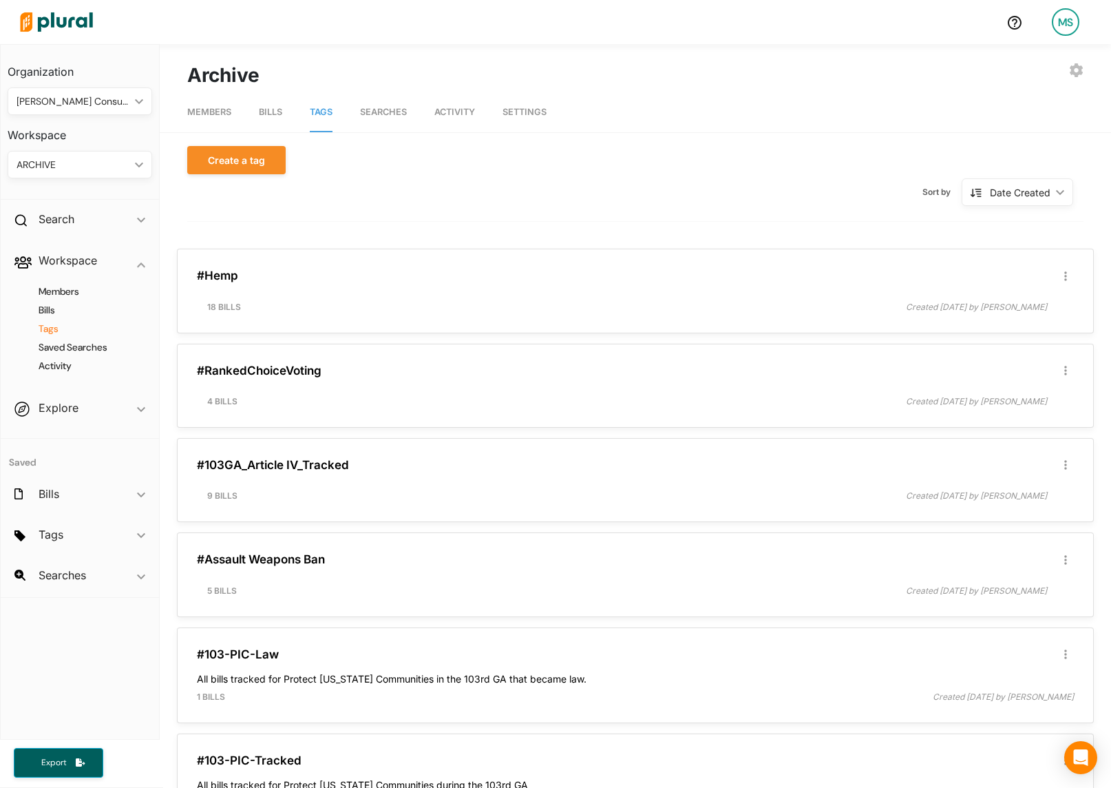
click at [69, 167] on div "ARCHIVE" at bounding box center [73, 165] width 113 height 14
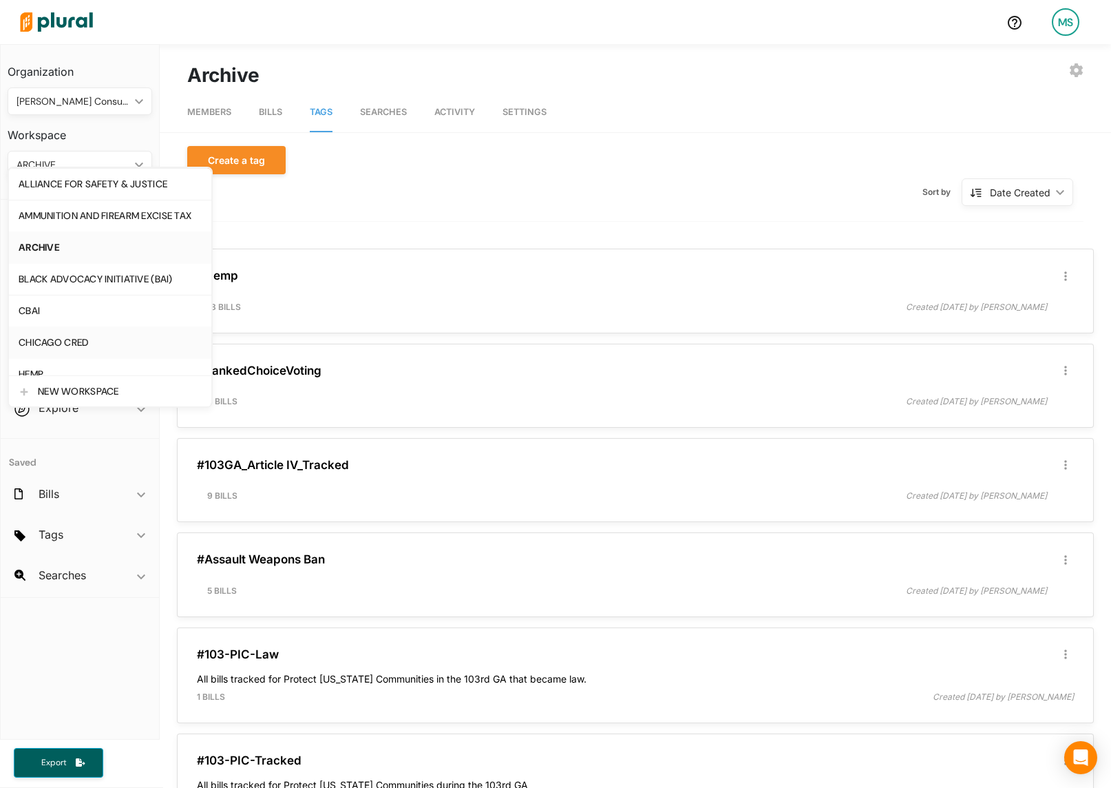
scroll to position [31, 0]
click at [42, 339] on div "HEMP" at bounding box center [110, 343] width 183 height 12
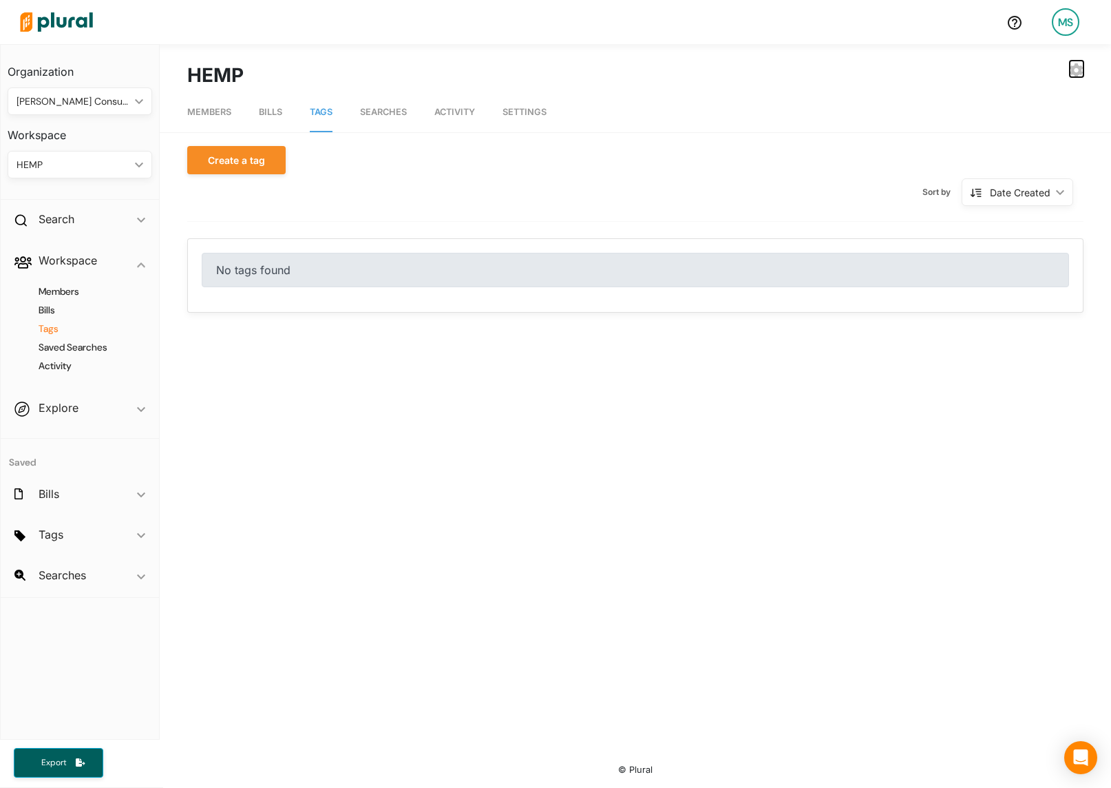
click at [1073, 63] on icon "button" at bounding box center [1077, 70] width 14 height 14
click at [999, 189] on div "DELETE WORKSPACE" at bounding box center [1022, 191] width 101 height 12
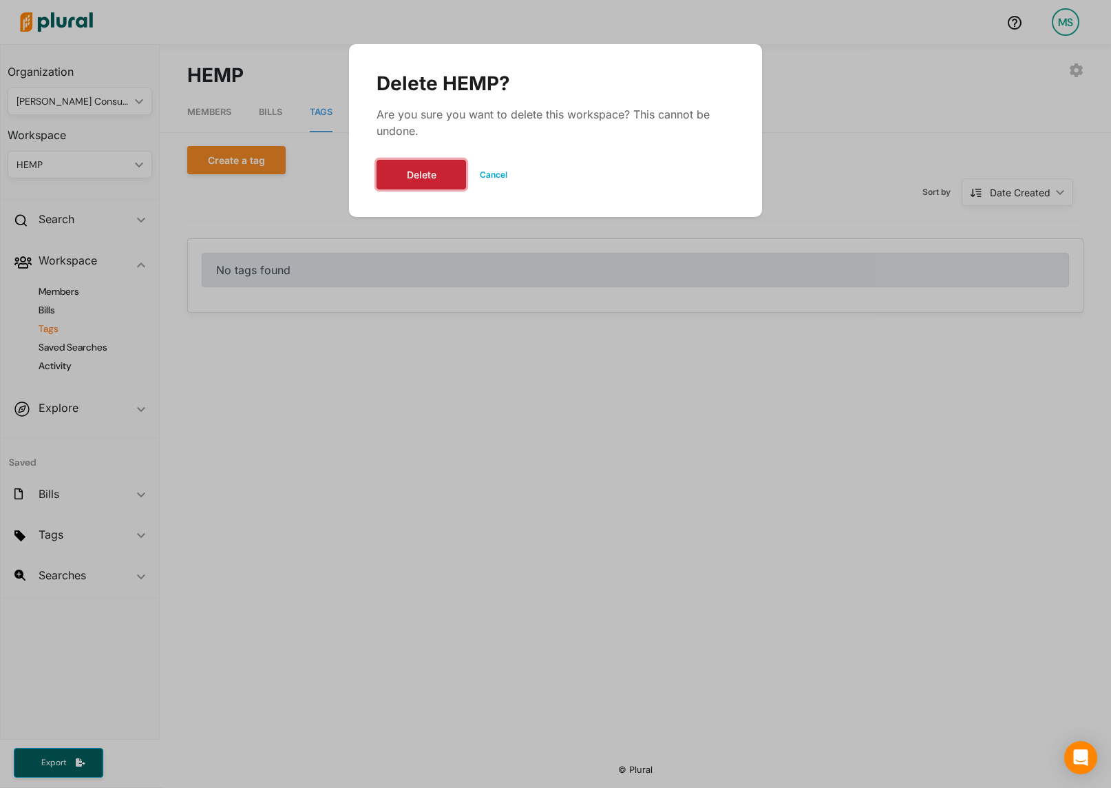
click at [415, 181] on button "Delete" at bounding box center [422, 175] width 90 height 30
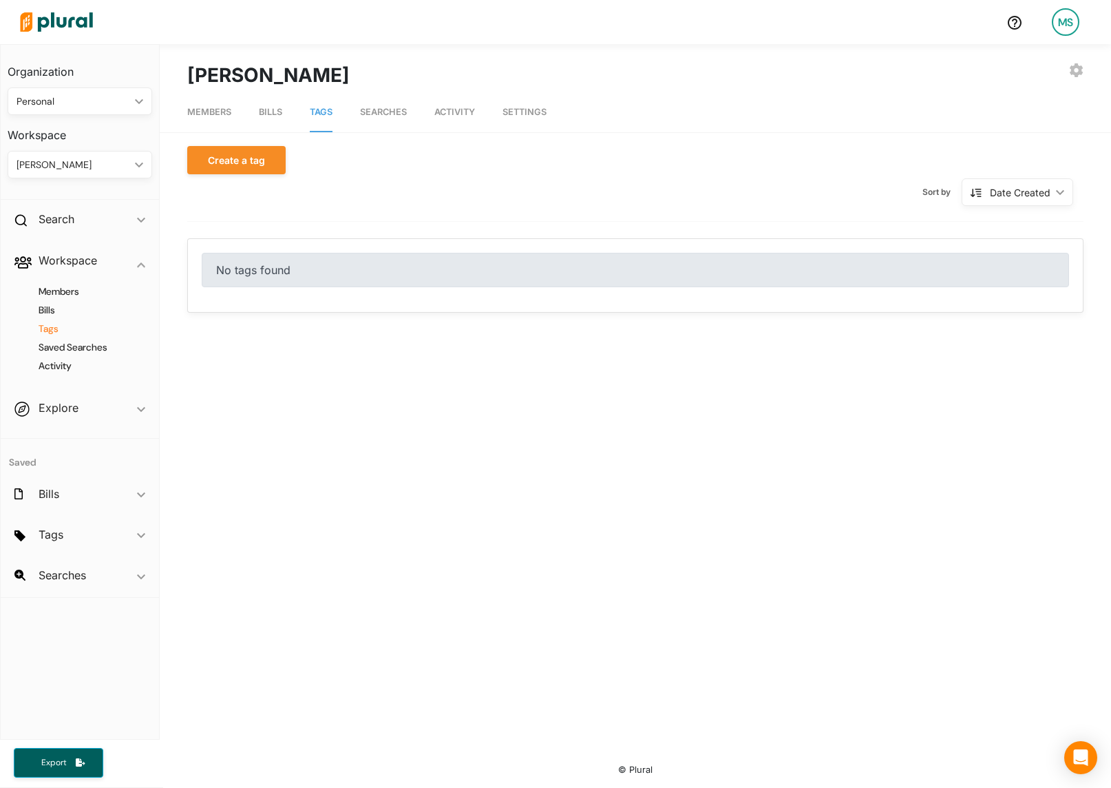
click at [64, 107] on div "Personal ic_keyboard_arrow_down" at bounding box center [80, 101] width 145 height 28
click at [57, 244] on link "[PERSON_NAME] Consulting" at bounding box center [81, 237] width 145 height 32
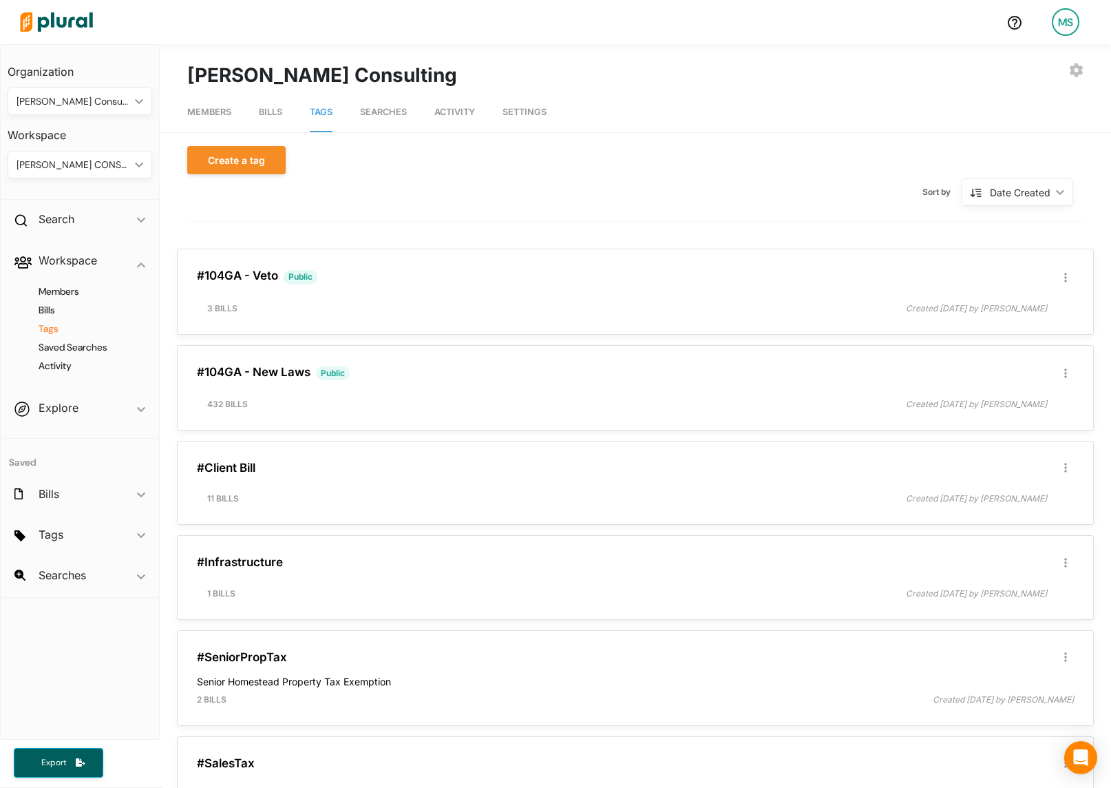
click at [73, 167] on div "[PERSON_NAME] CONSULTING" at bounding box center [73, 165] width 113 height 14
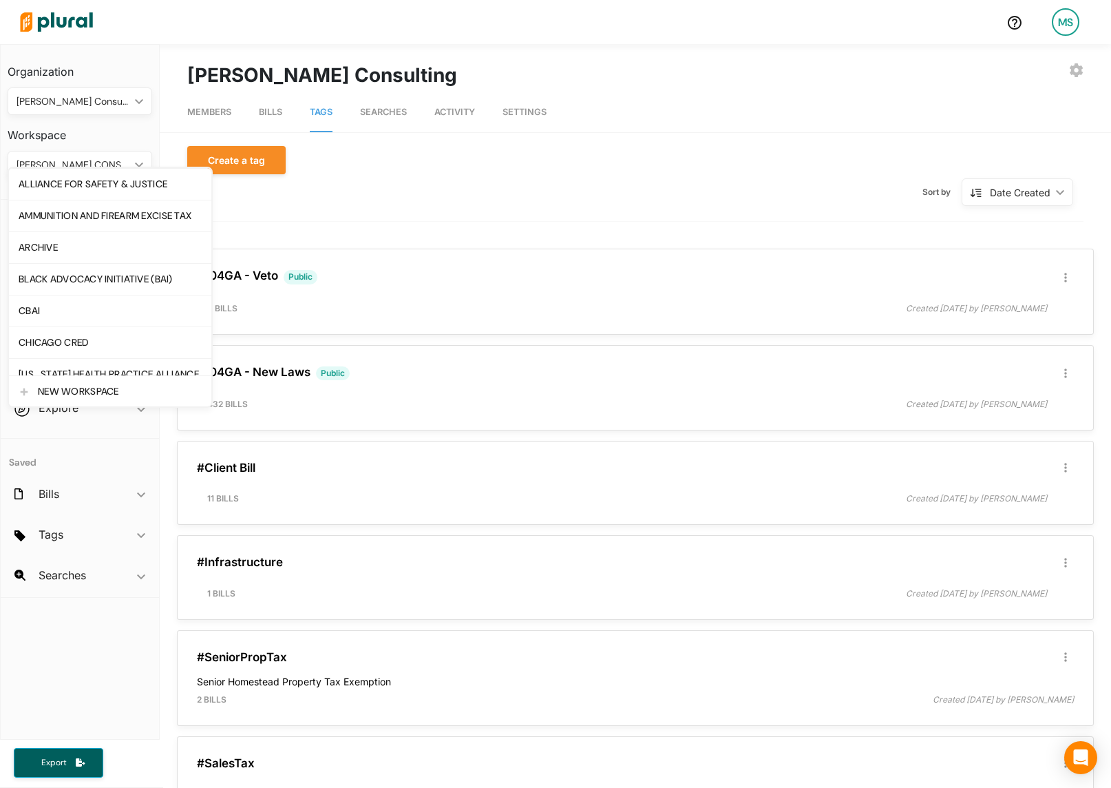
scroll to position [57, 0]
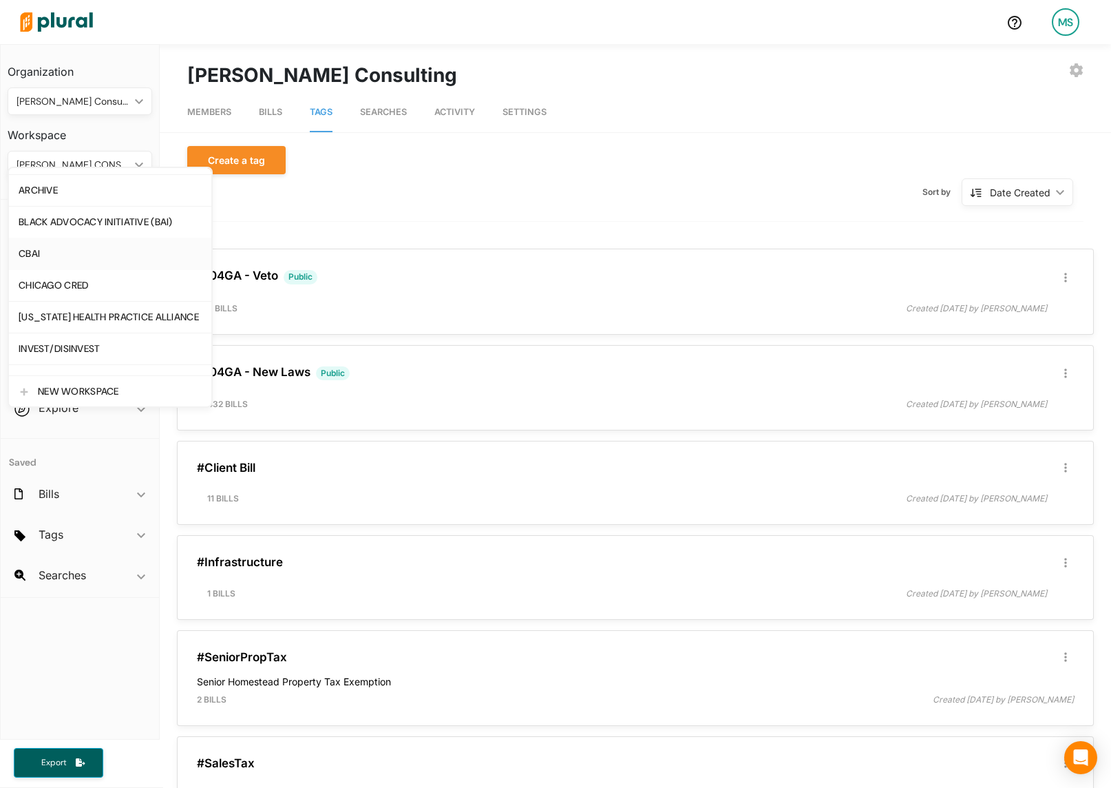
click at [36, 253] on div "CBAI" at bounding box center [110, 254] width 183 height 12
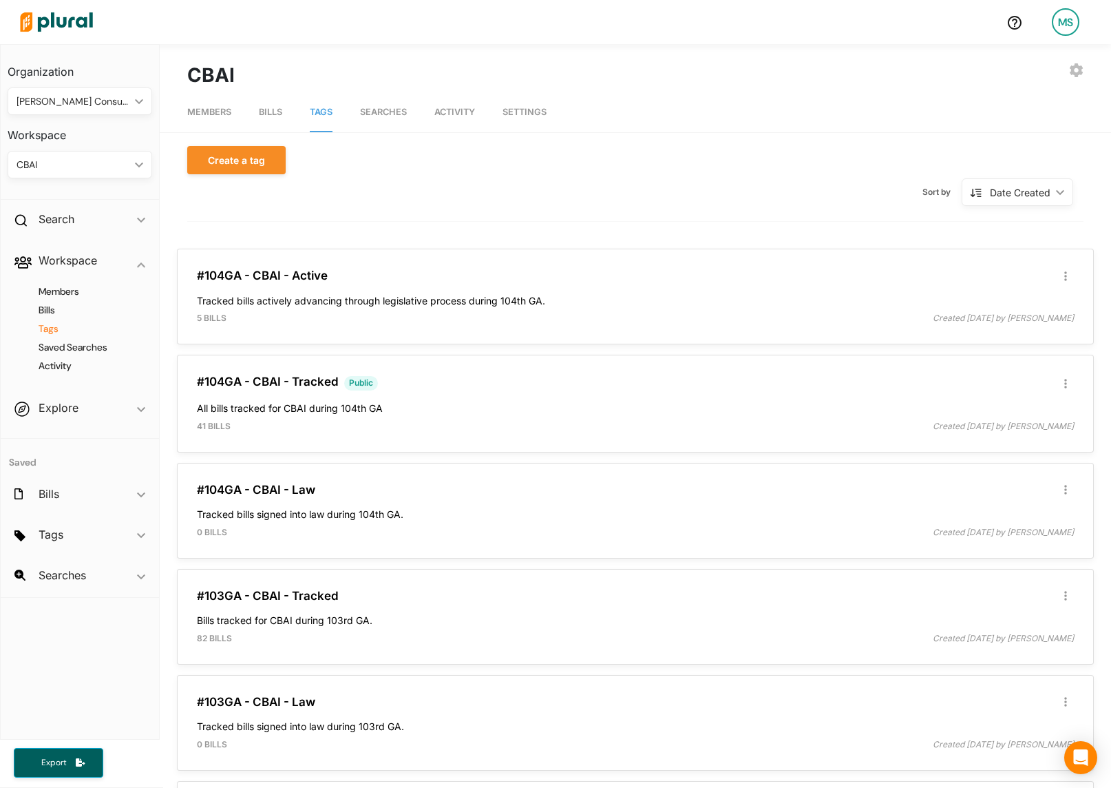
scroll to position [421, 0]
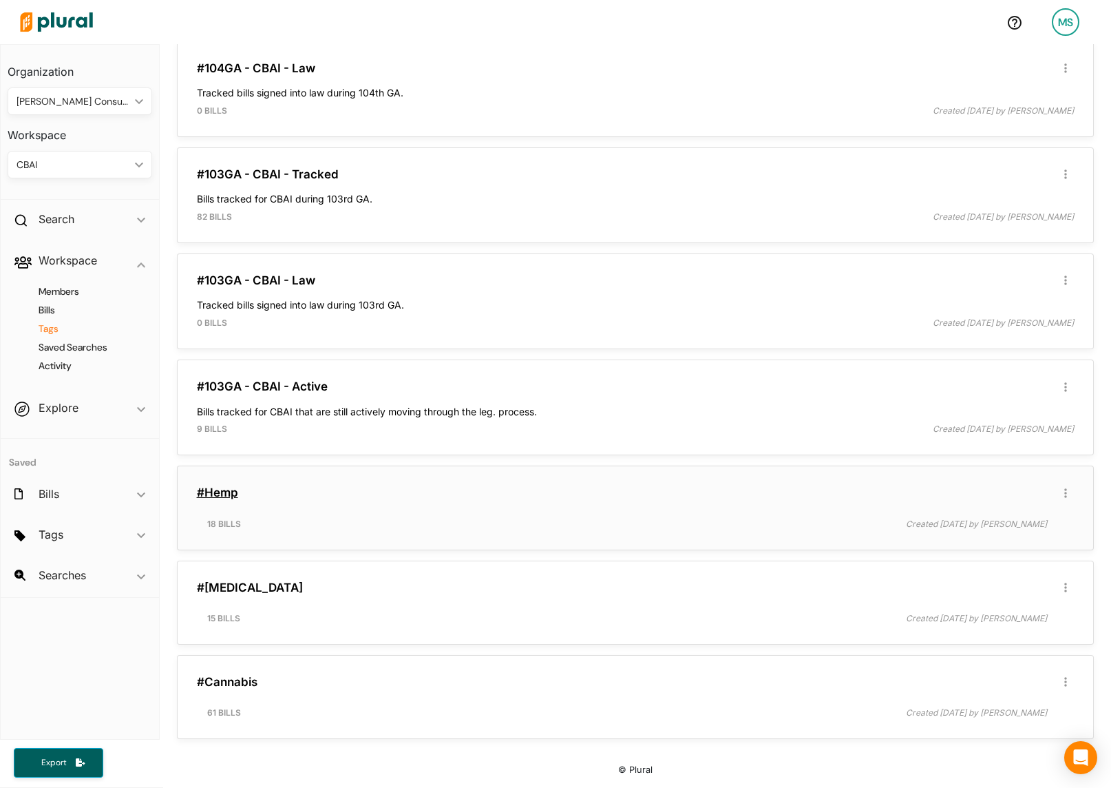
click at [219, 492] on link "#Hemp" at bounding box center [217, 492] width 41 height 14
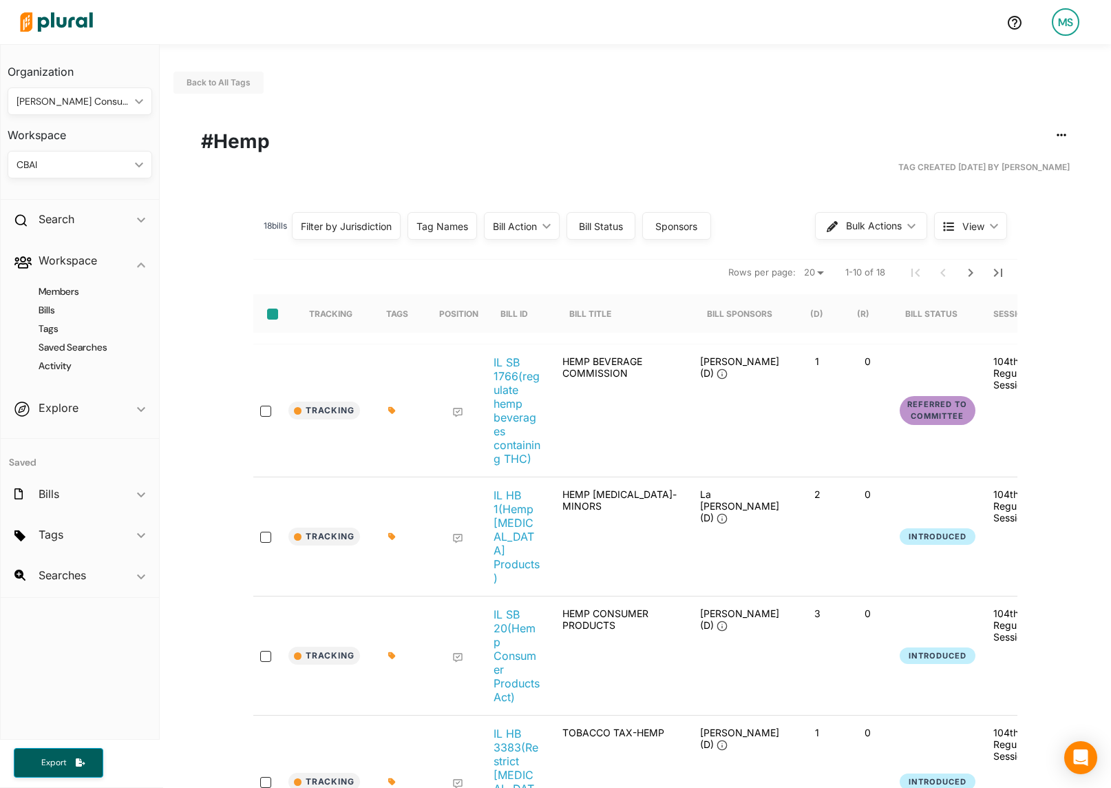
click at [272, 315] on input "select-all-rows" at bounding box center [272, 314] width 11 height 11
click at [868, 230] on span "Bulk Actions" at bounding box center [875, 226] width 56 height 10
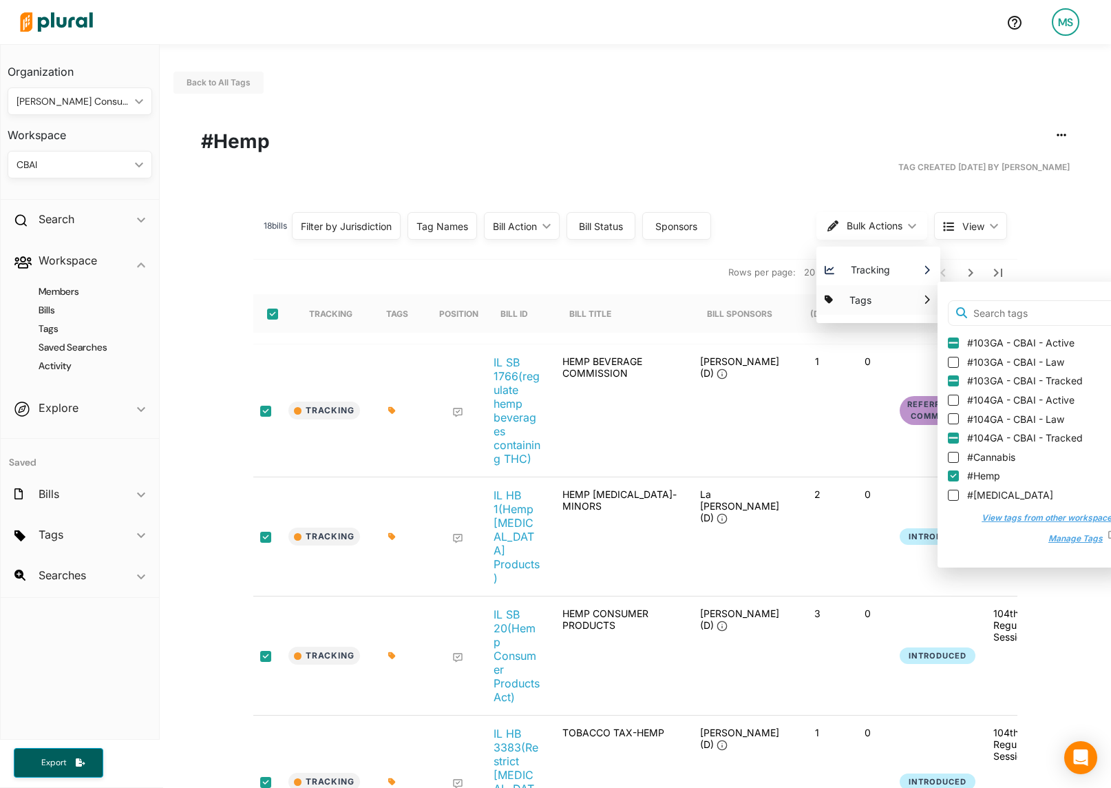
click at [1046, 514] on button "View tags from other workspaces" at bounding box center [1042, 518] width 149 height 21
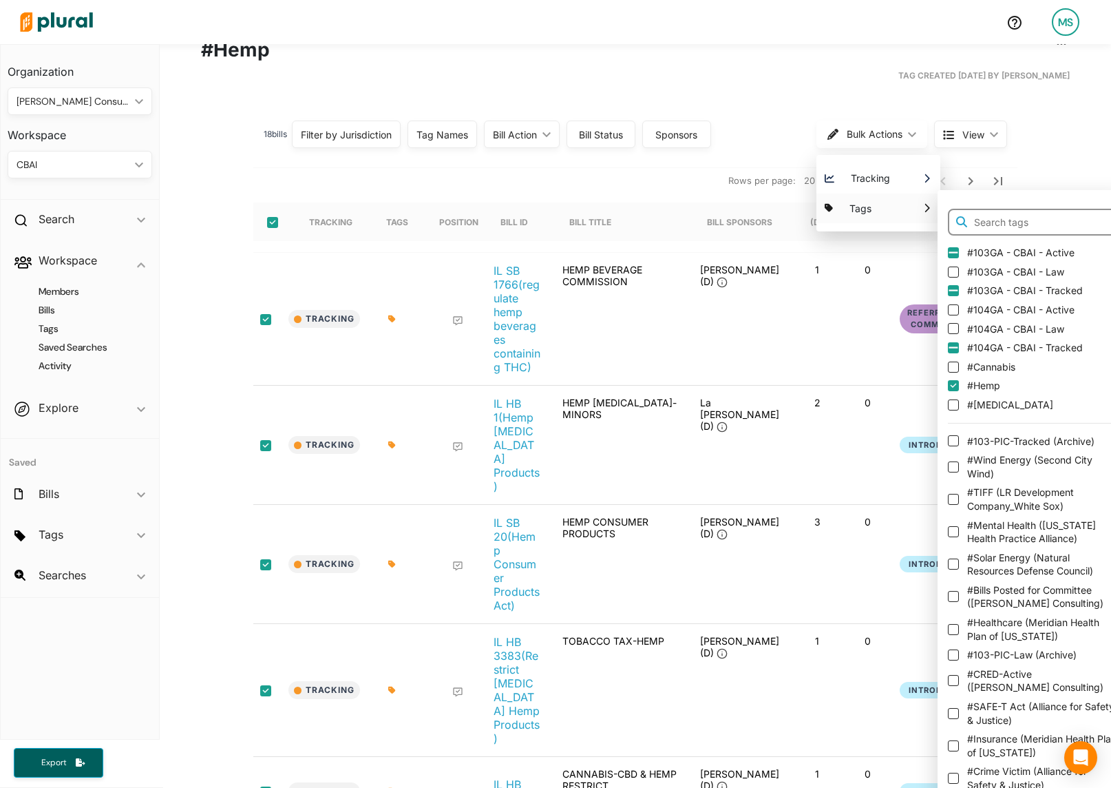
click at [1003, 216] on input "text" at bounding box center [1032, 223] width 169 height 28
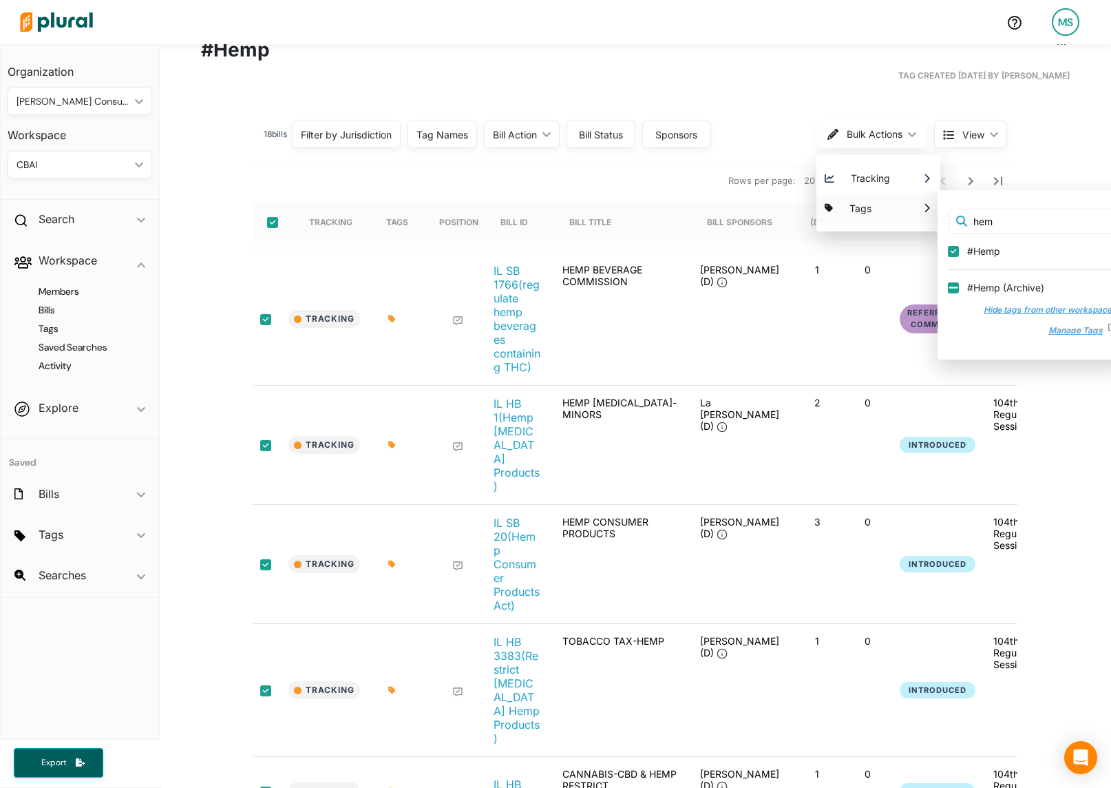
click at [952, 286] on input "#Hemp ( Archive )" at bounding box center [953, 287] width 11 height 11
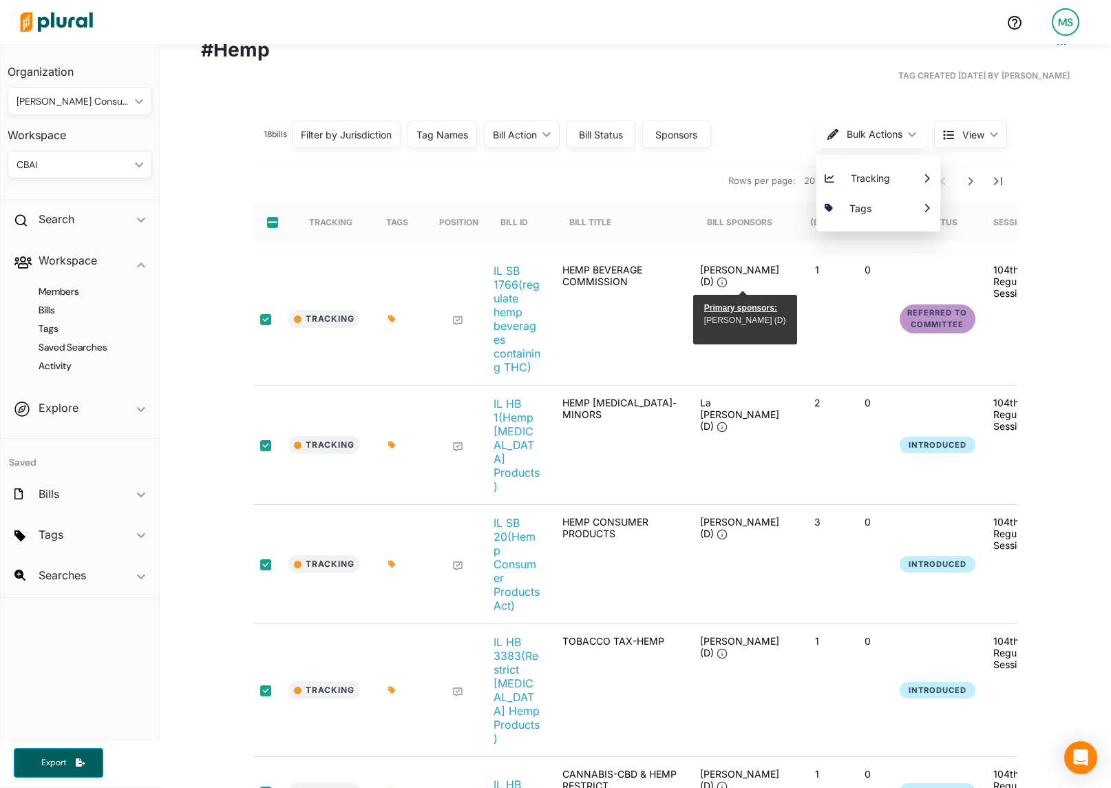
click at [338, 185] on nav "Rows per page: 20 50 1-10 of 18" at bounding box center [635, 180] width 764 height 39
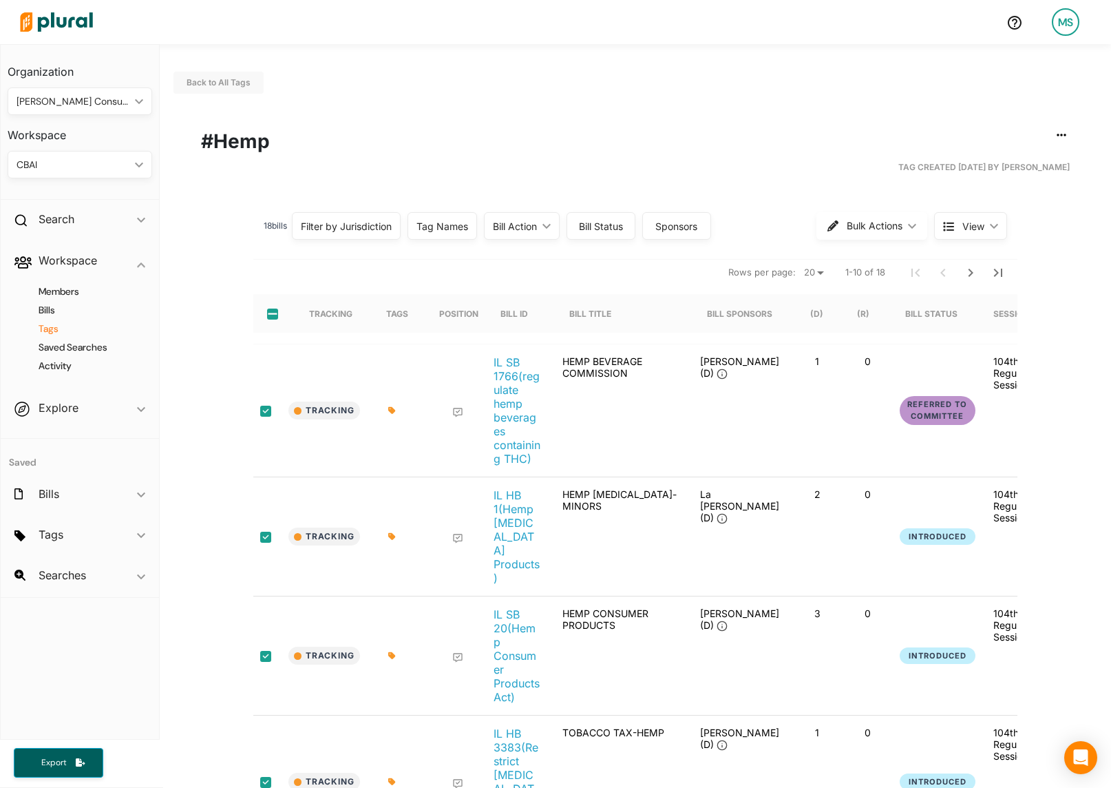
click at [48, 326] on h4 "Tags" at bounding box center [83, 328] width 124 height 13
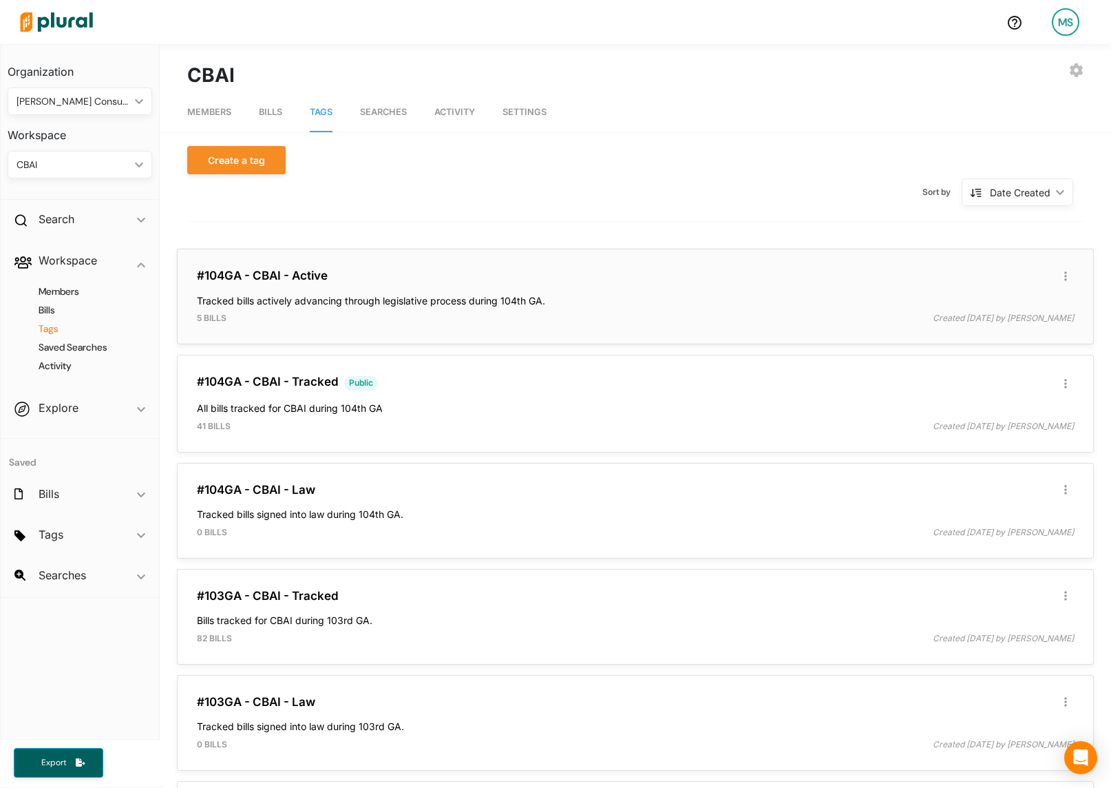
scroll to position [421, 0]
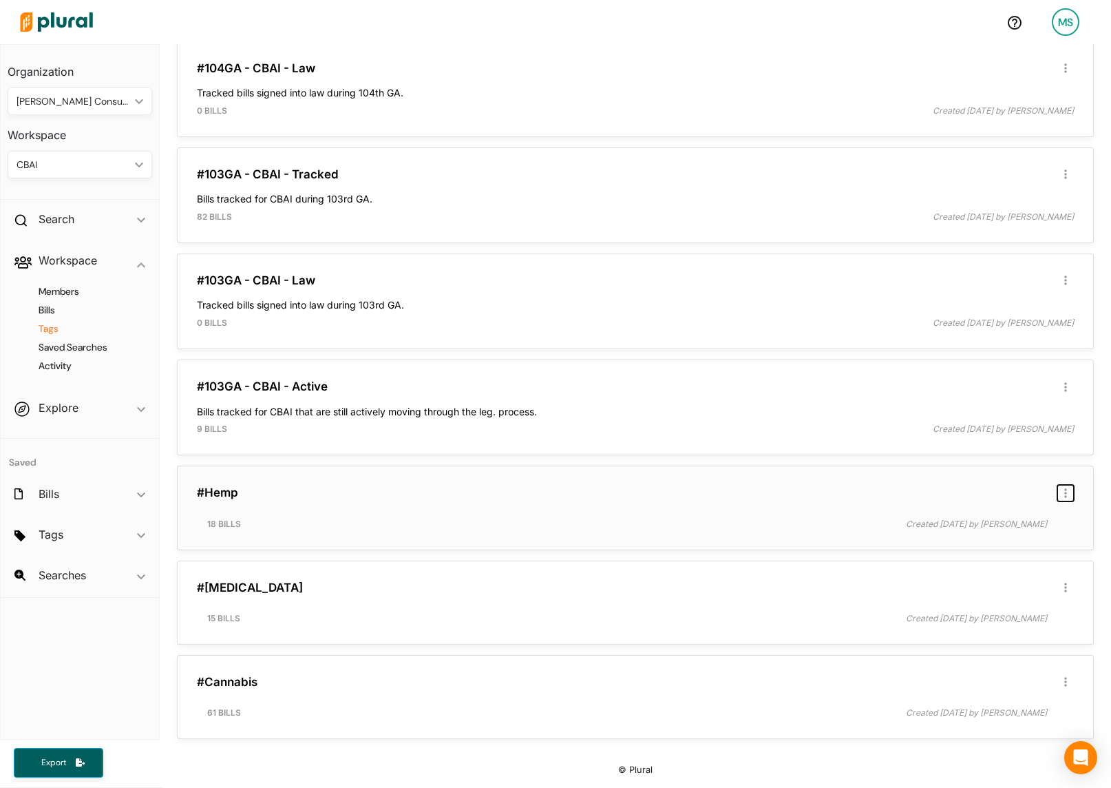
click at [1065, 490] on icon "button" at bounding box center [1066, 493] width 3 height 11
click at [987, 548] on div "Delete Tag" at bounding box center [1021, 552] width 84 height 12
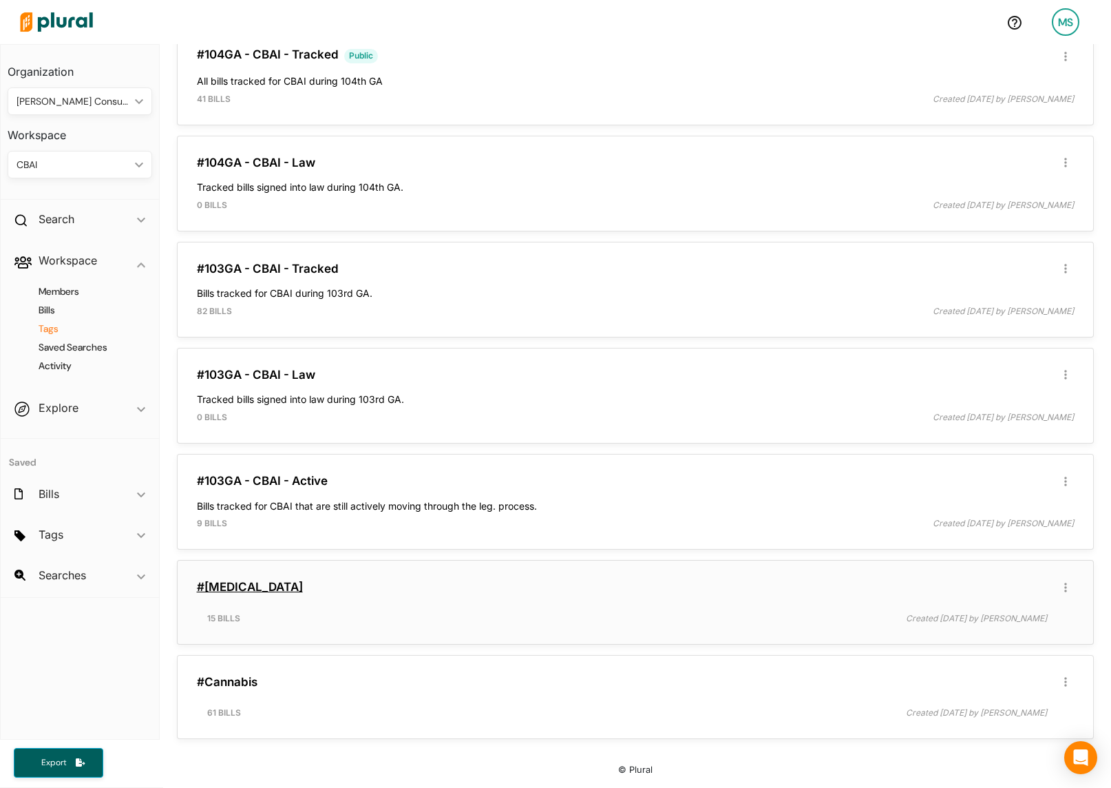
drag, startPoint x: 320, startPoint y: 589, endPoint x: 207, endPoint y: 592, distance: 113.0
click at [207, 592] on h3 "#[MEDICAL_DATA]" at bounding box center [635, 587] width 877 height 14
copy link "[MEDICAL_DATA]"
click at [69, 158] on div "CBAI" at bounding box center [73, 165] width 113 height 14
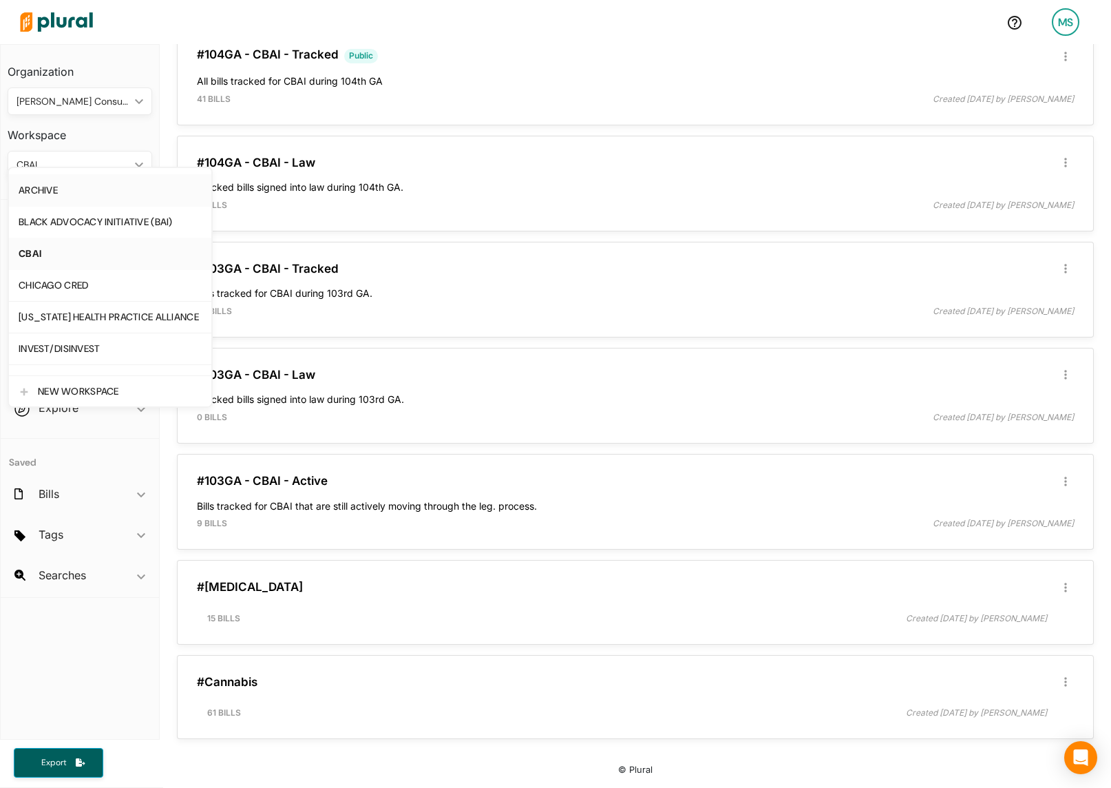
click at [43, 194] on div "ARCHIVE" at bounding box center [110, 191] width 183 height 12
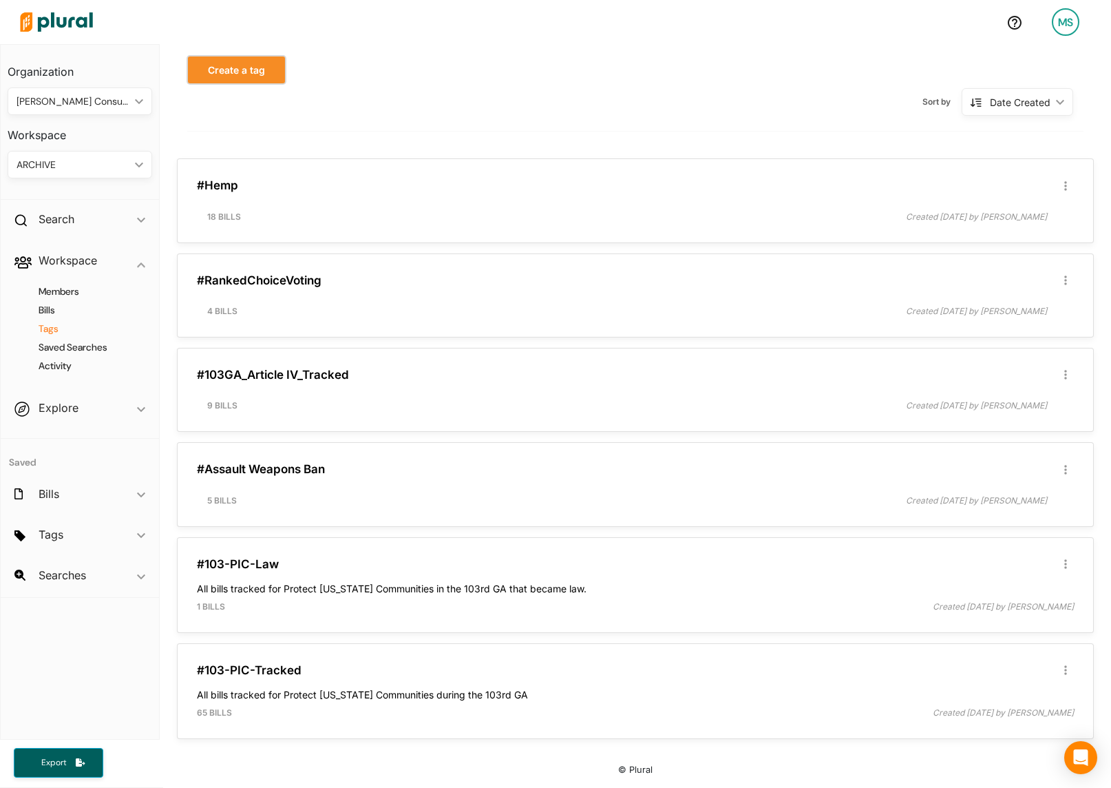
click at [238, 66] on button "Create a tag" at bounding box center [236, 70] width 98 height 28
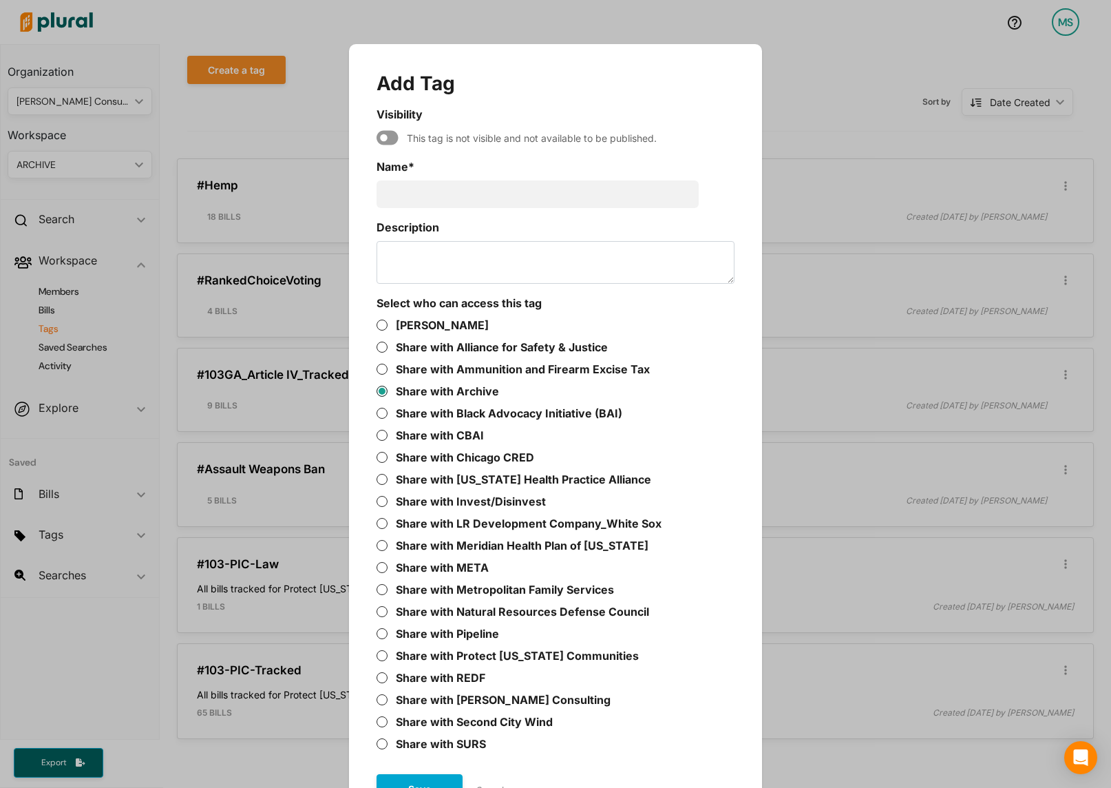
scroll to position [44, 0]
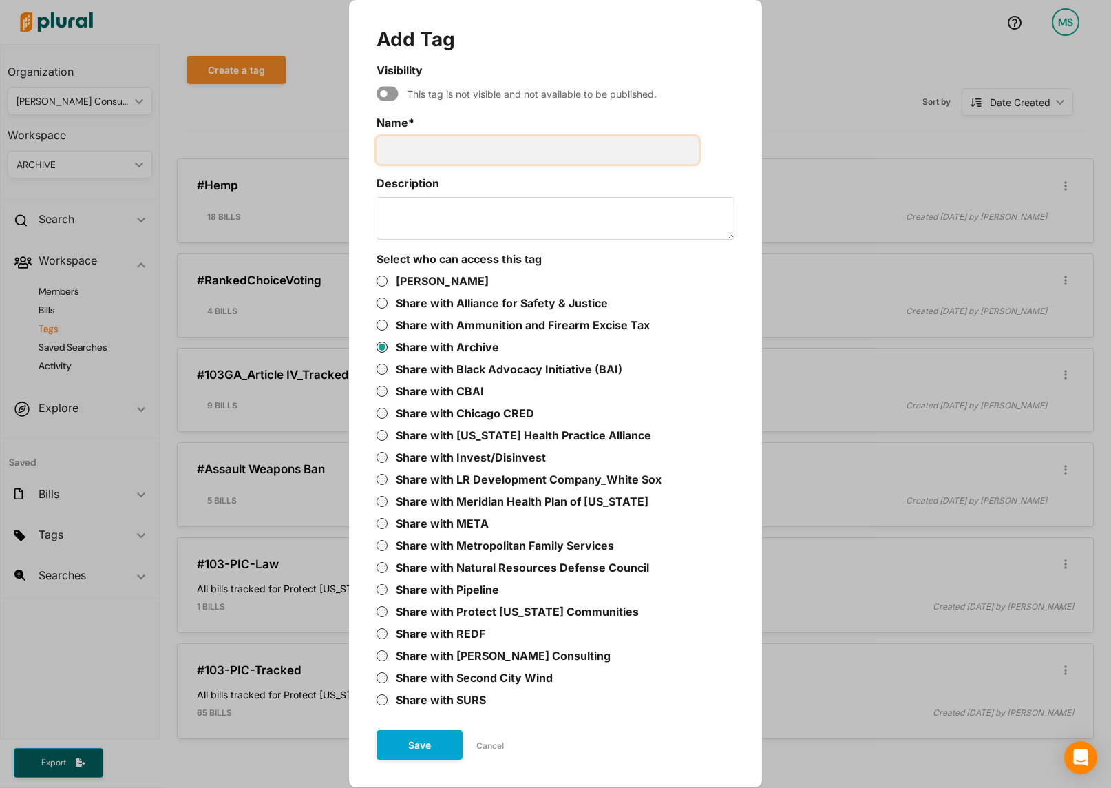
click at [434, 140] on input "Name *" at bounding box center [538, 150] width 322 height 28
click at [412, 742] on button "Save" at bounding box center [420, 745] width 86 height 30
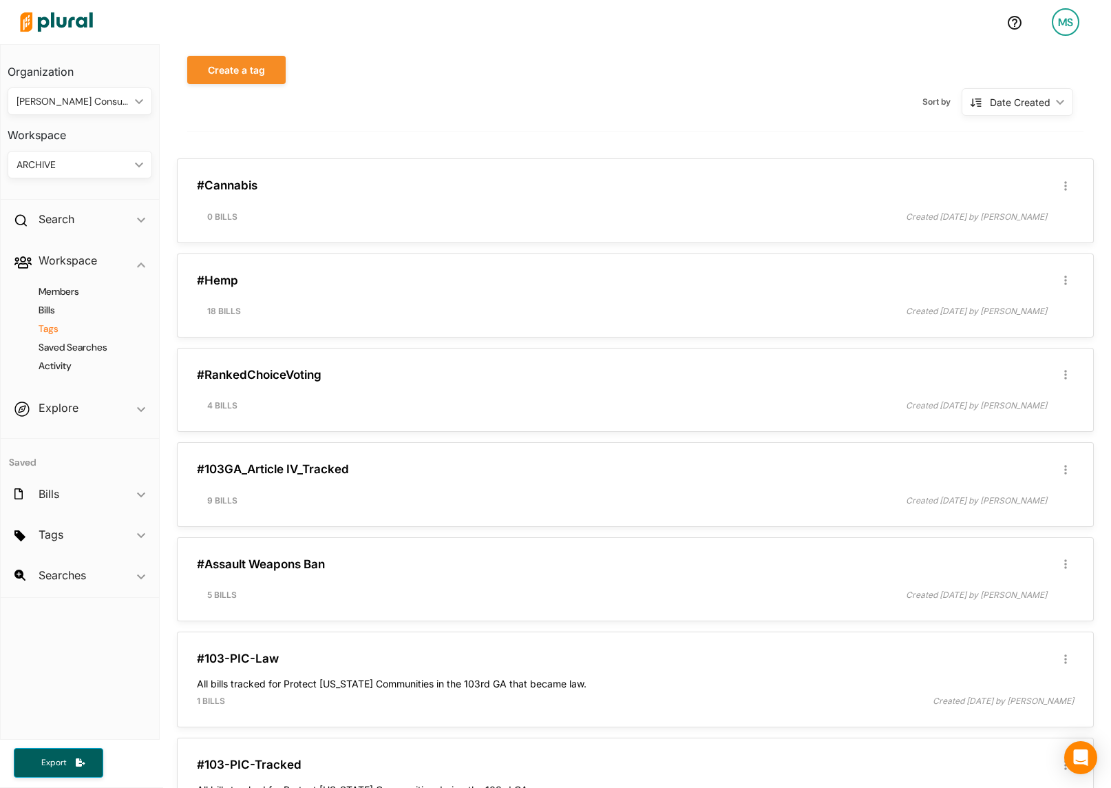
click at [40, 170] on div "ARCHIVE" at bounding box center [73, 165] width 113 height 14
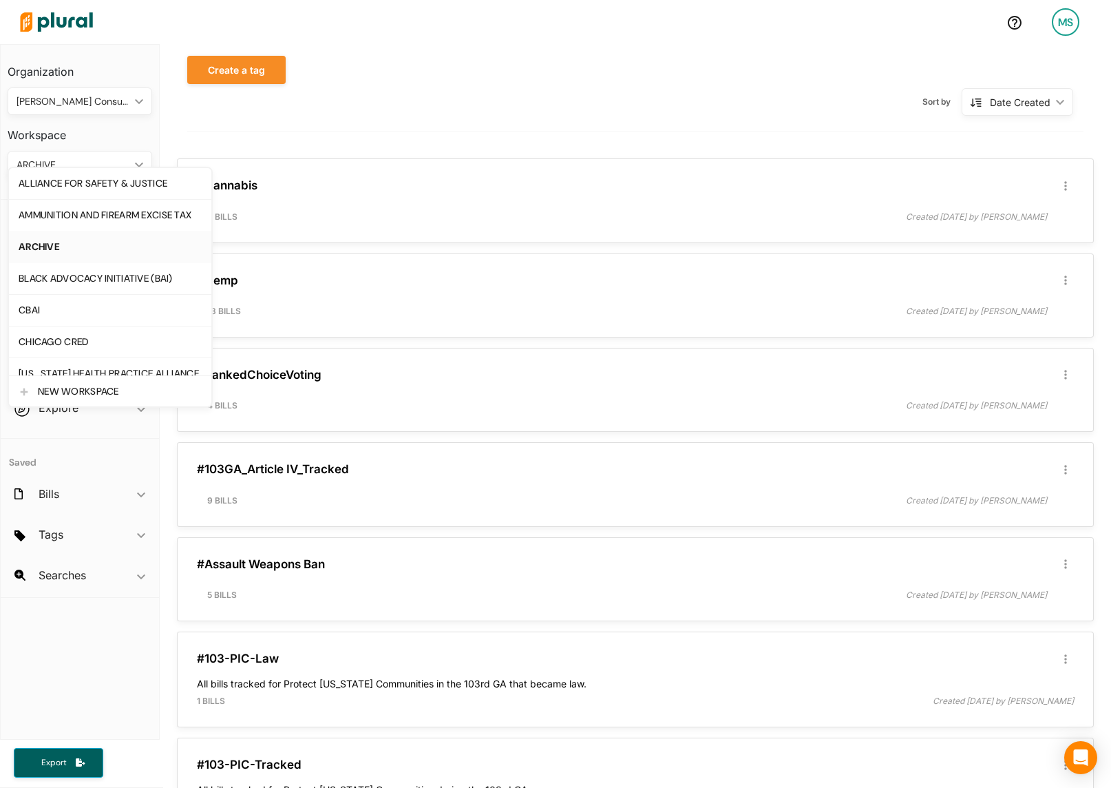
scroll to position [0, 0]
click at [42, 308] on div "CBAI" at bounding box center [110, 311] width 183 height 12
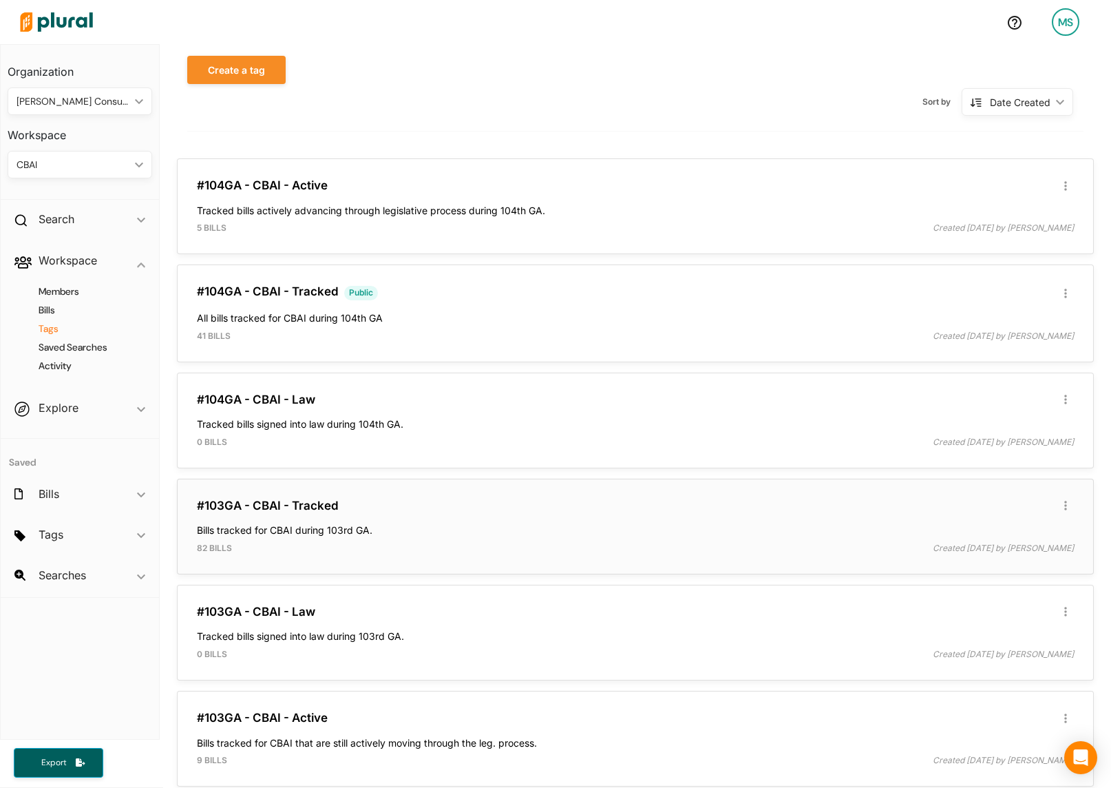
scroll to position [327, 0]
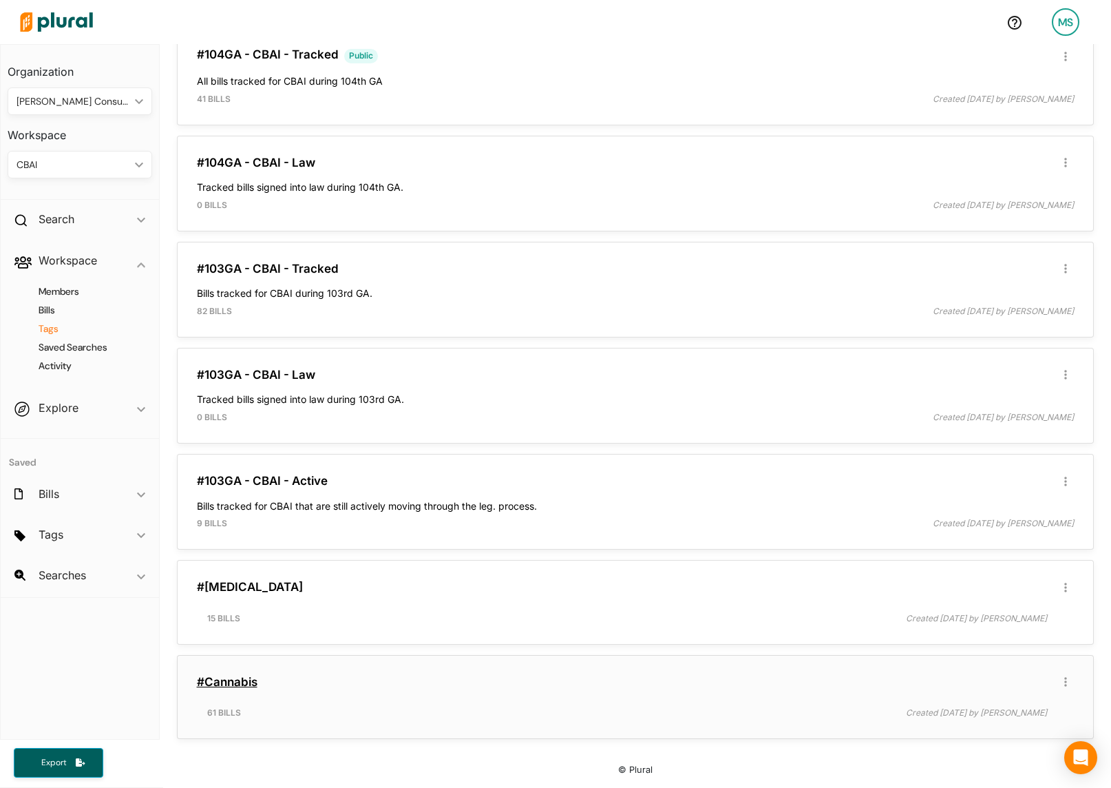
click at [216, 679] on link "#Cannabis" at bounding box center [227, 682] width 61 height 14
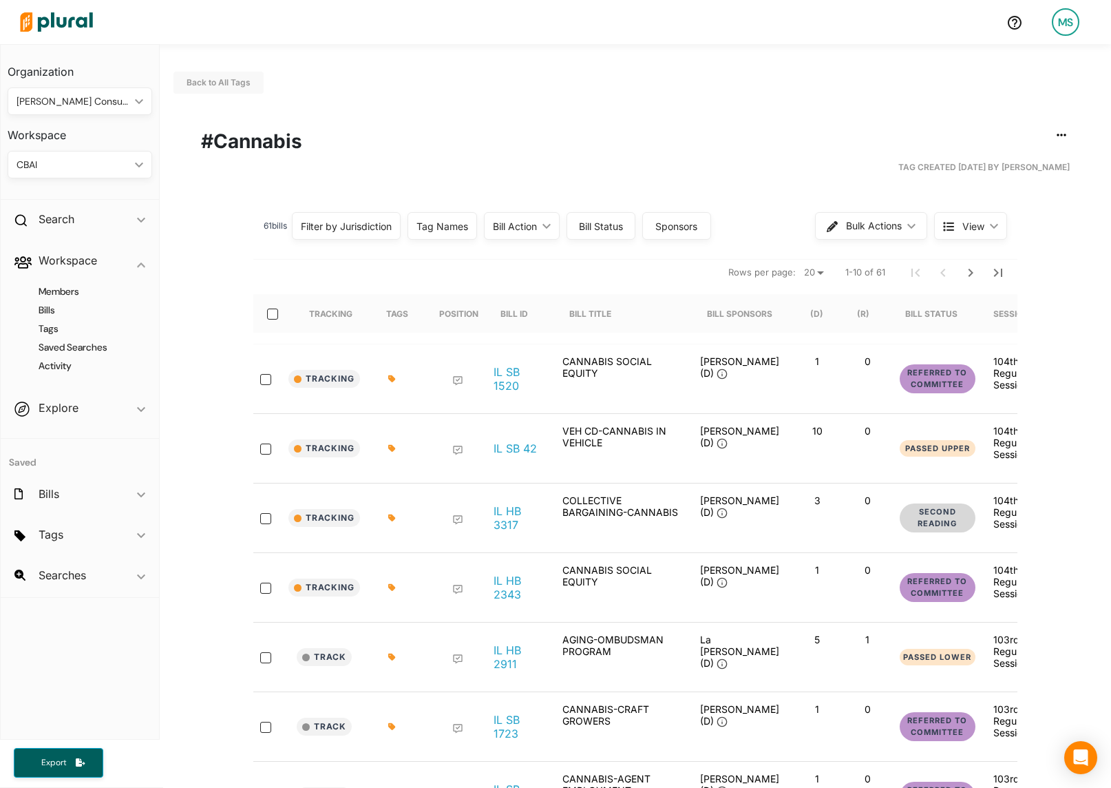
click at [815, 270] on select "20 50" at bounding box center [814, 272] width 30 height 17
click at [271, 309] on input "select-all-rows" at bounding box center [272, 314] width 11 height 11
click at [877, 230] on span "Bulk Actions" at bounding box center [875, 226] width 56 height 10
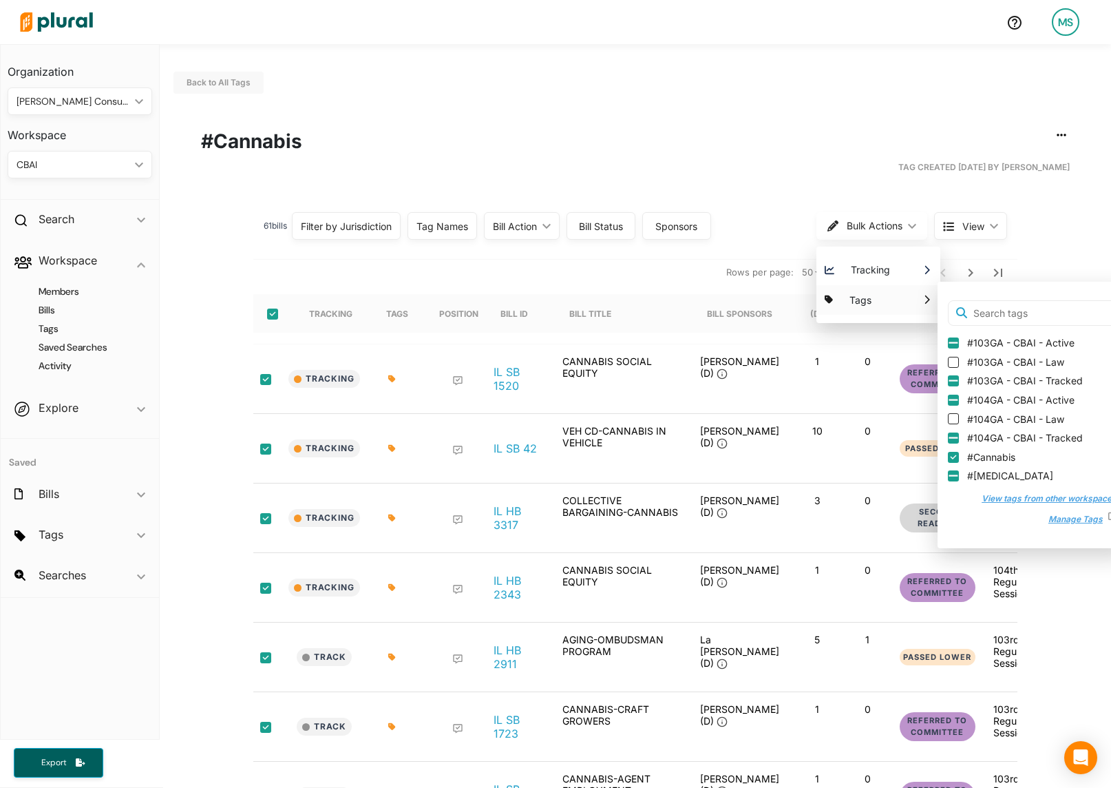
click at [1035, 500] on button "View tags from other workspaces" at bounding box center [1042, 498] width 149 height 21
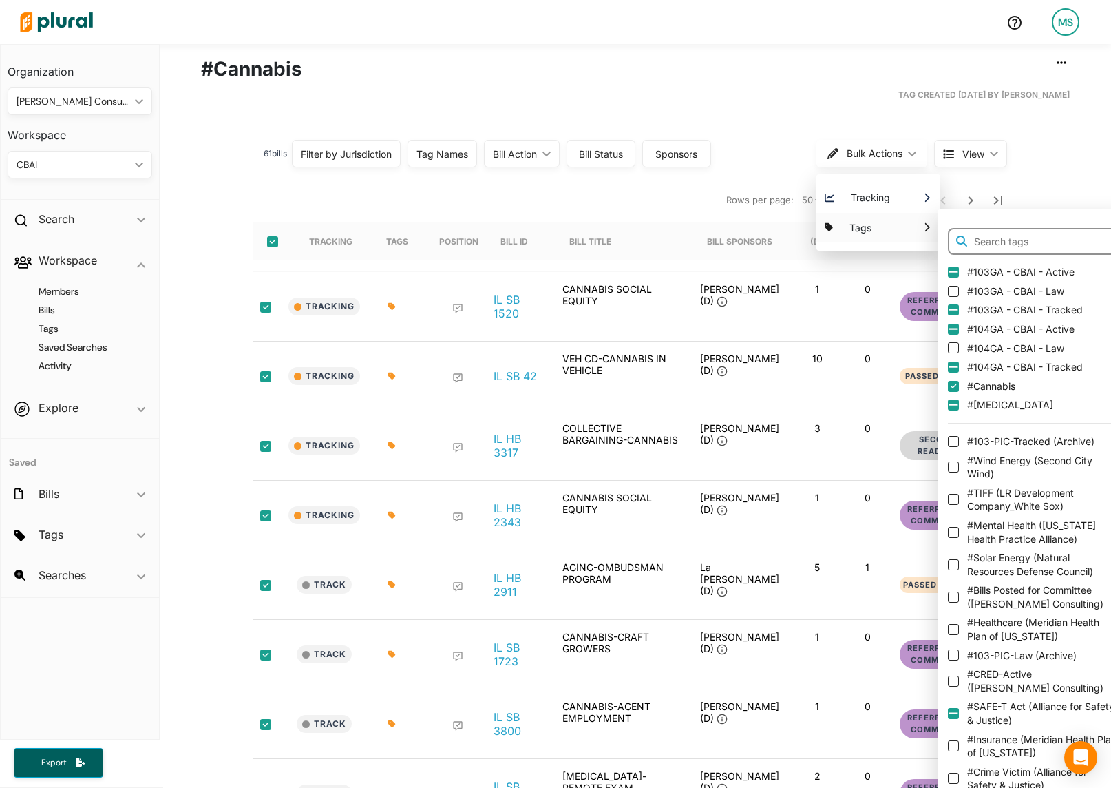
click at [1021, 237] on input "text" at bounding box center [1032, 242] width 169 height 28
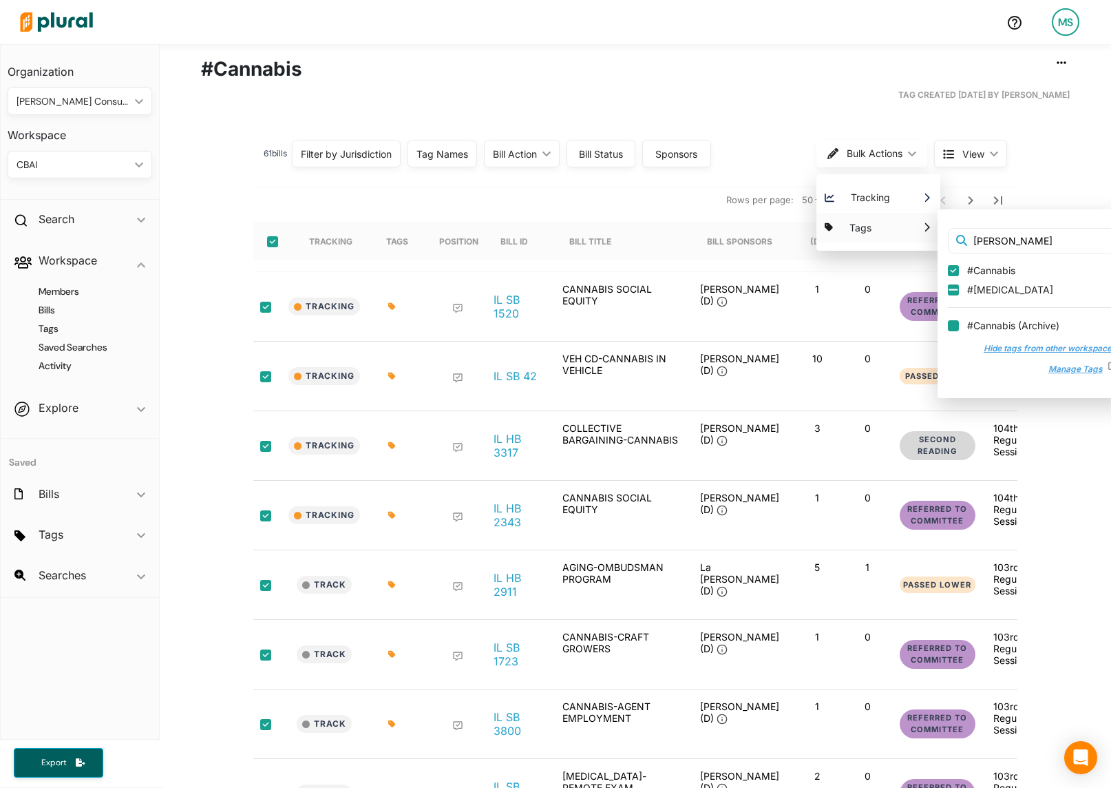
click at [955, 328] on input "#Cannabis ( Archive )" at bounding box center [953, 325] width 11 height 11
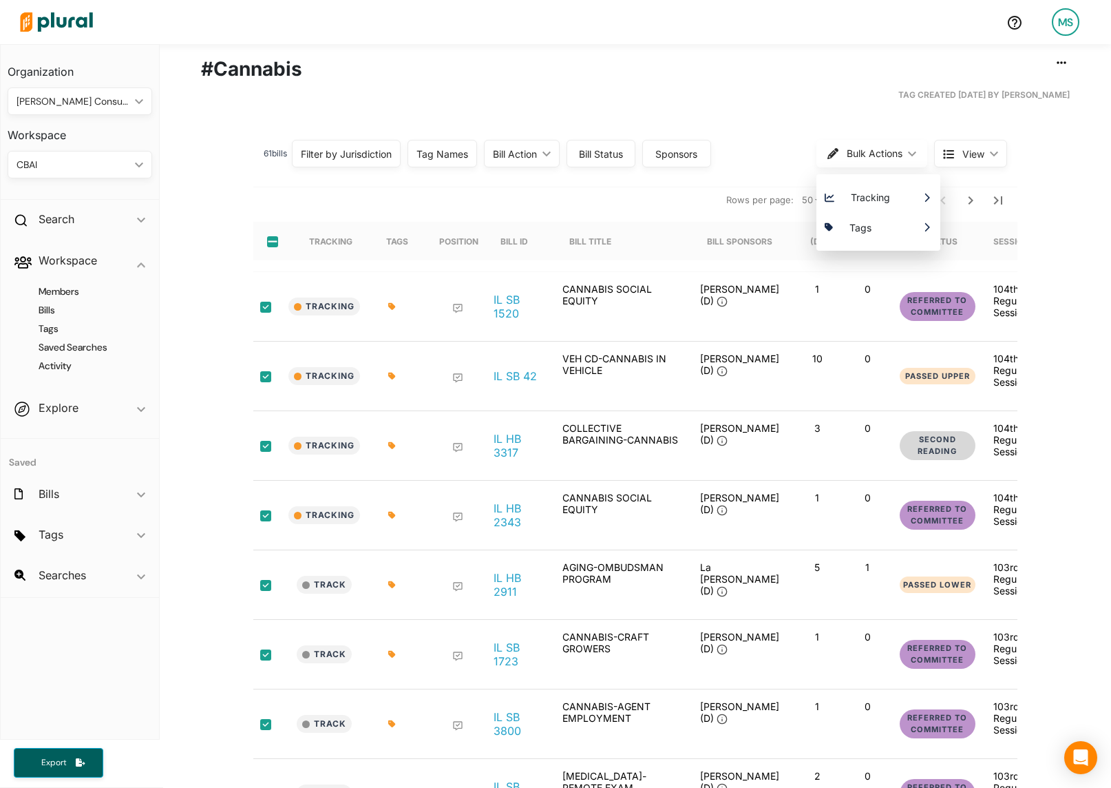
click at [607, 204] on nav "Rows per page: 20 50 1-50 of 61" at bounding box center [635, 199] width 764 height 39
click at [979, 203] on button "Next Page" at bounding box center [971, 201] width 28 height 28
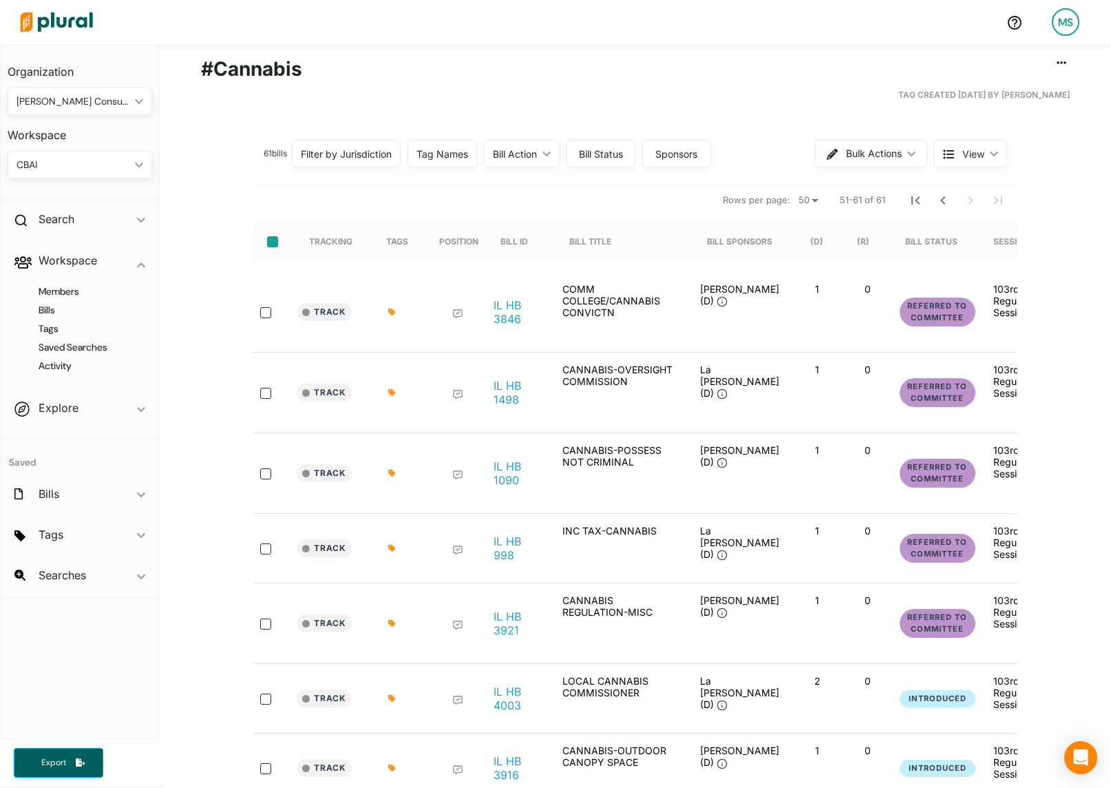
click at [268, 243] on input "select-all-rows" at bounding box center [272, 241] width 11 height 11
click at [906, 171] on div "61 bill s Filter by Jurisdiction Filter by Jurisdiction close [US_STATE] Save C…" at bounding box center [635, 154] width 764 height 44
click at [880, 149] on span "Bulk Actions" at bounding box center [875, 154] width 56 height 10
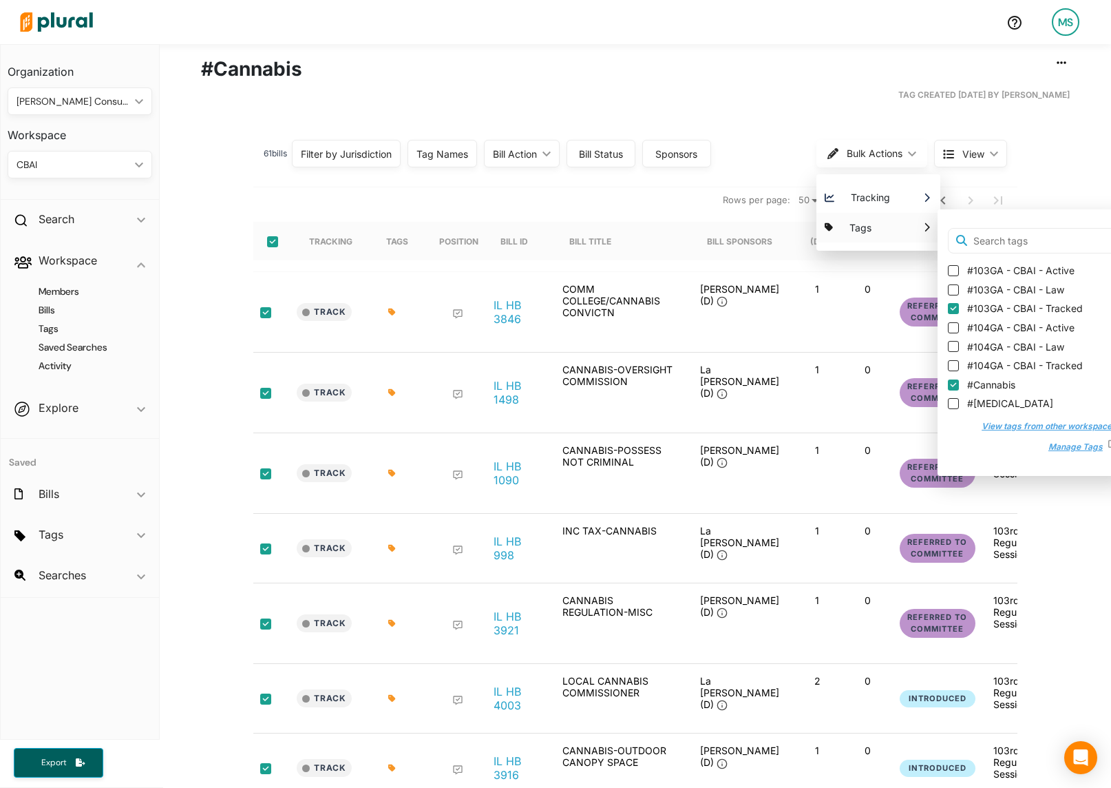
click at [1021, 423] on button "View tags from other workspaces" at bounding box center [1042, 426] width 149 height 21
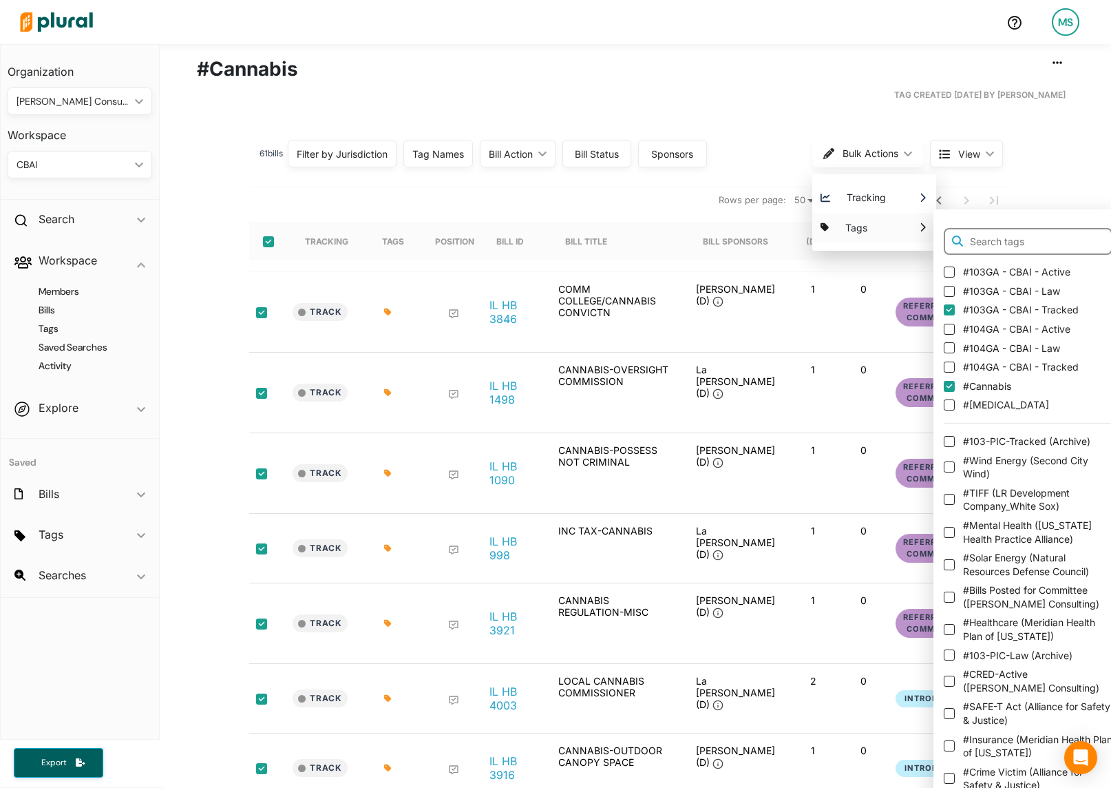
click at [996, 242] on input "text" at bounding box center [1028, 242] width 169 height 28
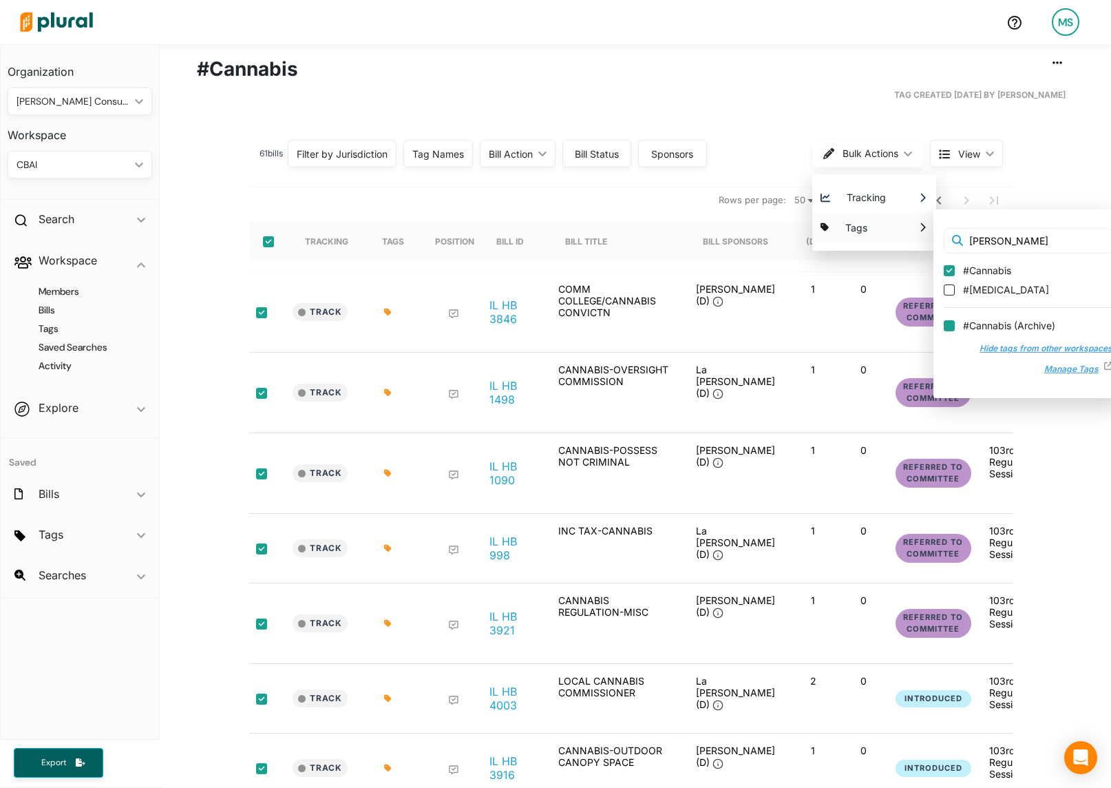
click at [949, 326] on input "#Cannabis ( Archive )" at bounding box center [949, 325] width 11 height 11
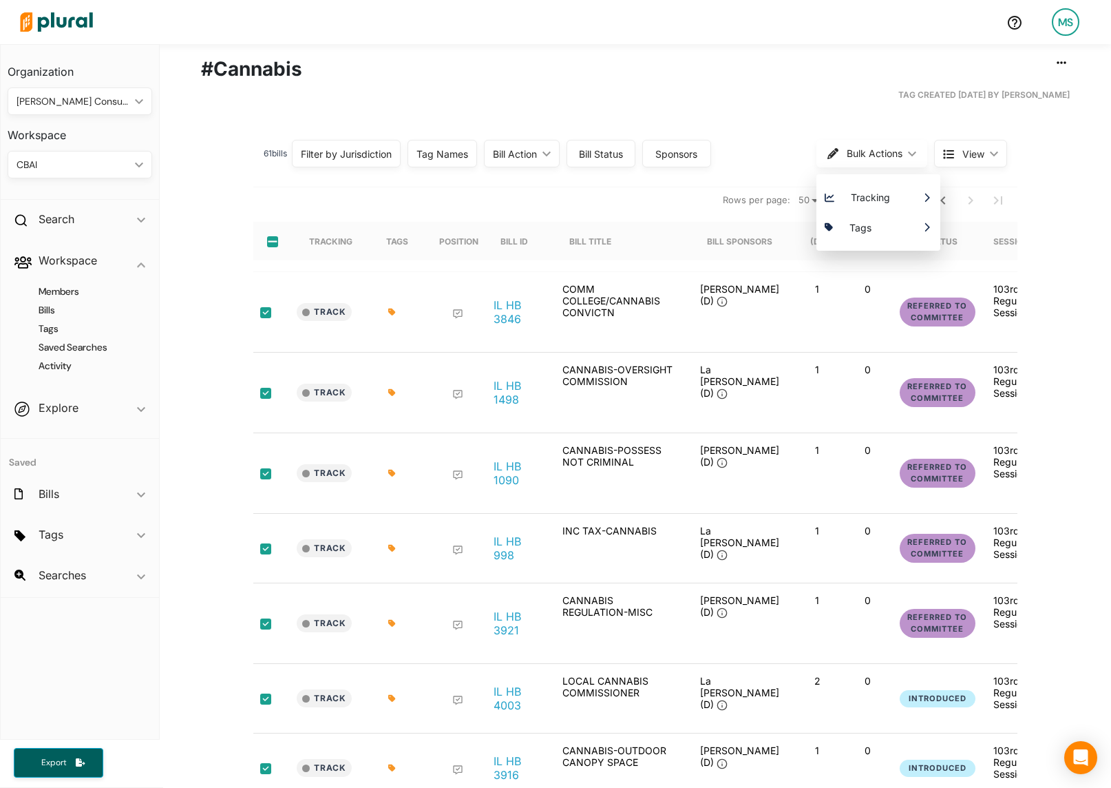
scroll to position [0, 0]
click at [546, 190] on nav "Rows per page: [PHONE_NUMBER] of 61" at bounding box center [635, 199] width 764 height 39
click at [45, 330] on h4 "Tags" at bounding box center [83, 328] width 124 height 13
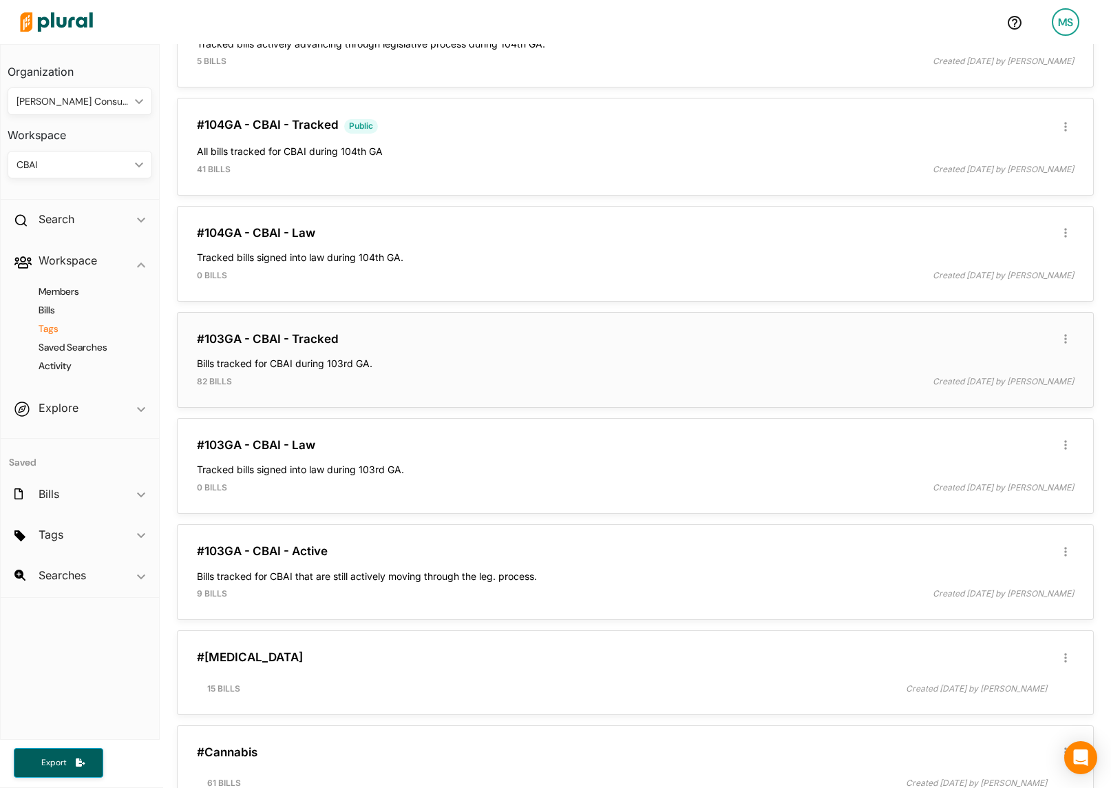
scroll to position [327, 0]
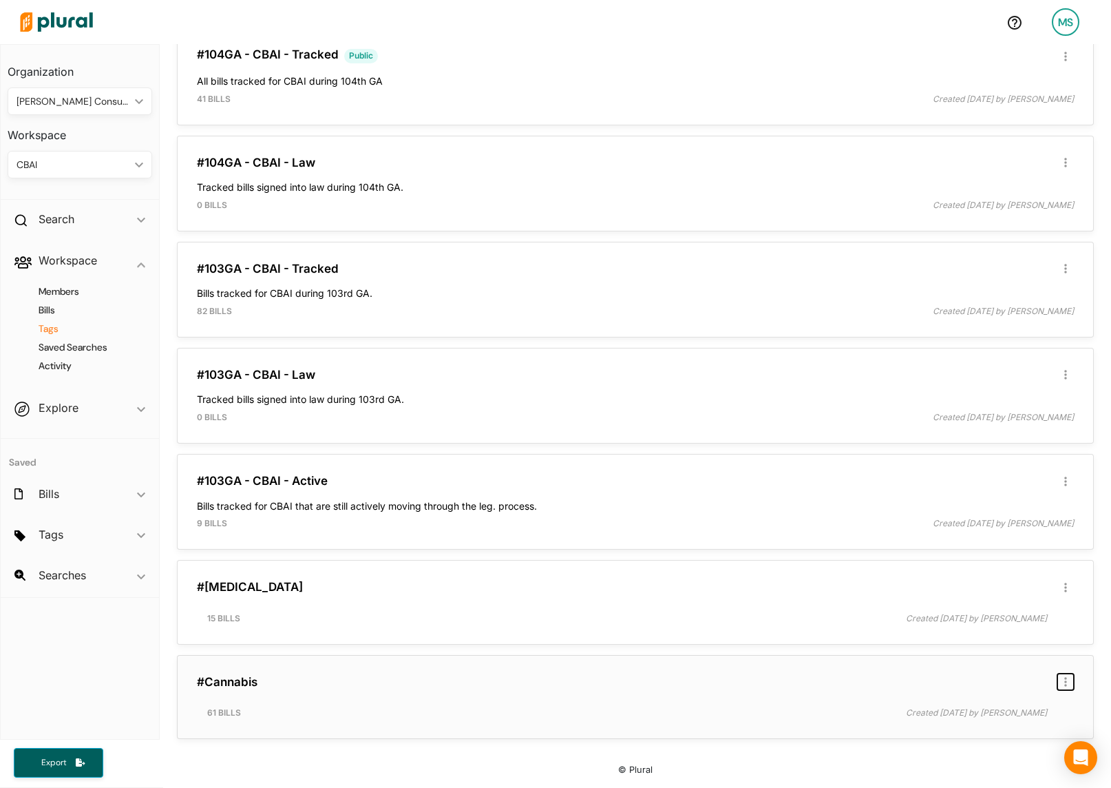
click at [1066, 683] on icon "button" at bounding box center [1066, 681] width 3 height 11
click at [992, 738] on div "Delete Tag" at bounding box center [1021, 741] width 84 height 12
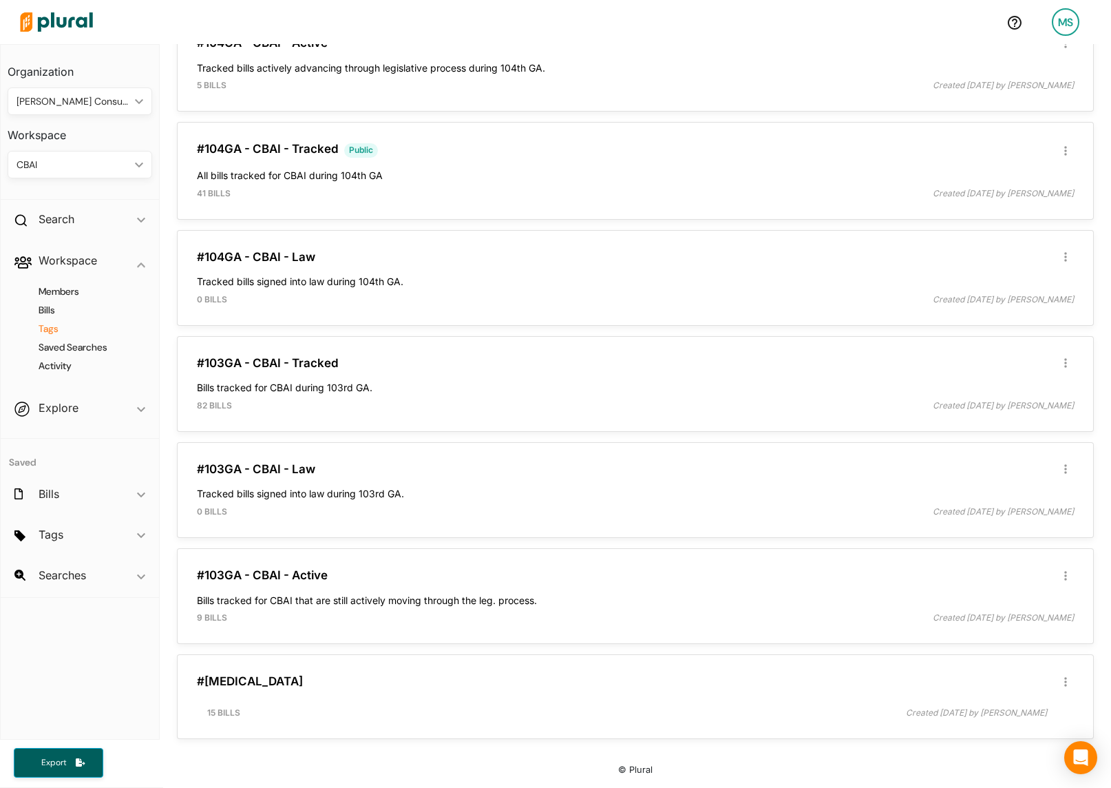
click at [50, 328] on h4 "Tags" at bounding box center [83, 328] width 124 height 13
drag, startPoint x: 335, startPoint y: 688, endPoint x: 207, endPoint y: 683, distance: 128.9
click at [207, 683] on h3 "#[MEDICAL_DATA]" at bounding box center [635, 681] width 877 height 14
copy link "[MEDICAL_DATA]"
click at [83, 156] on div "CBAI ic_keyboard_arrow_down" at bounding box center [80, 165] width 145 height 28
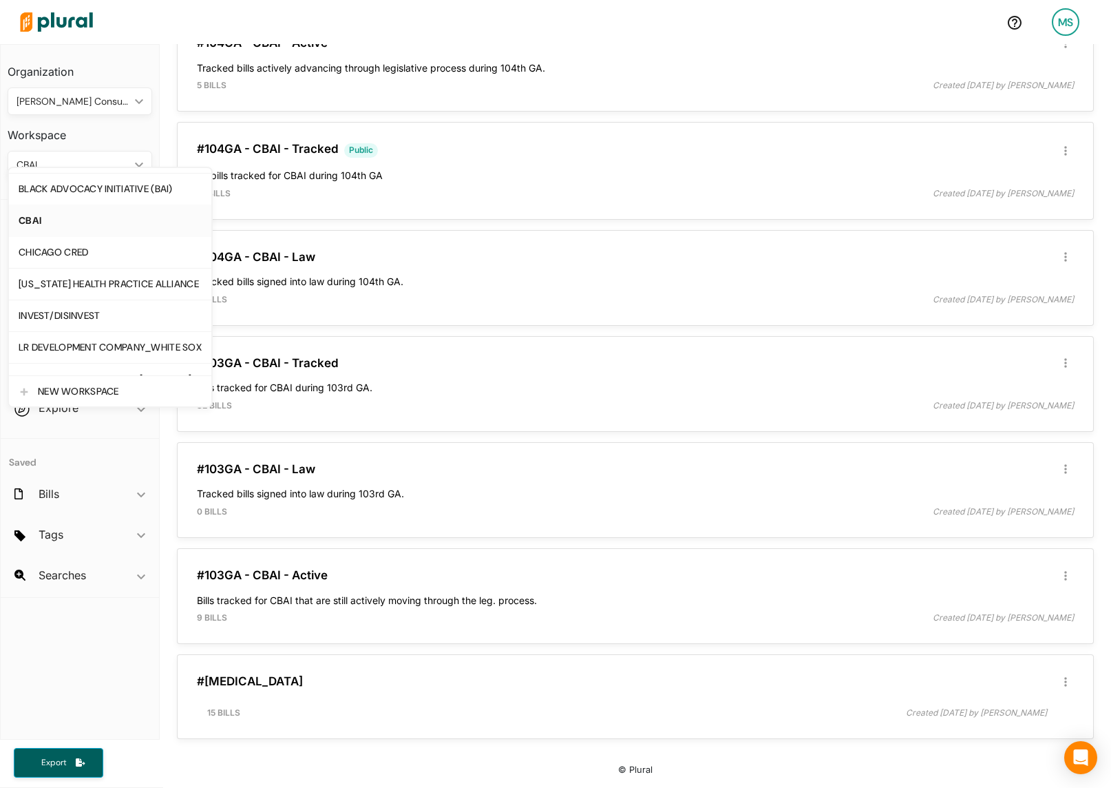
scroll to position [74, 0]
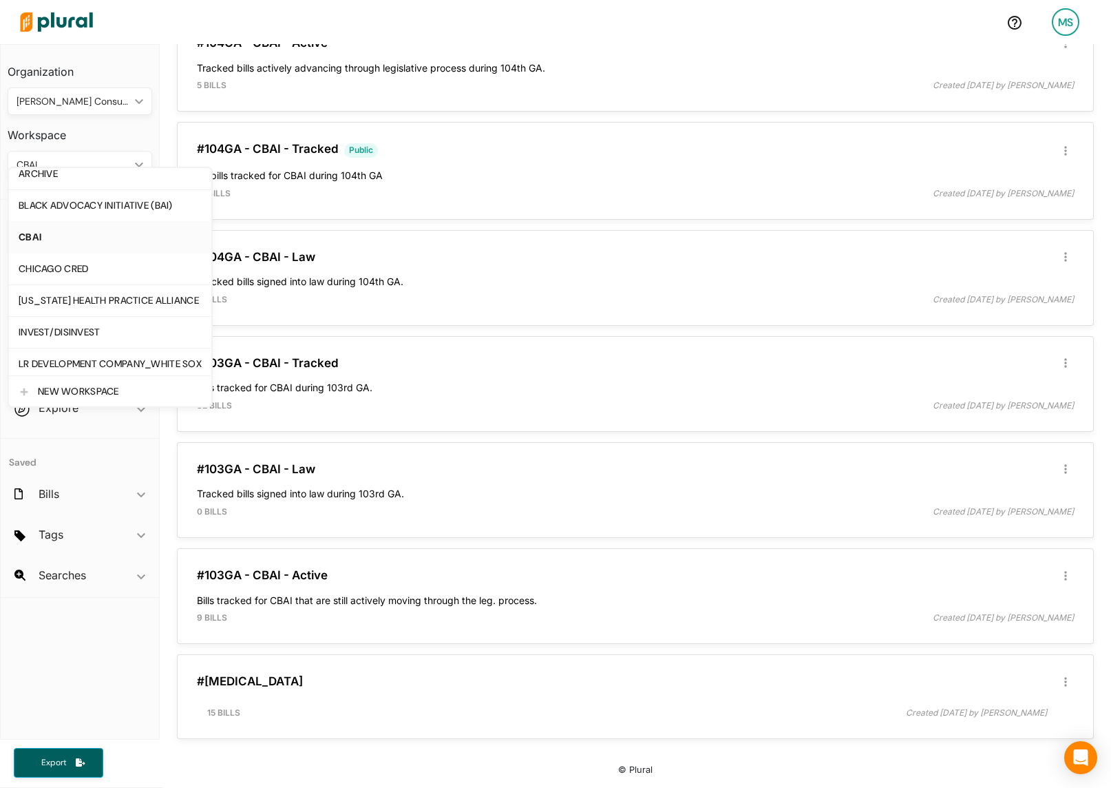
click at [124, 72] on h3 "Organization" at bounding box center [80, 67] width 145 height 30
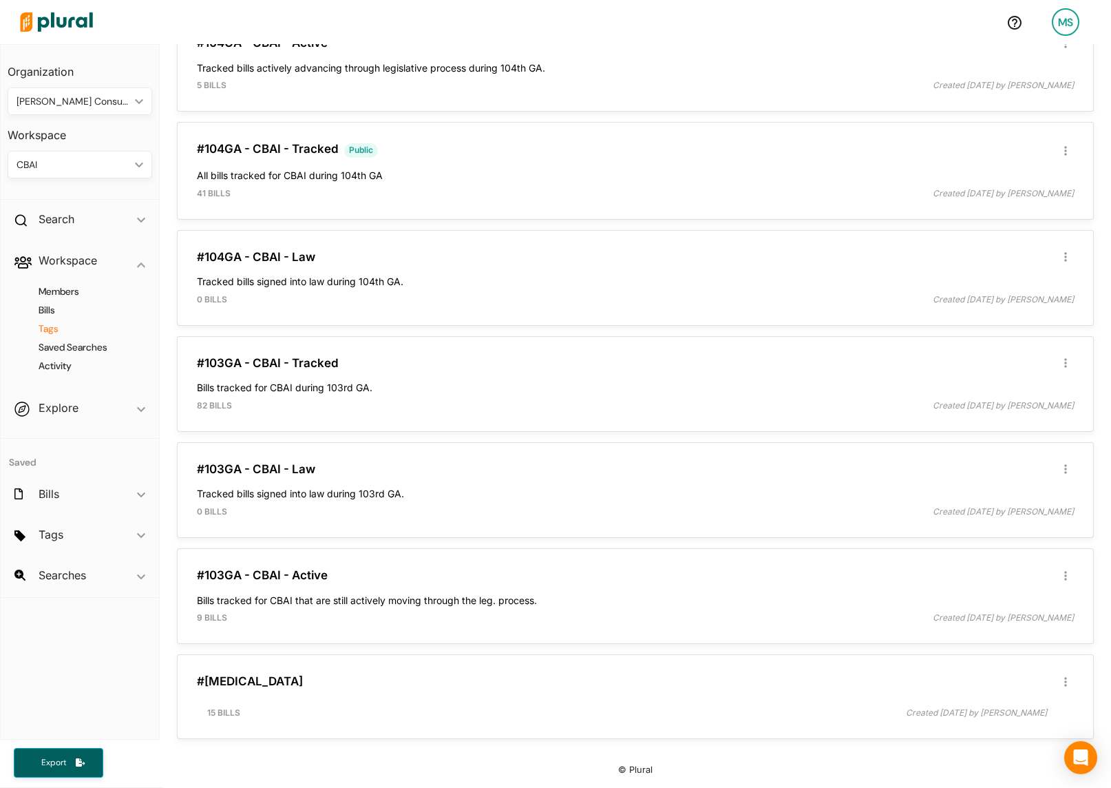
click at [48, 163] on div "CBAI" at bounding box center [73, 165] width 113 height 14
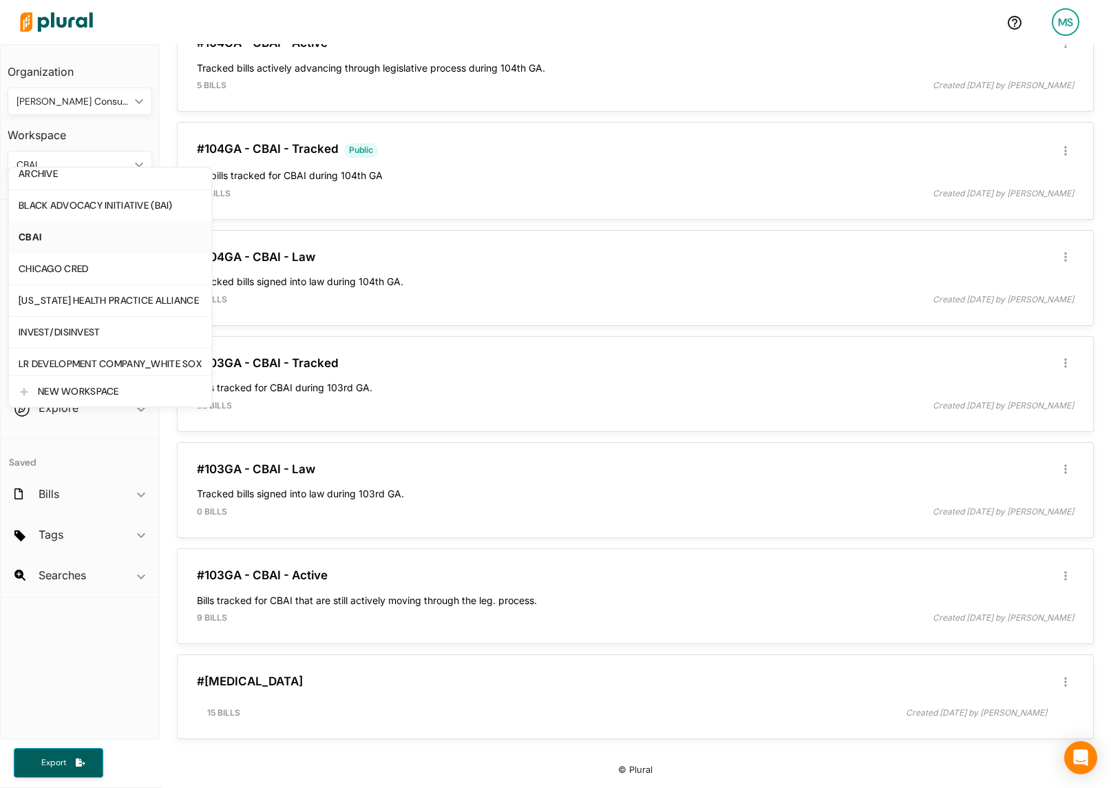
scroll to position [0, 0]
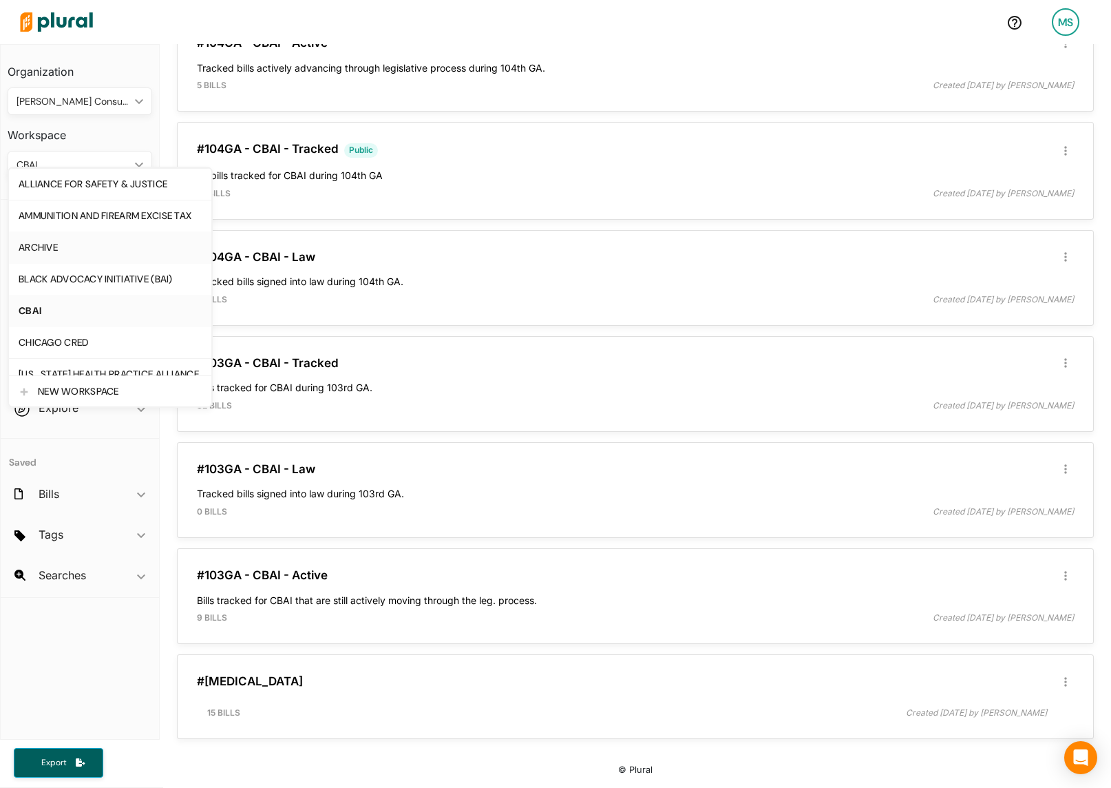
click at [52, 253] on div "ARCHIVE" at bounding box center [110, 248] width 183 height 12
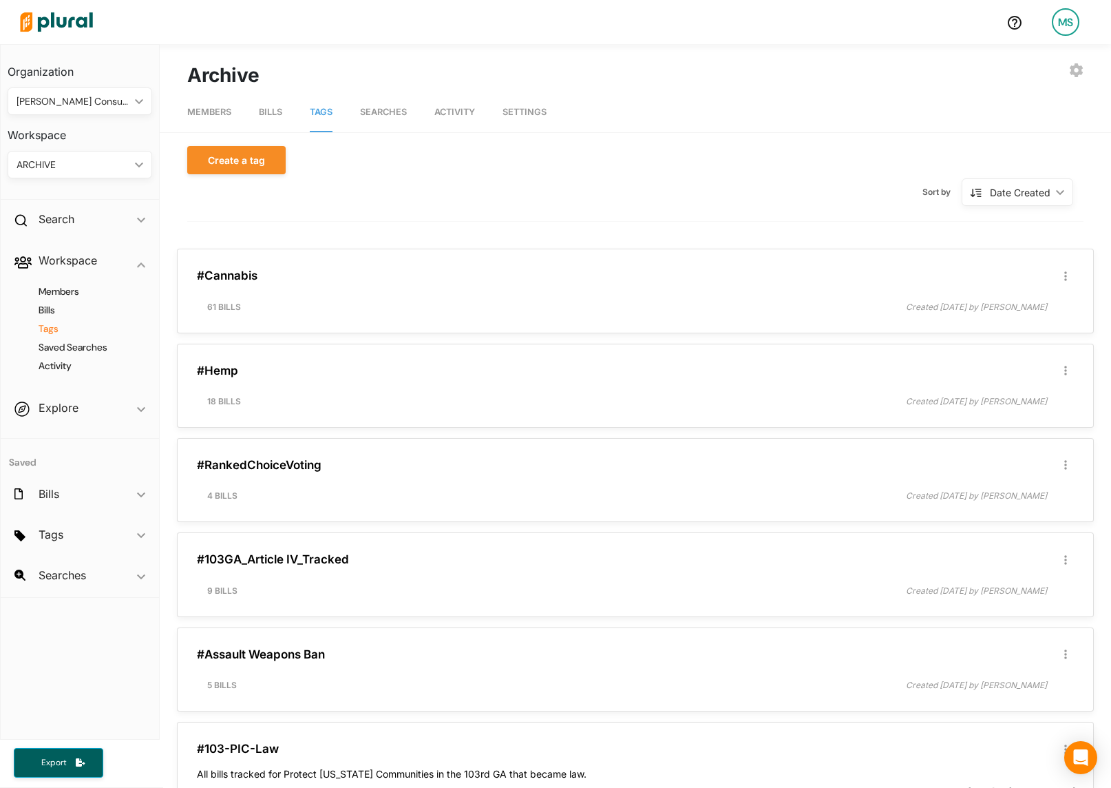
click at [251, 174] on div "Create a tag Sort by Date Created ic_keyboard_arrow_down Date Created Date Crea…" at bounding box center [635, 184] width 897 height 76
click at [242, 160] on button "Create a tag" at bounding box center [236, 160] width 98 height 28
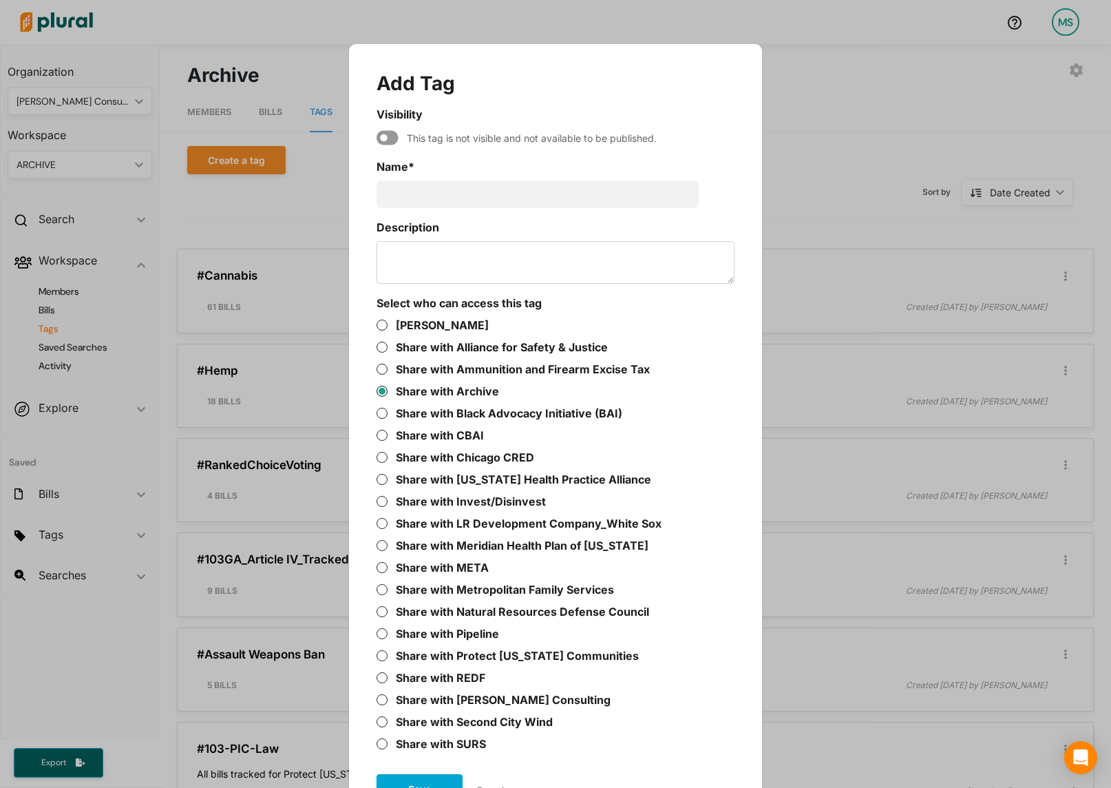
scroll to position [44, 0]
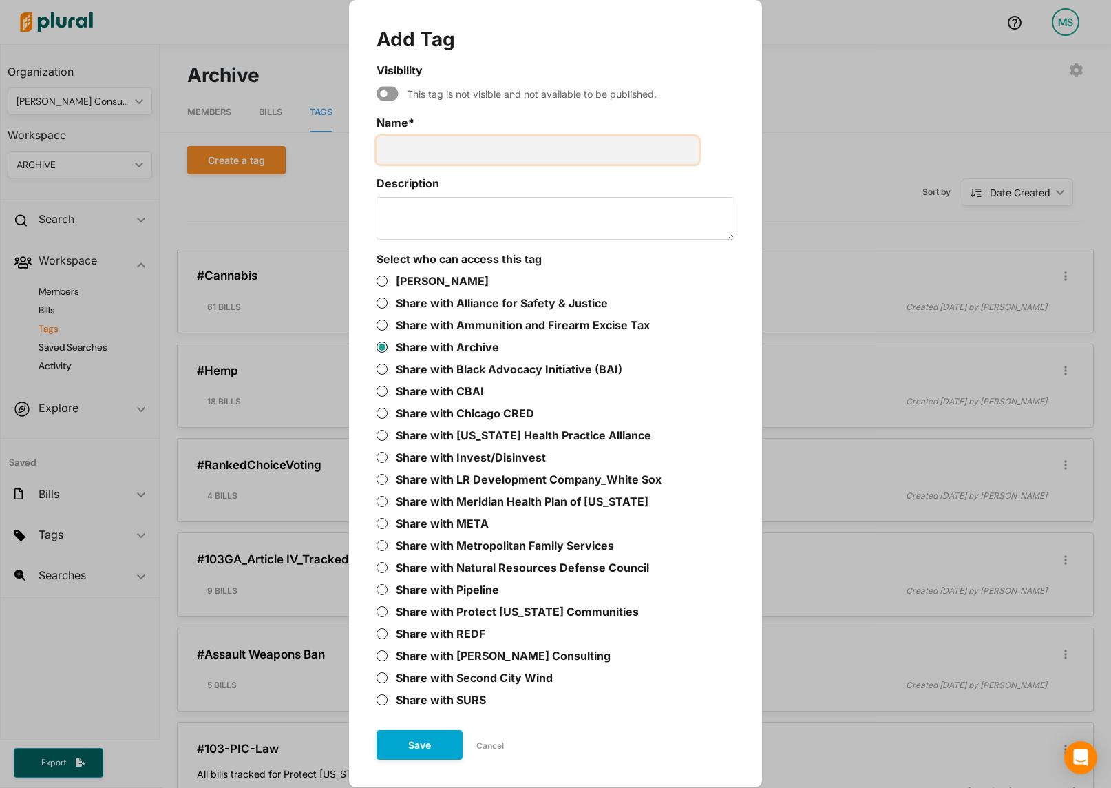
click at [427, 145] on input "Name *" at bounding box center [538, 150] width 322 height 28
paste input "[MEDICAL_DATA]"
click at [433, 150] on input "[MEDICAL_DATA]" at bounding box center [538, 150] width 322 height 28
click at [428, 751] on button "Save" at bounding box center [420, 745] width 86 height 30
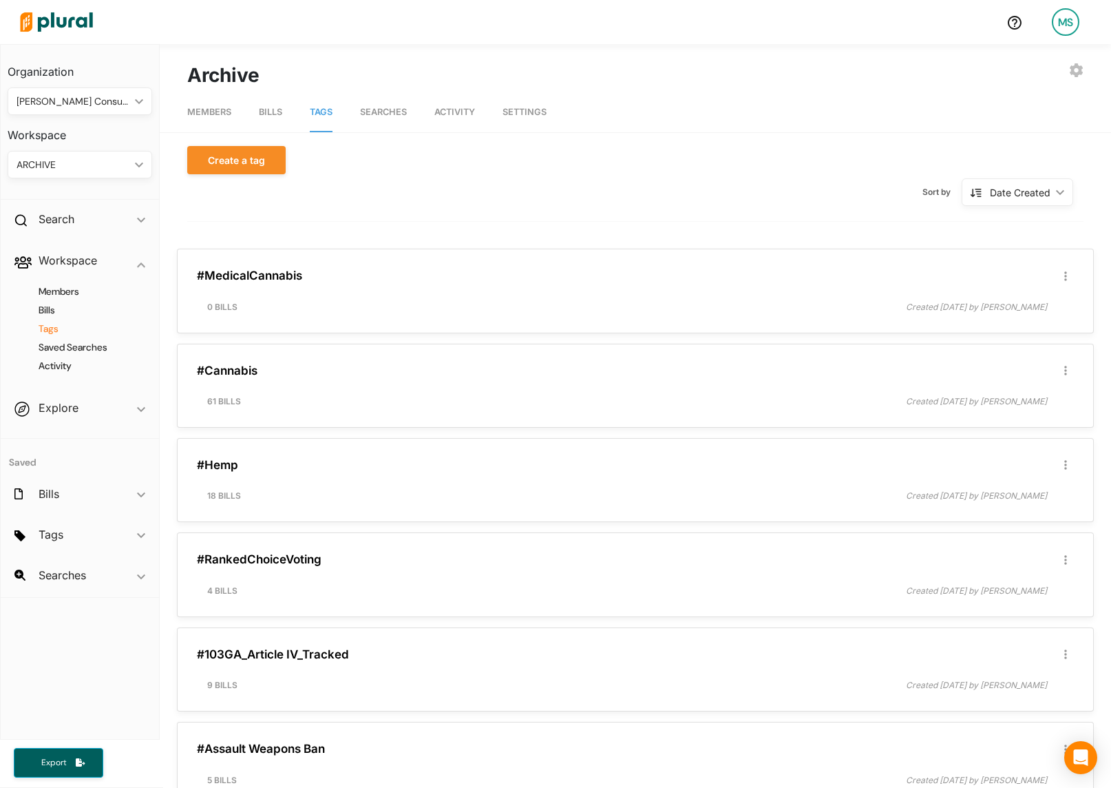
click at [75, 165] on div "ARCHIVE" at bounding box center [73, 165] width 113 height 14
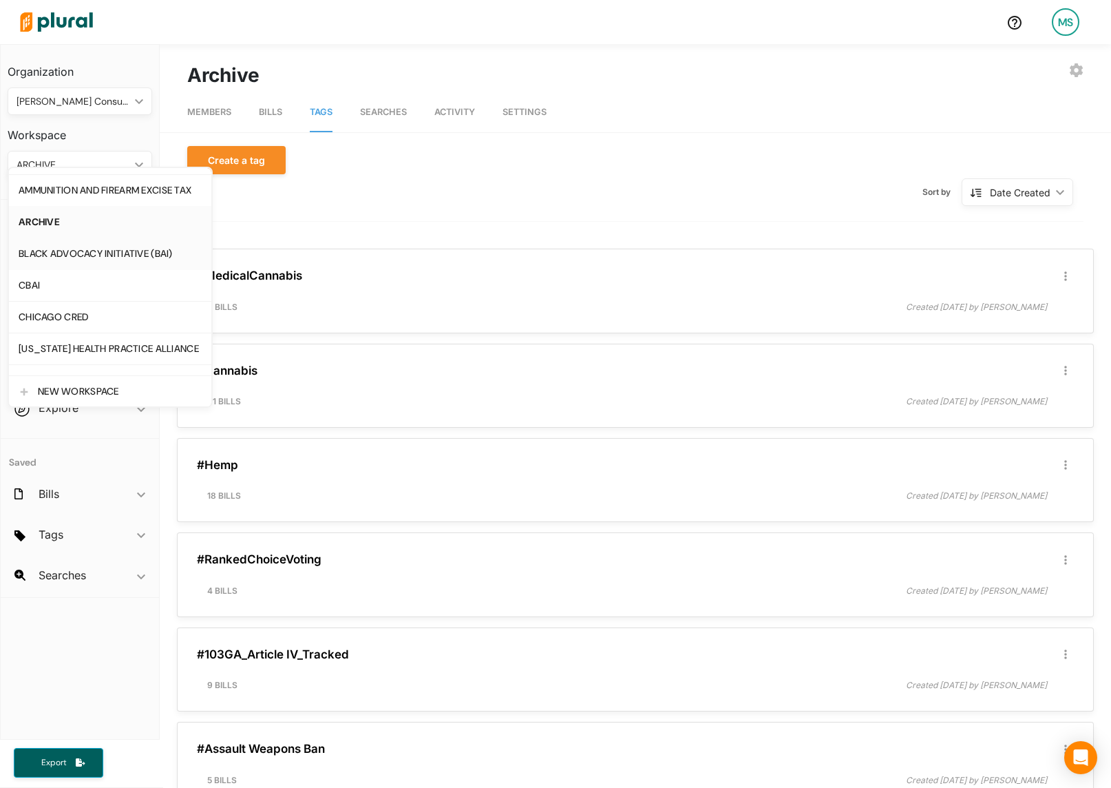
scroll to position [34, 0]
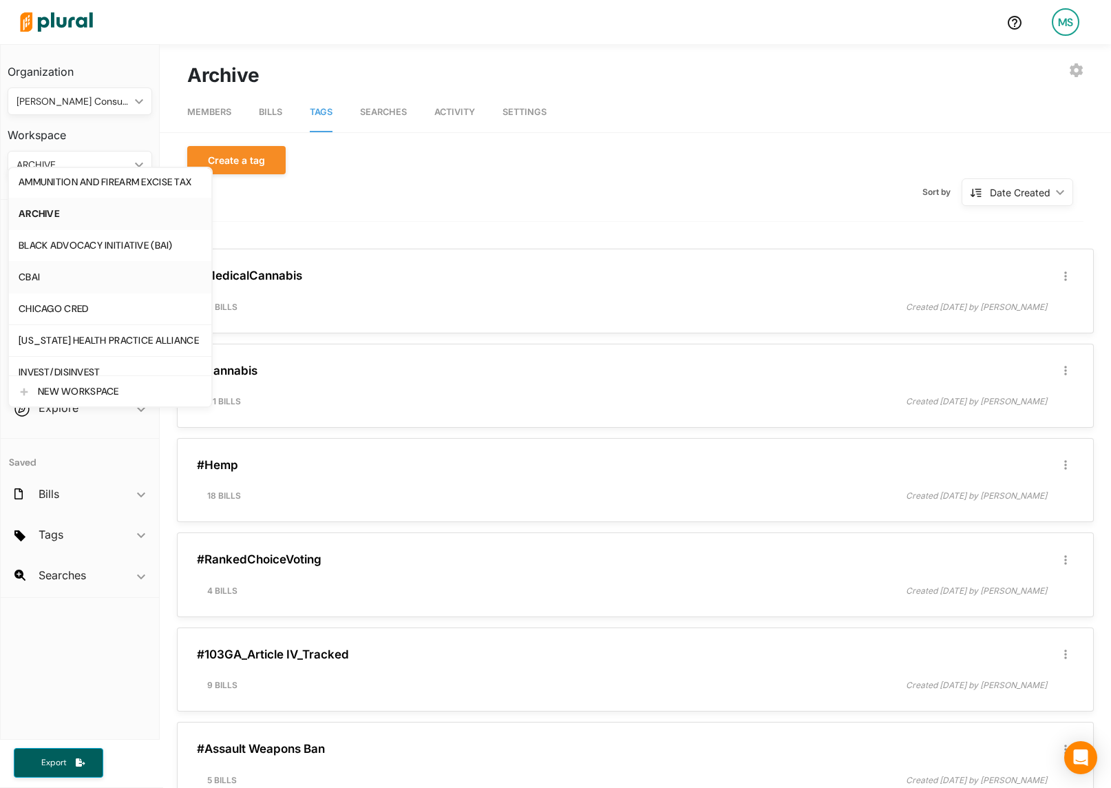
click at [40, 278] on div "CBAI" at bounding box center [110, 277] width 183 height 12
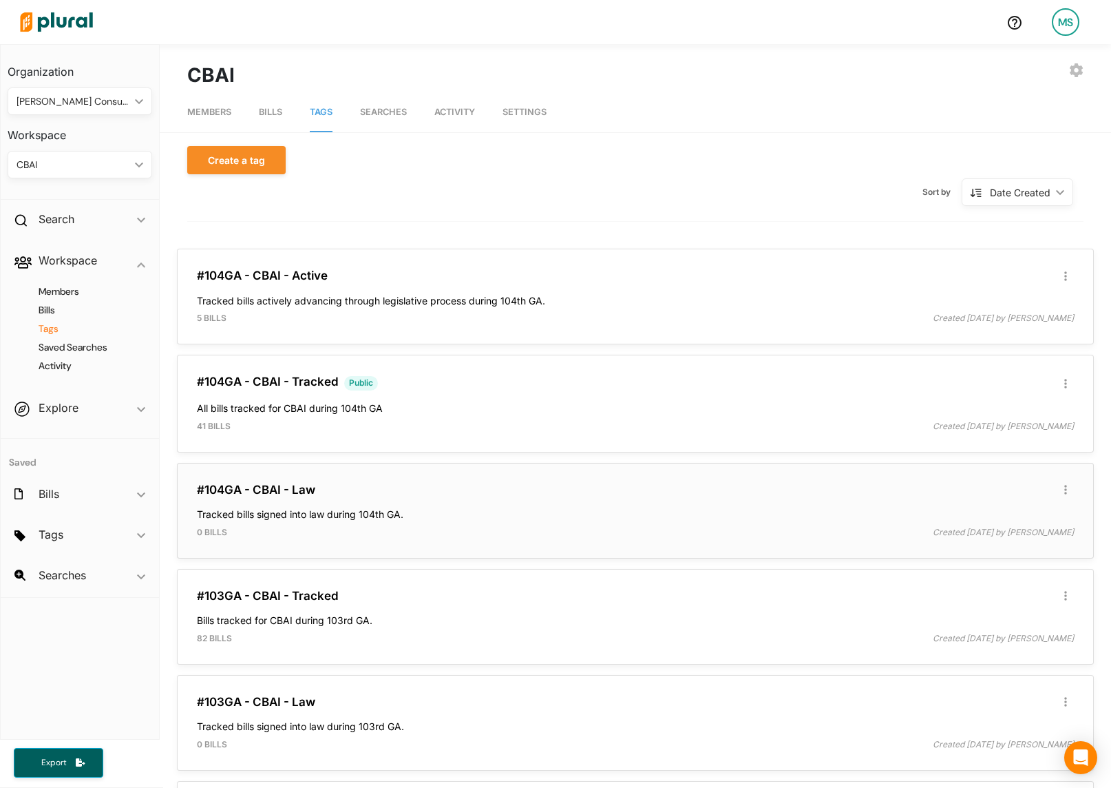
scroll to position [233, 0]
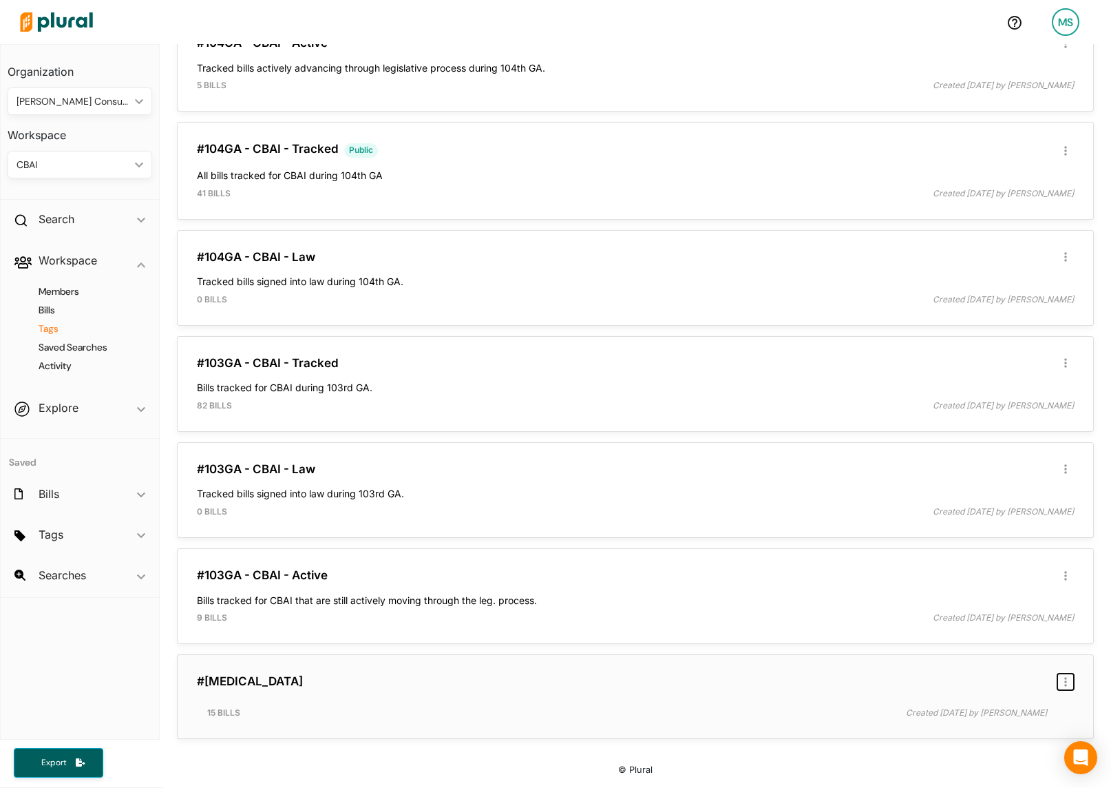
click at [1067, 679] on button "button" at bounding box center [1066, 681] width 17 height 17
click at [264, 677] on link "#[MEDICAL_DATA]" at bounding box center [250, 681] width 106 height 14
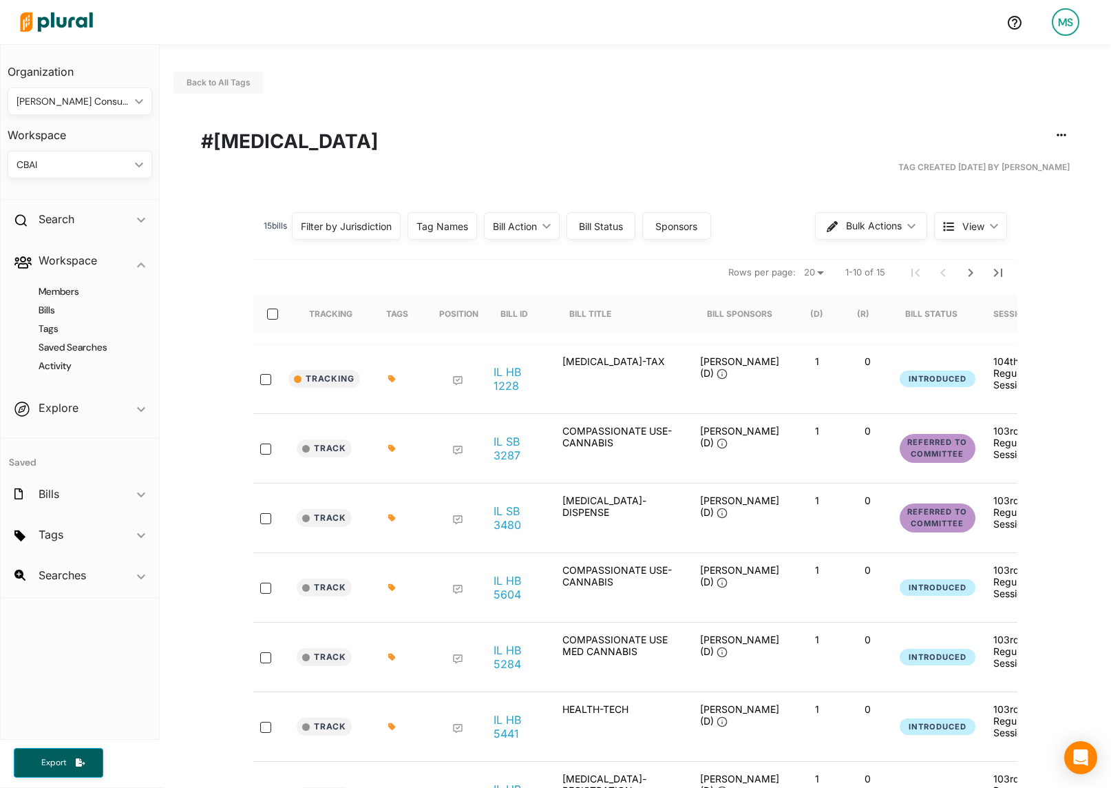
click at [287, 315] on div at bounding box center [276, 313] width 33 height 39
click at [278, 315] on div at bounding box center [276, 313] width 33 height 39
click at [274, 312] on input "select-all-rows" at bounding box center [272, 314] width 11 height 11
click at [865, 217] on button "Bulk Actions ic_keyboard_arrow_down" at bounding box center [872, 226] width 111 height 28
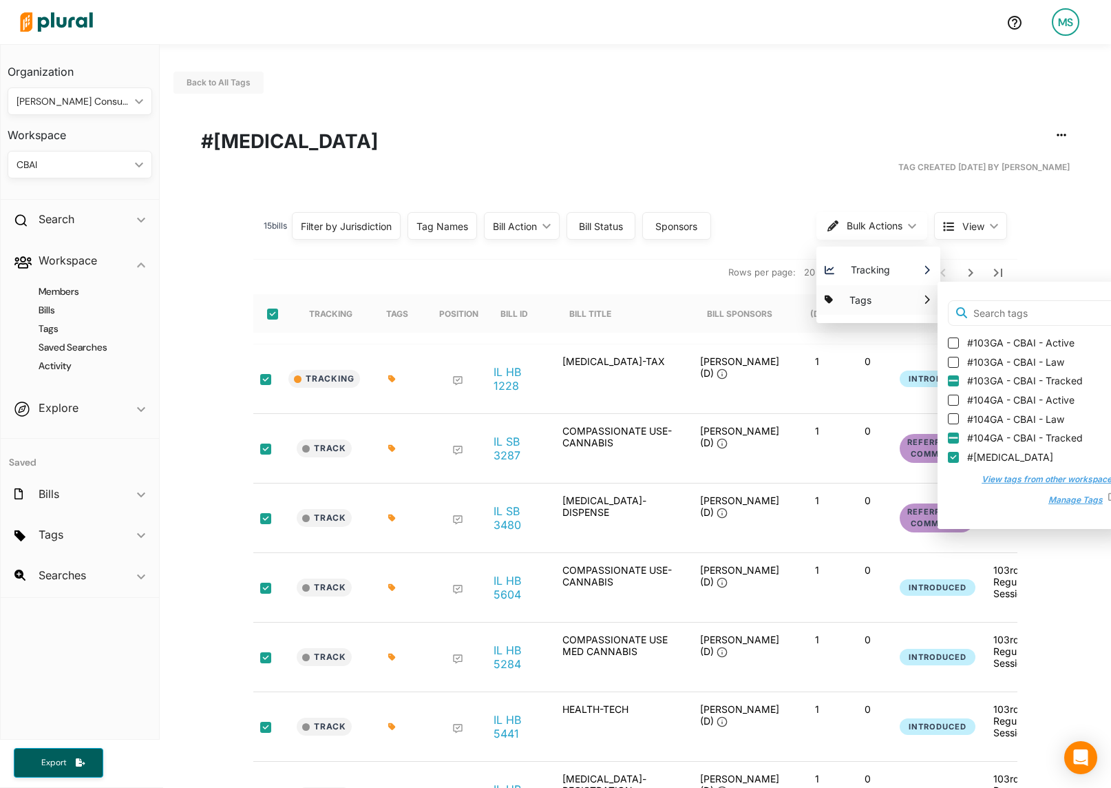
click at [1021, 483] on button "View tags from other workspaces" at bounding box center [1042, 479] width 149 height 21
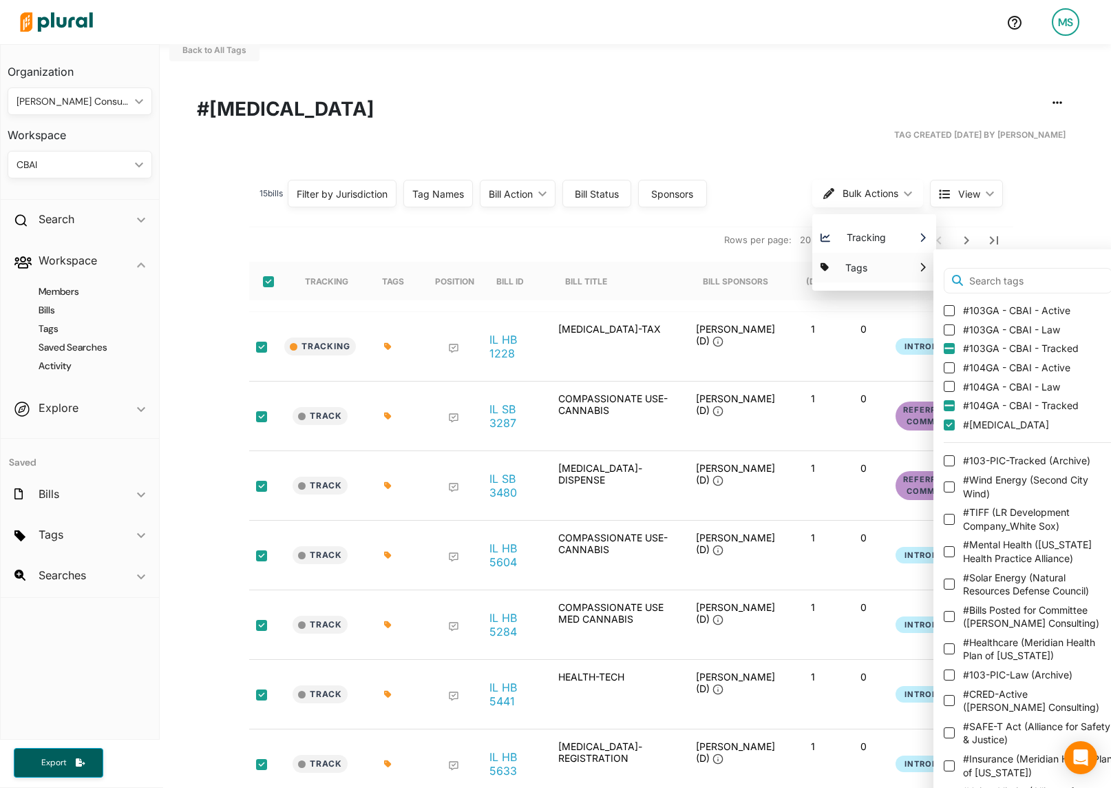
scroll to position [53, 0]
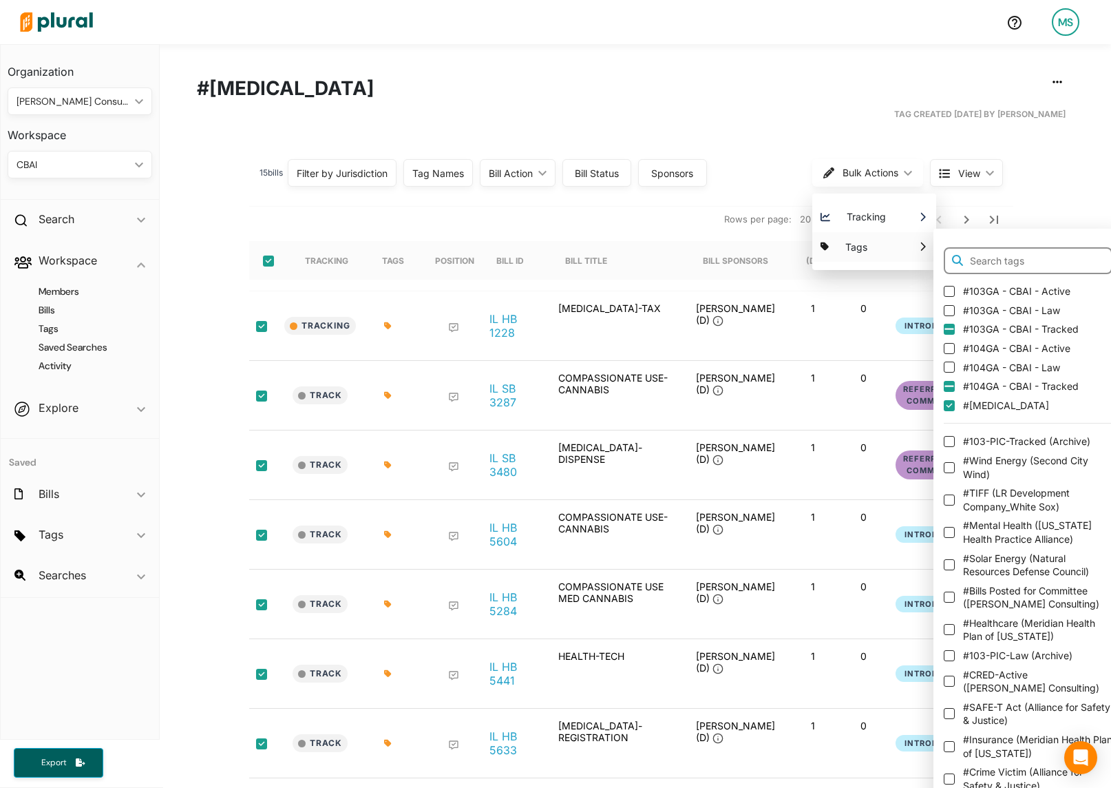
click at [1003, 259] on input "text" at bounding box center [1028, 261] width 169 height 28
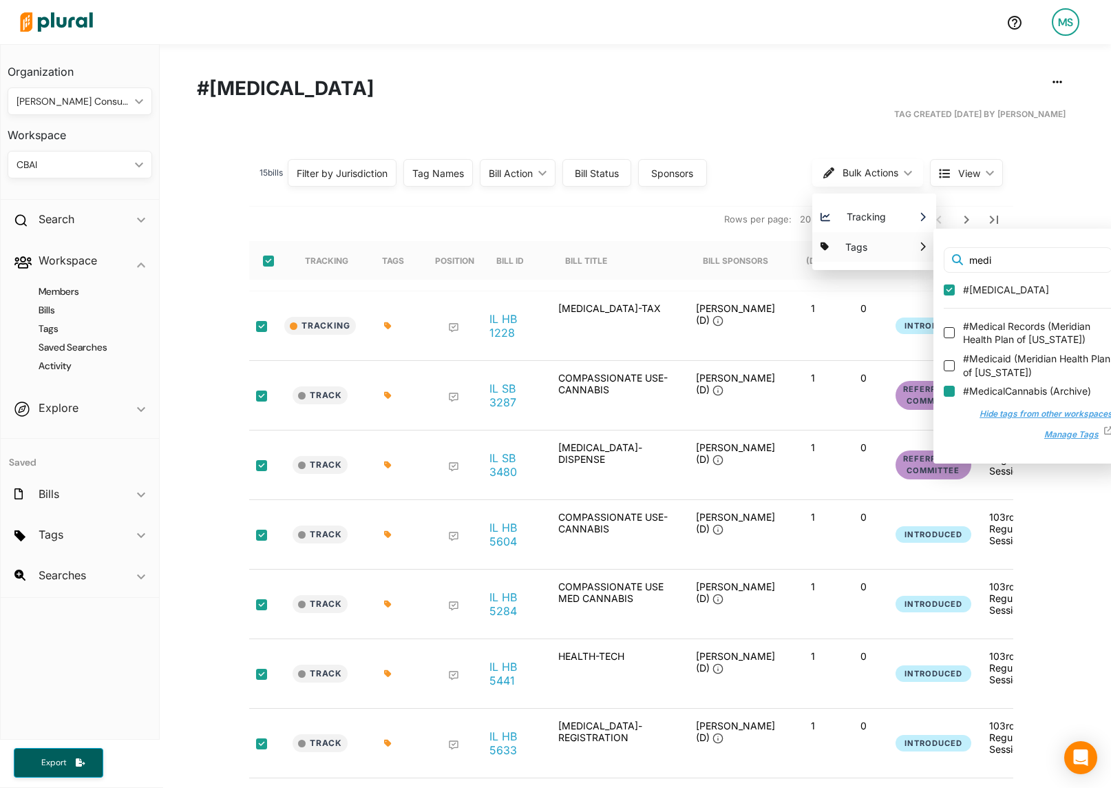
click at [948, 393] on input "#MedicalCannabis ( Archive )" at bounding box center [949, 391] width 11 height 11
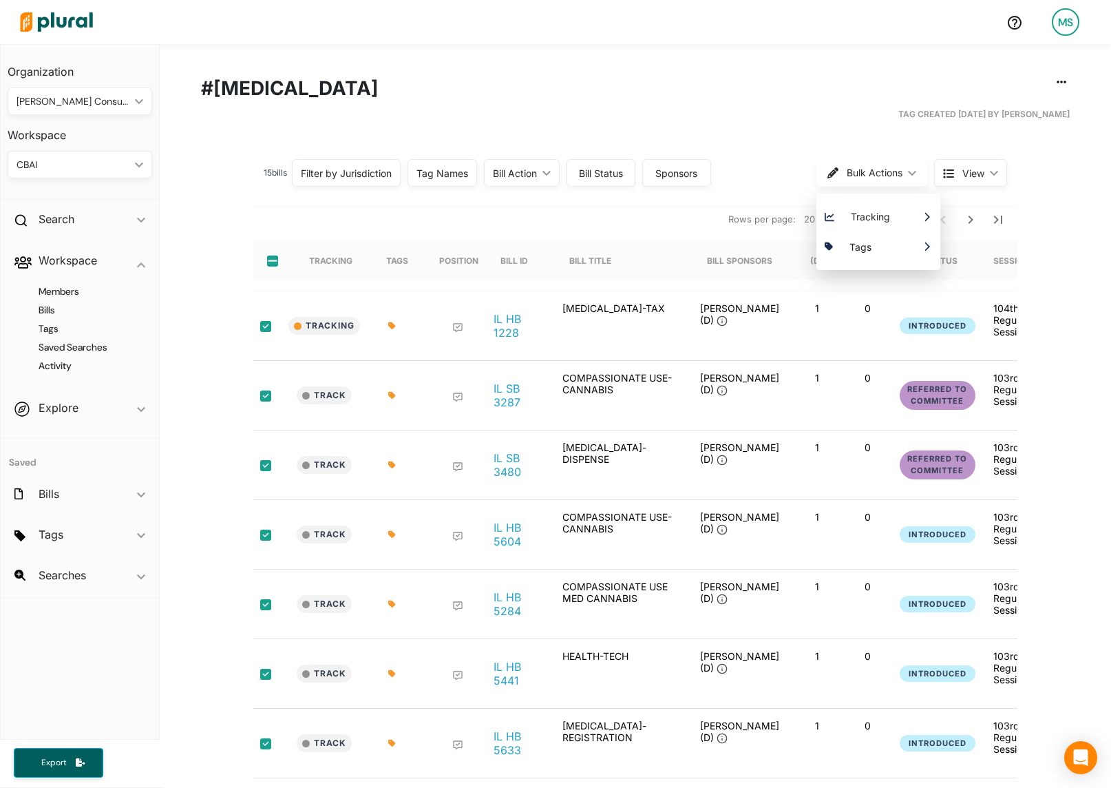
scroll to position [0, 0]
click at [632, 76] on h1 "#[MEDICAL_DATA]" at bounding box center [635, 88] width 869 height 29
click at [63, 164] on div "CBAI" at bounding box center [73, 165] width 113 height 14
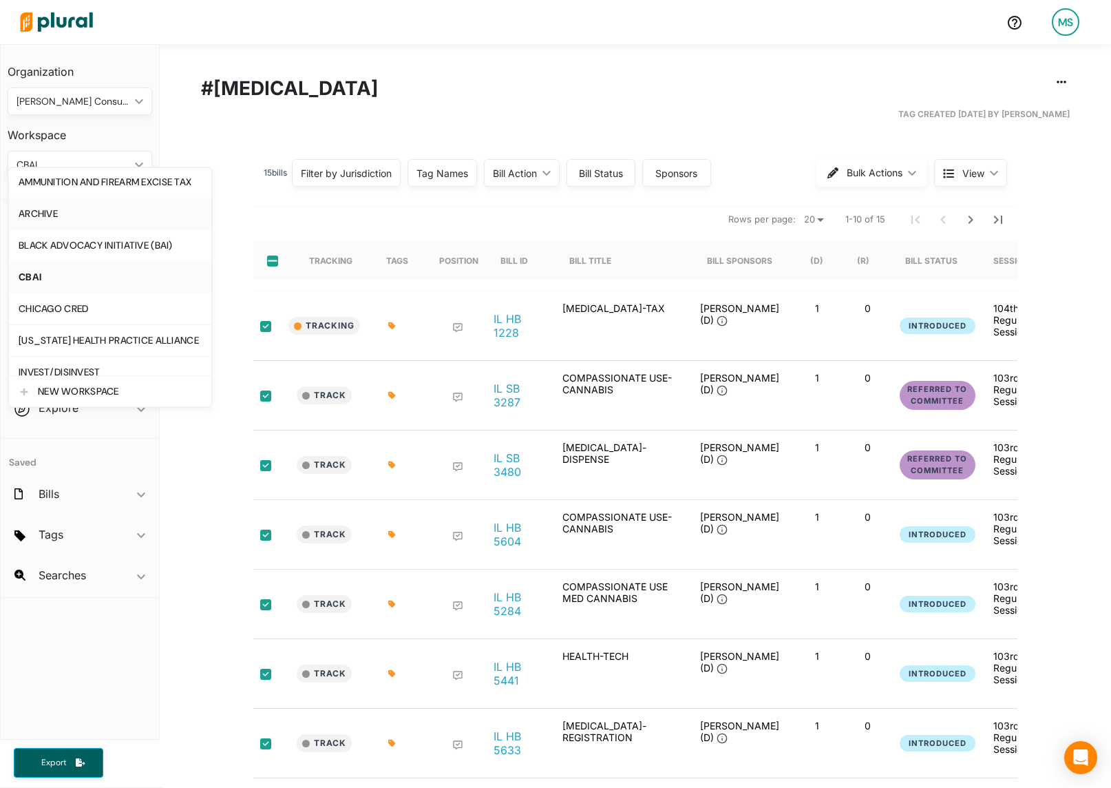
click at [48, 213] on div "ARCHIVE" at bounding box center [110, 214] width 183 height 12
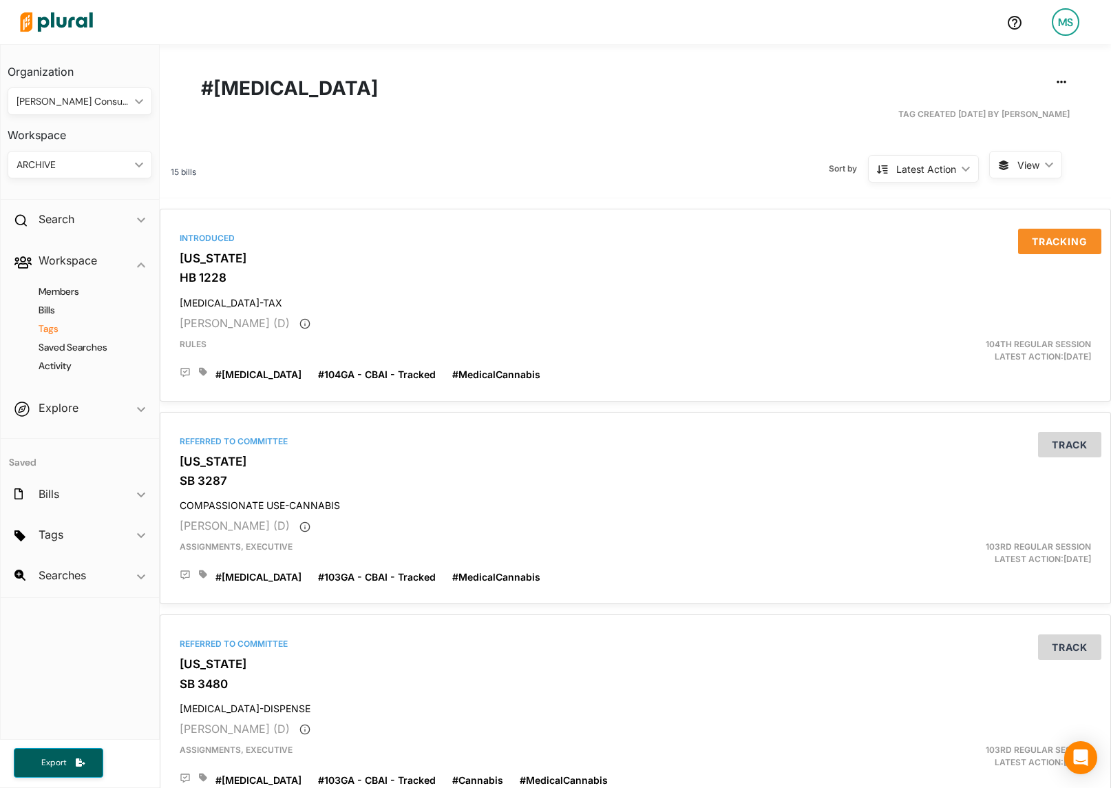
click at [39, 333] on h4 "Tags" at bounding box center [83, 328] width 124 height 13
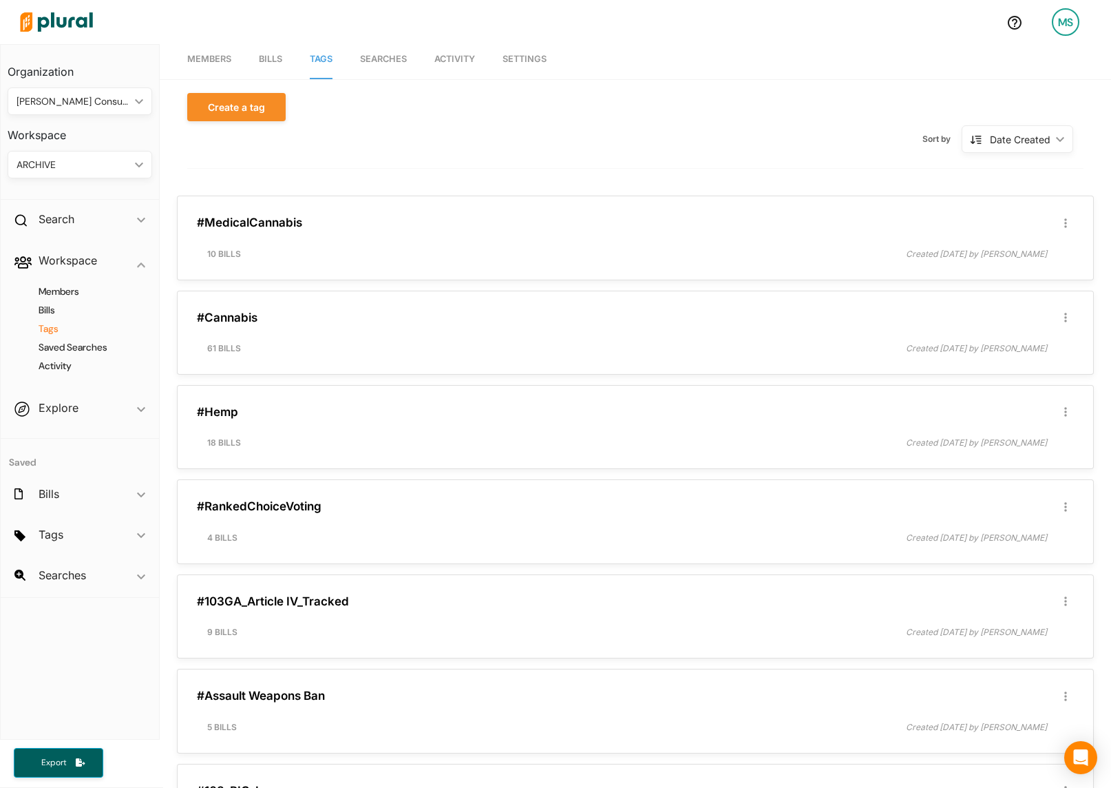
click at [48, 168] on div "ARCHIVE" at bounding box center [73, 165] width 113 height 14
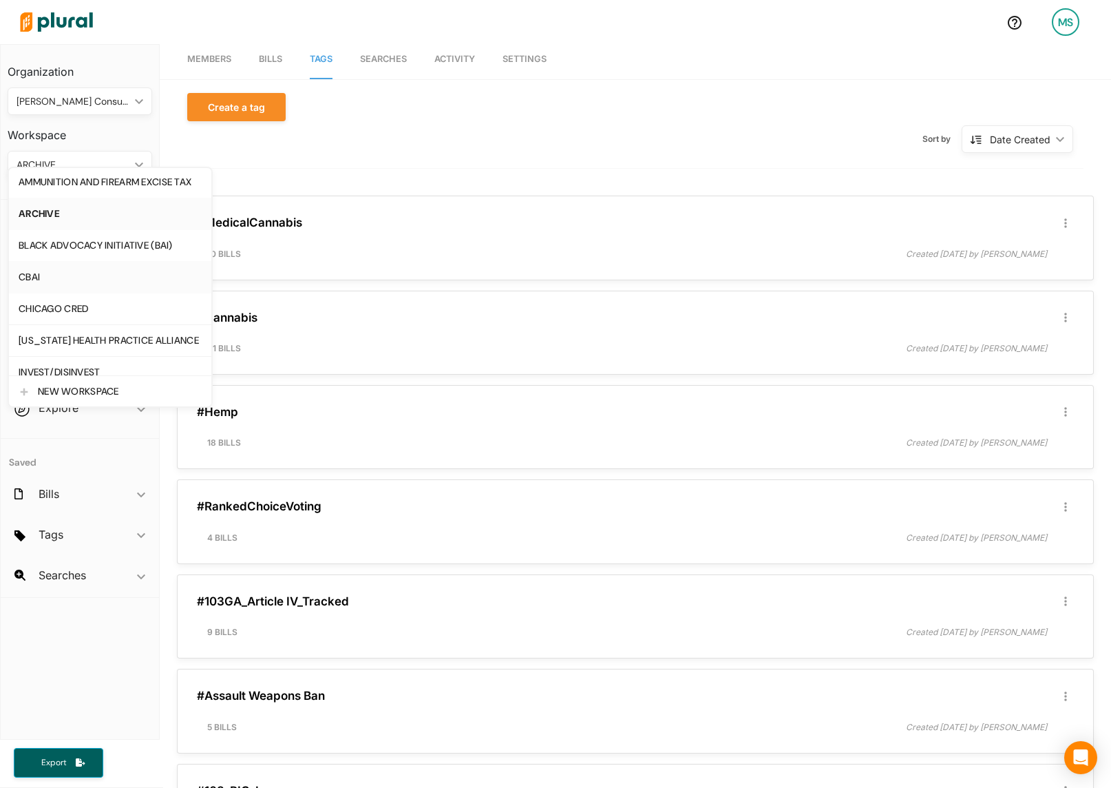
click at [50, 282] on div "CBAI" at bounding box center [110, 277] width 183 height 12
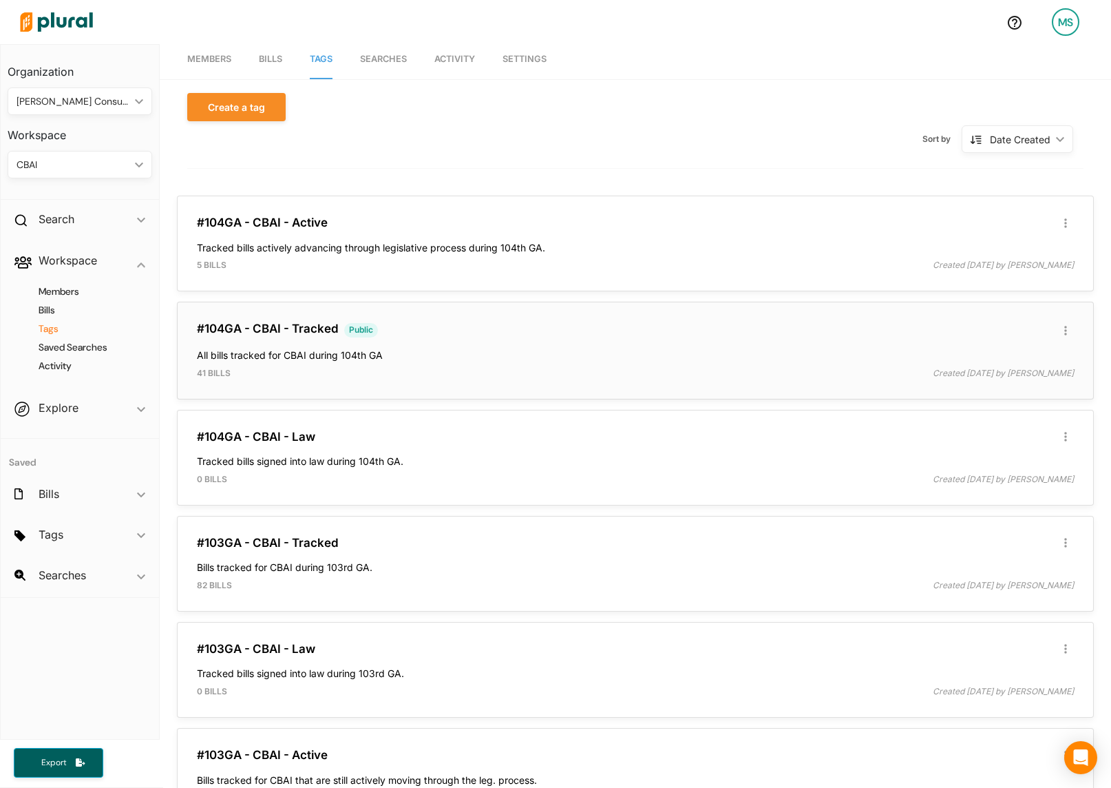
scroll to position [233, 0]
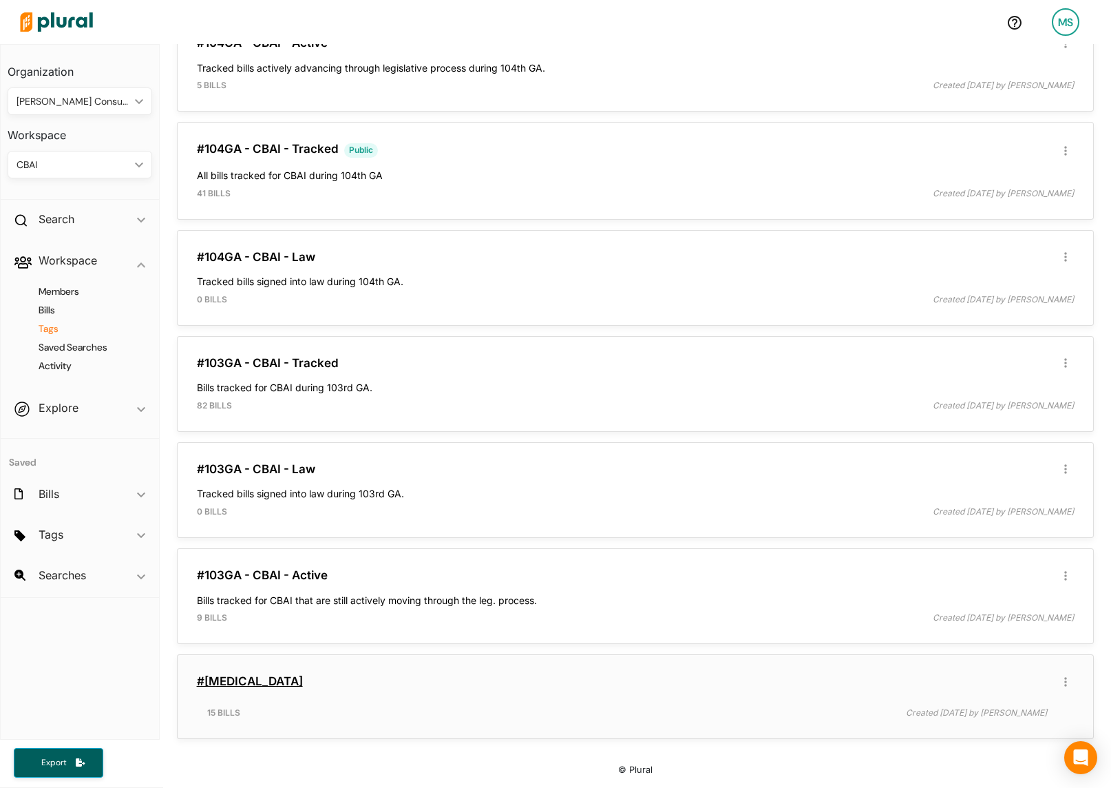
click at [217, 680] on link "#[MEDICAL_DATA]" at bounding box center [250, 681] width 106 height 14
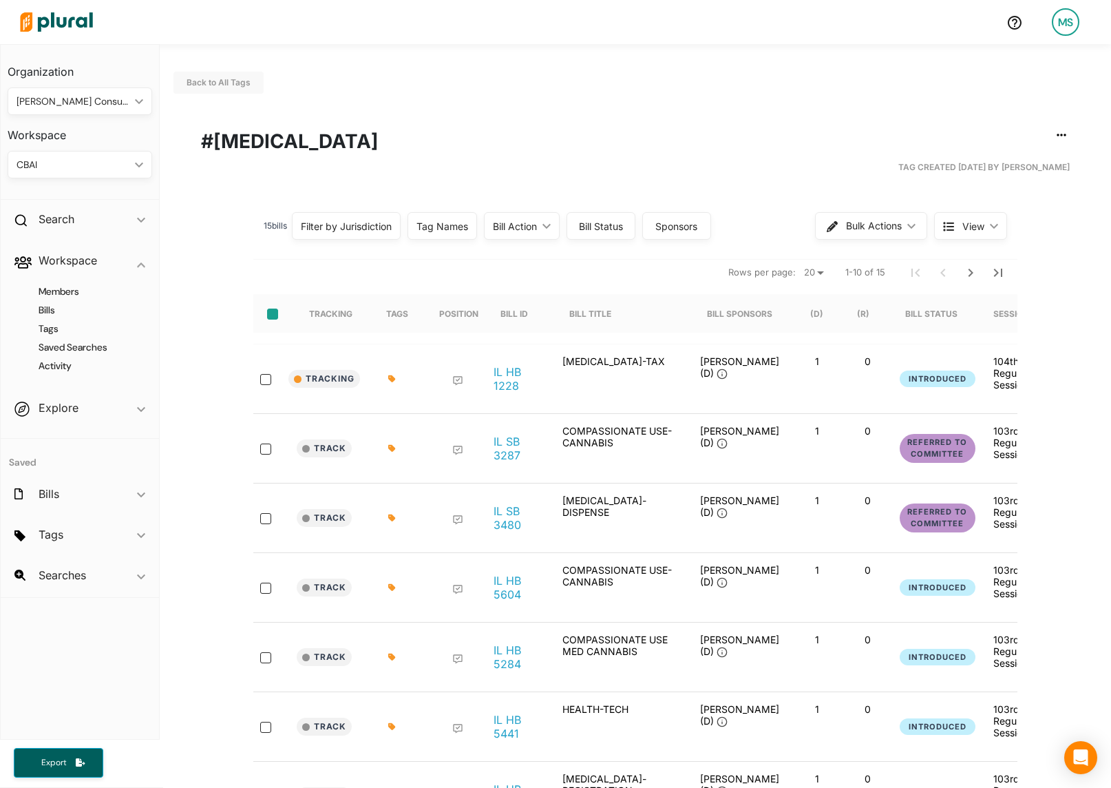
click at [269, 311] on input "select-all-rows" at bounding box center [272, 314] width 11 height 11
click at [857, 231] on button "Bulk Actions ic_keyboard_arrow_down" at bounding box center [872, 226] width 111 height 28
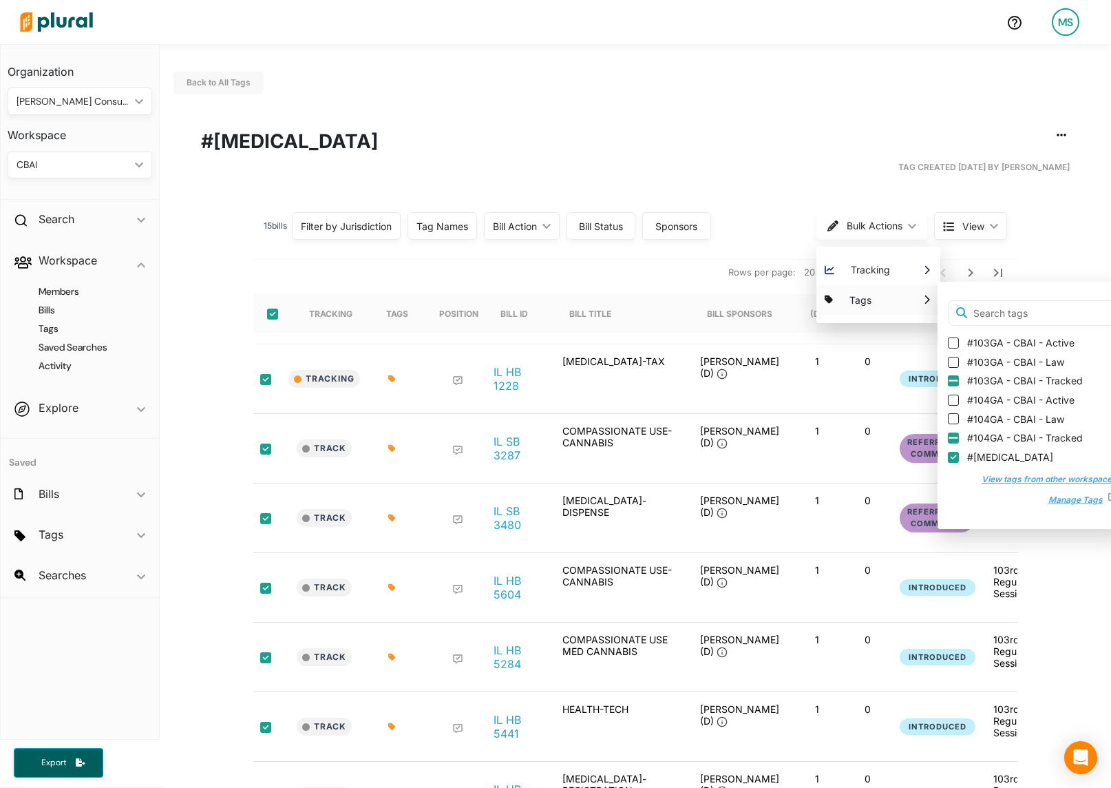
click at [1038, 482] on button "View tags from other workspaces" at bounding box center [1042, 479] width 149 height 21
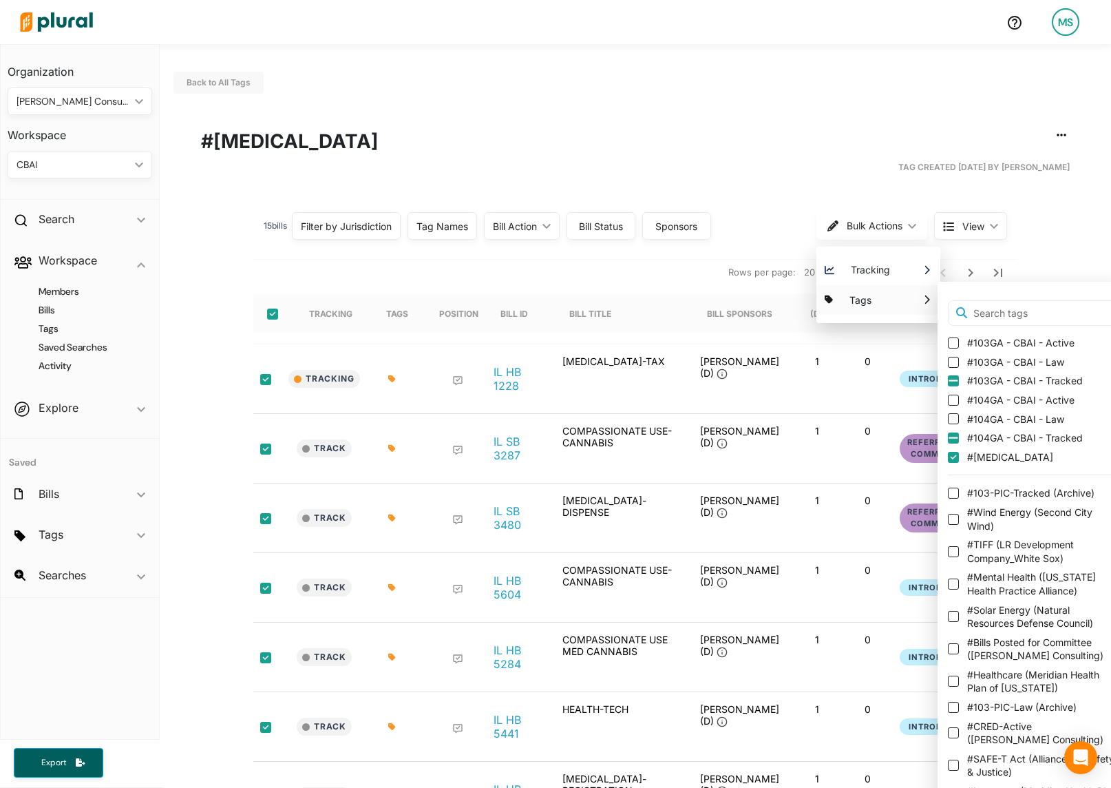
scroll to position [0, 4]
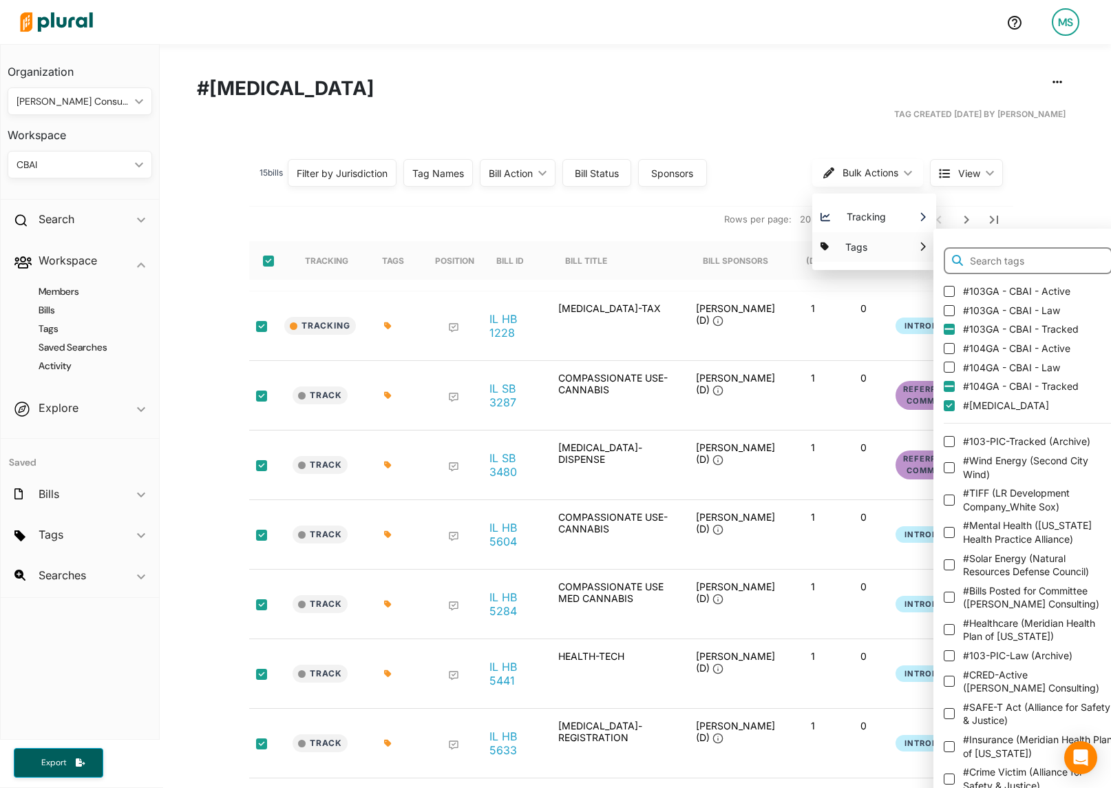
click at [1016, 260] on input "text" at bounding box center [1028, 261] width 169 height 28
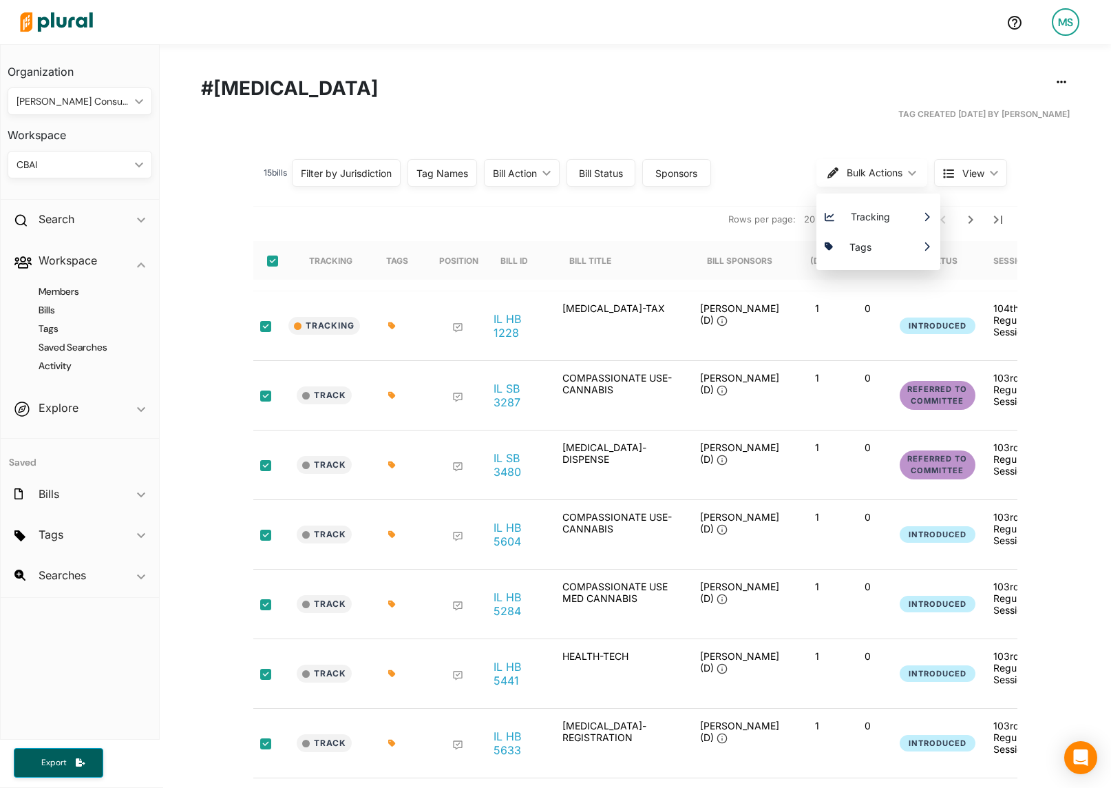
scroll to position [0, 0]
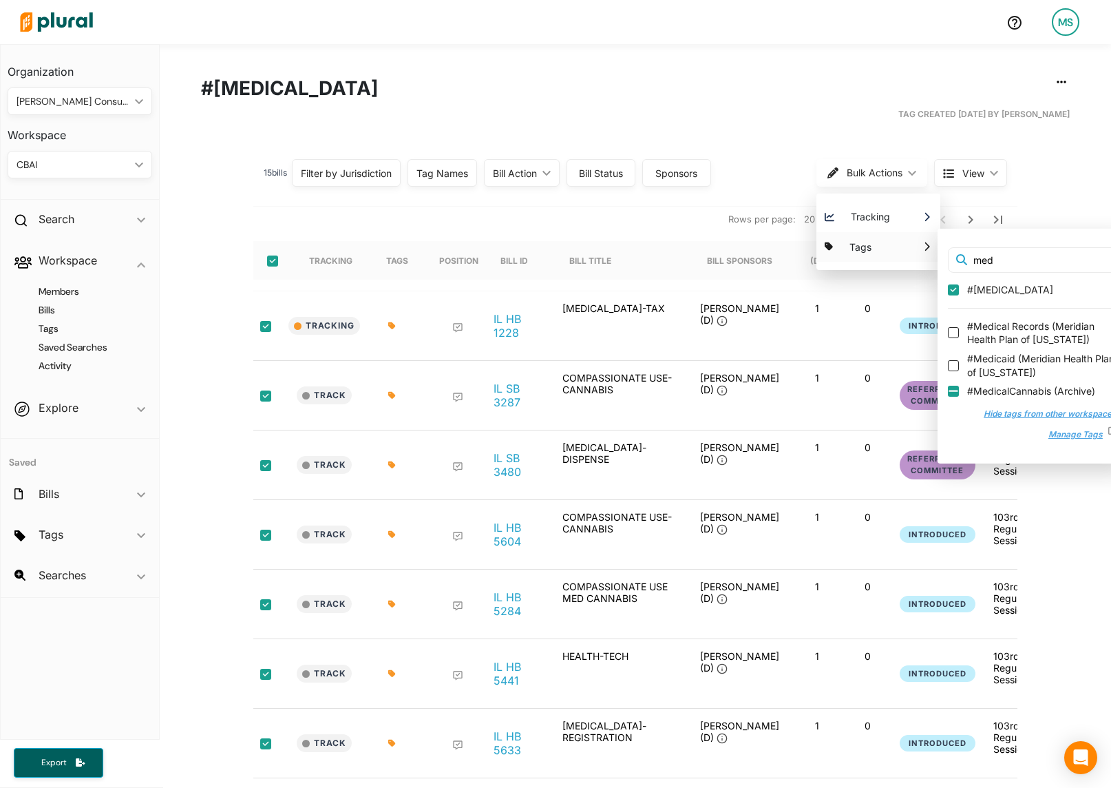
click at [953, 393] on input "#MedicalCannabis ( Archive )" at bounding box center [953, 391] width 11 height 11
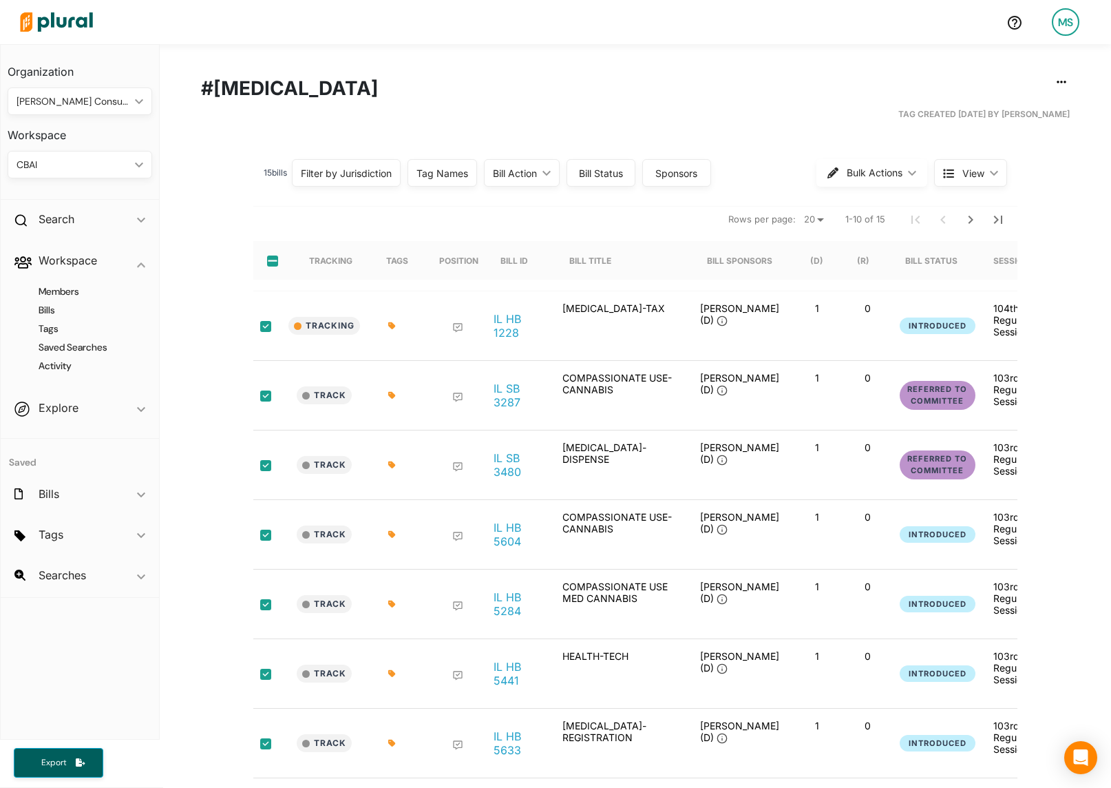
click at [211, 147] on div "Back to All Tags Edit/Share Tag Delete Tag ic_group_add Created with Sketch. Pu…" at bounding box center [636, 489] width 952 height 996
click at [51, 167] on div "CBAI" at bounding box center [73, 165] width 113 height 14
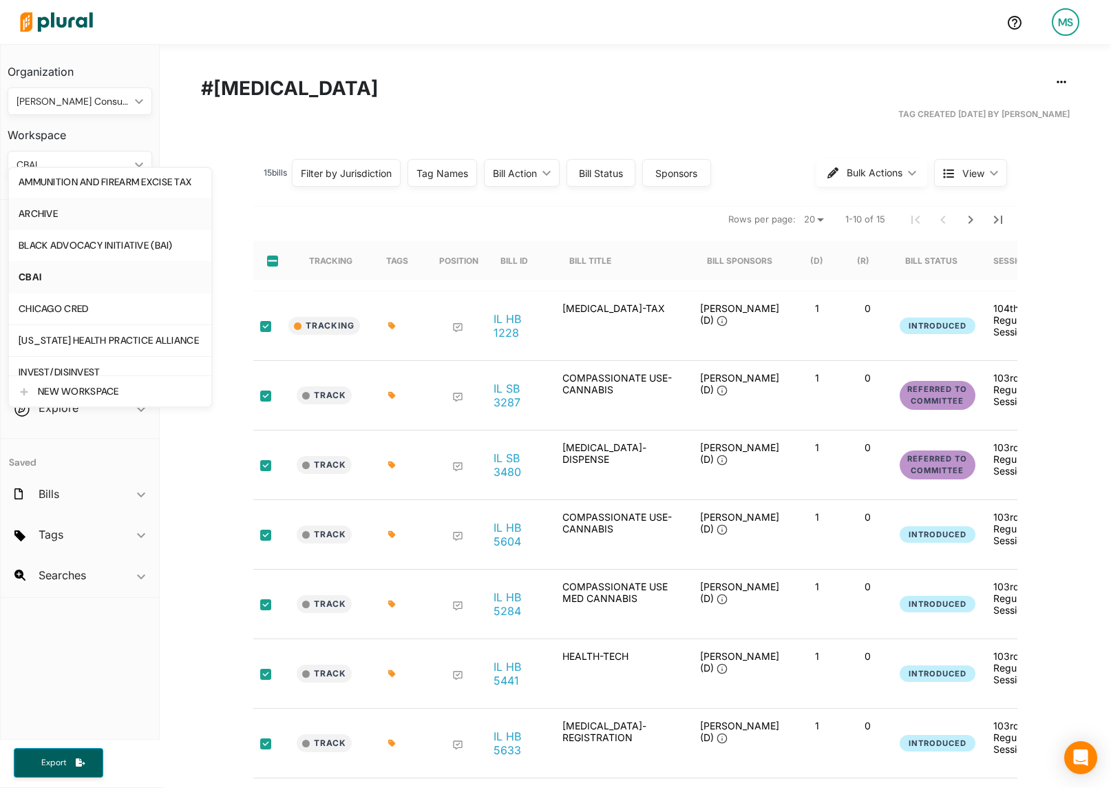
click at [54, 218] on div "ARCHIVE" at bounding box center [110, 214] width 183 height 12
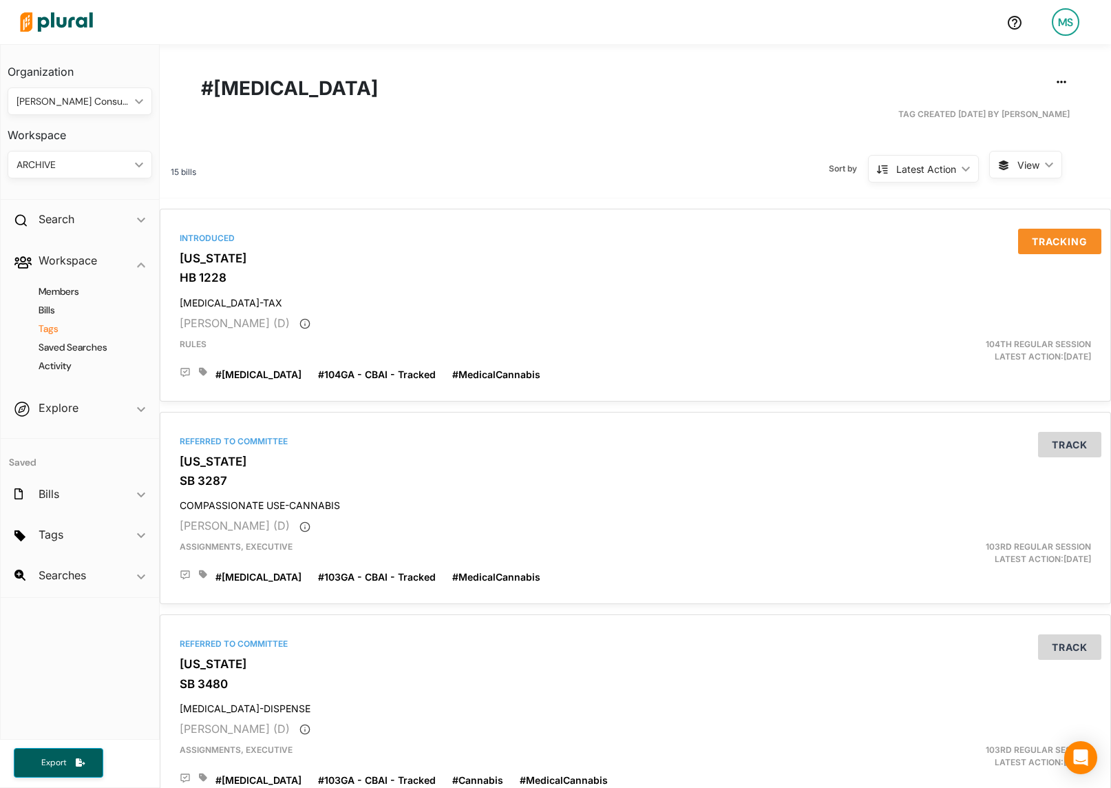
click at [51, 331] on h4 "Tags" at bounding box center [83, 328] width 124 height 13
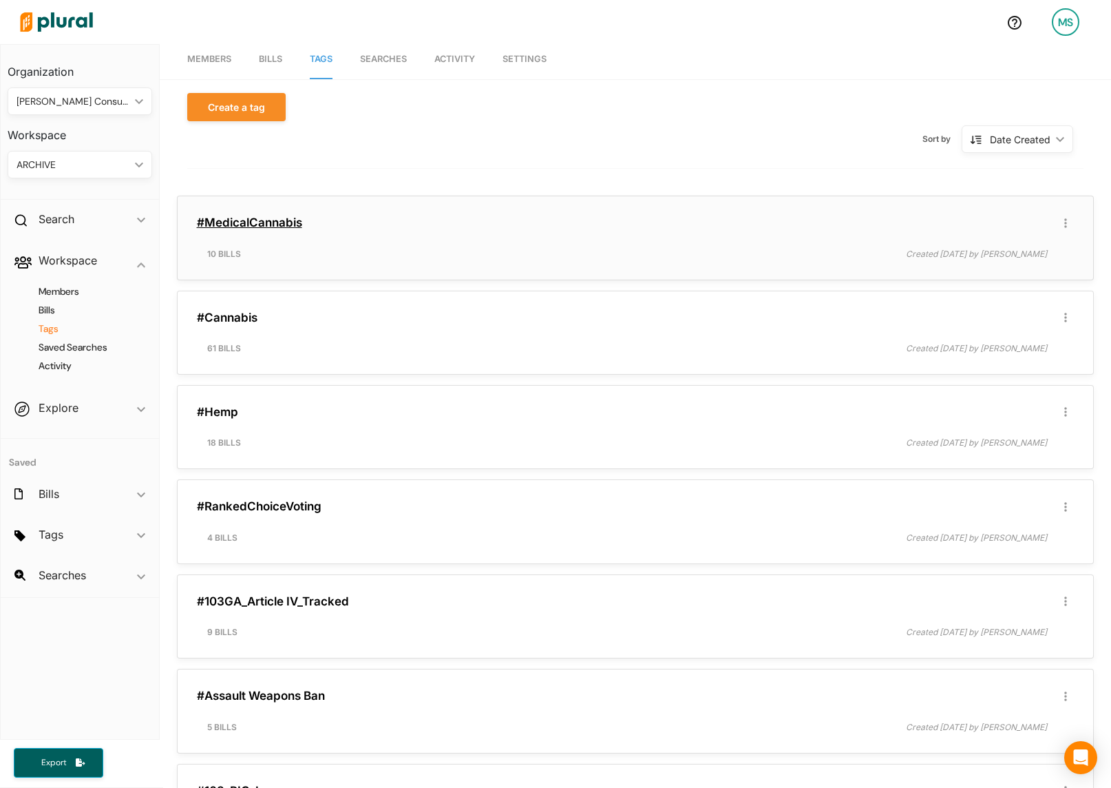
click at [281, 225] on link "#MedicalCannabis" at bounding box center [249, 223] width 105 height 14
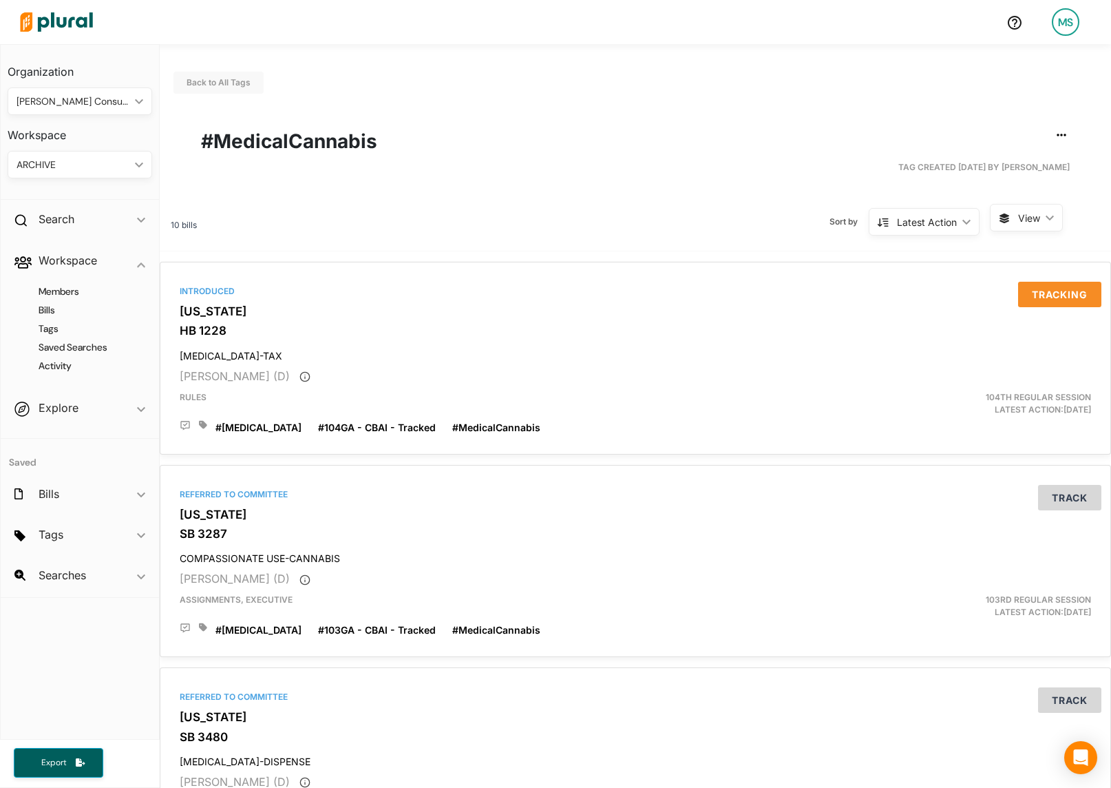
click at [70, 163] on div "ARCHIVE" at bounding box center [73, 165] width 113 height 14
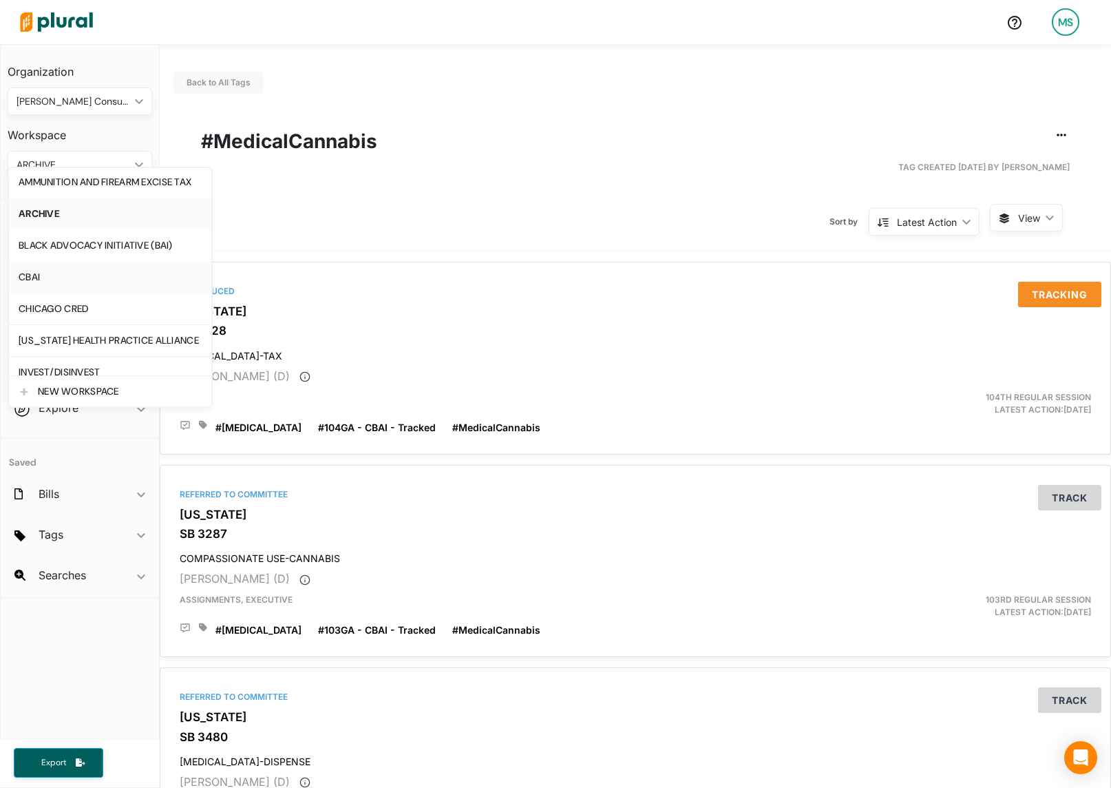
click at [30, 279] on div "CBAI" at bounding box center [110, 277] width 183 height 12
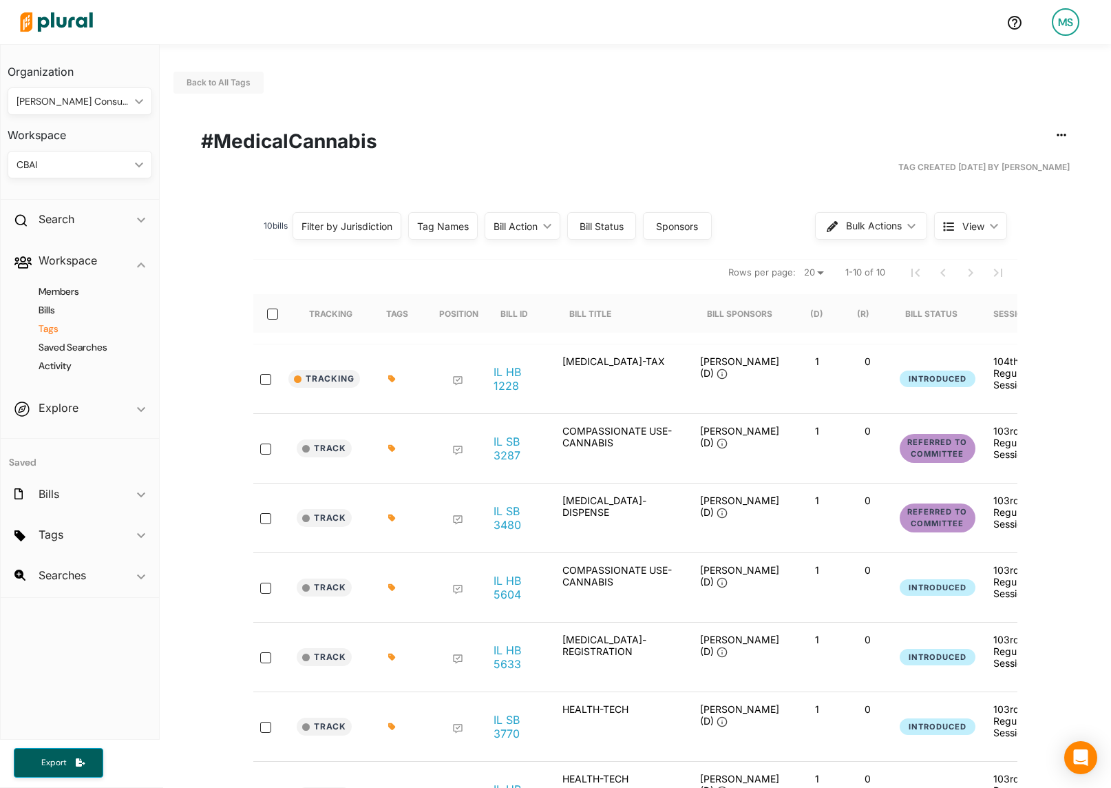
click at [50, 335] on h4 "Tags" at bounding box center [83, 328] width 124 height 13
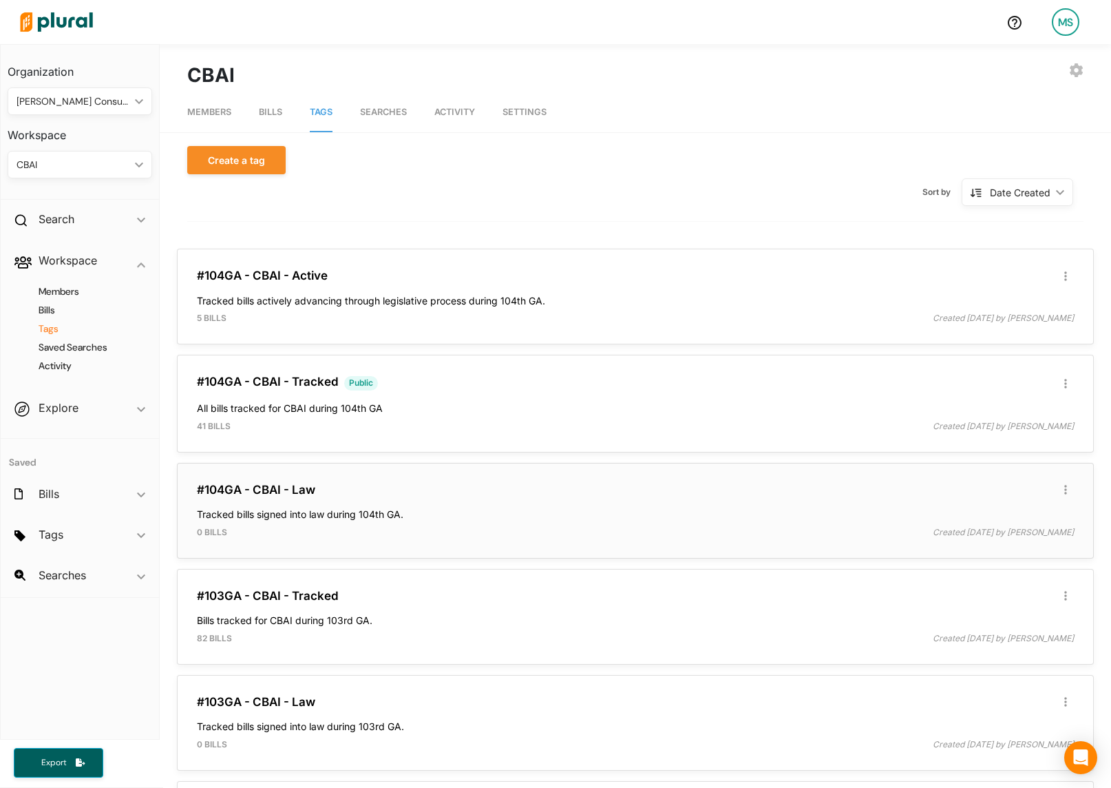
scroll to position [233, 0]
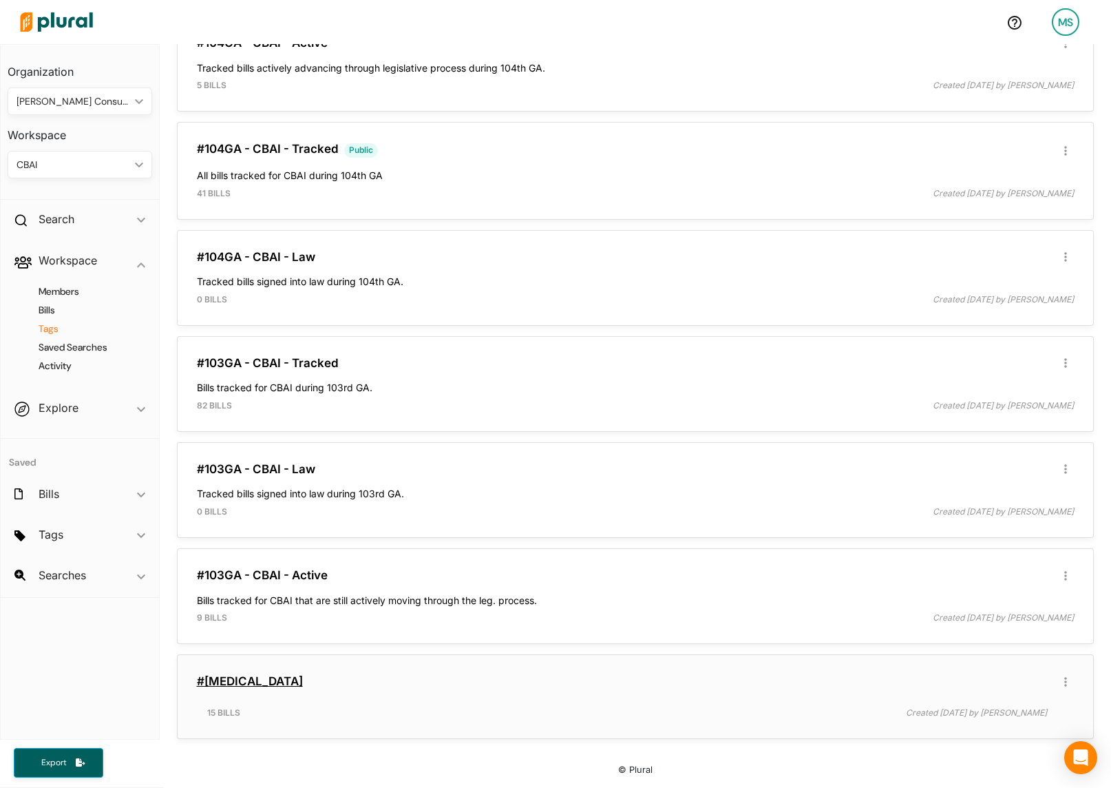
click at [243, 682] on link "#[MEDICAL_DATA]" at bounding box center [250, 681] width 106 height 14
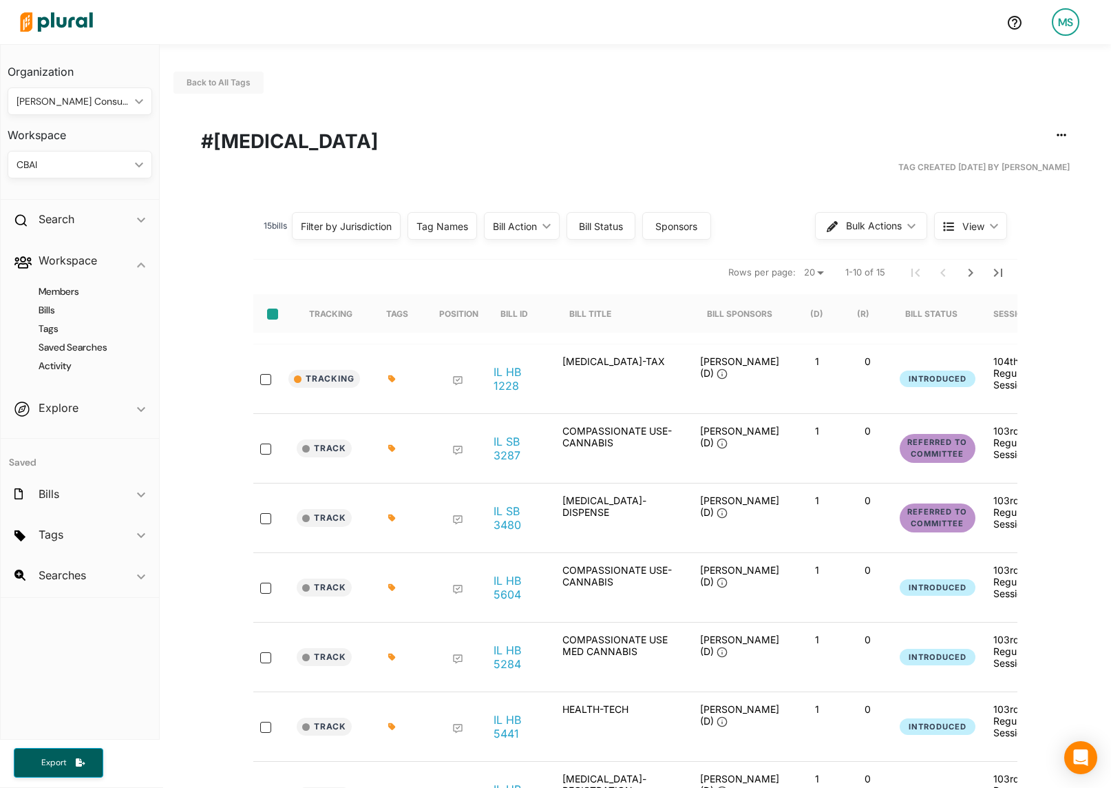
click at [275, 318] on input "select-all-rows" at bounding box center [272, 314] width 11 height 11
click at [845, 224] on button "Bulk Actions ic_keyboard_arrow_down" at bounding box center [872, 226] width 111 height 28
click at [489, 258] on div "15 bill s Filter by Jurisdiction Filter by Jurisdiction close [US_STATE] Save C…" at bounding box center [635, 232] width 764 height 56
click at [787, 273] on span "Rows per page:" at bounding box center [762, 273] width 67 height 14
click at [807, 272] on select "20 50" at bounding box center [814, 272] width 30 height 17
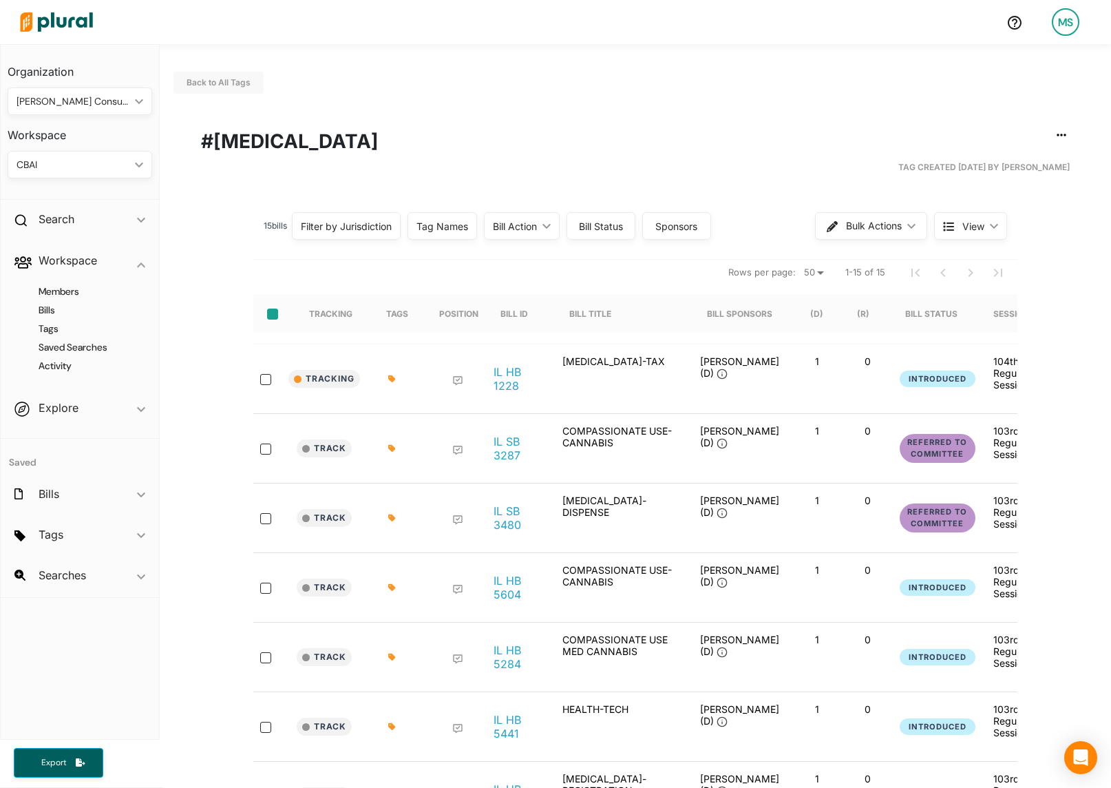
click at [272, 309] on input "select-all-rows" at bounding box center [272, 314] width 11 height 11
click at [870, 222] on span "Bulk Actions" at bounding box center [875, 226] width 56 height 10
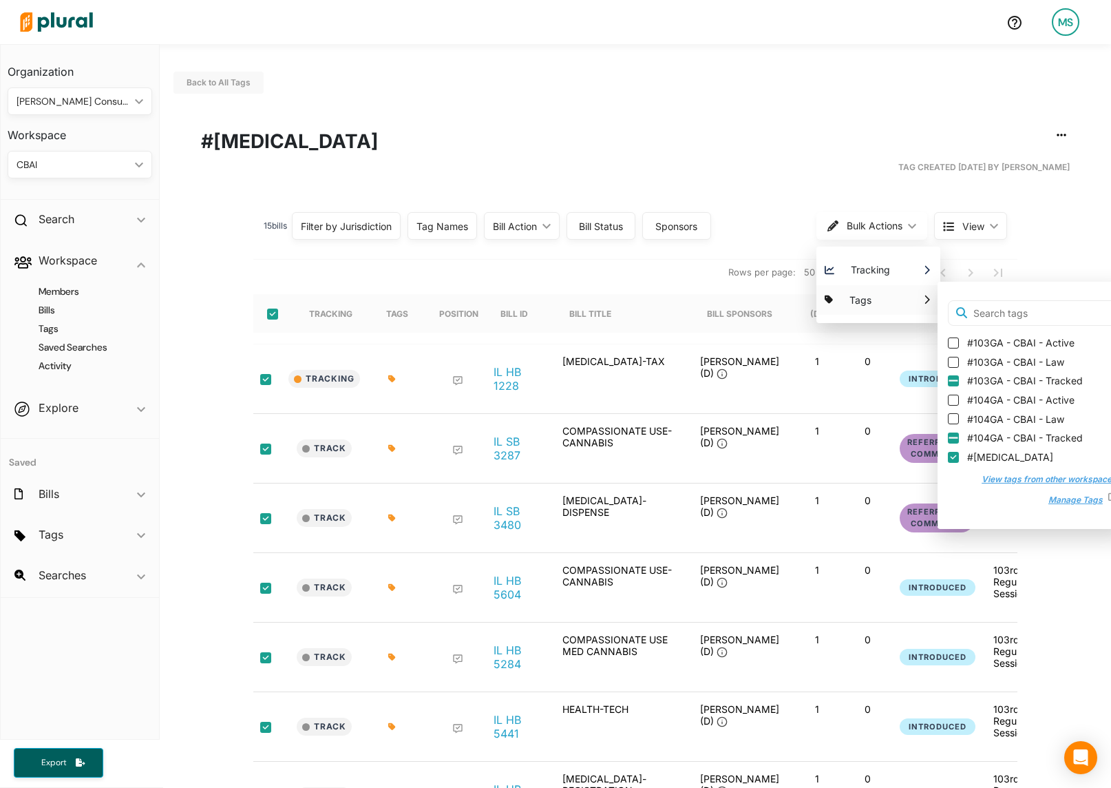
click at [1034, 481] on button "View tags from other workspaces" at bounding box center [1042, 479] width 149 height 21
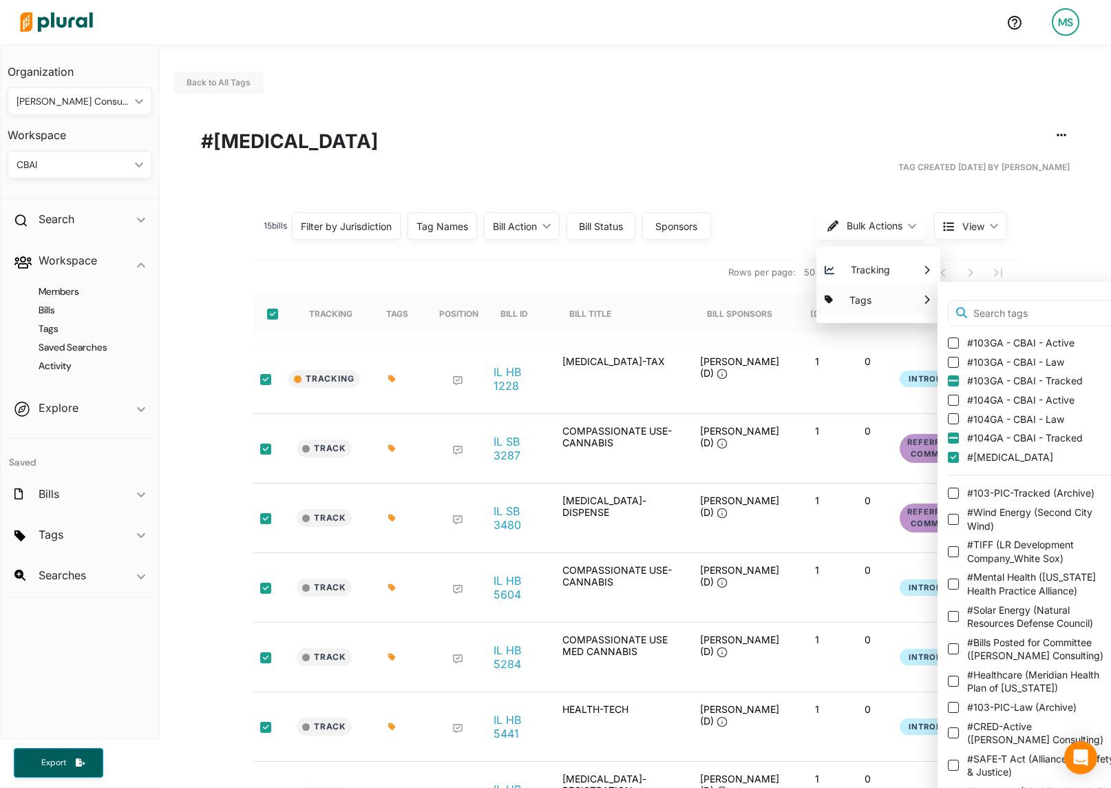
scroll to position [0, 4]
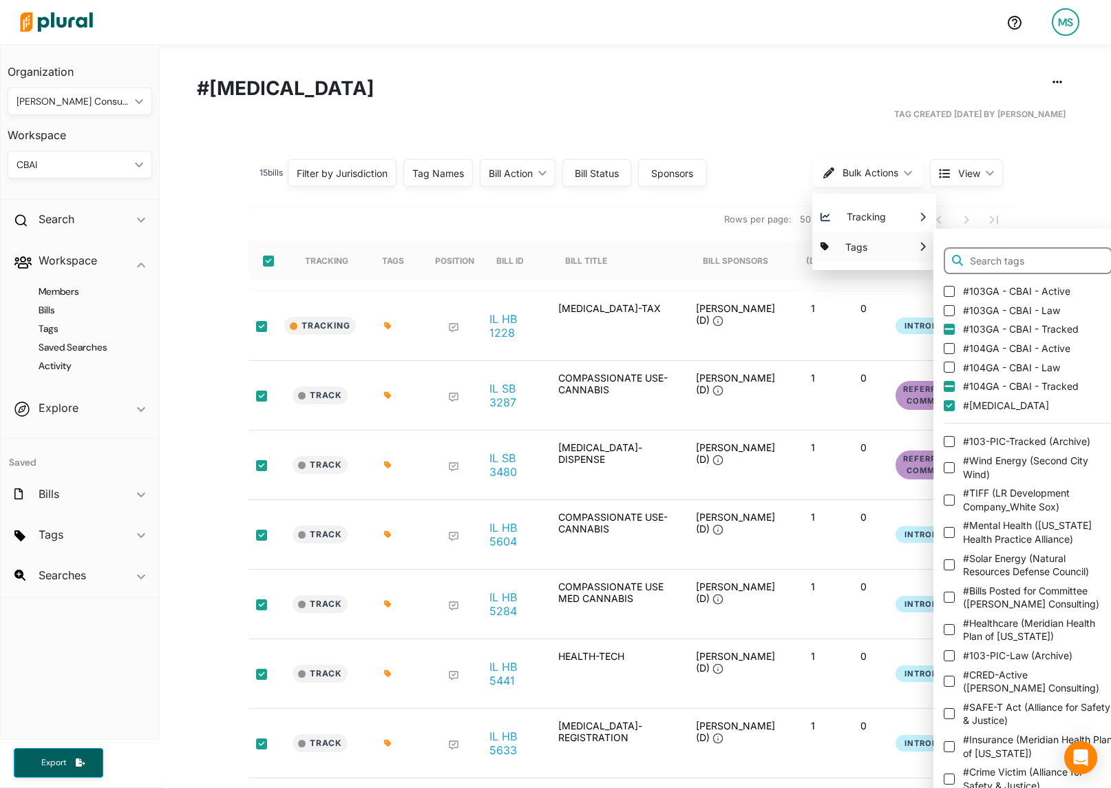
click at [1016, 261] on input "text" at bounding box center [1028, 261] width 169 height 28
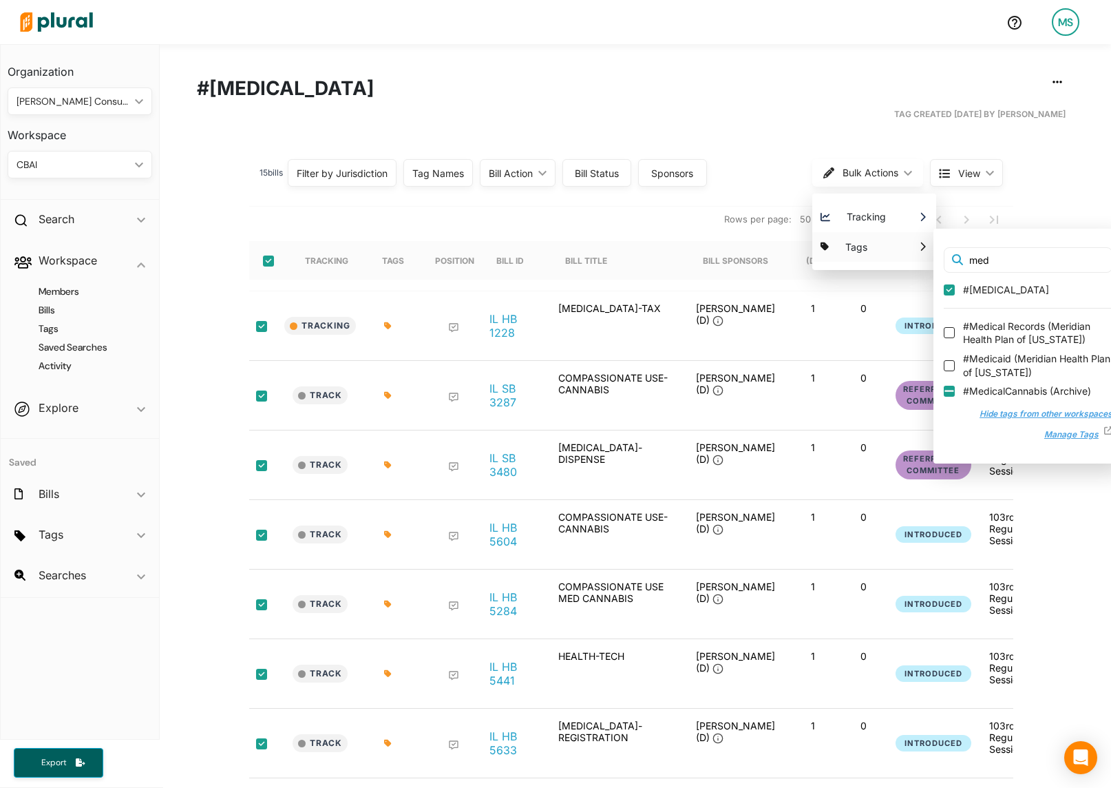
click at [946, 395] on input "#MedicalCannabis ( Archive )" at bounding box center [949, 391] width 11 height 11
click at [948, 390] on input "#MedicalCannabis ( Archive )" at bounding box center [949, 391] width 11 height 11
click at [950, 388] on input "#MedicalCannabis ( Archive )" at bounding box center [949, 391] width 11 height 11
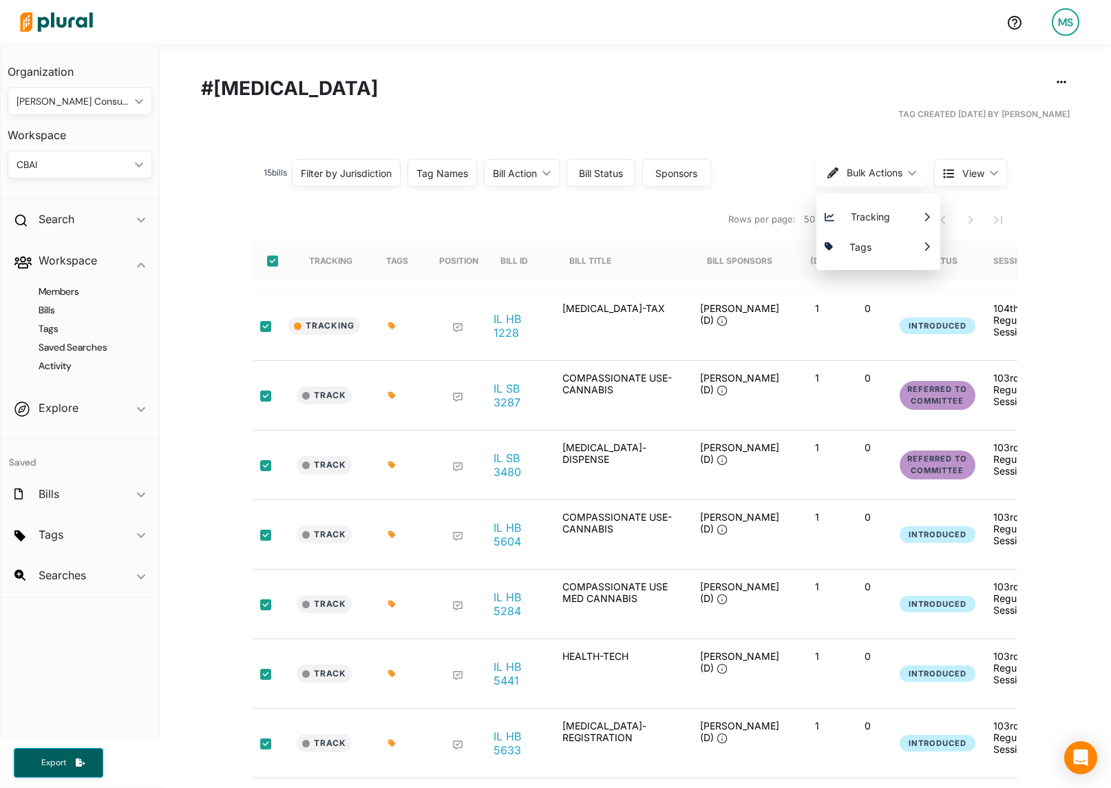
scroll to position [0, 0]
click at [239, 227] on div "15 bill s Filter by Jurisdiction Filter by Jurisdiction close [US_STATE] Save C…" at bounding box center [636, 754] width 952 height 1206
click at [275, 260] on input "select-all-rows" at bounding box center [272, 260] width 11 height 11
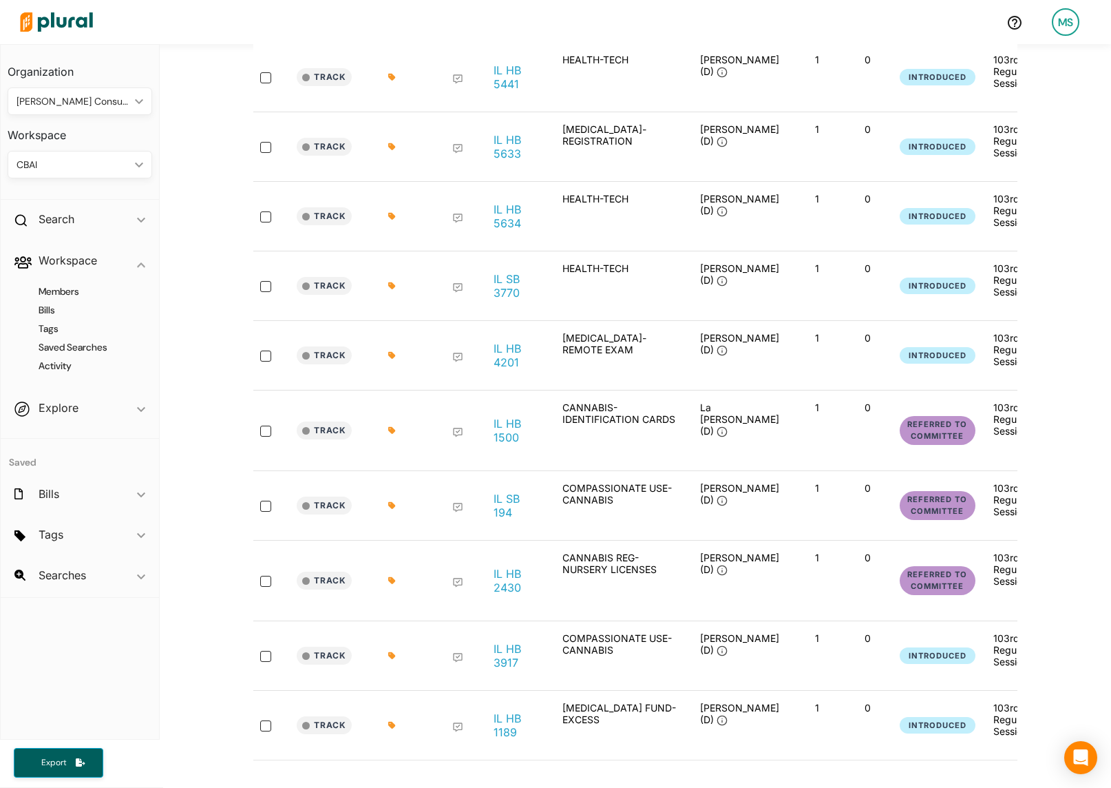
click at [388, 721] on icon at bounding box center [392, 725] width 8 height 8
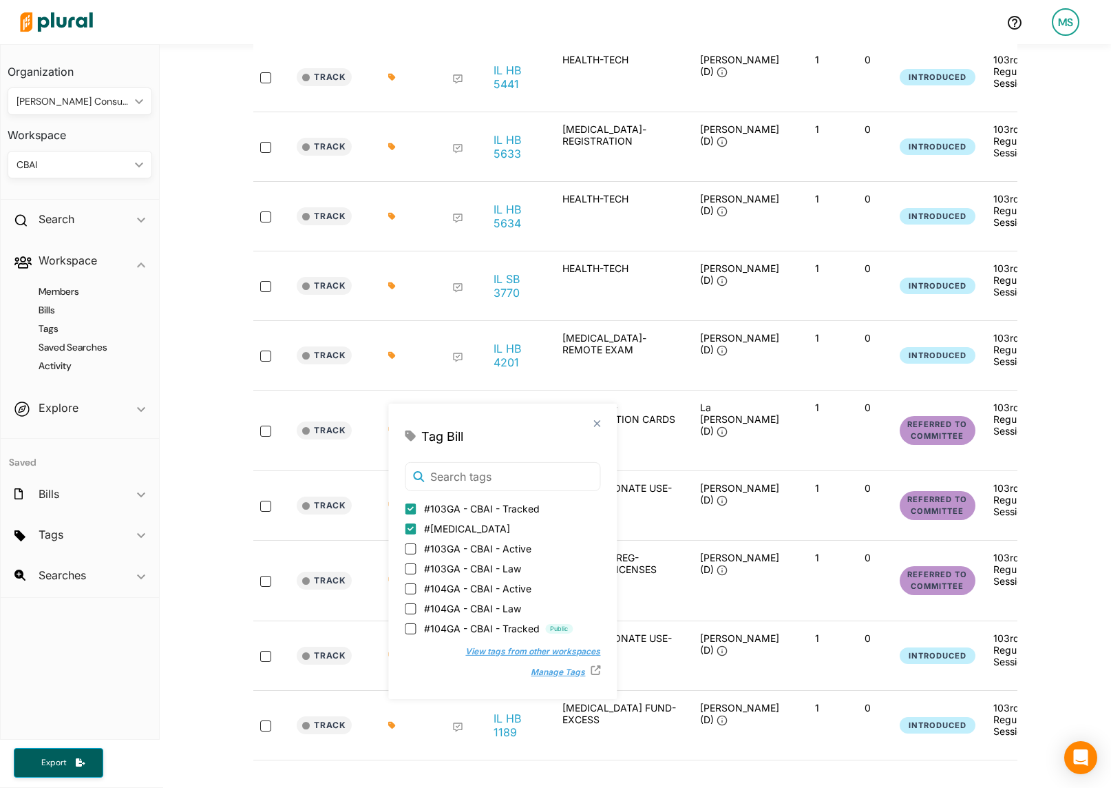
click at [479, 651] on button "View tags from other workspaces" at bounding box center [526, 651] width 149 height 21
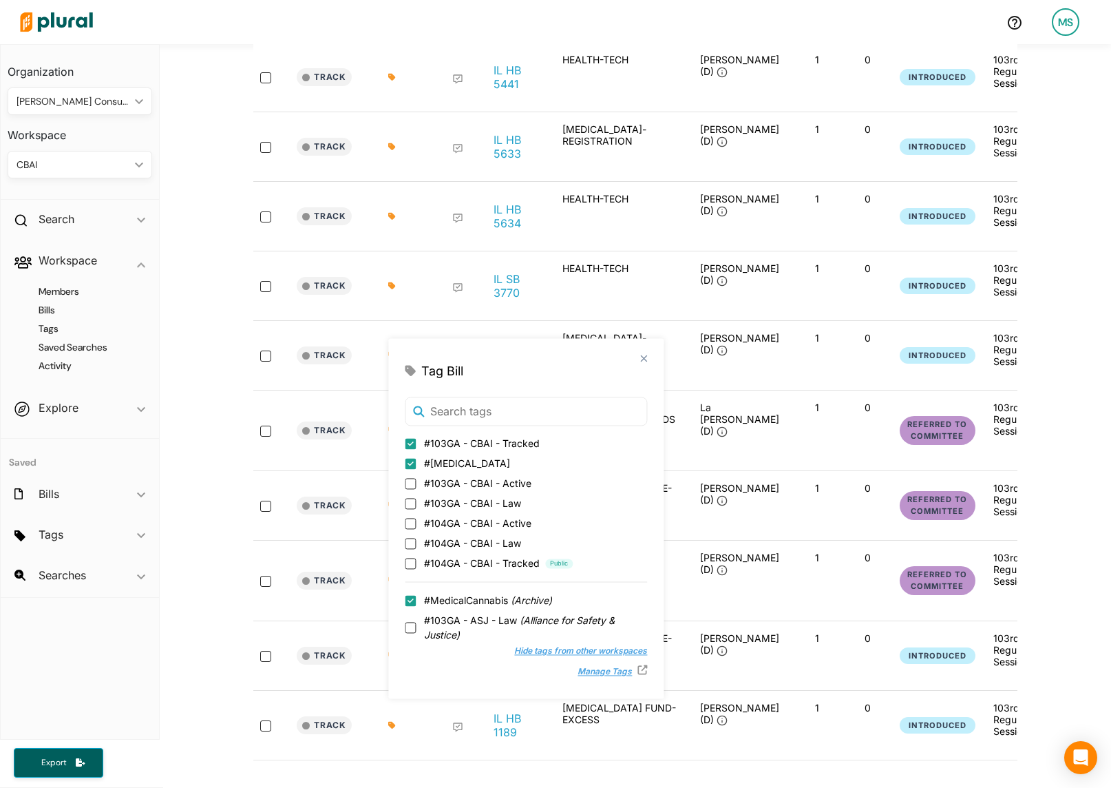
scroll to position [37, 0]
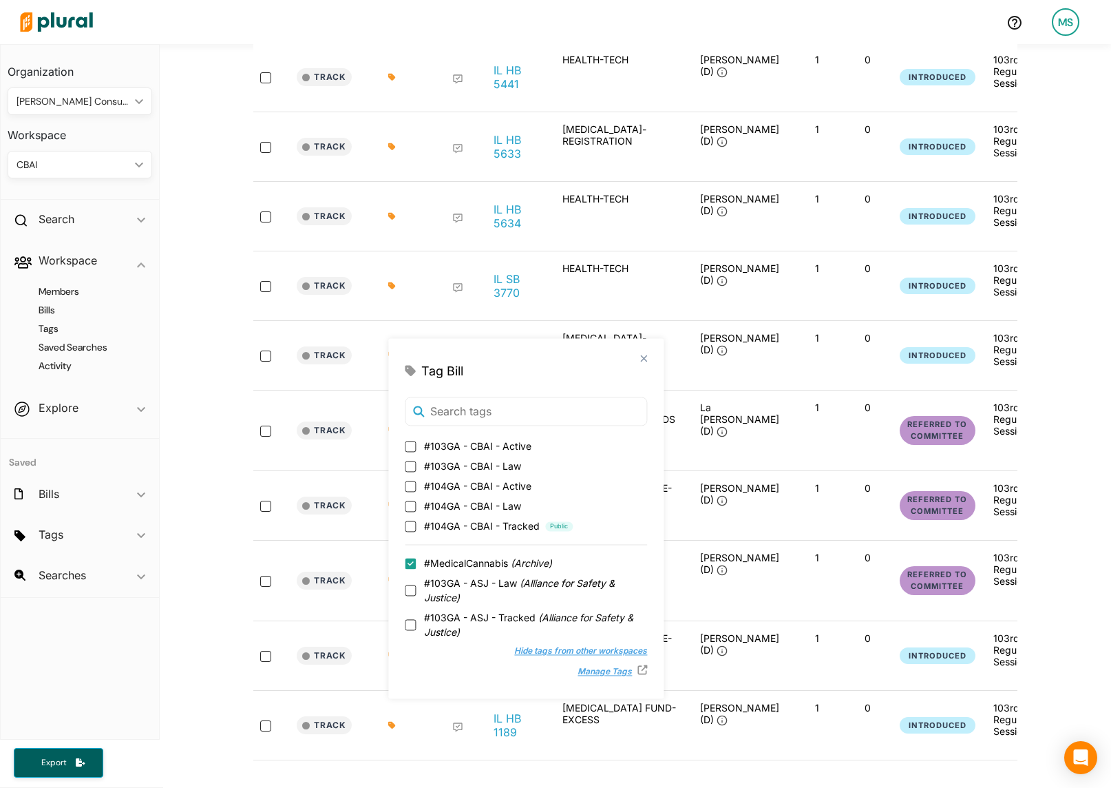
click at [240, 625] on div "15 bill s Filter by Jurisdiction Filter by Jurisdiction close [US_STATE] Save C…" at bounding box center [636, 157] width 952 height 1206
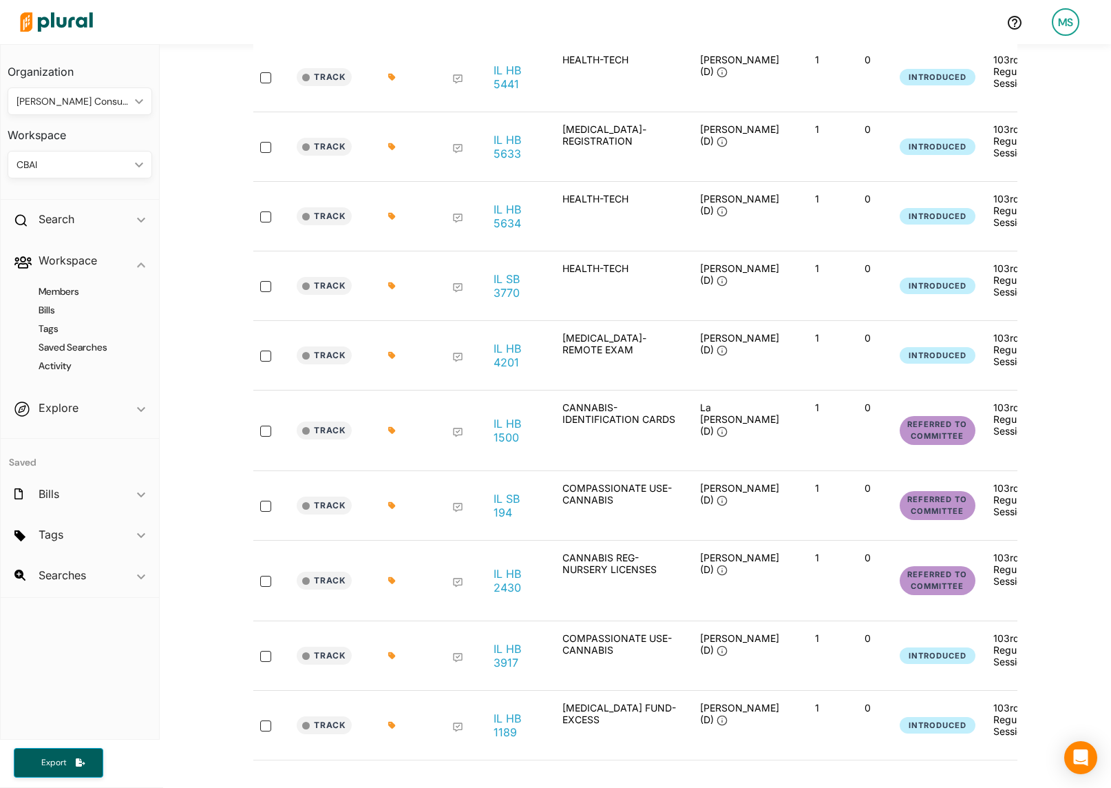
click at [394, 651] on icon at bounding box center [392, 655] width 8 height 8
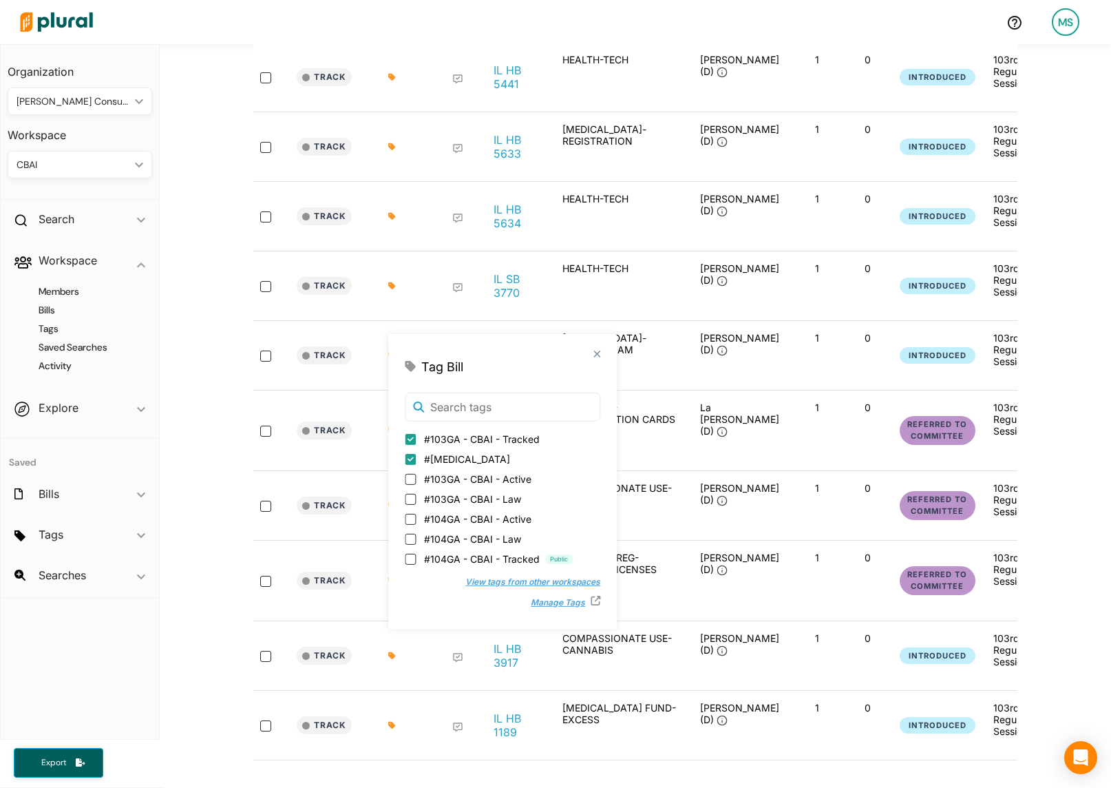
click at [470, 585] on button "View tags from other workspaces" at bounding box center [526, 582] width 149 height 21
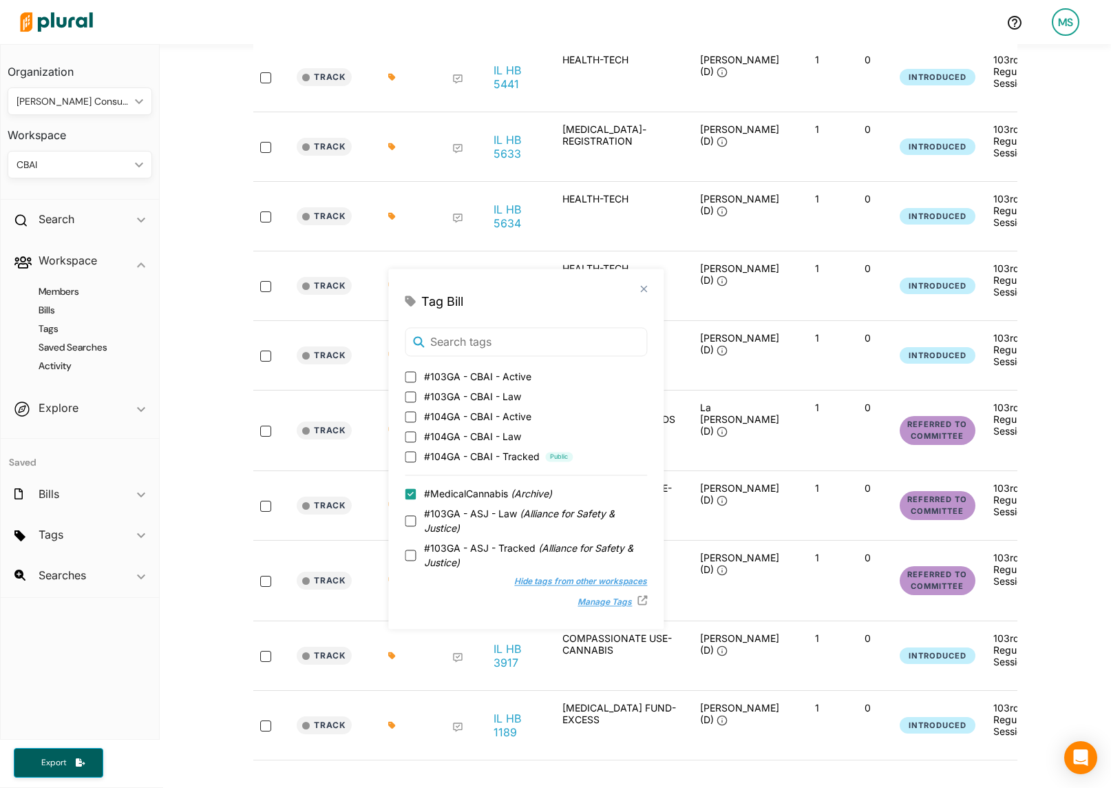
click at [166, 485] on div "15 bill s Filter by Jurisdiction Filter by Jurisdiction close [US_STATE] Save C…" at bounding box center [636, 157] width 952 height 1206
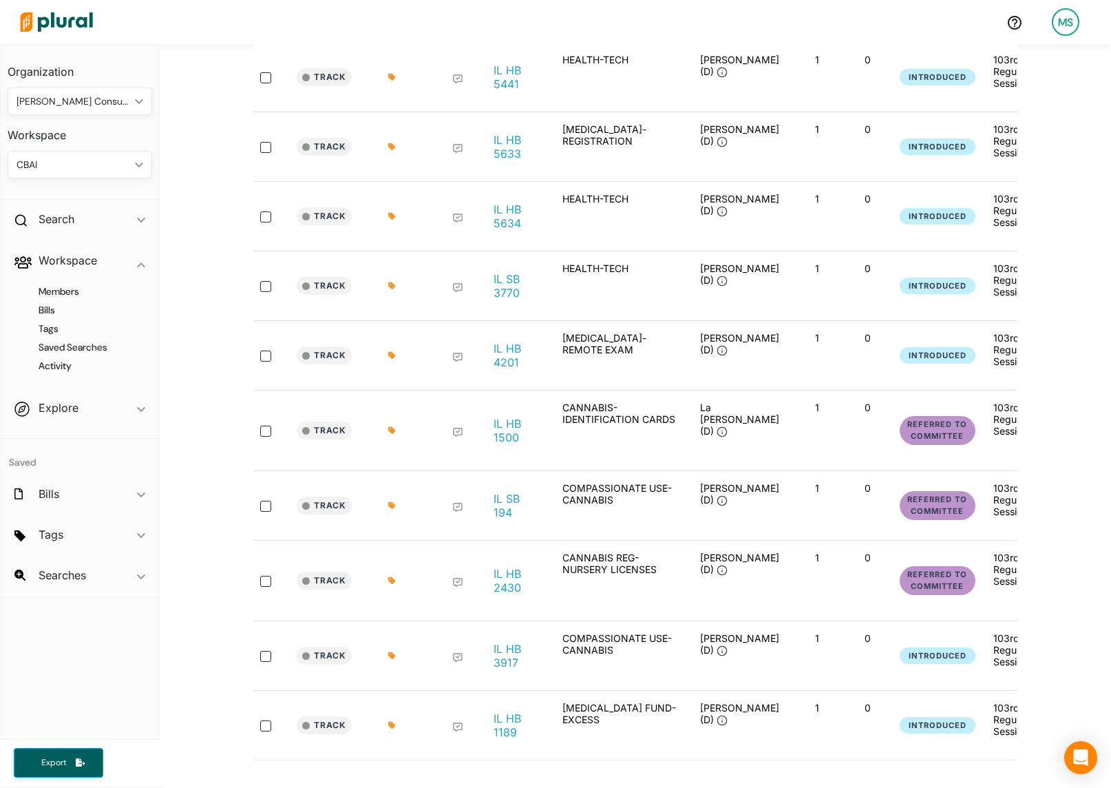
click at [391, 577] on icon at bounding box center [391, 580] width 7 height 7
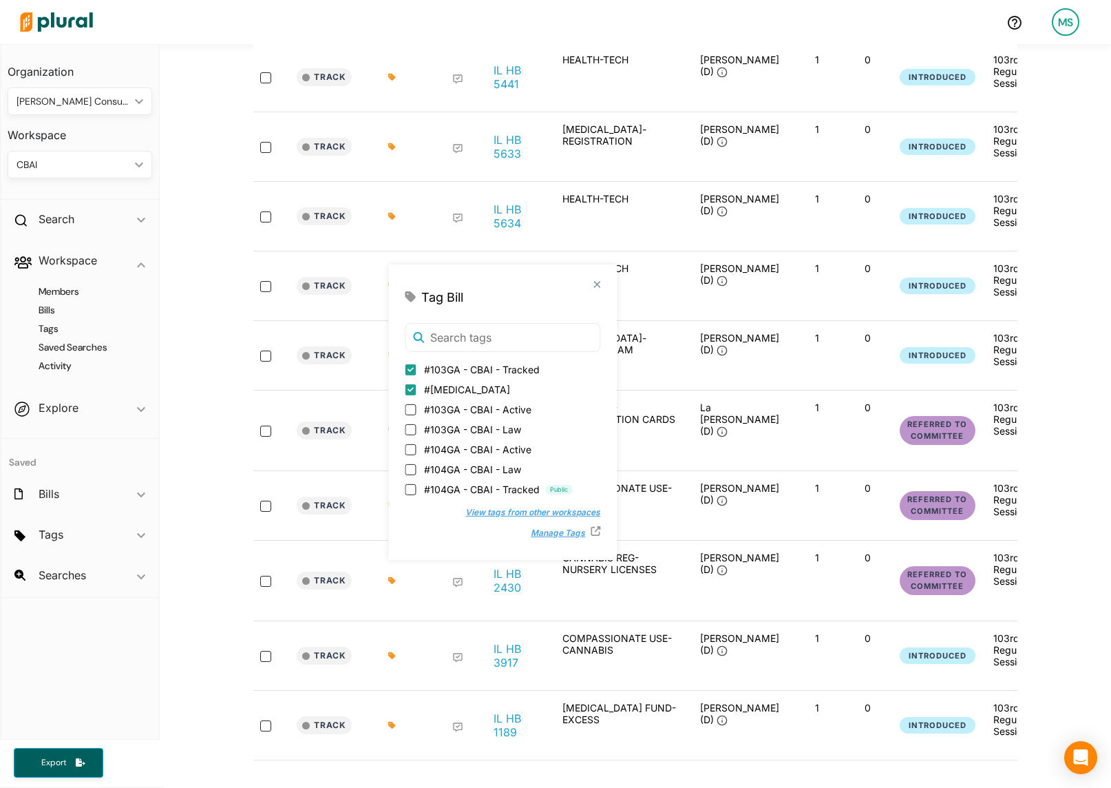
click at [470, 516] on button "View tags from other workspaces" at bounding box center [526, 512] width 149 height 21
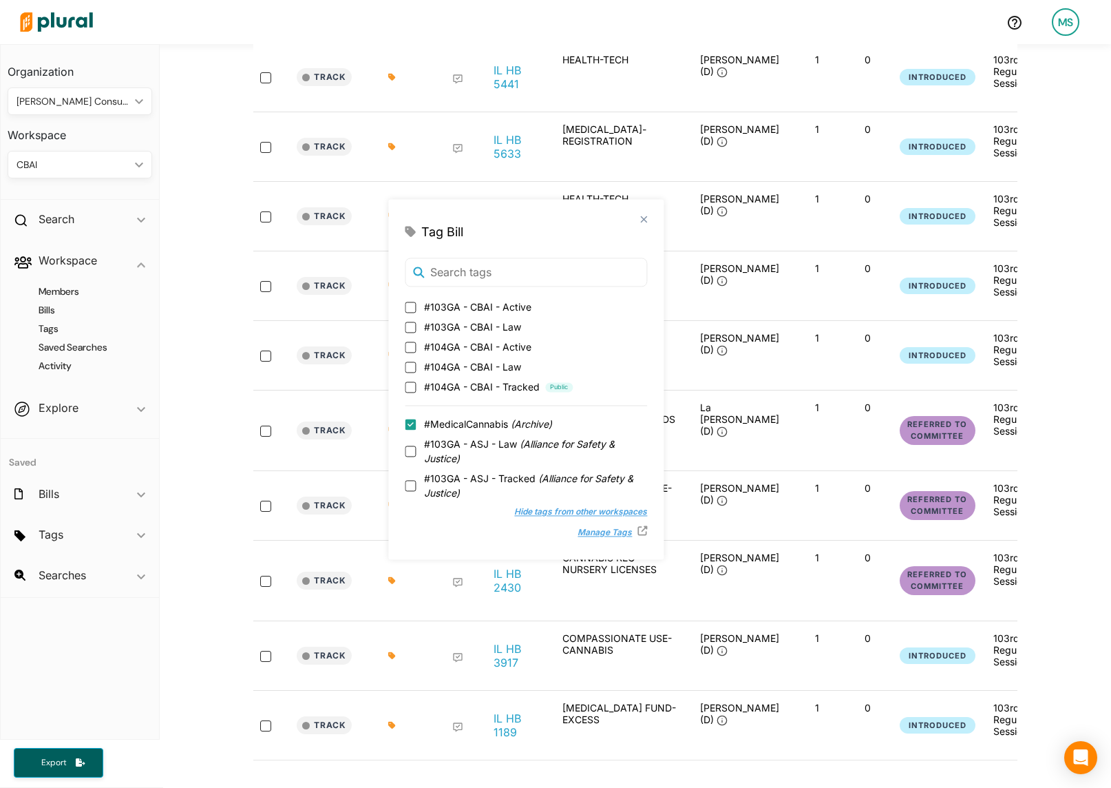
click at [213, 426] on div "15 bill s Filter by Jurisdiction Filter by Jurisdiction close [US_STATE] Save C…" at bounding box center [636, 157] width 952 height 1206
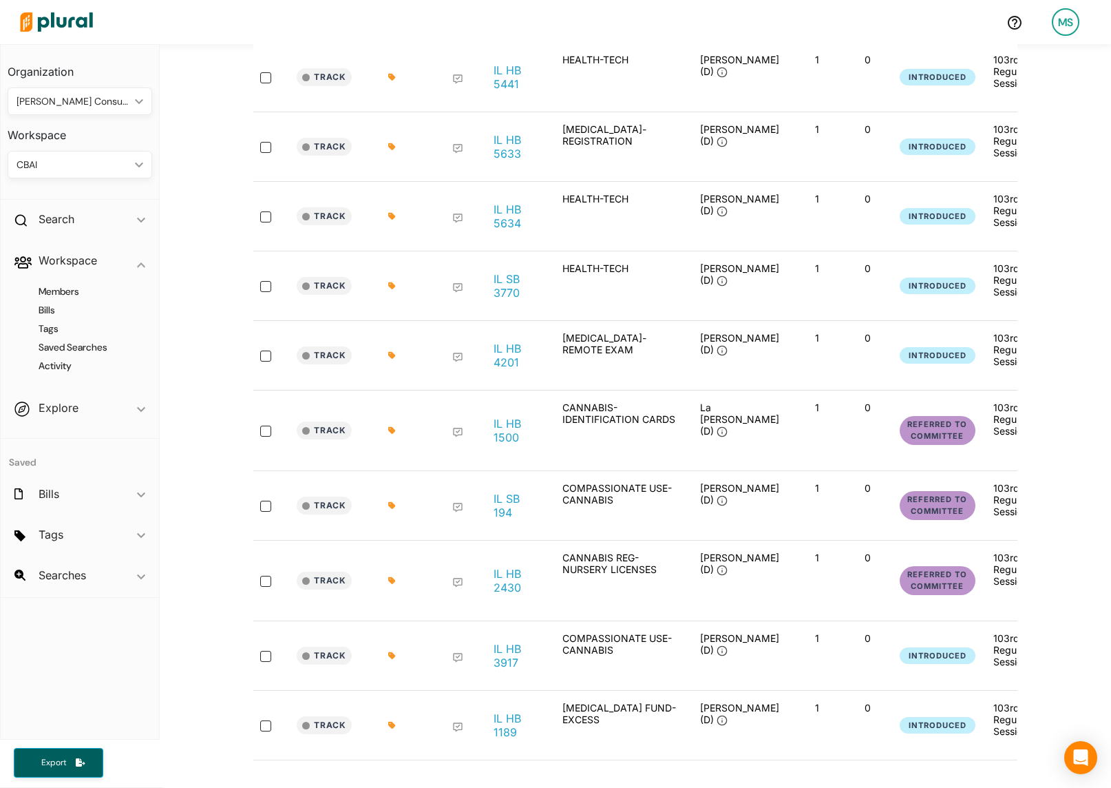
click at [389, 488] on div at bounding box center [396, 505] width 69 height 47
click at [396, 501] on div at bounding box center [396, 505] width 16 height 8
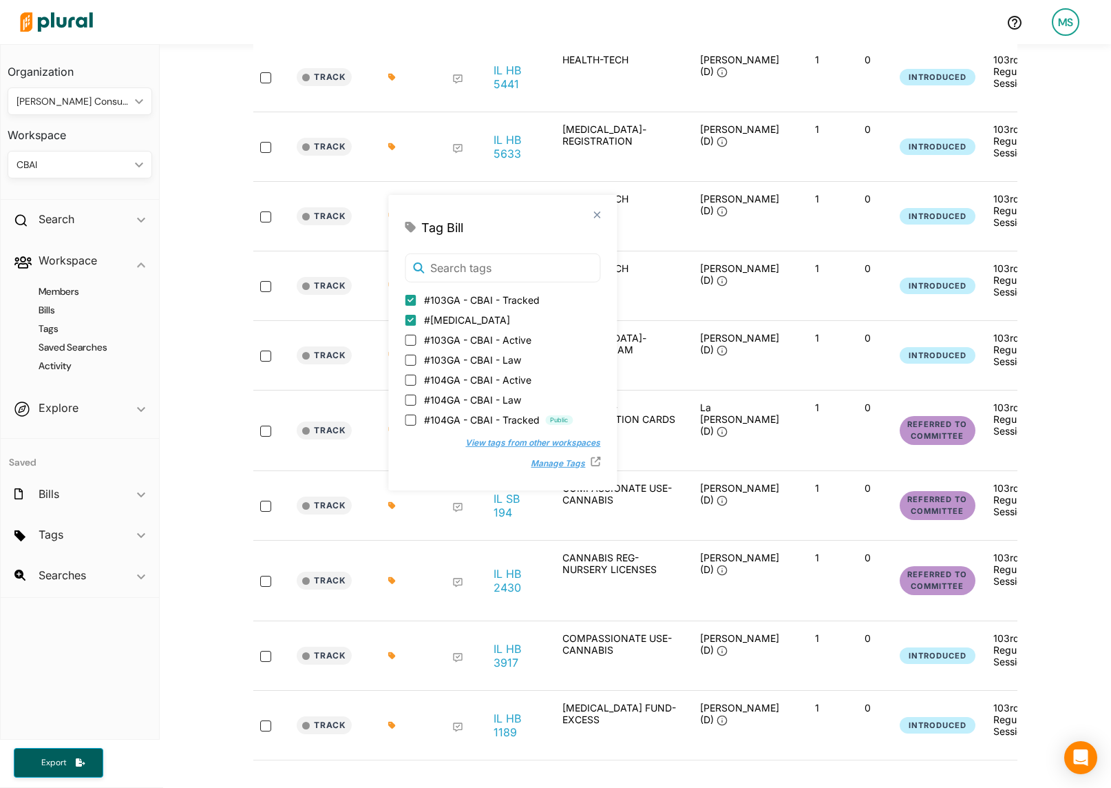
click at [472, 449] on button "View tags from other workspaces" at bounding box center [526, 442] width 149 height 21
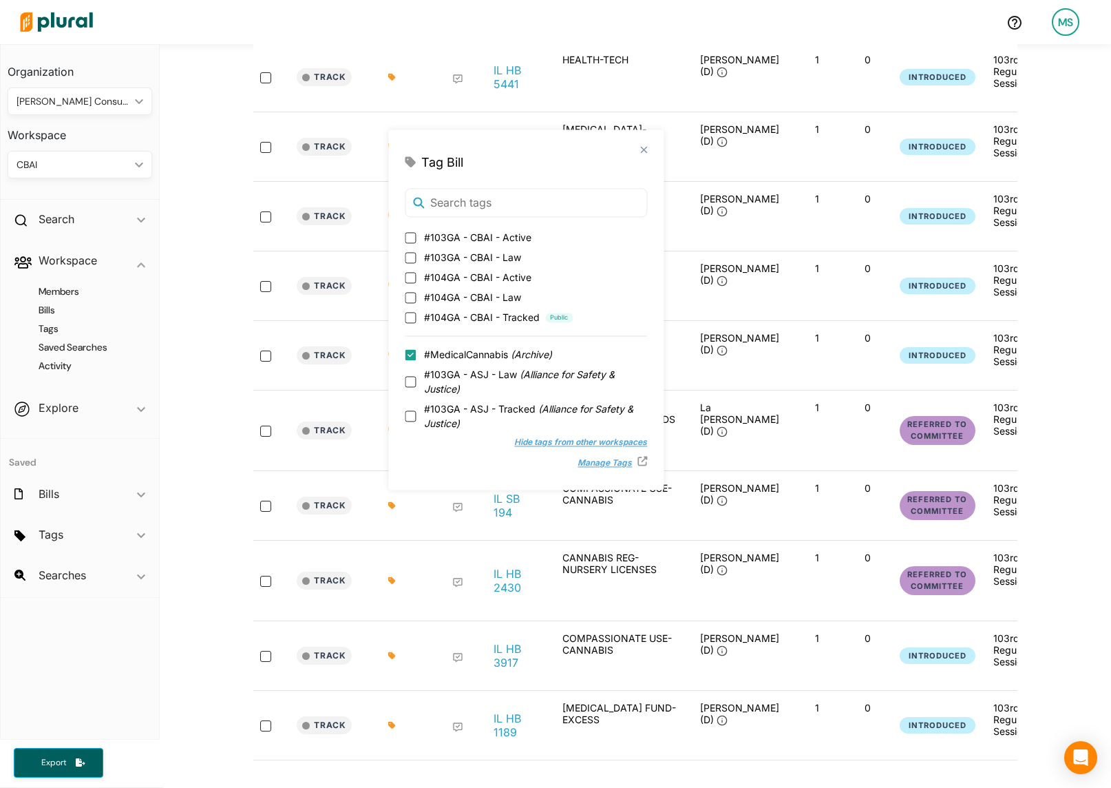
click at [205, 388] on div "15 bill s Filter by Jurisdiction Filter by Jurisdiction close [US_STATE] Save C…" at bounding box center [636, 157] width 952 height 1206
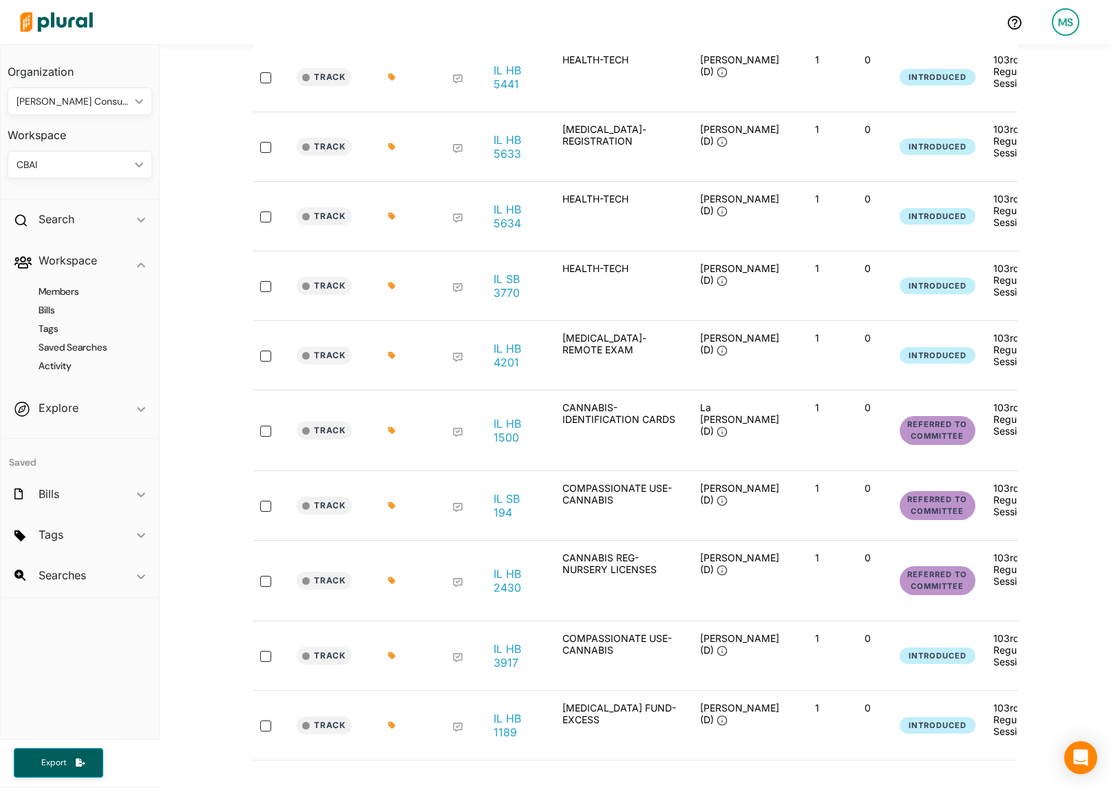
click at [393, 427] on icon at bounding box center [391, 430] width 7 height 7
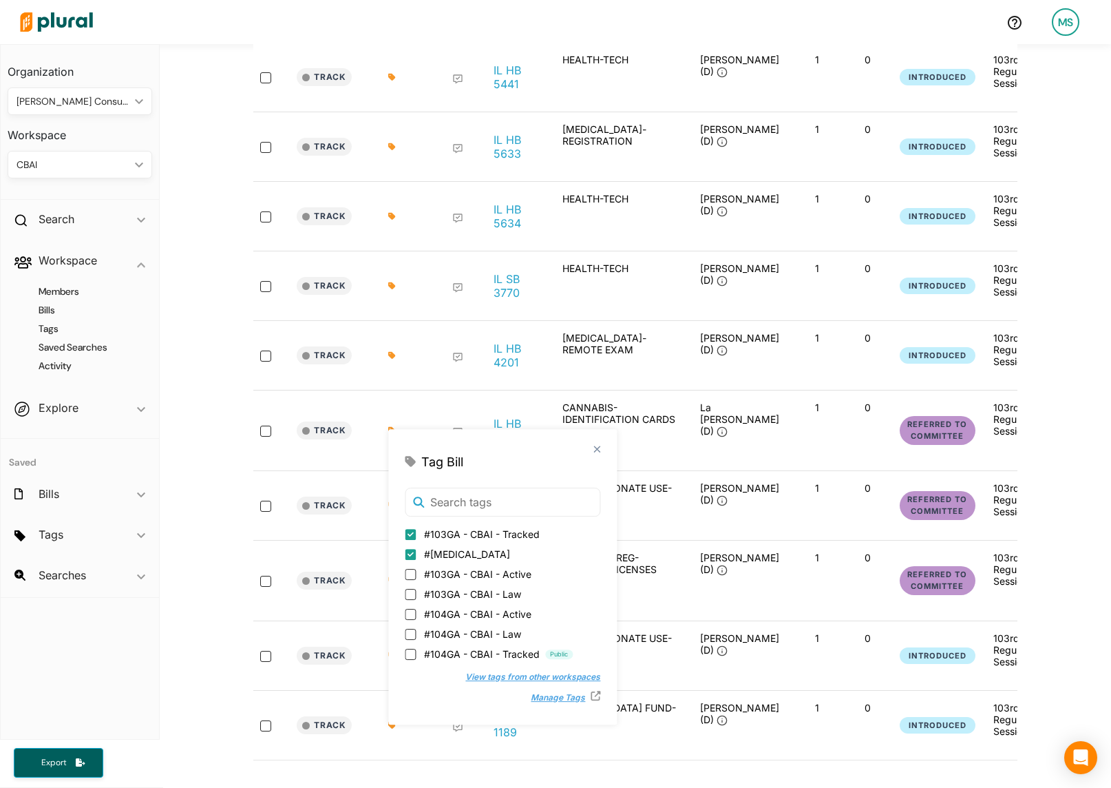
click at [465, 674] on button "View tags from other workspaces" at bounding box center [526, 677] width 149 height 21
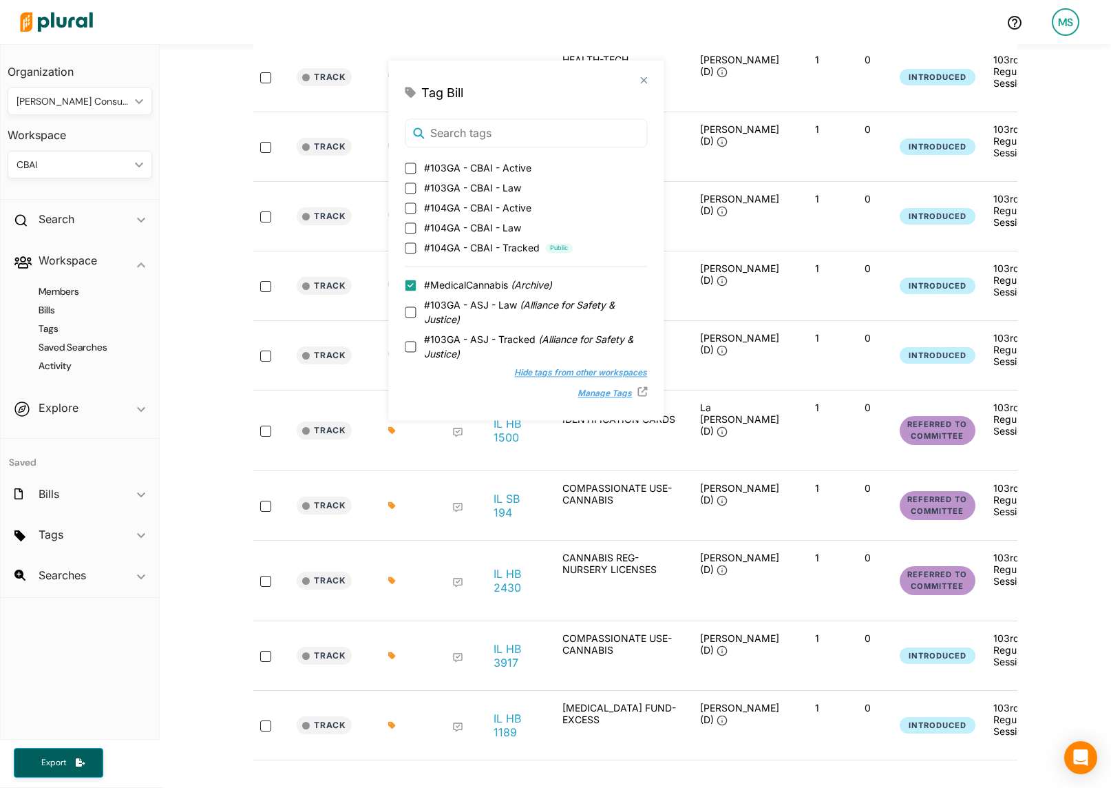
click at [197, 366] on div "15 bill s Filter by Jurisdiction Filter by Jurisdiction close [US_STATE] Save C…" at bounding box center [636, 157] width 952 height 1206
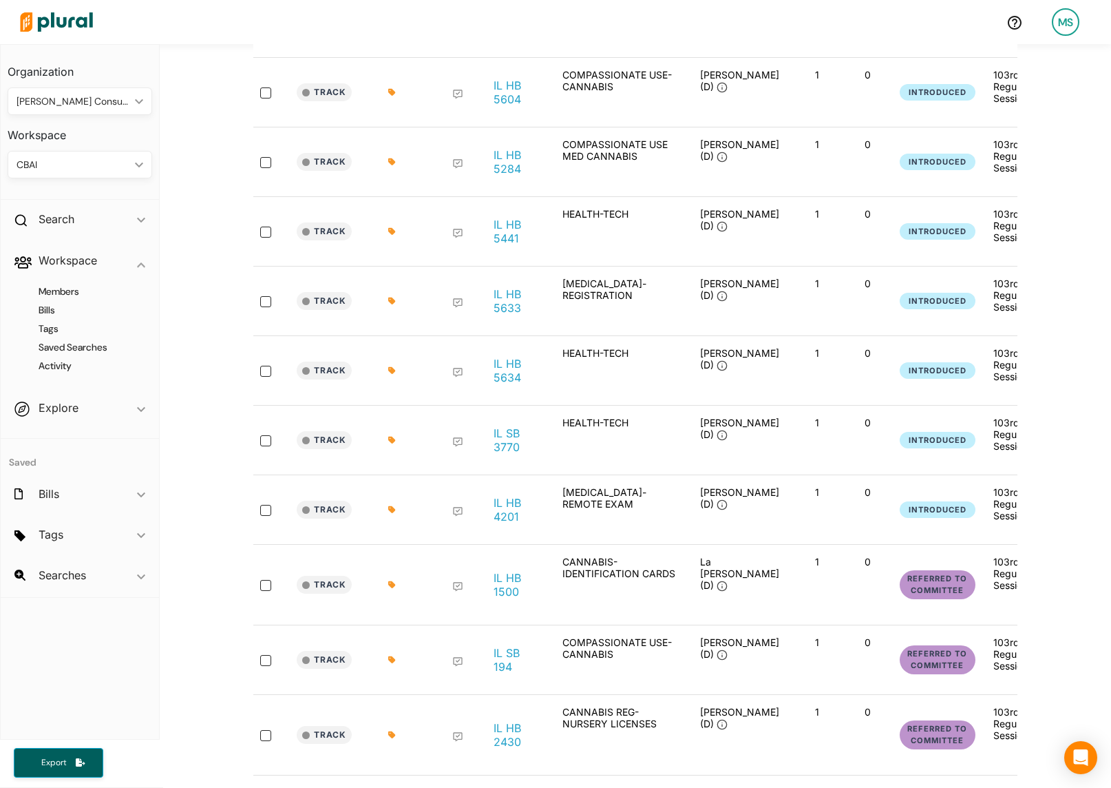
scroll to position [466, 0]
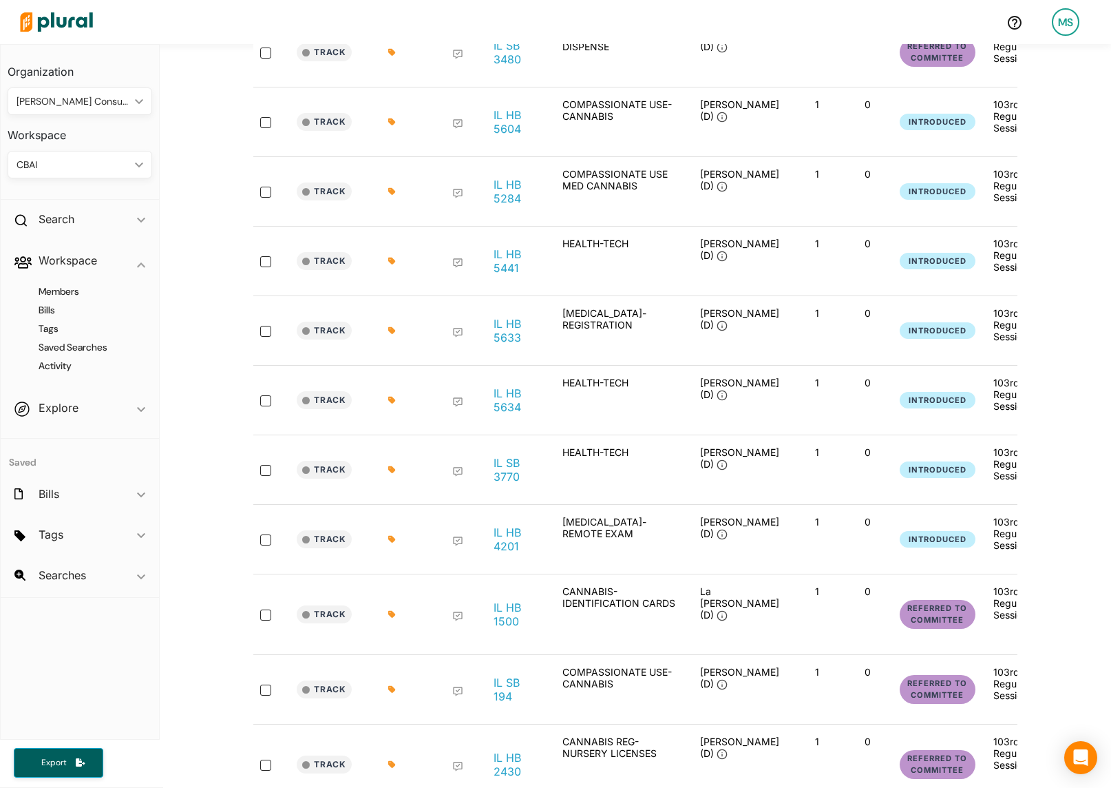
click at [393, 538] on icon at bounding box center [391, 539] width 7 height 7
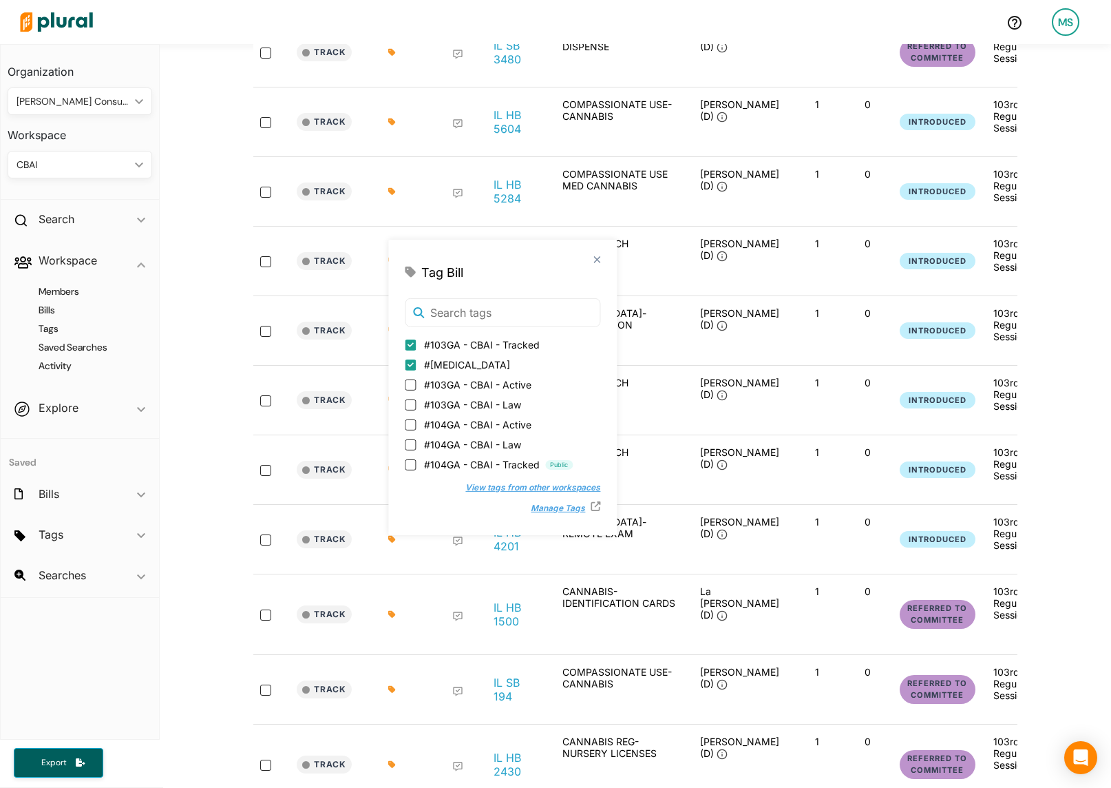
click at [477, 491] on button "View tags from other workspaces" at bounding box center [526, 487] width 149 height 21
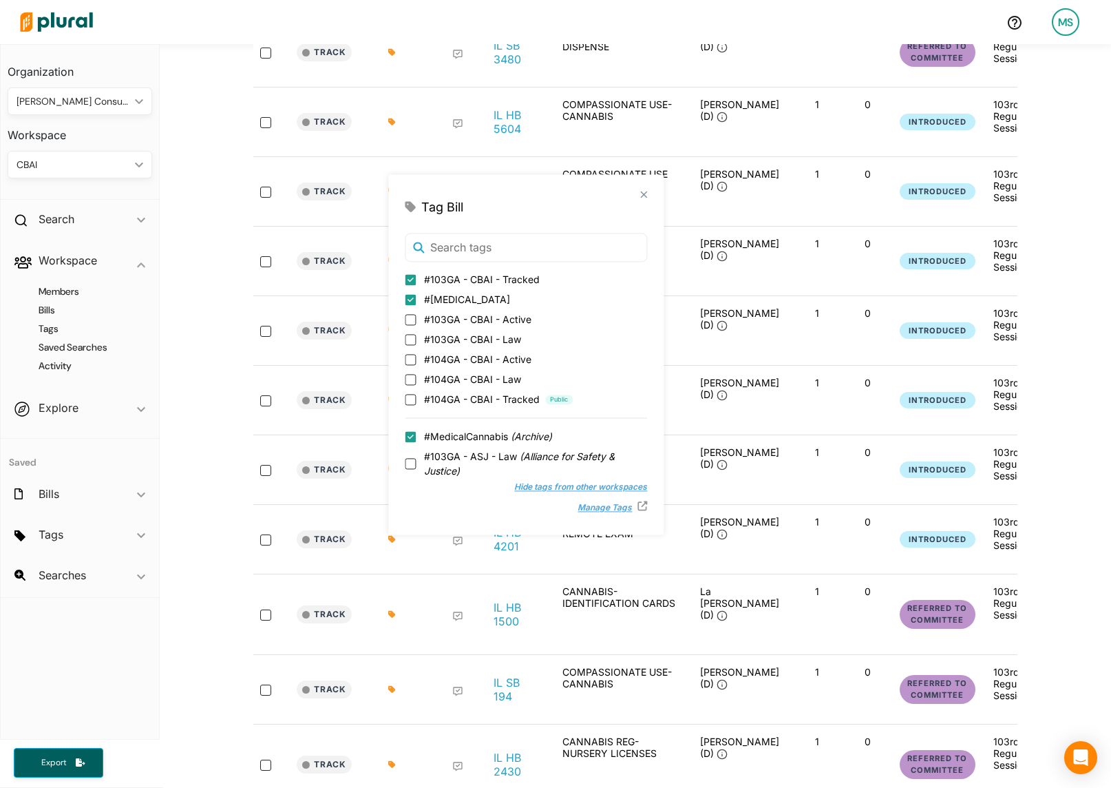
scroll to position [37, 0]
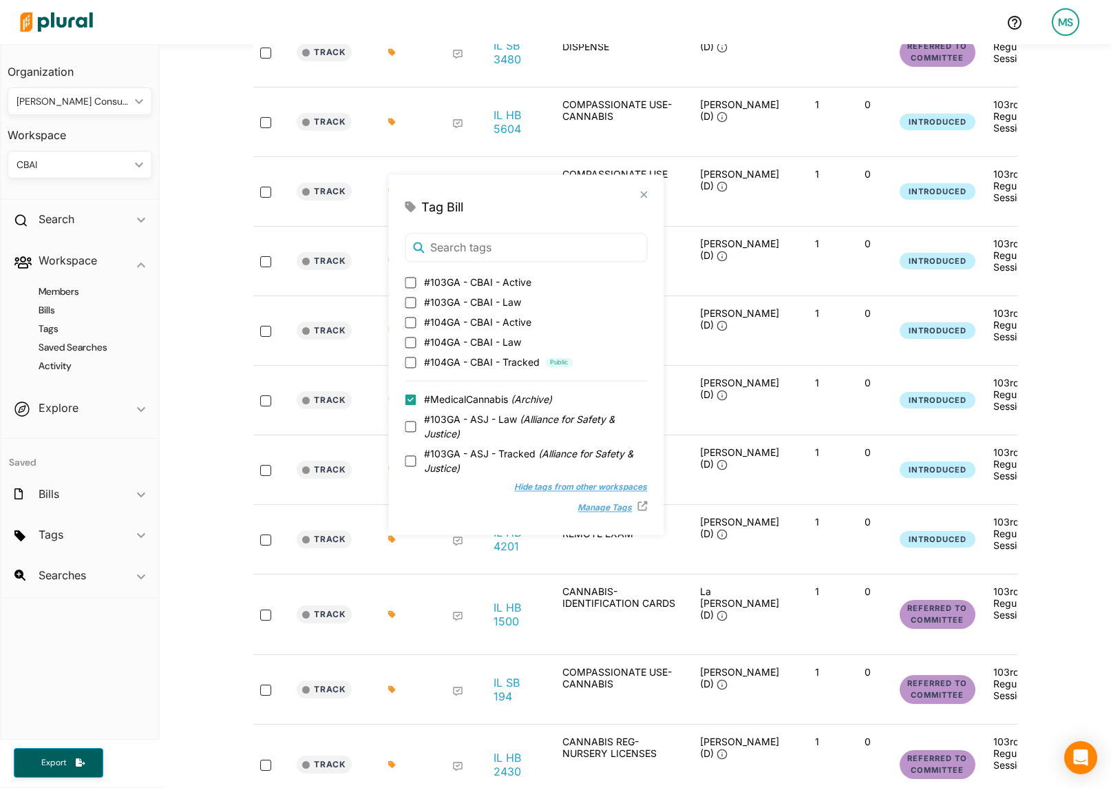
click at [201, 386] on div "15 bill s Filter by Jurisdiction Filter by Jurisdiction close [US_STATE] Save C…" at bounding box center [636, 341] width 952 height 1206
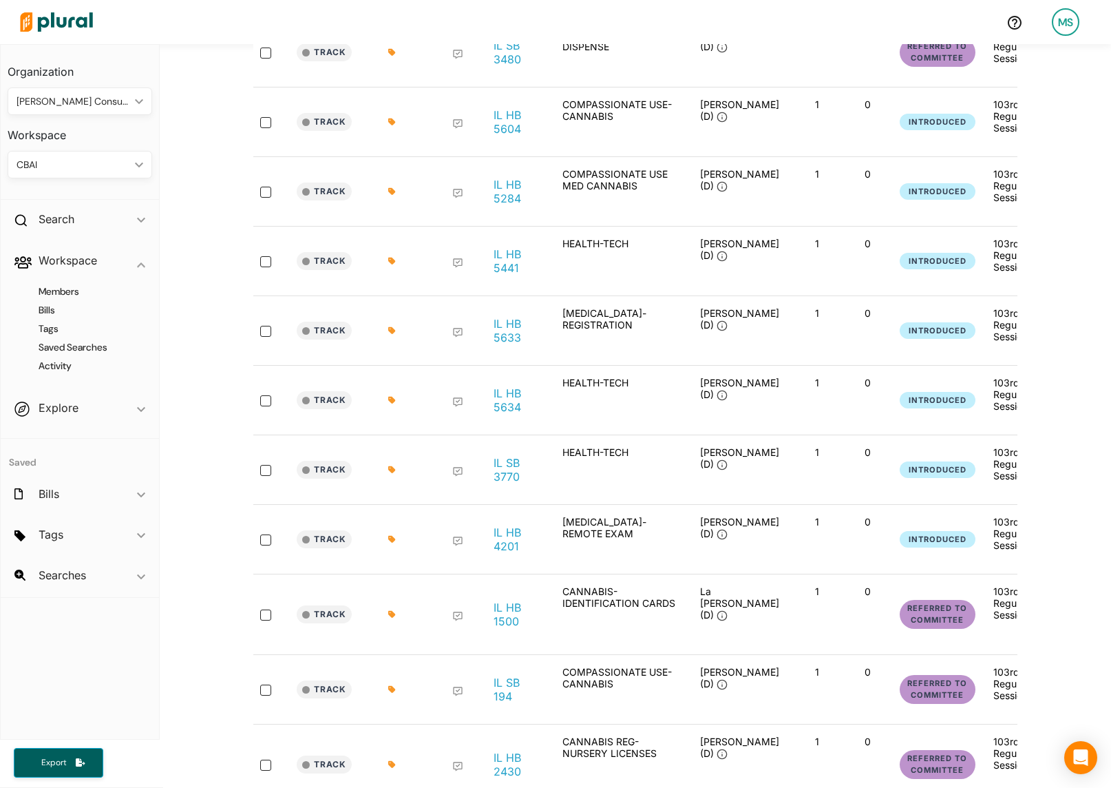
click at [392, 401] on icon at bounding box center [391, 400] width 7 height 7
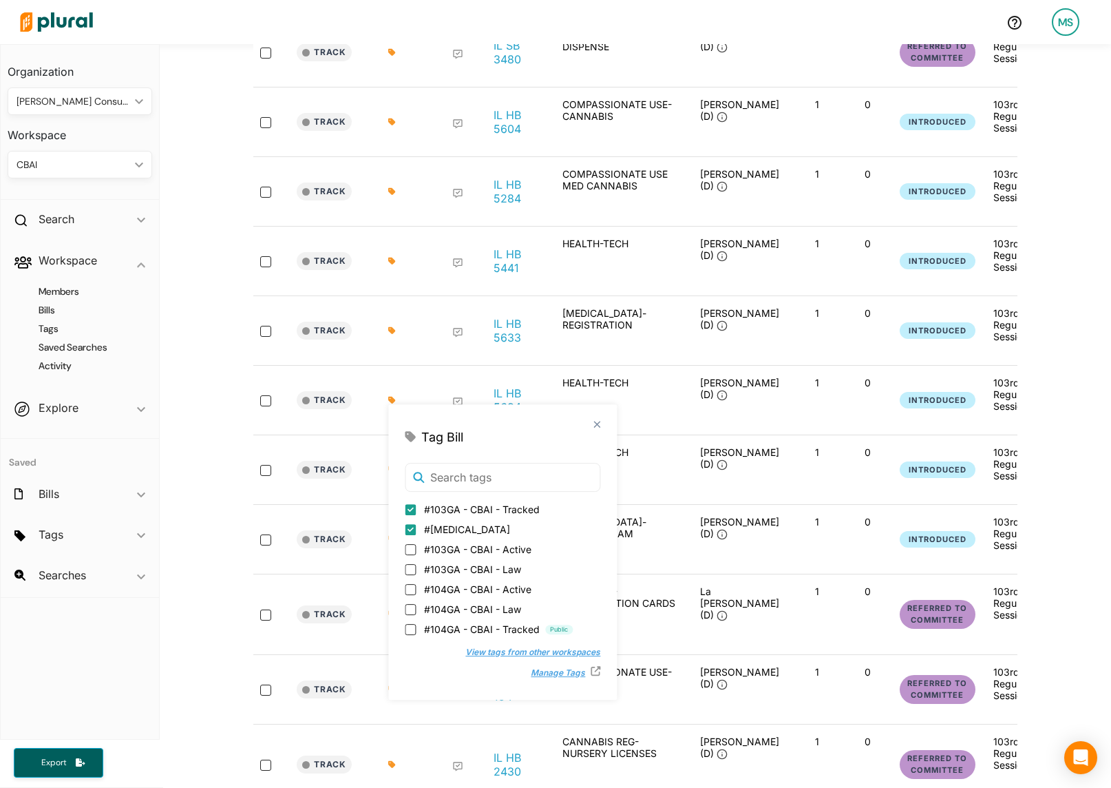
click at [477, 655] on button "View tags from other workspaces" at bounding box center [526, 652] width 149 height 21
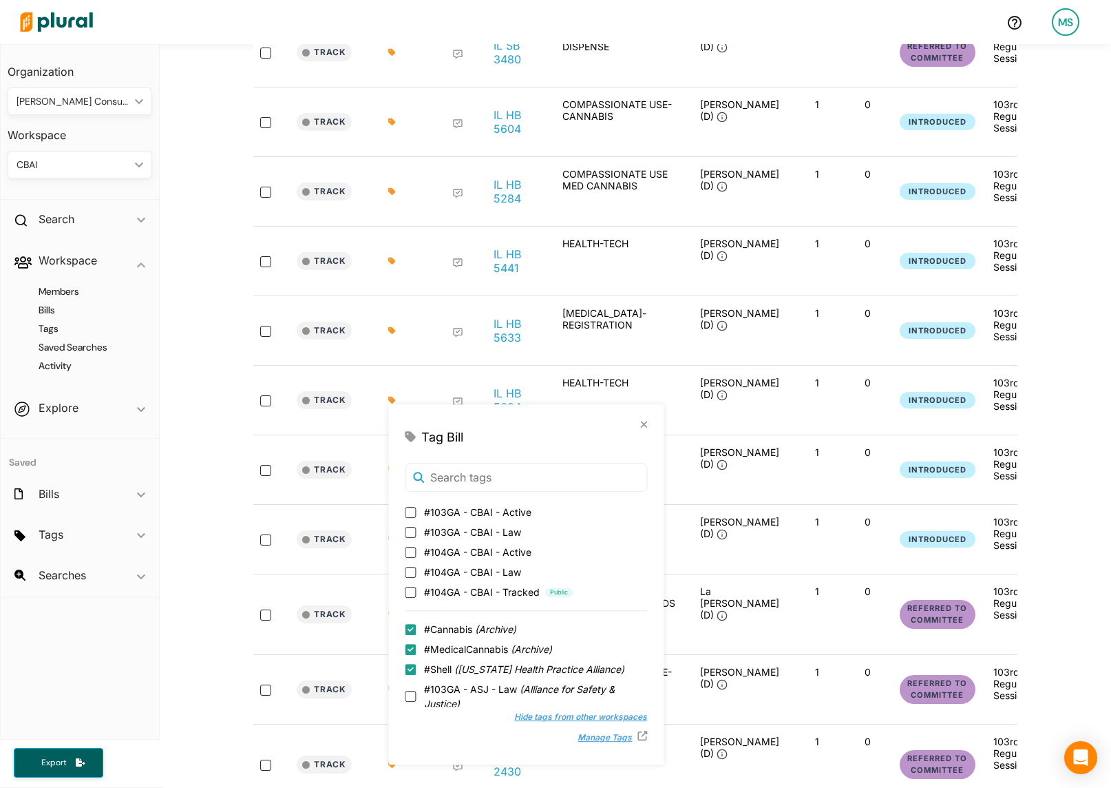
click at [200, 347] on div "15 bill s Filter by Jurisdiction Filter by Jurisdiction close [US_STATE] Save C…" at bounding box center [636, 341] width 952 height 1206
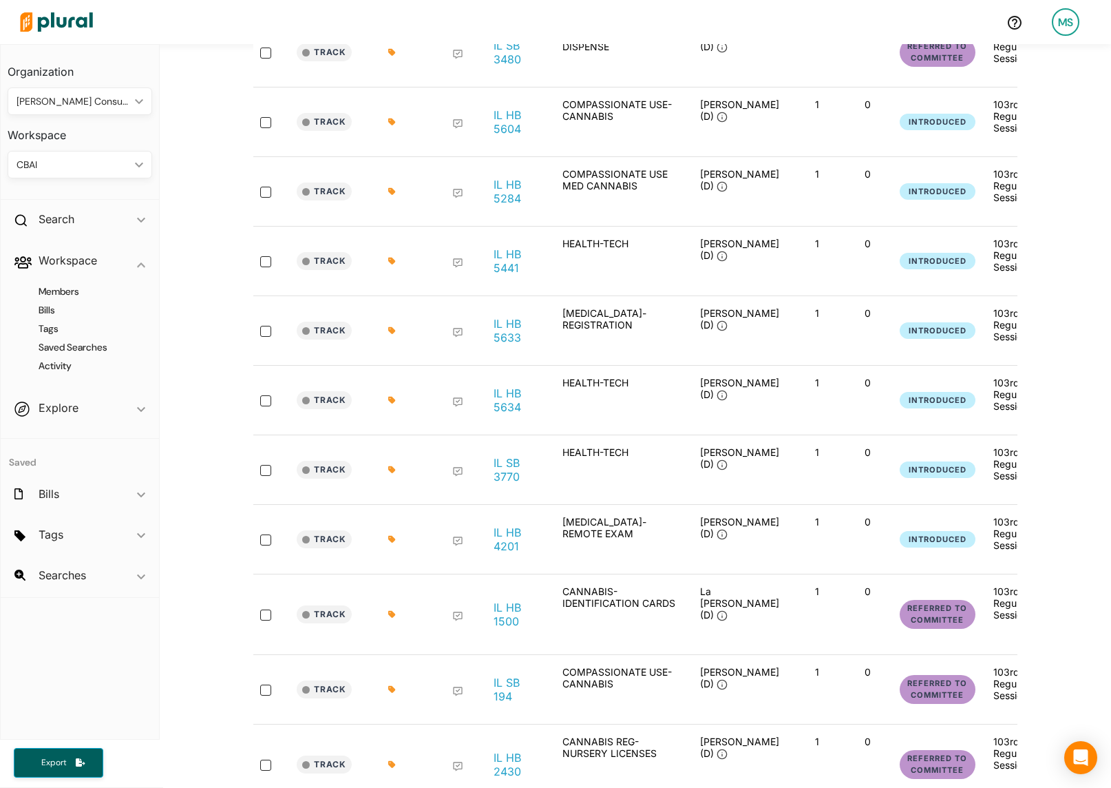
click at [391, 260] on icon at bounding box center [391, 261] width 7 height 7
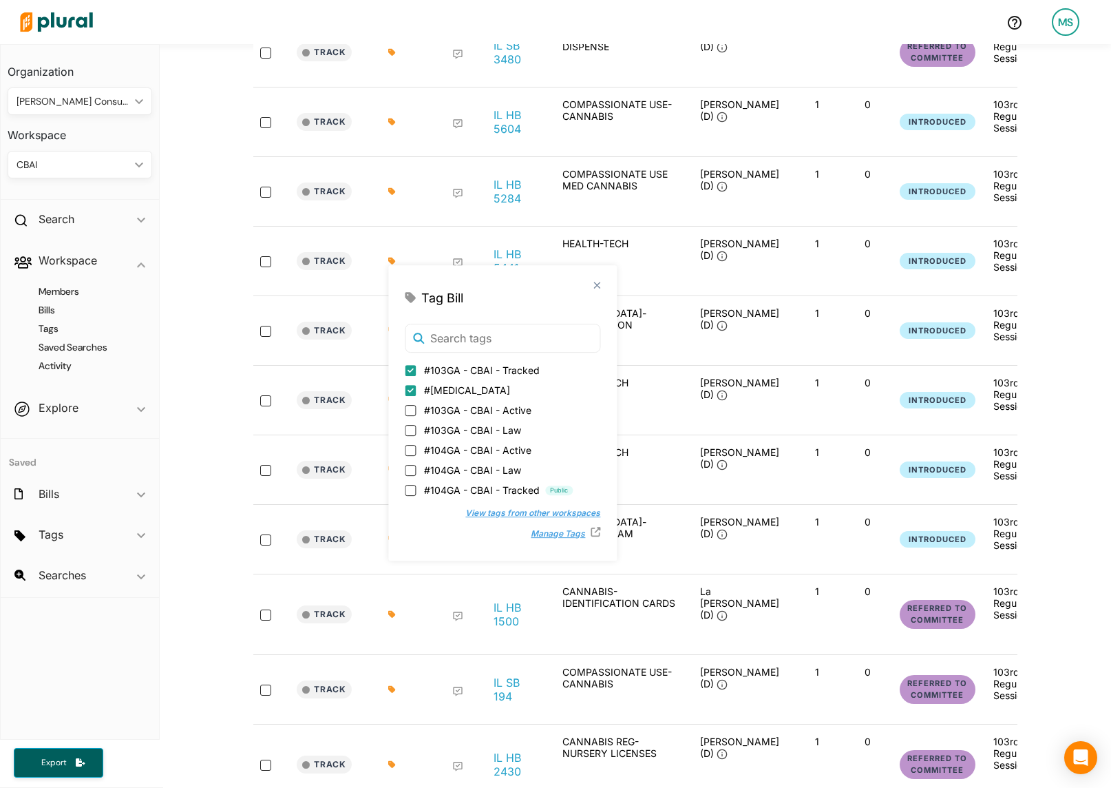
click at [453, 515] on button "View tags from other workspaces" at bounding box center [526, 513] width 149 height 21
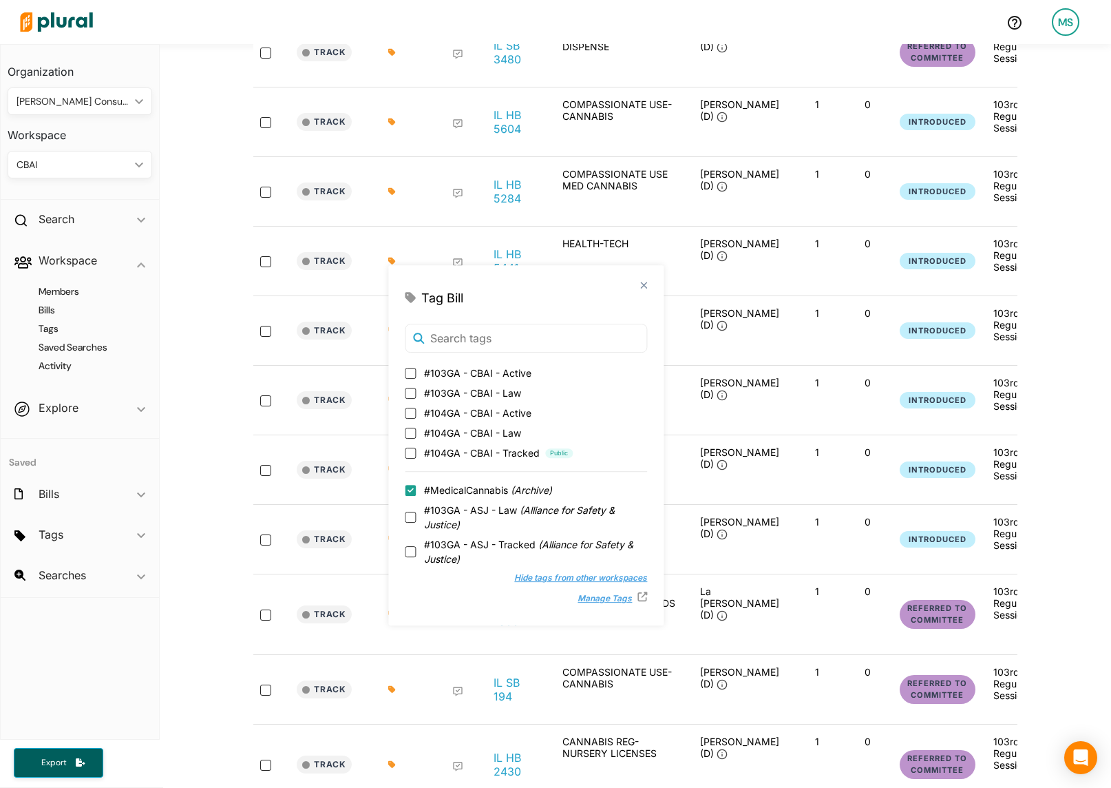
click at [249, 313] on div "15 bill s Filter by Jurisdiction Filter by Jurisdiction close [US_STATE] Save C…" at bounding box center [635, 341] width 785 height 1206
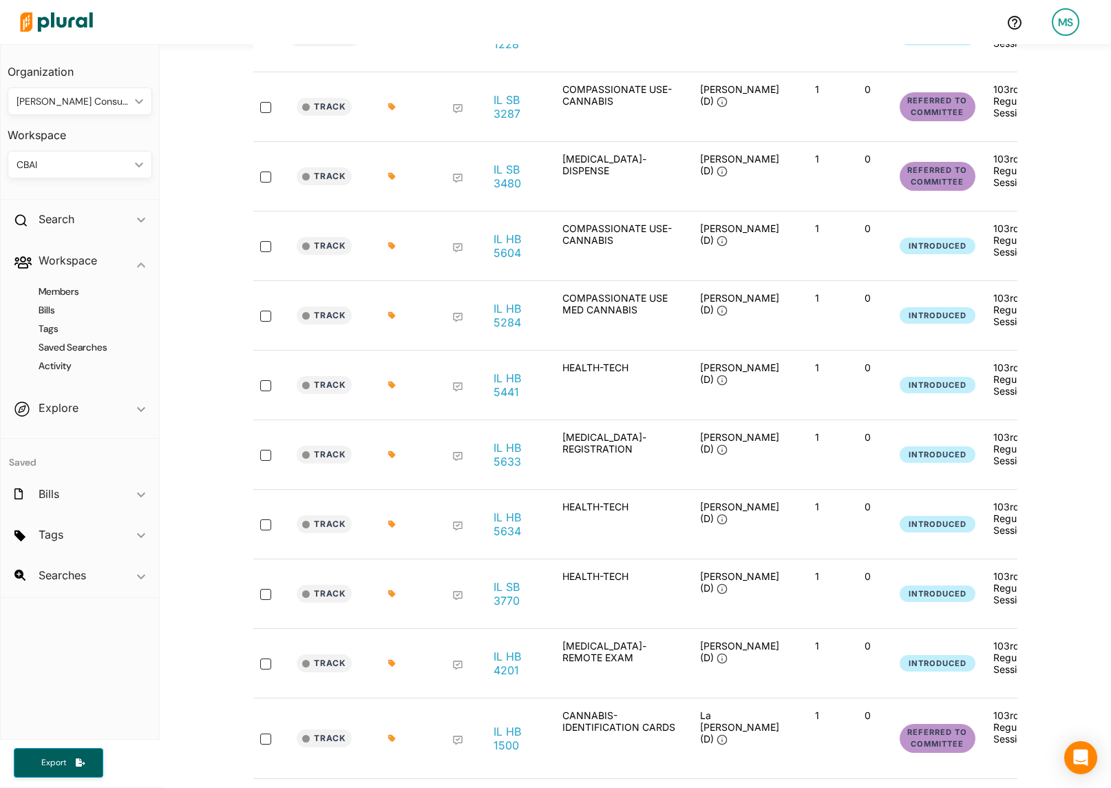
scroll to position [242, 0]
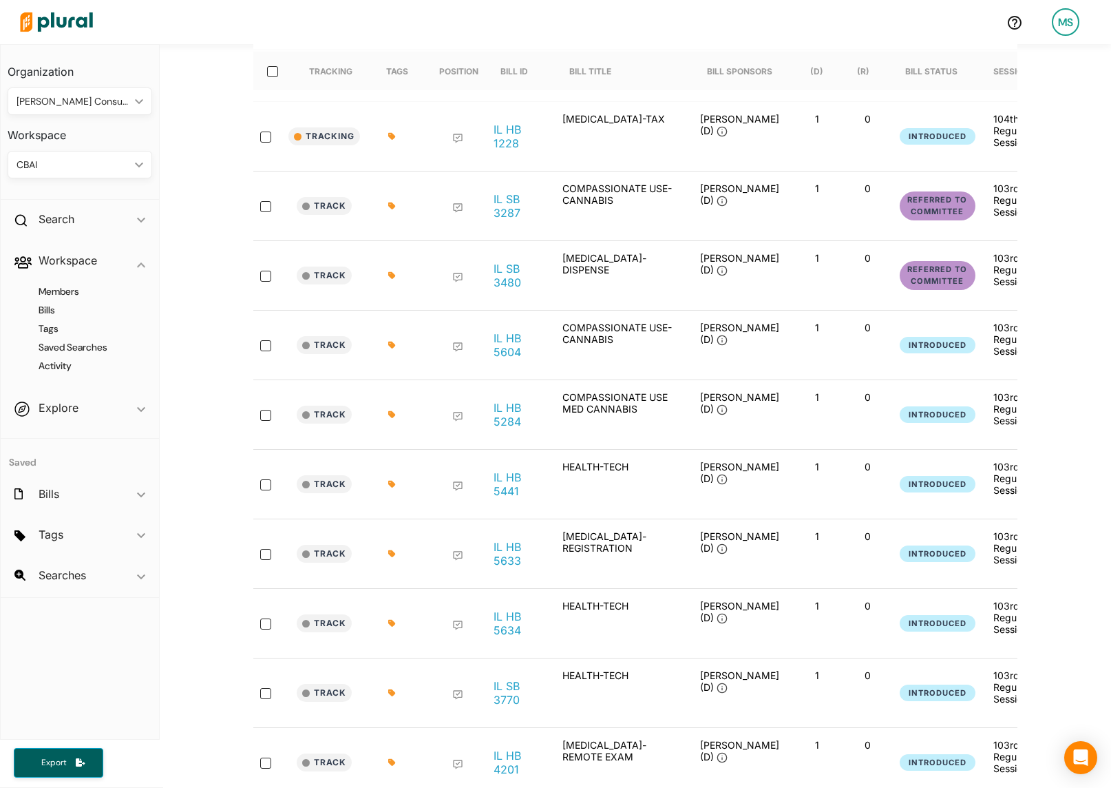
click at [396, 342] on div at bounding box center [396, 345] width 16 height 8
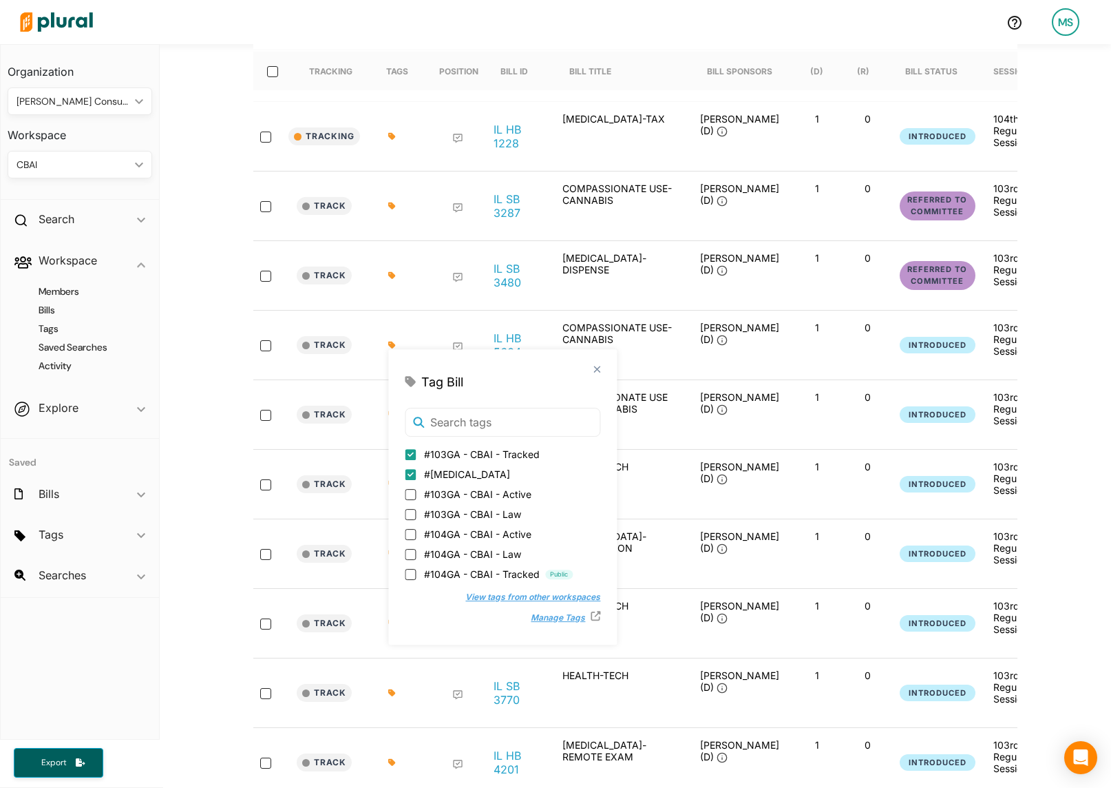
click at [496, 593] on button "View tags from other workspaces" at bounding box center [526, 597] width 149 height 21
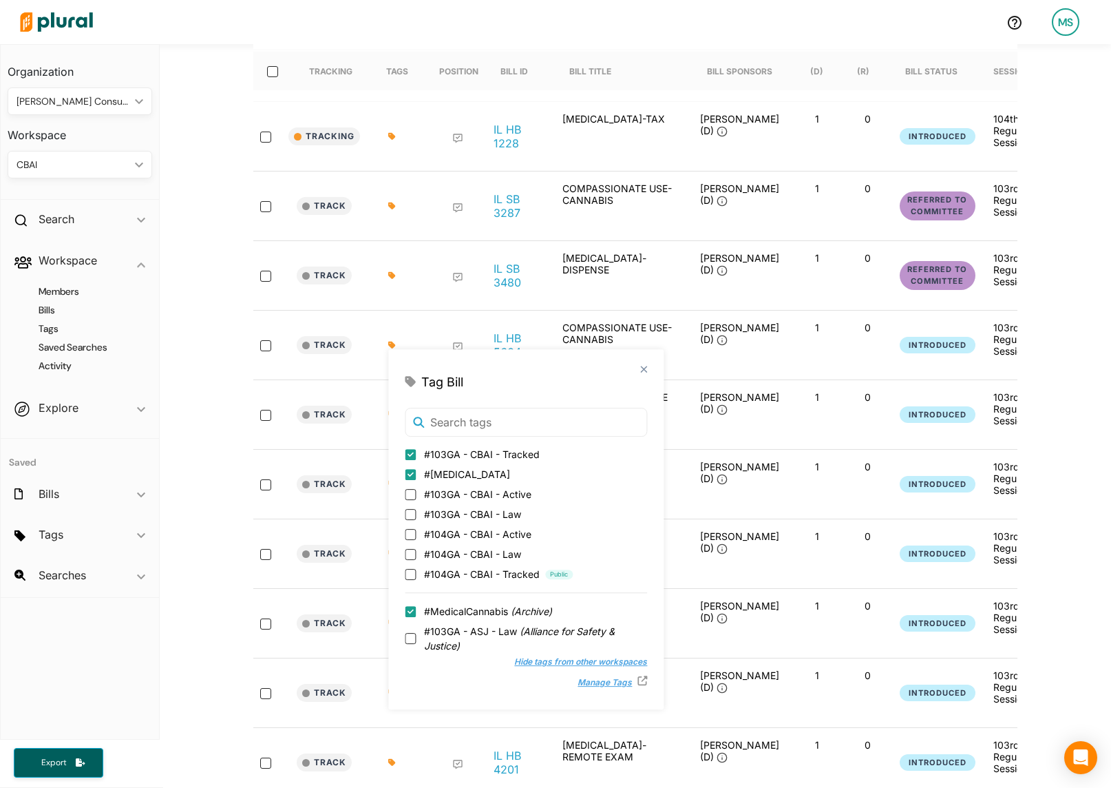
scroll to position [37, 0]
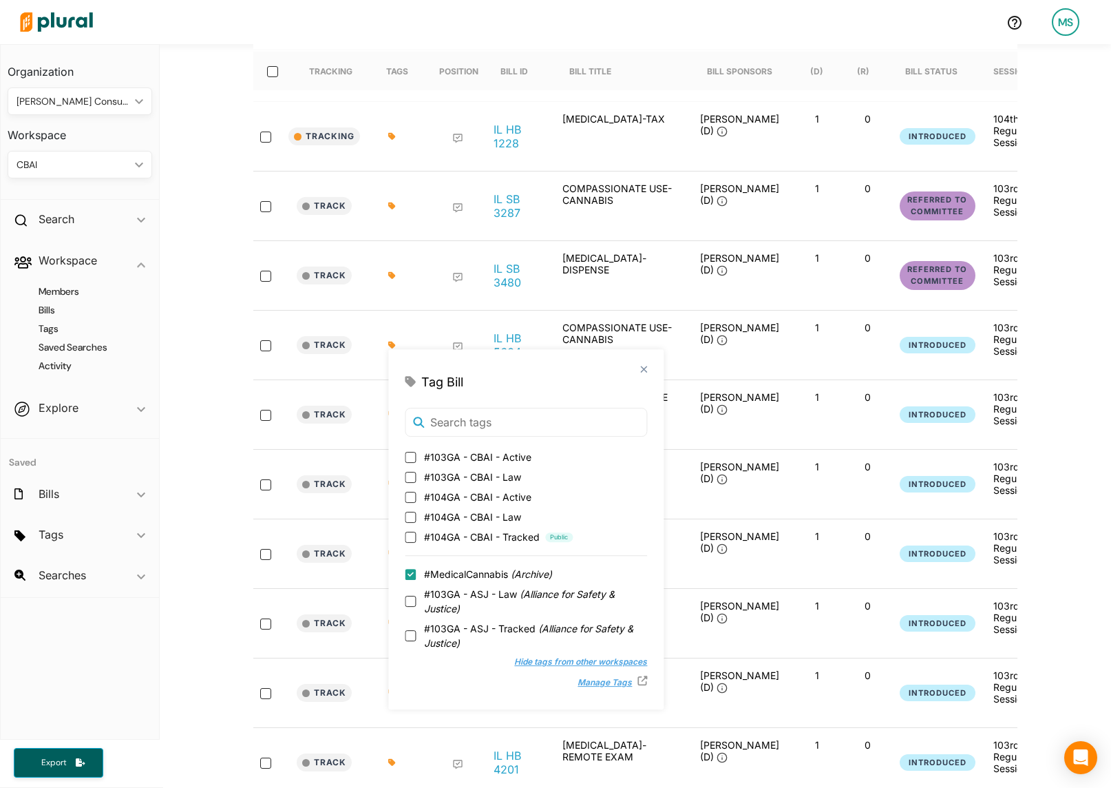
click at [189, 351] on div "15 bill s Filter by Jurisdiction Filter by Jurisdiction close [US_STATE] Save C…" at bounding box center [636, 564] width 952 height 1206
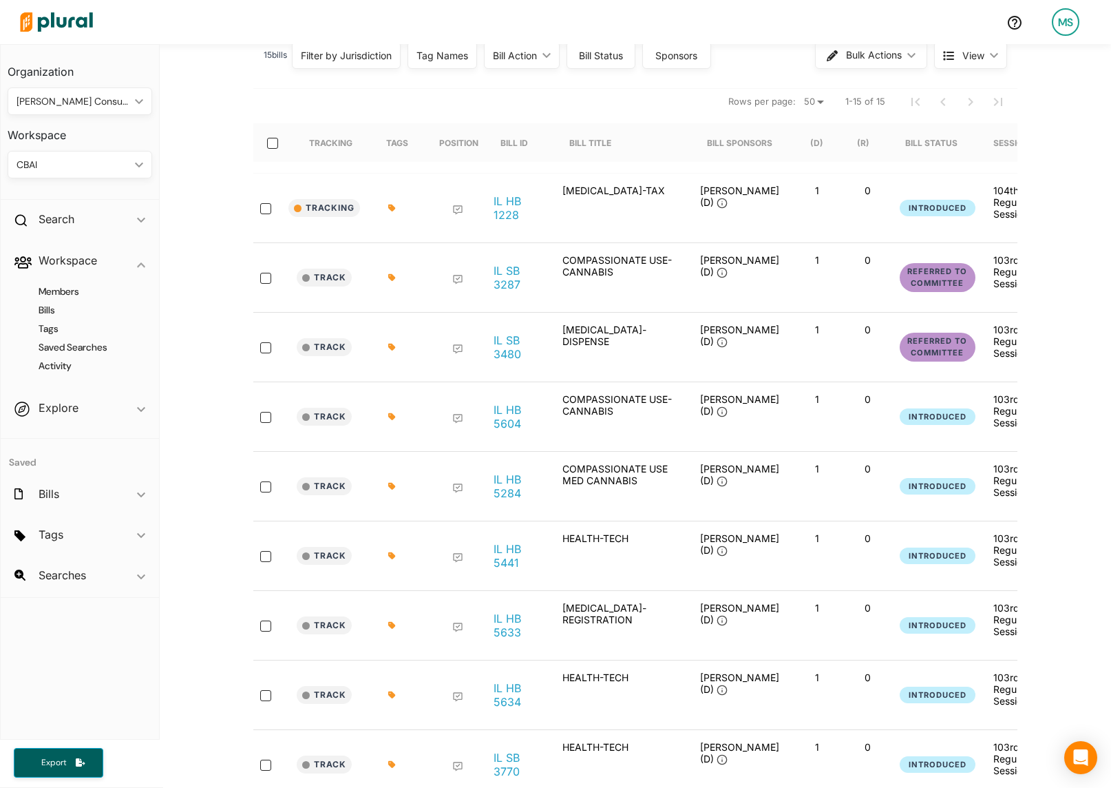
scroll to position [79, 0]
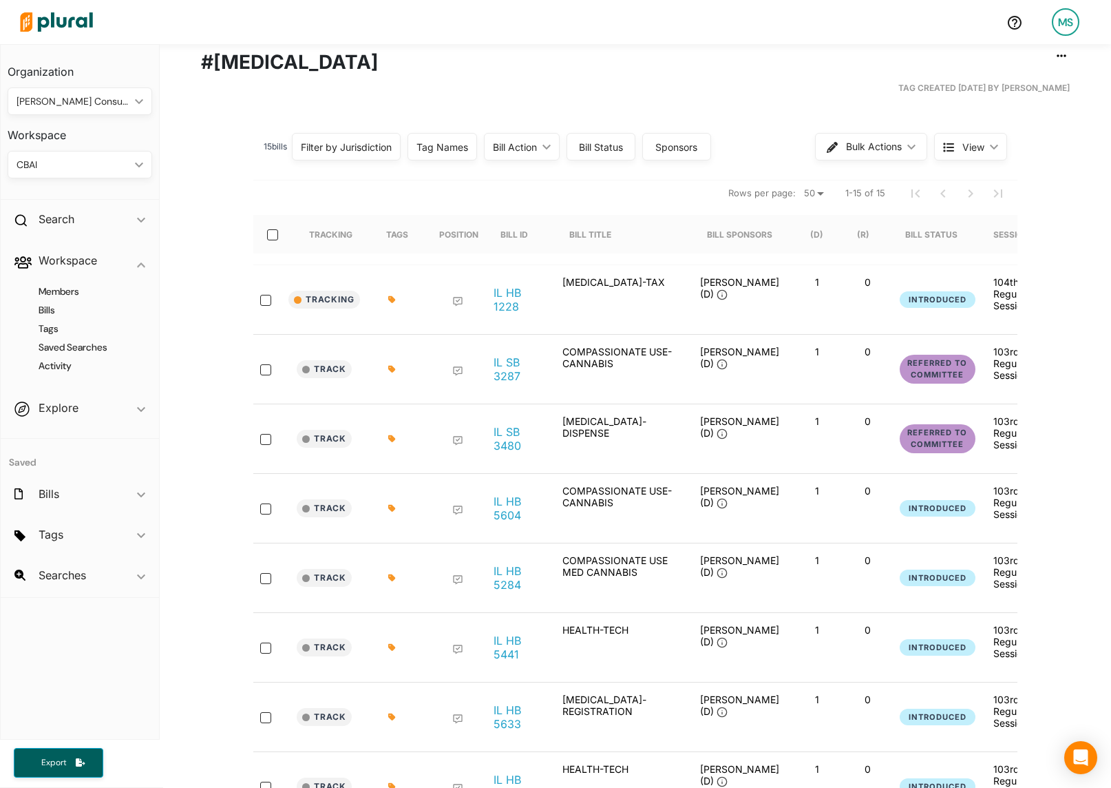
click at [390, 368] on icon at bounding box center [391, 369] width 7 height 7
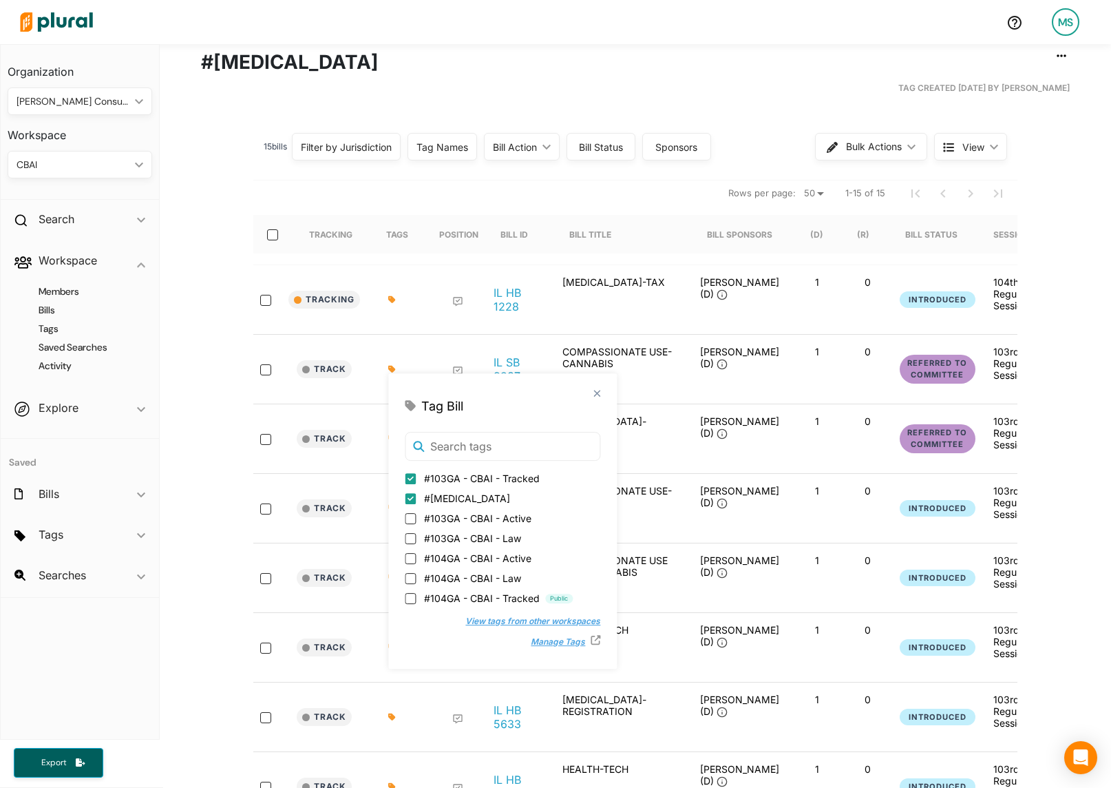
click at [458, 620] on button "View tags from other workspaces" at bounding box center [526, 621] width 149 height 21
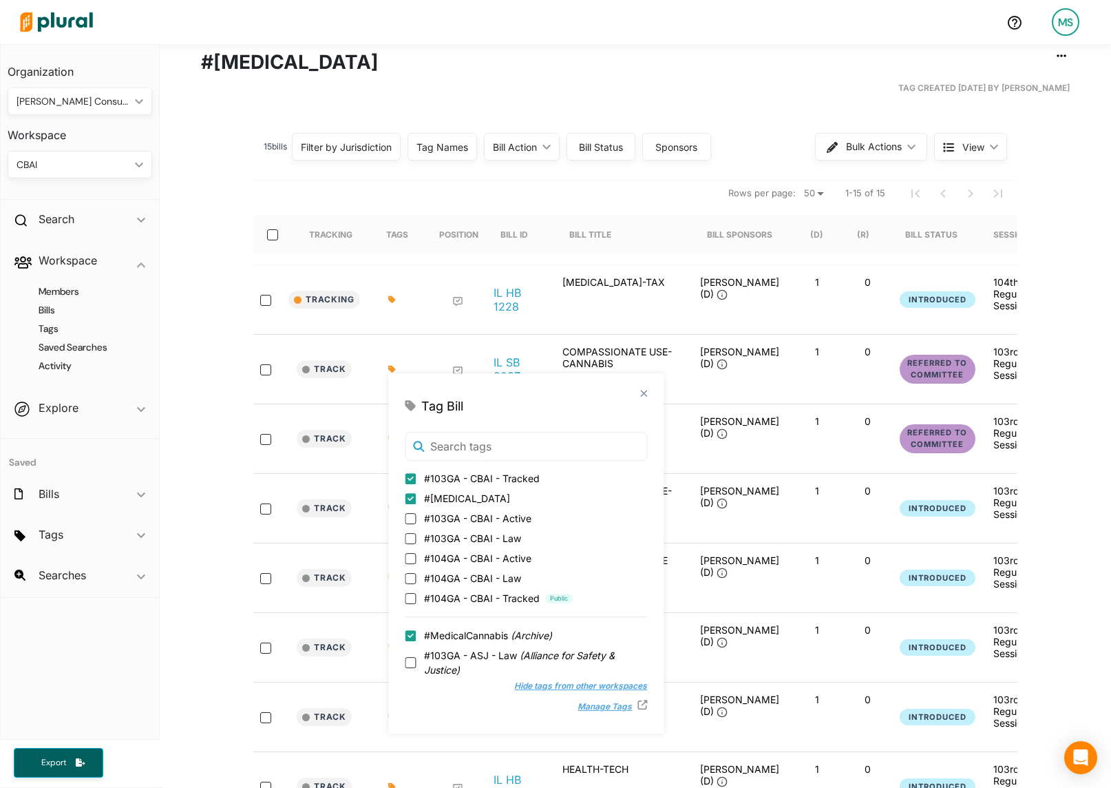
scroll to position [37, 0]
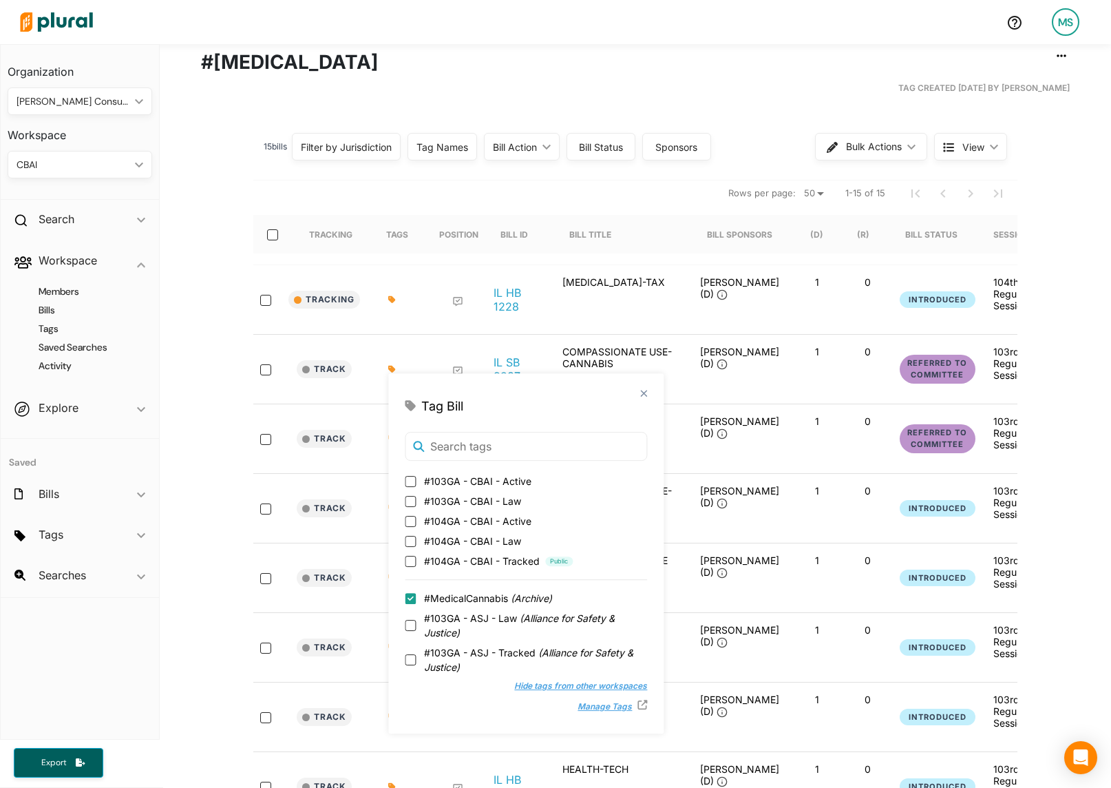
click at [205, 366] on div "15 bill s Filter by Jurisdiction Filter by Jurisdiction close [US_STATE] Save C…" at bounding box center [636, 728] width 952 height 1206
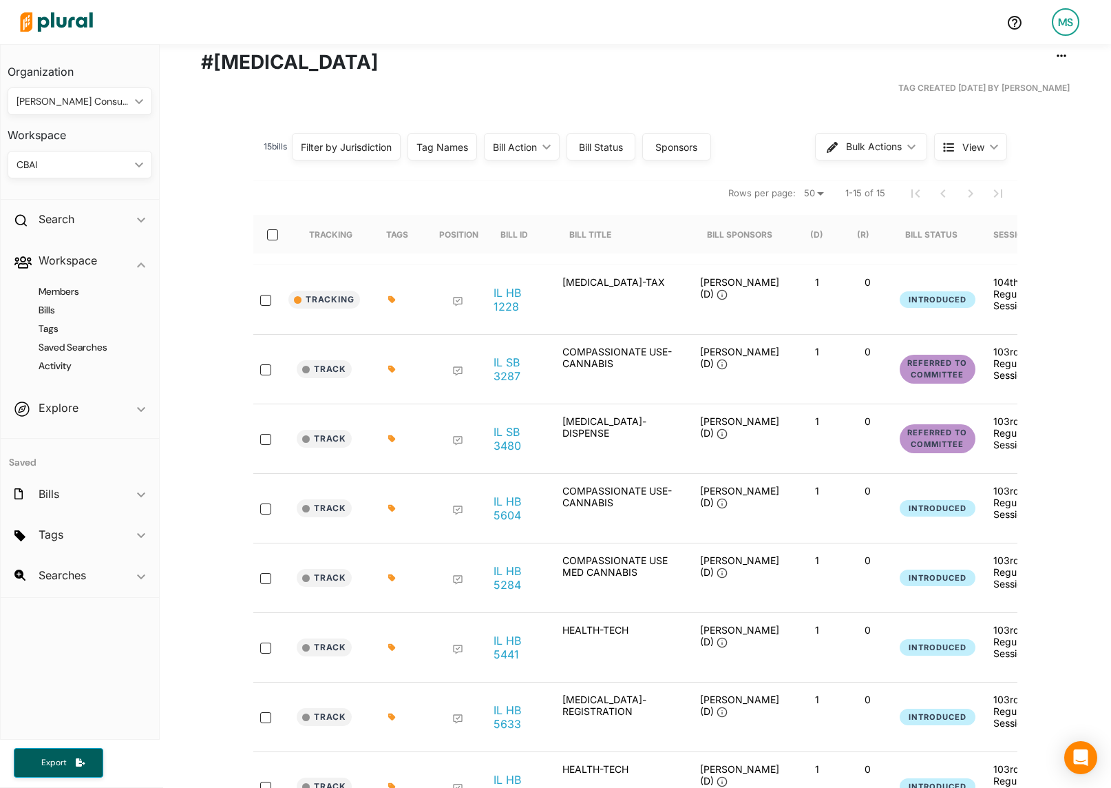
scroll to position [0, 0]
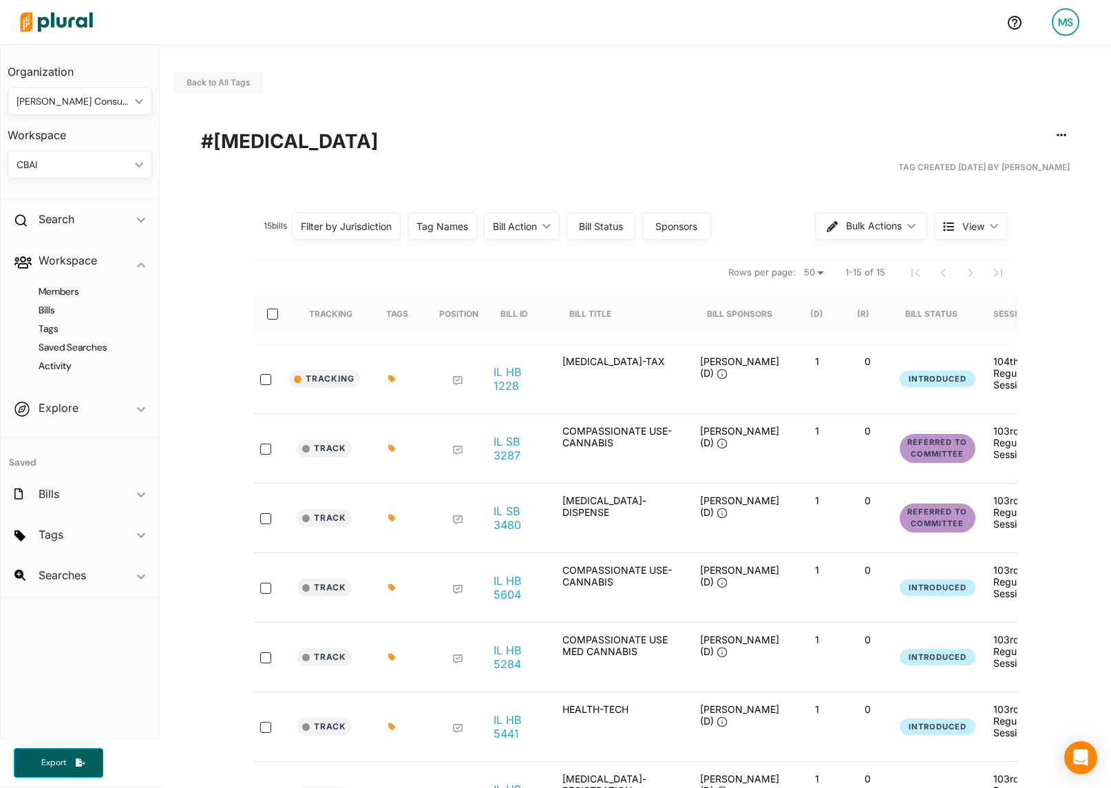
click at [392, 379] on icon at bounding box center [391, 378] width 7 height 7
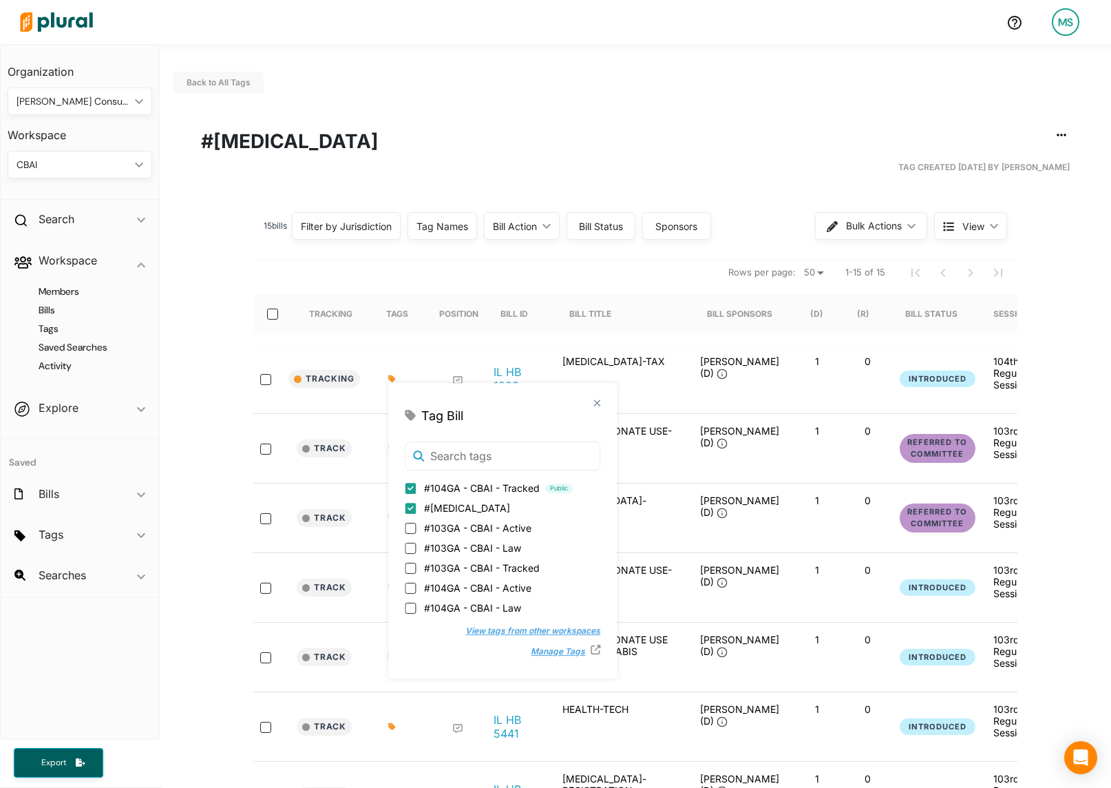
click at [470, 628] on button "View tags from other workspaces" at bounding box center [526, 630] width 149 height 21
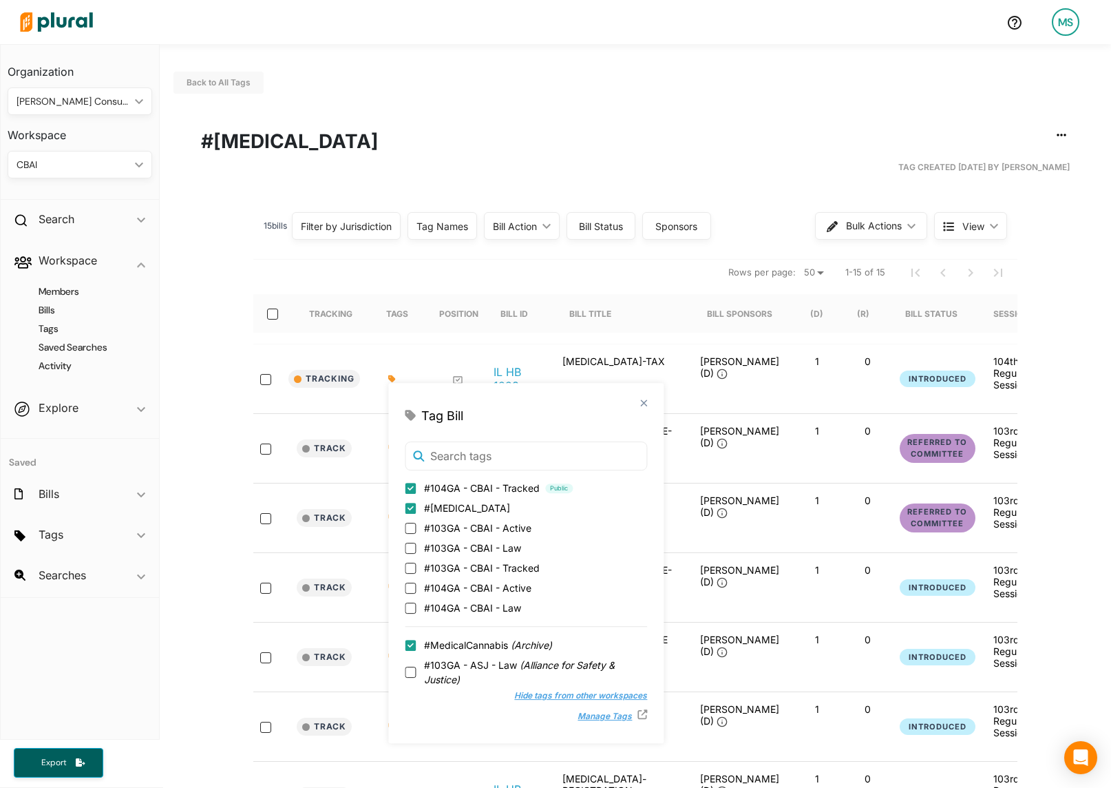
scroll to position [37, 0]
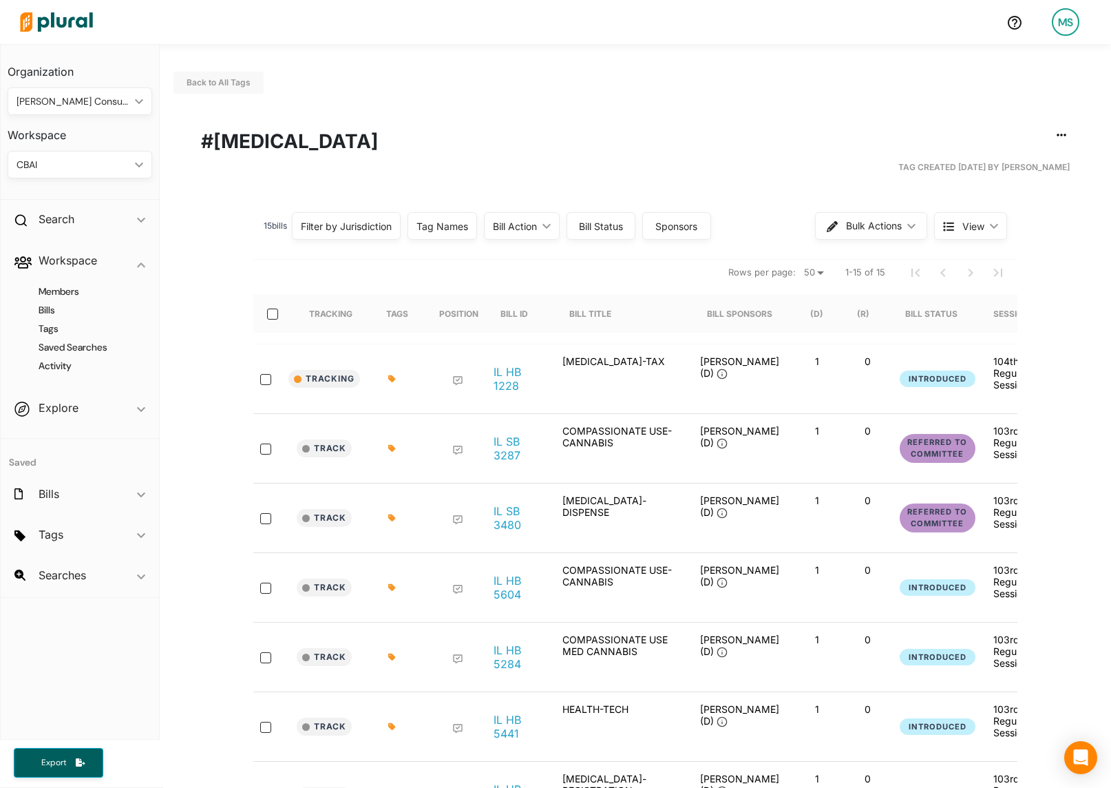
click at [47, 336] on div "Members Bills Tags Saved Searches Activity" at bounding box center [80, 335] width 158 height 107
click at [49, 324] on h4 "Tags" at bounding box center [83, 328] width 124 height 13
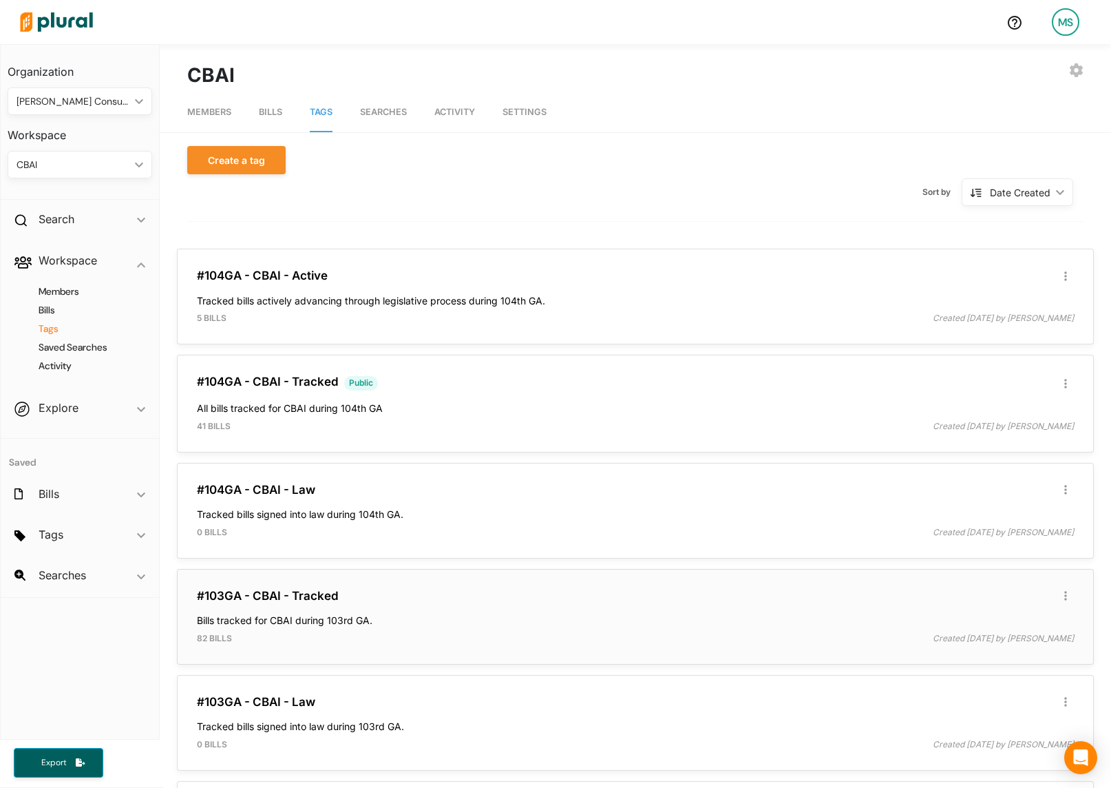
scroll to position [233, 0]
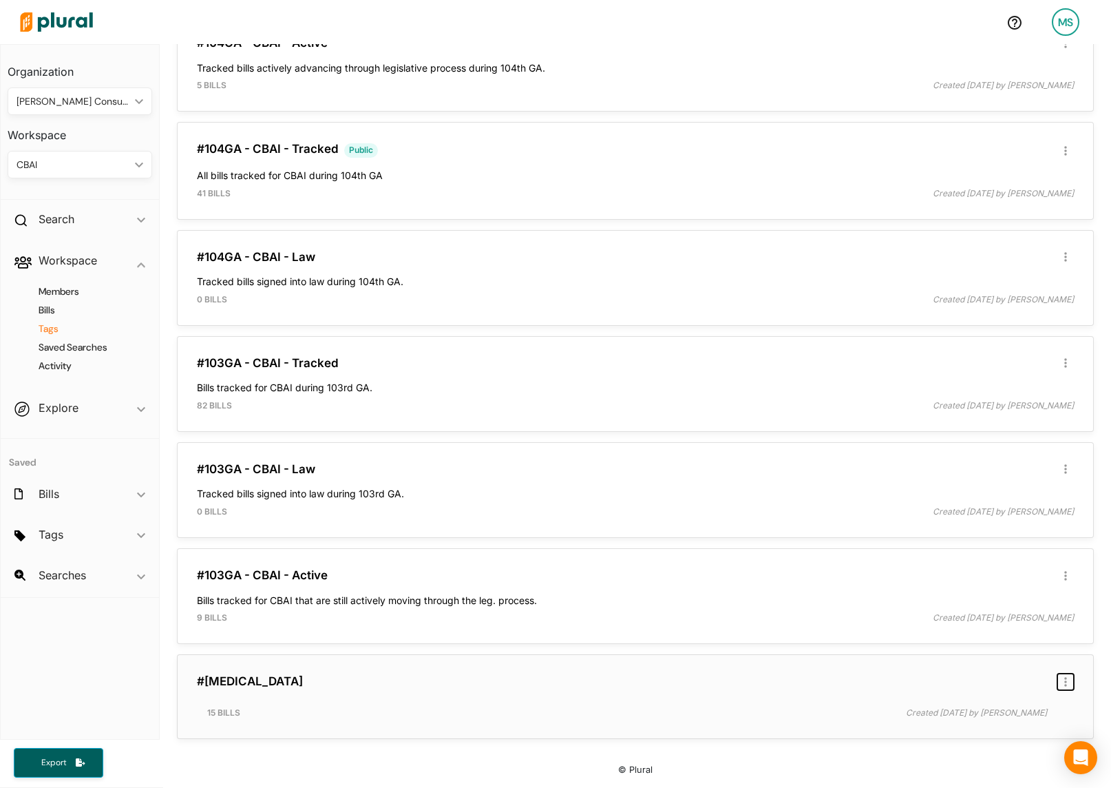
click at [1062, 684] on button "button" at bounding box center [1066, 681] width 17 height 17
click at [1005, 741] on div "Delete Tag" at bounding box center [1021, 741] width 84 height 12
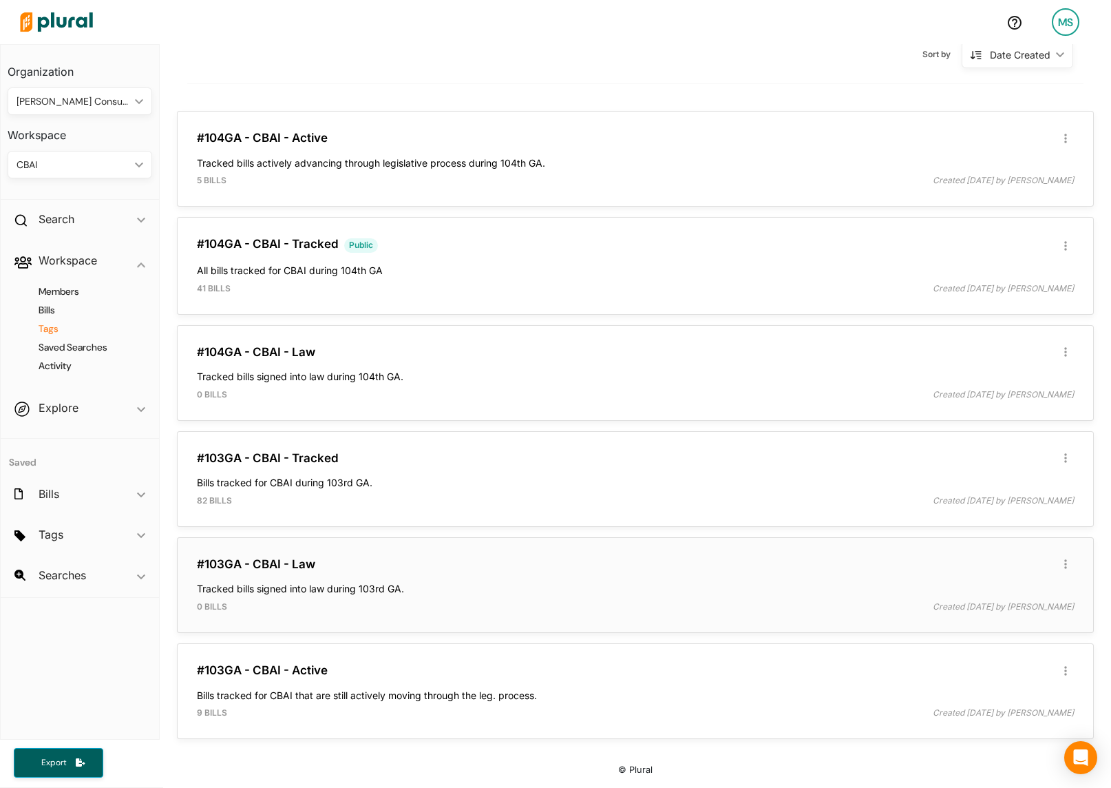
scroll to position [138, 0]
click at [254, 676] on link "#103GA - CBAI - Active" at bounding box center [262, 670] width 131 height 14
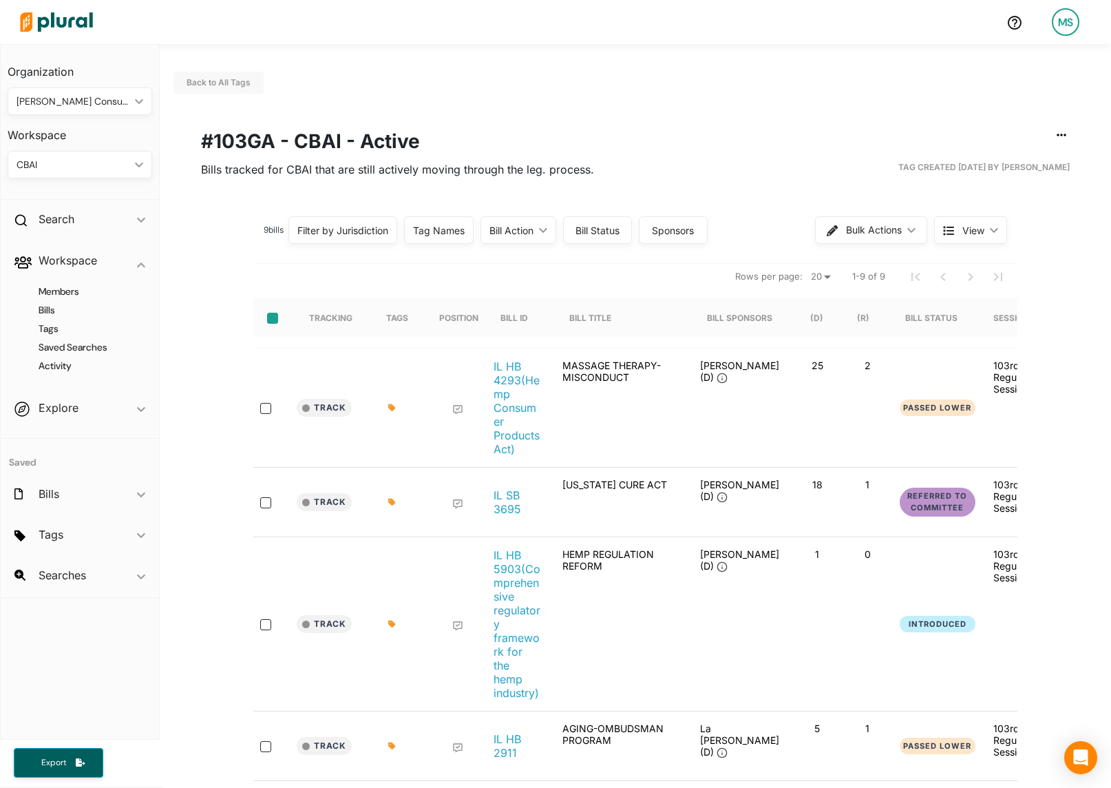
click at [268, 322] on input "select-all-rows" at bounding box center [272, 318] width 11 height 11
click at [866, 230] on span "Bulk Actions" at bounding box center [875, 230] width 56 height 10
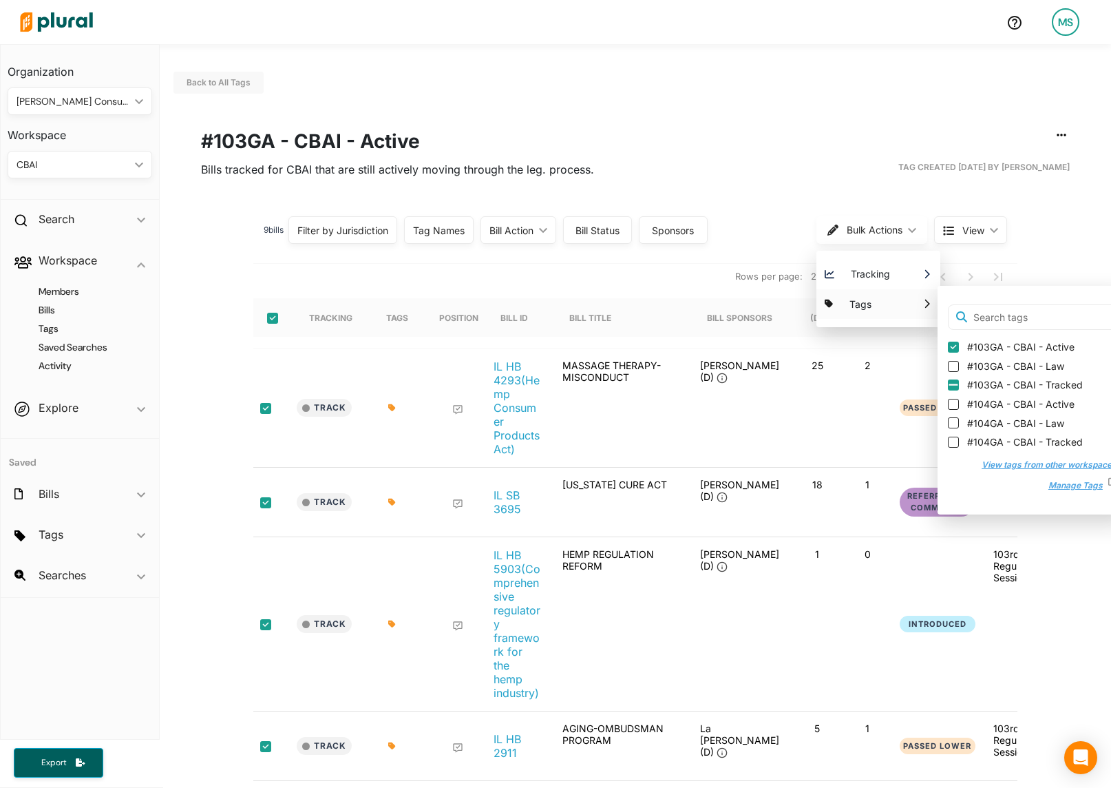
click at [953, 385] on input "#103GA - CBAI - Tracked" at bounding box center [953, 384] width 11 height 11
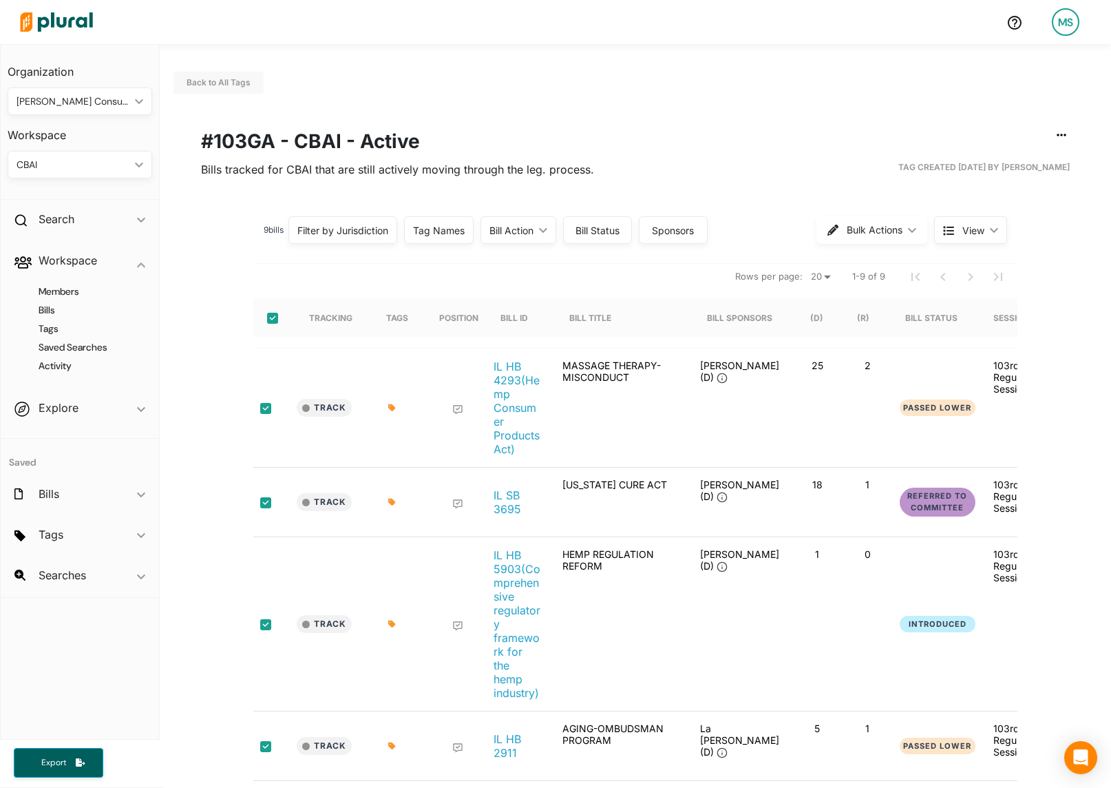
click at [191, 273] on div "9 bill s Filter by Jurisdiction Filter by Jurisdiction close [US_STATE] Save Cl…" at bounding box center [636, 714] width 952 height 1012
click at [48, 327] on h4 "Tags" at bounding box center [83, 328] width 124 height 13
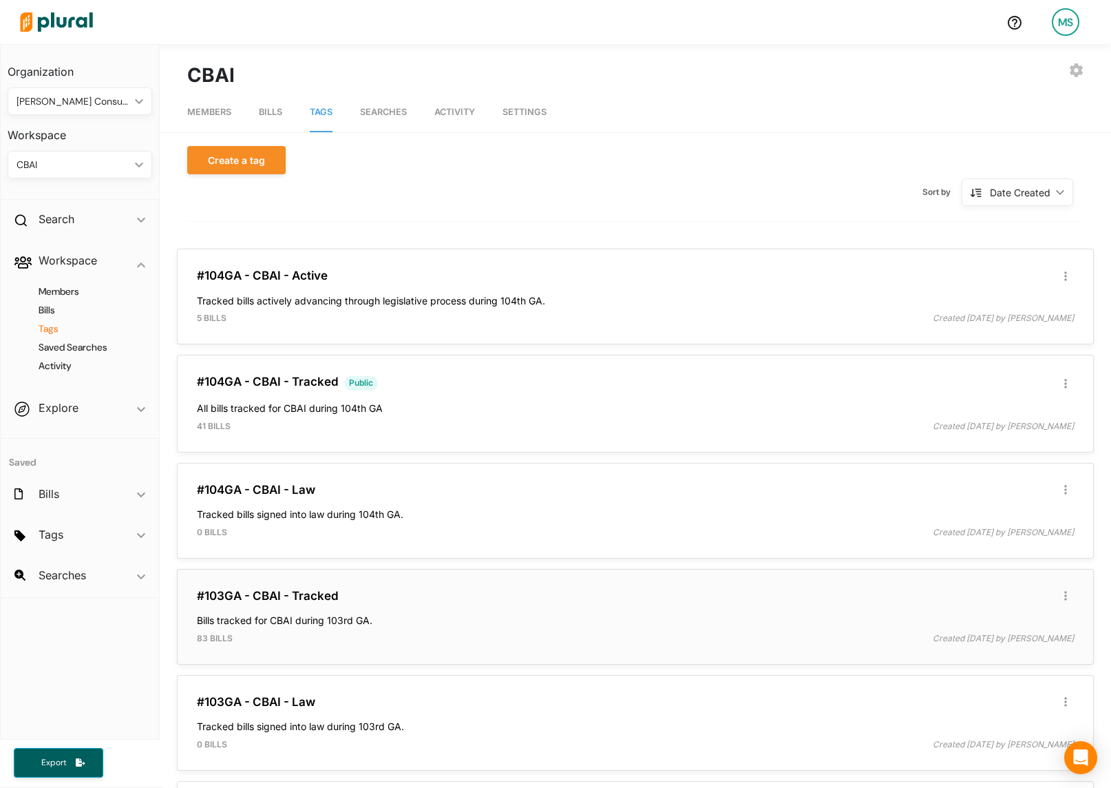
scroll to position [138, 0]
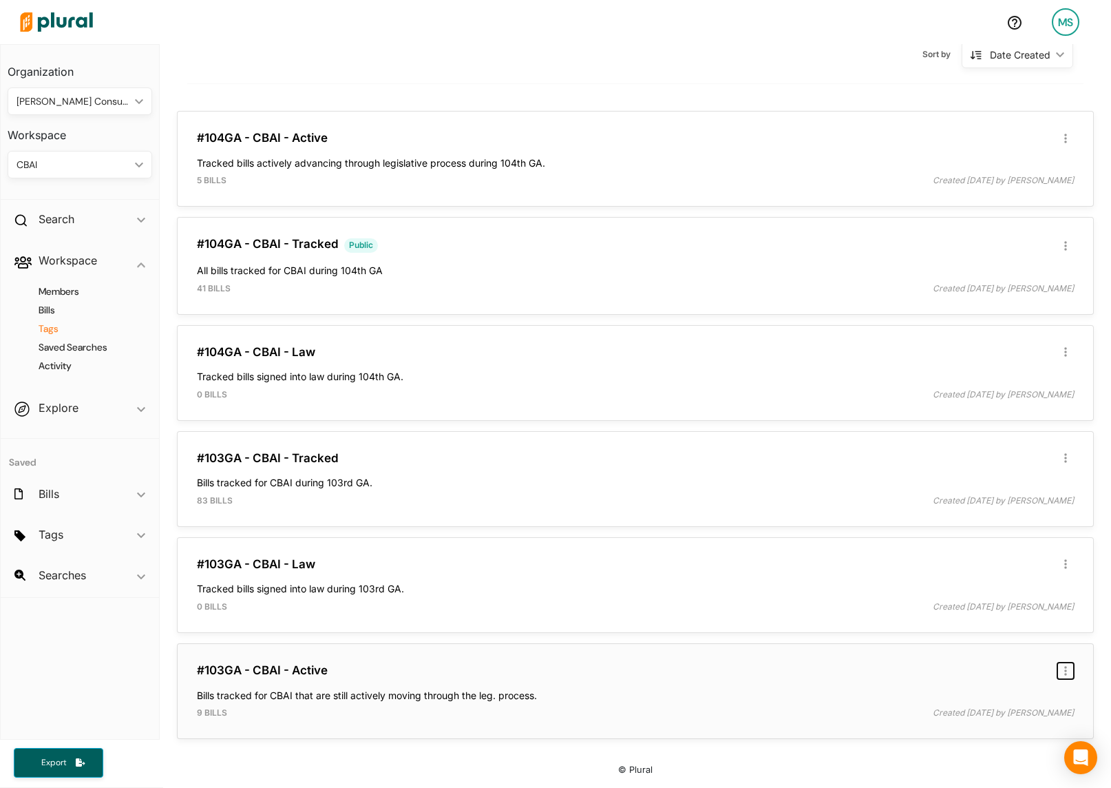
click at [1065, 669] on icon "button" at bounding box center [1066, 671] width 3 height 10
click at [998, 727] on div "Delete Tag" at bounding box center [1021, 730] width 84 height 12
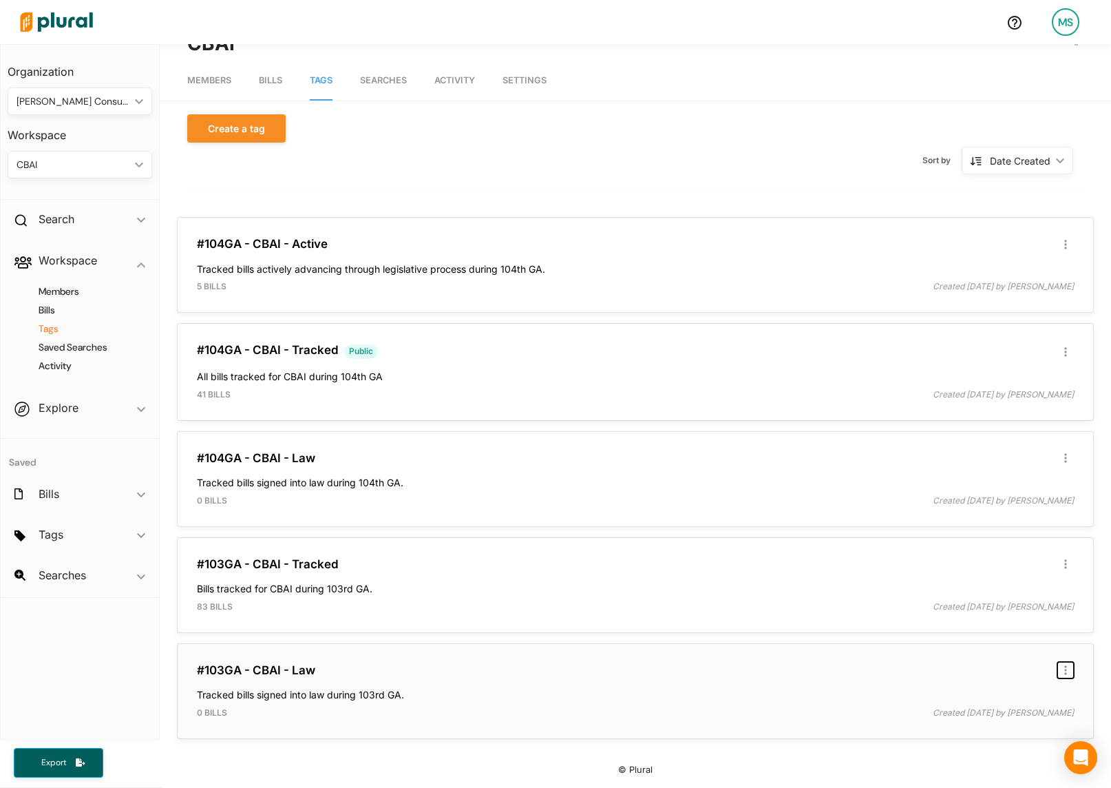
click at [1065, 670] on icon "button" at bounding box center [1066, 671] width 3 height 10
click at [995, 732] on div "Delete Tag" at bounding box center [1021, 729] width 84 height 12
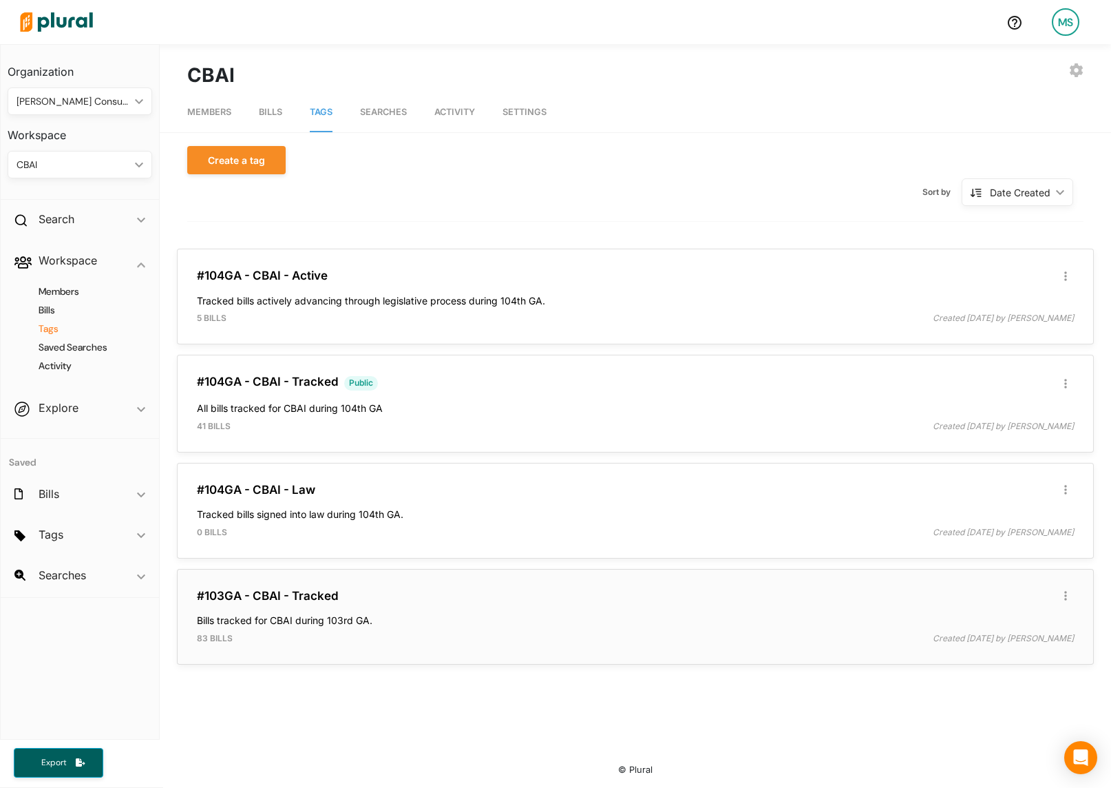
scroll to position [0, 0]
drag, startPoint x: 375, startPoint y: 596, endPoint x: 208, endPoint y: 598, distance: 167.3
click at [208, 598] on h3 "#103GA - CBAI - Tracked" at bounding box center [635, 596] width 877 height 14
copy link "03GA - CBAI - Tracked"
click at [70, 154] on div "CBAI ic_keyboard_arrow_down" at bounding box center [80, 165] width 145 height 28
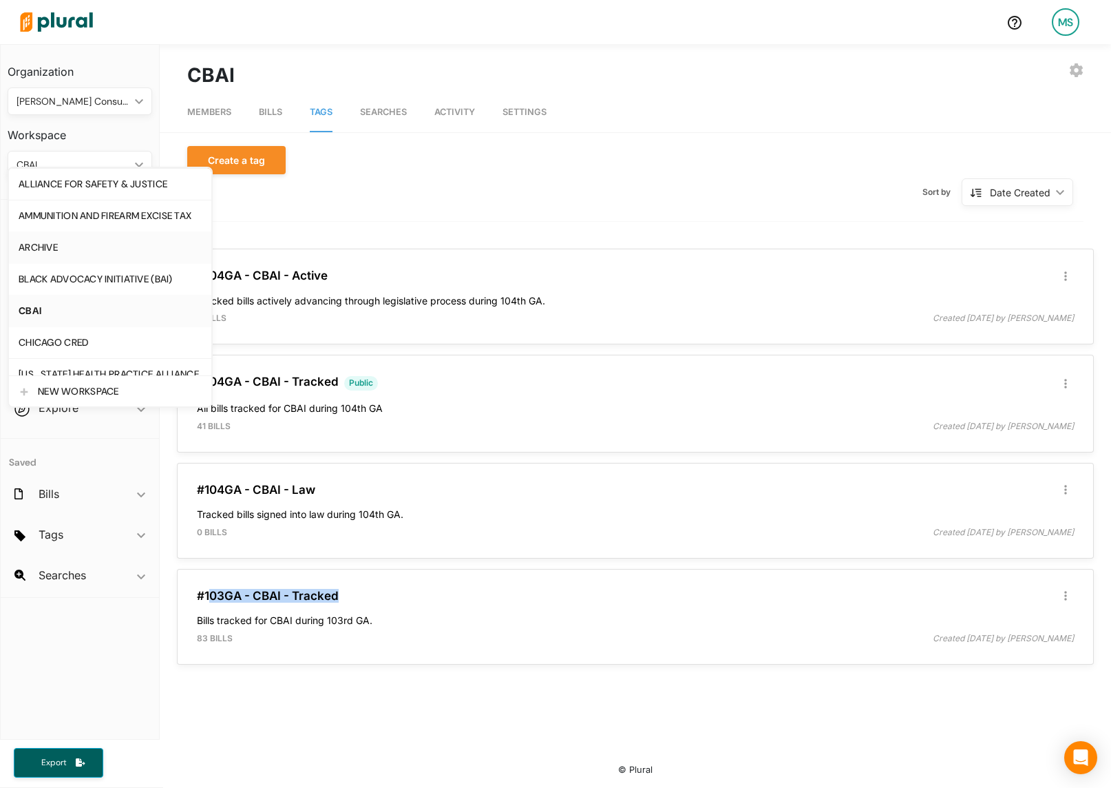
click at [49, 242] on div "ARCHIVE" at bounding box center [110, 248] width 183 height 12
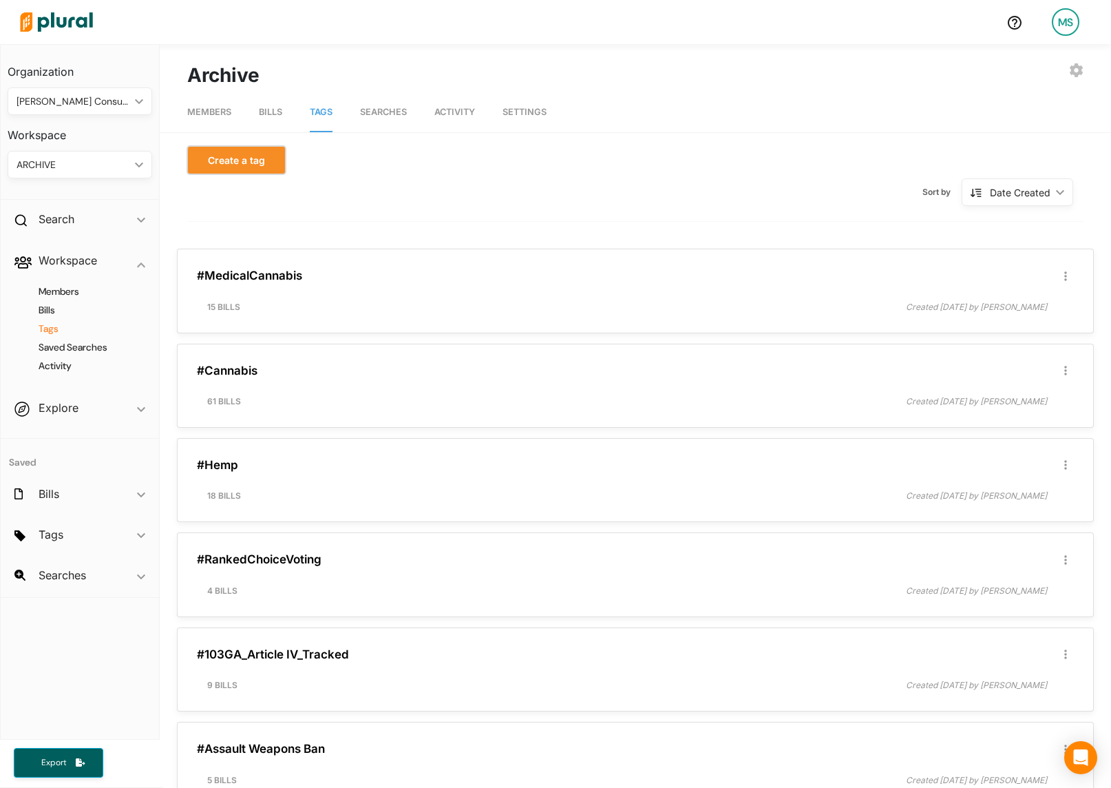
click at [237, 158] on button "Create a tag" at bounding box center [236, 160] width 98 height 28
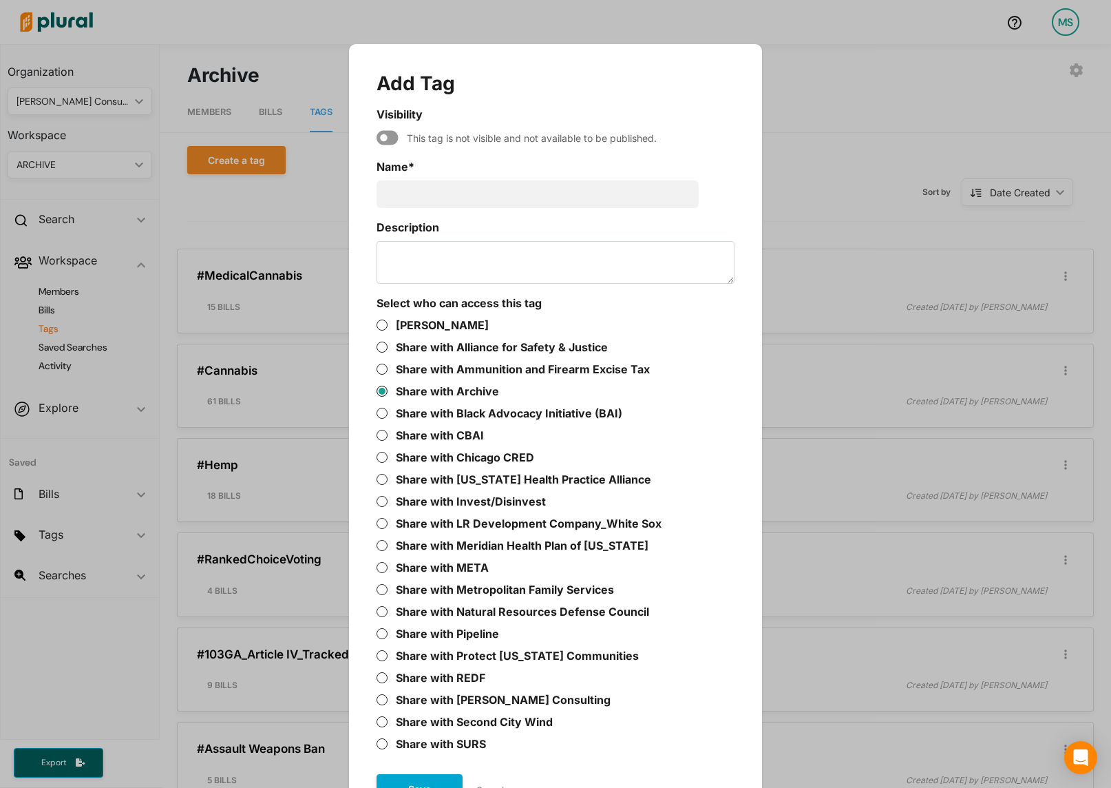
scroll to position [44, 0]
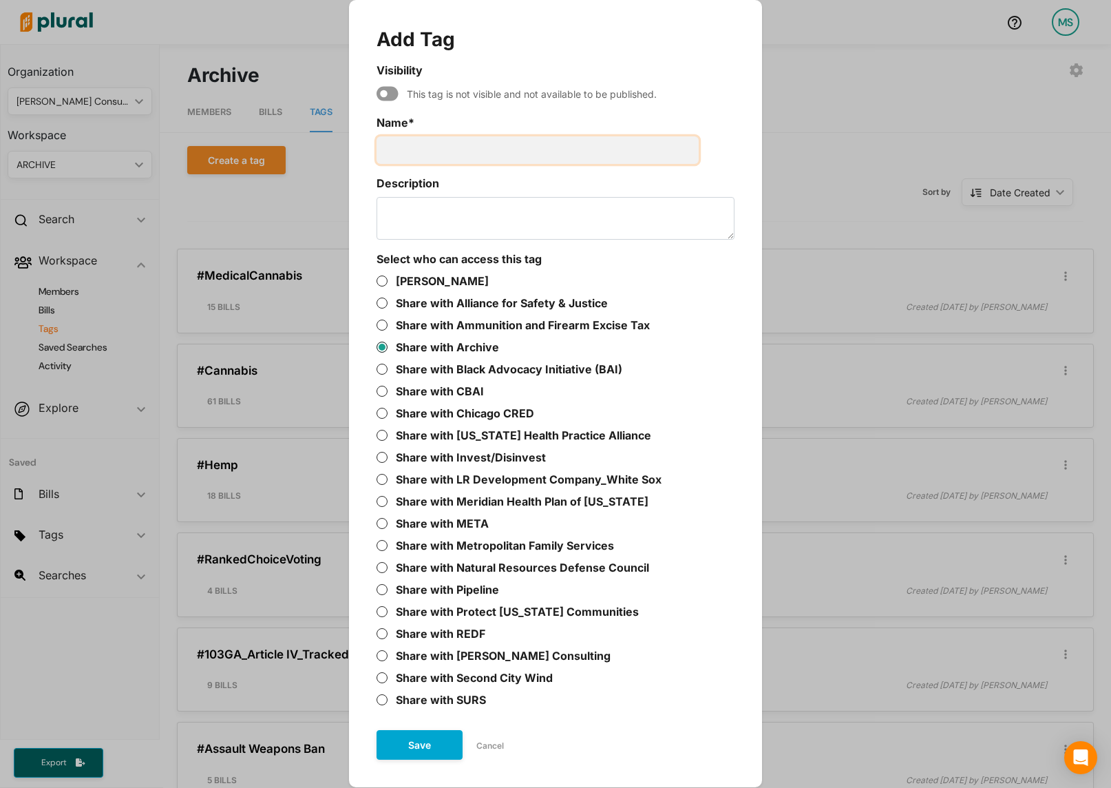
click at [468, 144] on input "Name *" at bounding box center [538, 150] width 322 height 28
paste input "03GA - CBAI - Tracked"
click at [424, 149] on input "03GA - CBAI - Tracked" at bounding box center [538, 150] width 322 height 28
click at [381, 148] on input "03GA - CBAI - Tracked" at bounding box center [538, 150] width 322 height 28
click at [430, 153] on input "103GA - CBAI - Tracked" at bounding box center [538, 150] width 322 height 28
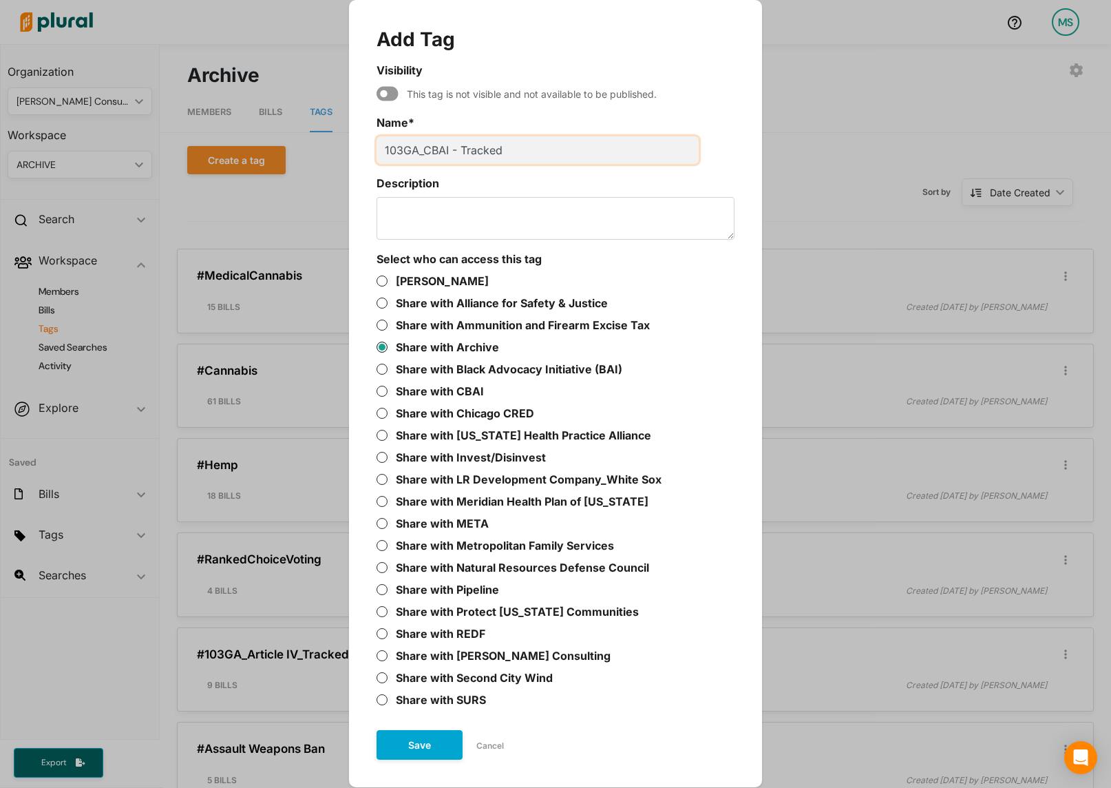
click at [464, 151] on input "103GA_CBAI - Tracked" at bounding box center [538, 150] width 322 height 28
click at [419, 747] on button "Save" at bounding box center [420, 745] width 86 height 30
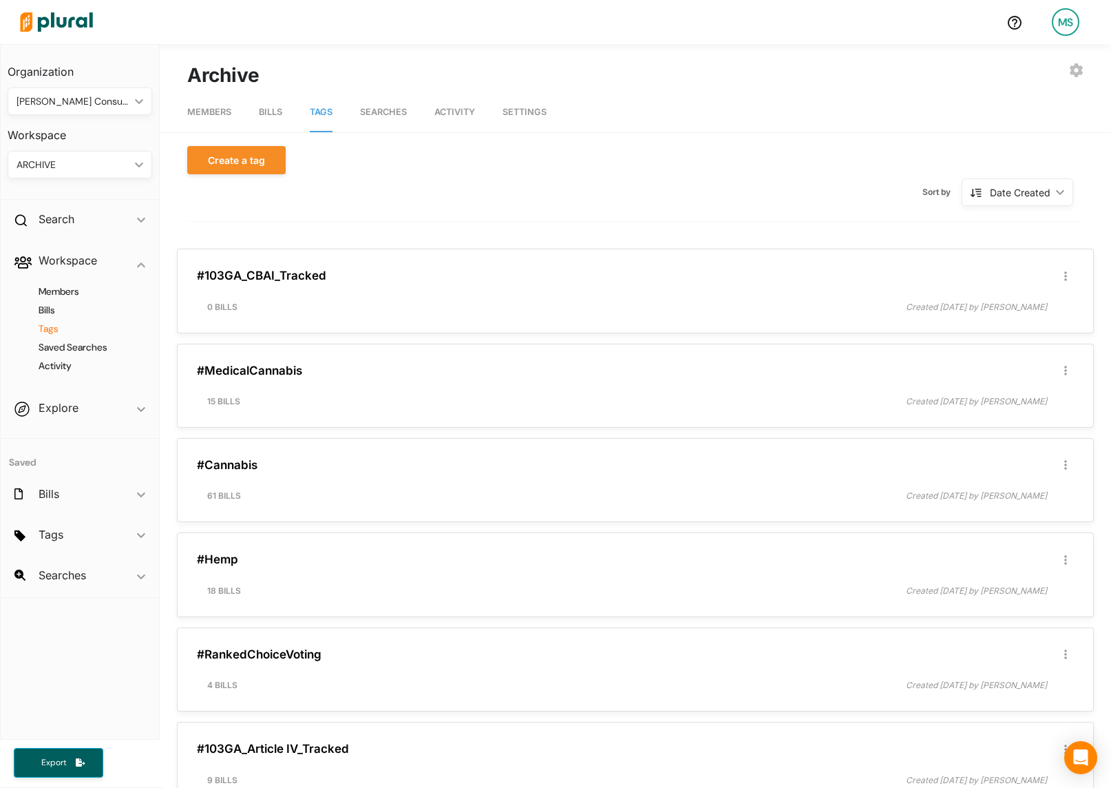
click at [63, 166] on div "ARCHIVE" at bounding box center [73, 165] width 113 height 14
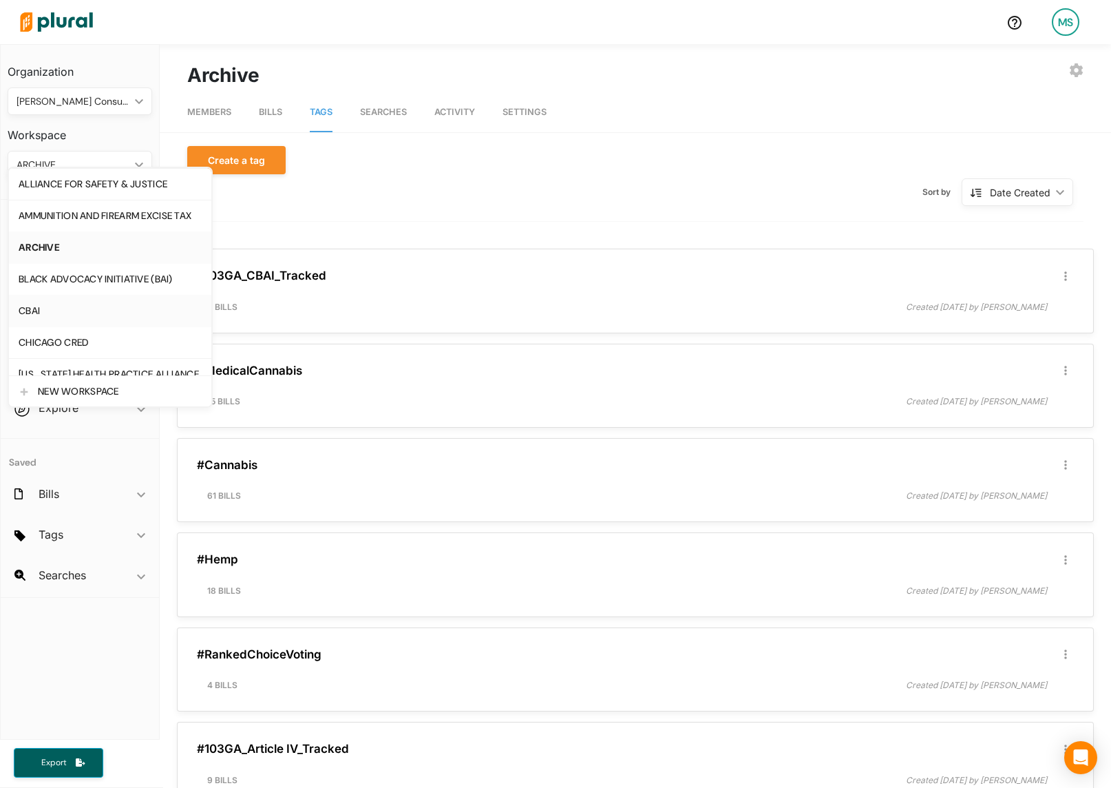
click at [37, 304] on link "CBAI" at bounding box center [110, 311] width 202 height 32
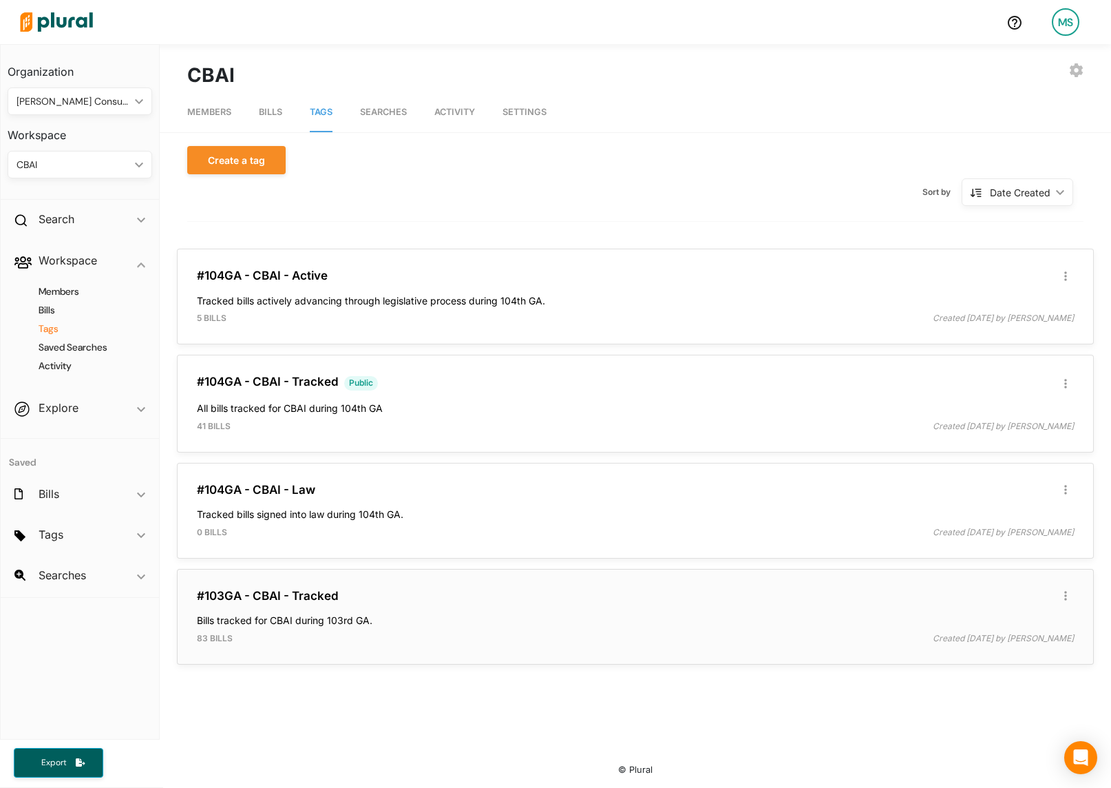
click at [293, 587] on div "#103GA - CBAI - Tracked Edit/Share Tag Delete Tag ic_group_add Created with Ske…" at bounding box center [635, 616] width 905 height 83
click at [243, 592] on link "#103GA - CBAI - Tracked" at bounding box center [268, 596] width 142 height 14
